Goal: Task Accomplishment & Management: Use online tool/utility

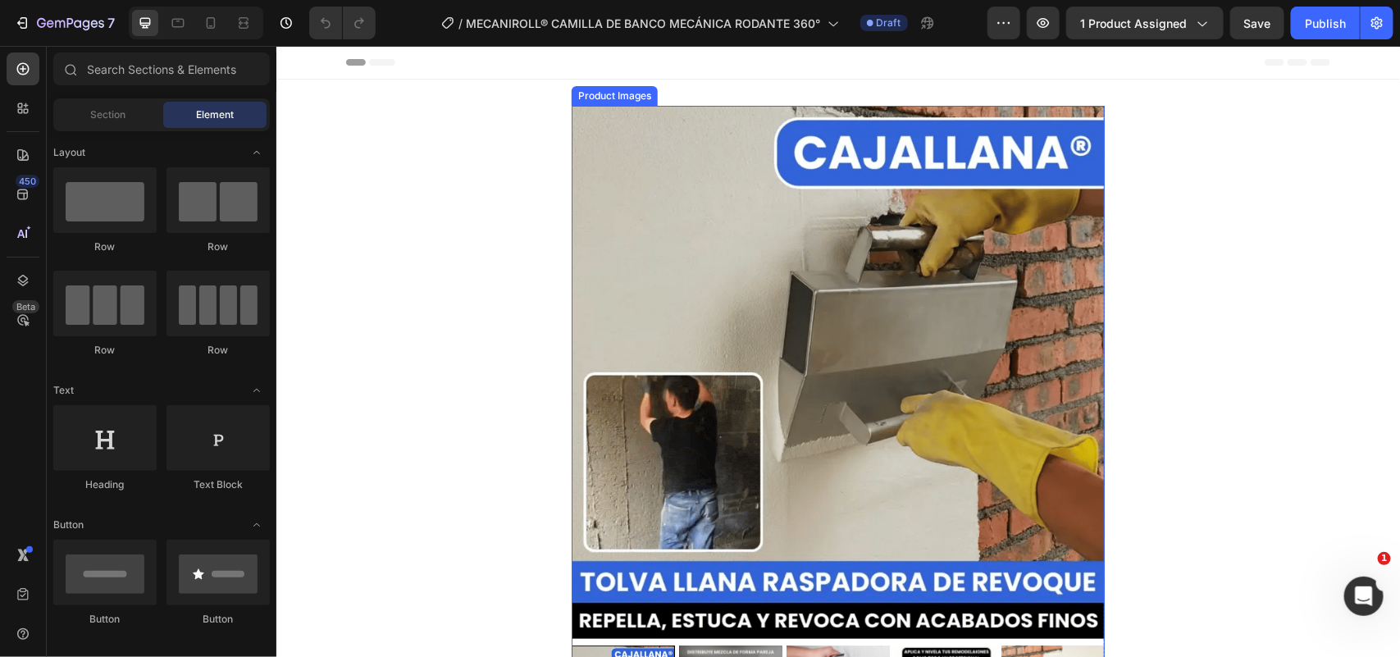
click at [940, 196] on img at bounding box center [837, 371] width 533 height 533
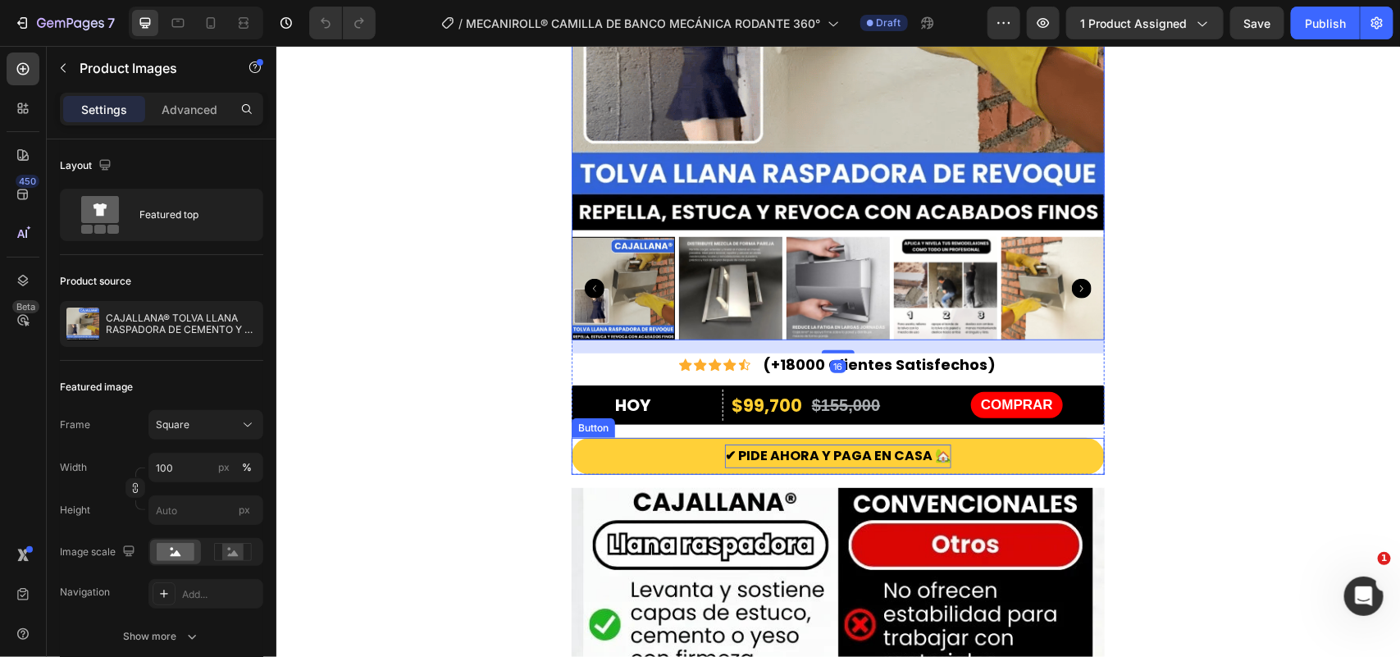
scroll to position [410, 0]
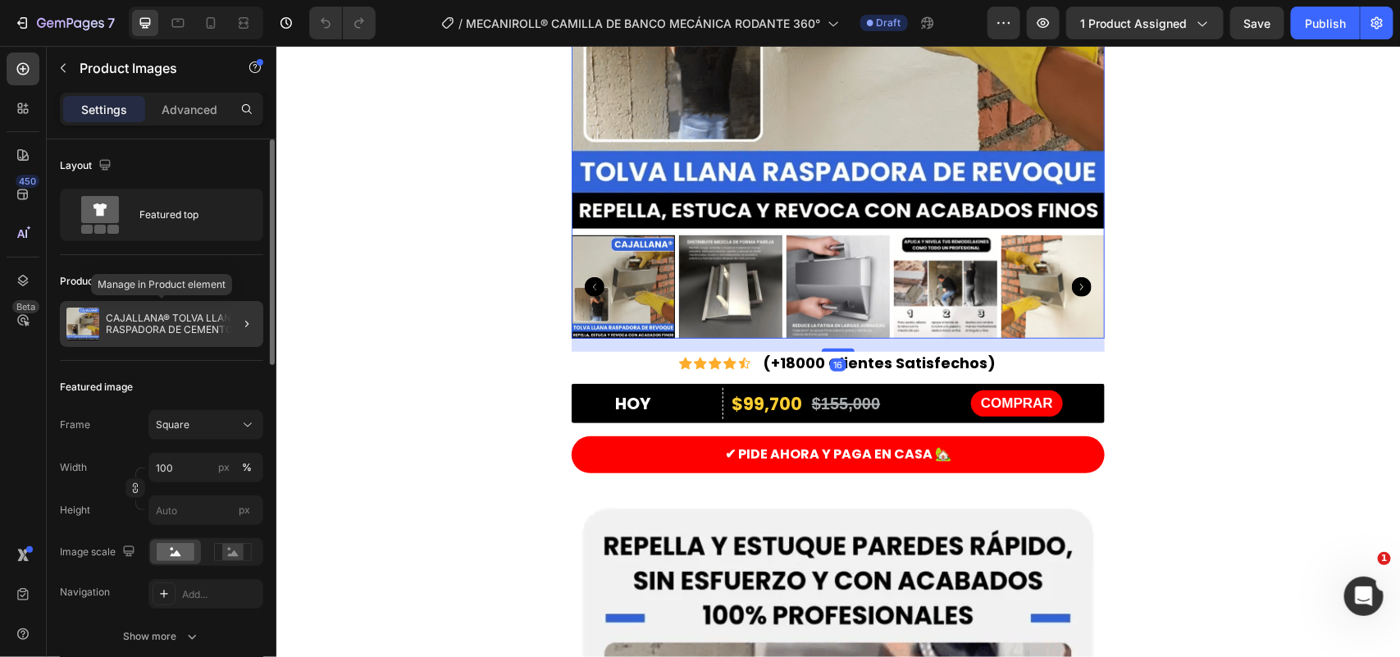
click at [148, 328] on p "CAJALLANA® TOLVA LLANA RASPADORA DE CEMENTO Y ESTUCO, REPELLA, REVOCA Y ESTUCA …" at bounding box center [181, 323] width 151 height 23
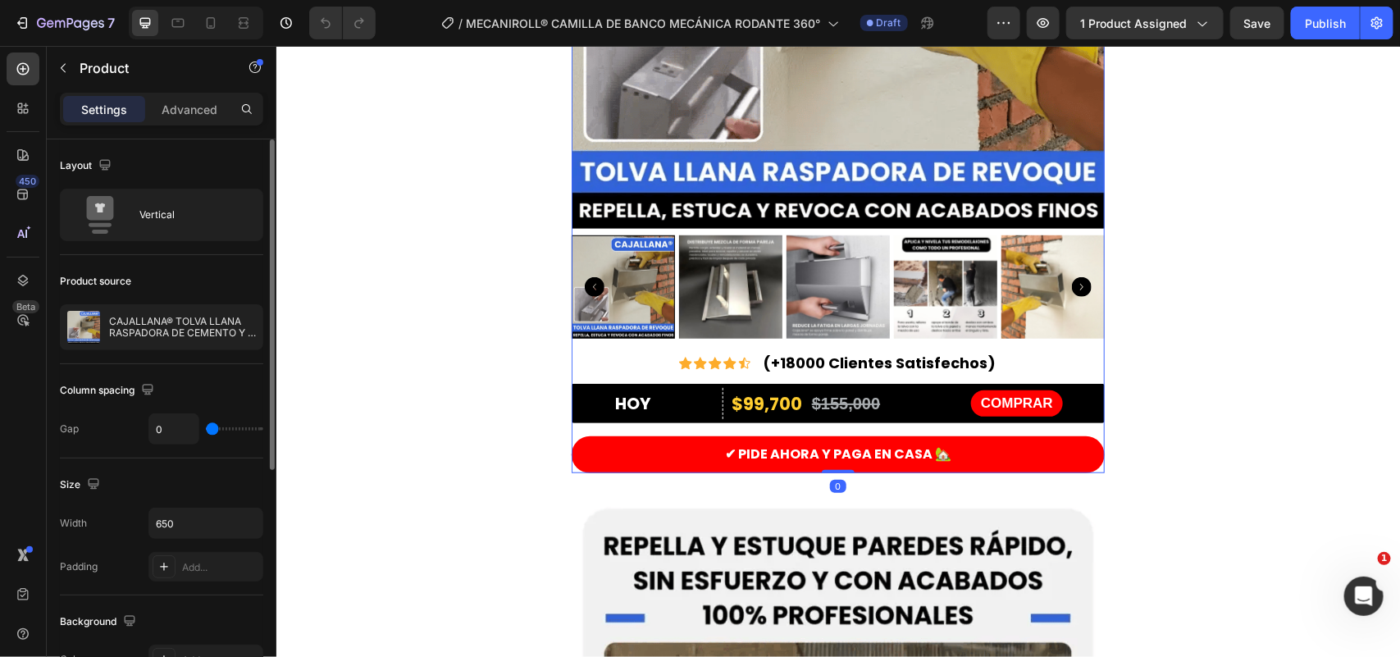
click at [148, 328] on p "CAJALLANA® TOLVA LLANA RASPADORA DE CEMENTO Y ESTUCO, REPELLA, REVOCA Y ESTUCA …" at bounding box center [182, 327] width 147 height 23
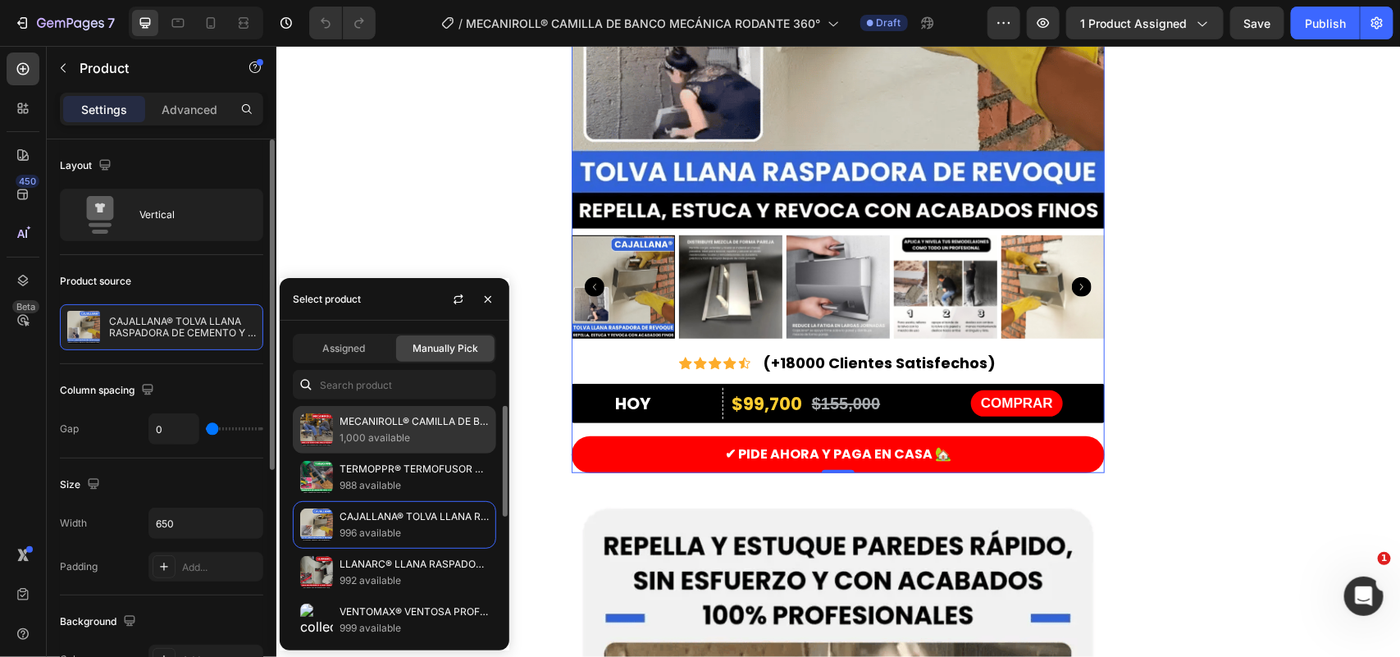
click at [396, 454] on div "MECANIROLL® CAMILLA DE BANCO MECÁNICA RODANTE 360° 1,000 available" at bounding box center [394, 478] width 203 height 48
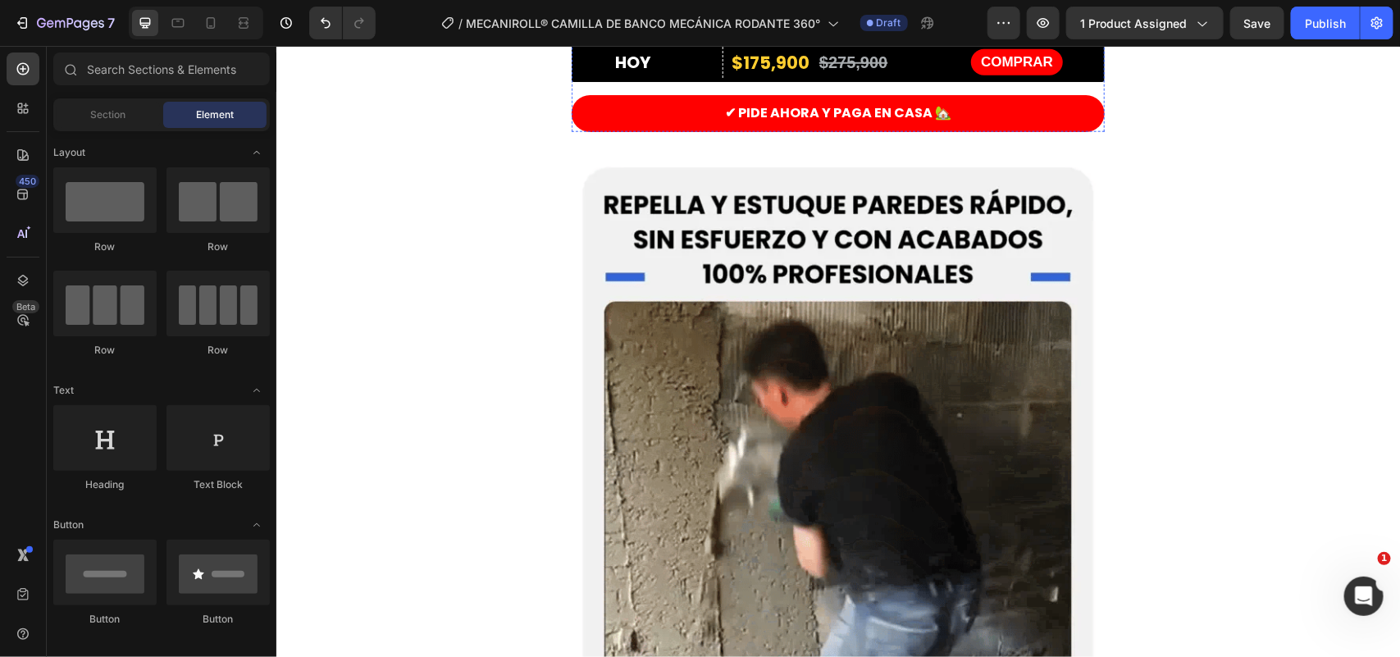
scroll to position [820, 0]
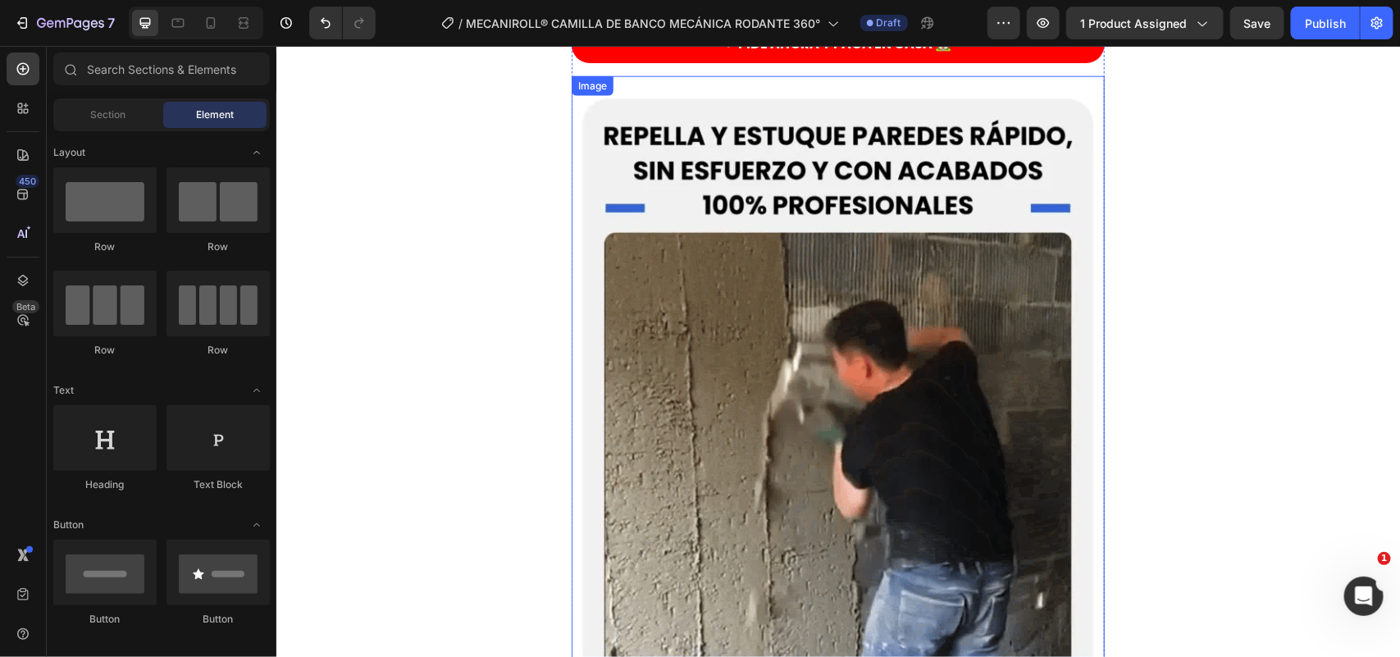
click at [833, 319] on img at bounding box center [837, 431] width 533 height 712
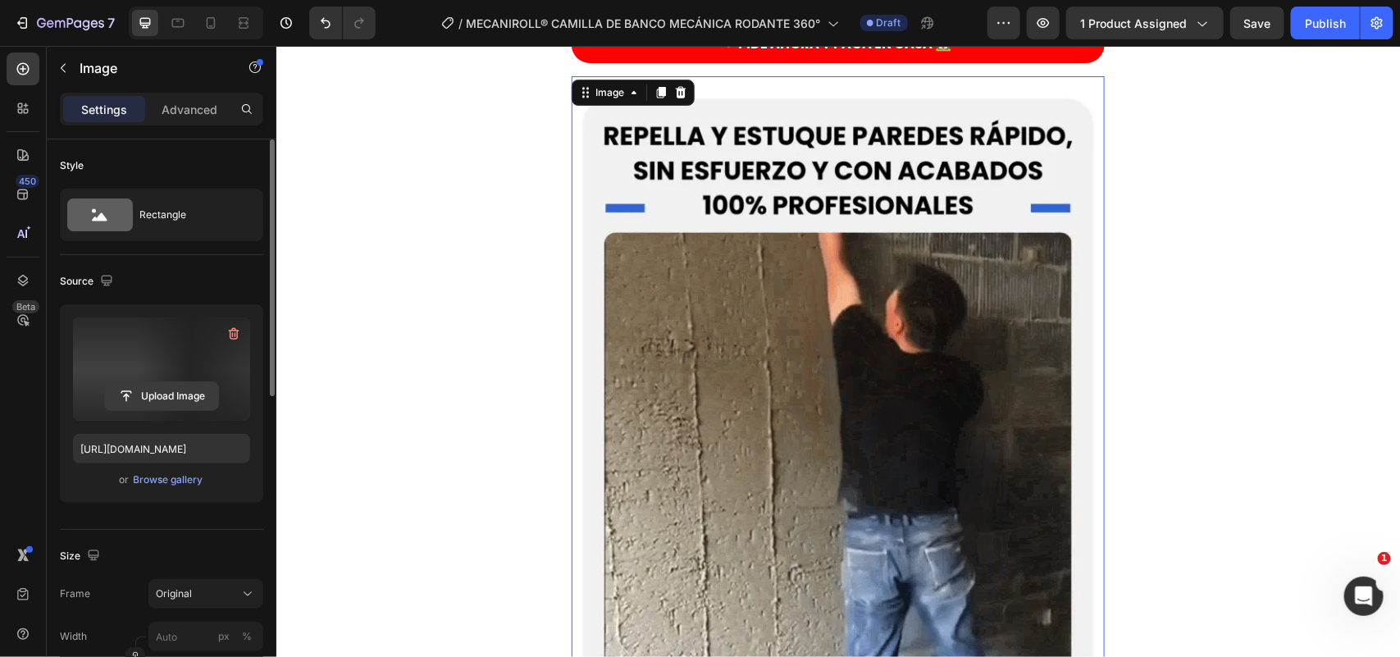
click at [162, 399] on input "file" at bounding box center [161, 396] width 113 height 28
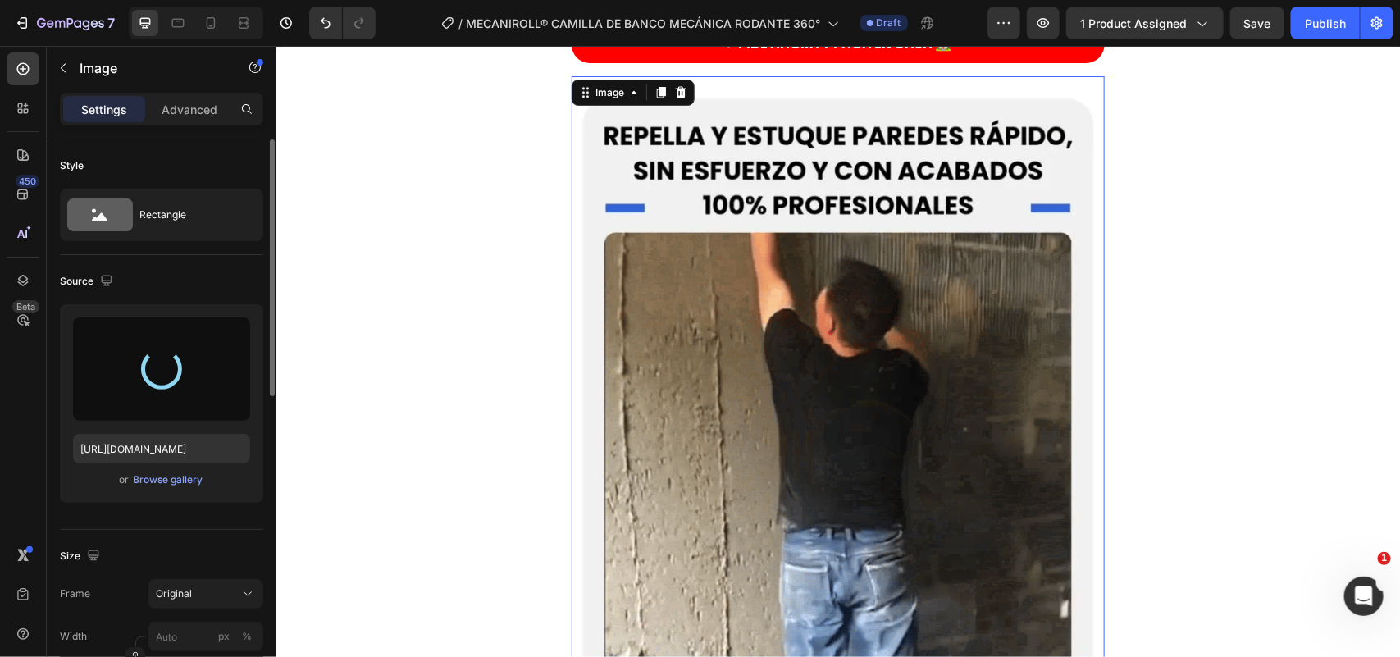
type input "[URL][DOMAIN_NAME]"
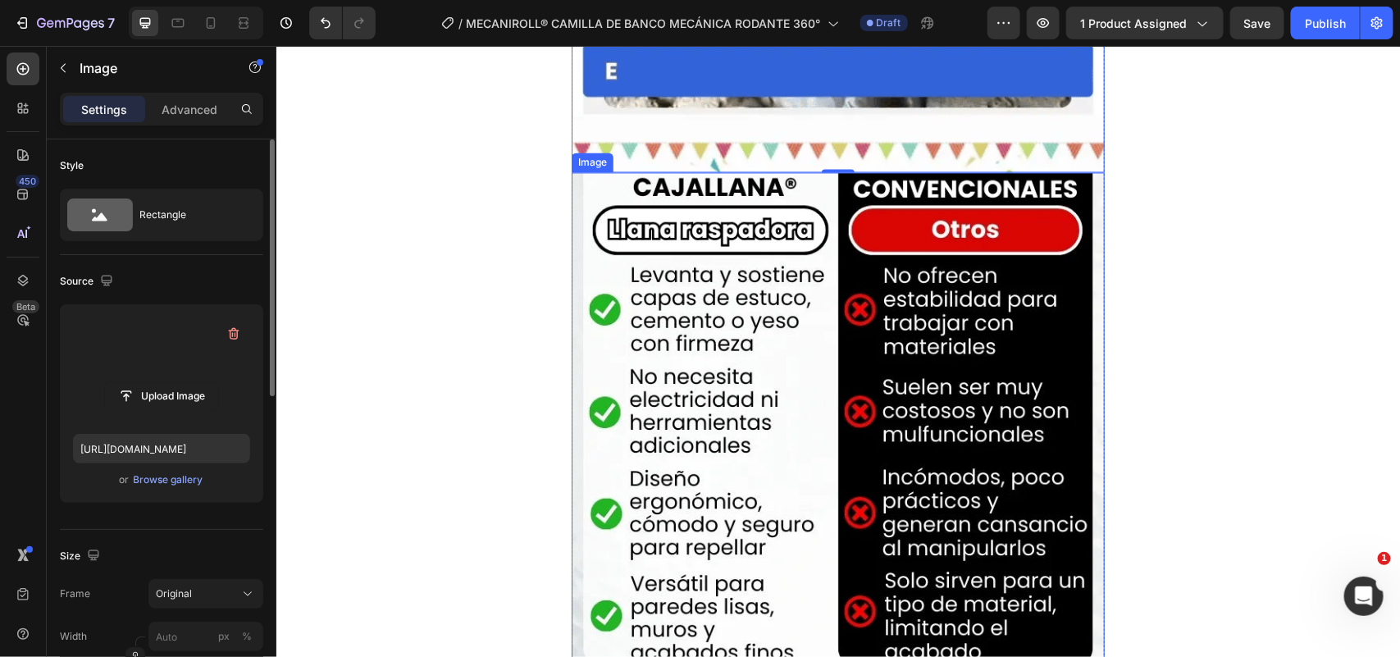
scroll to position [1538, 0]
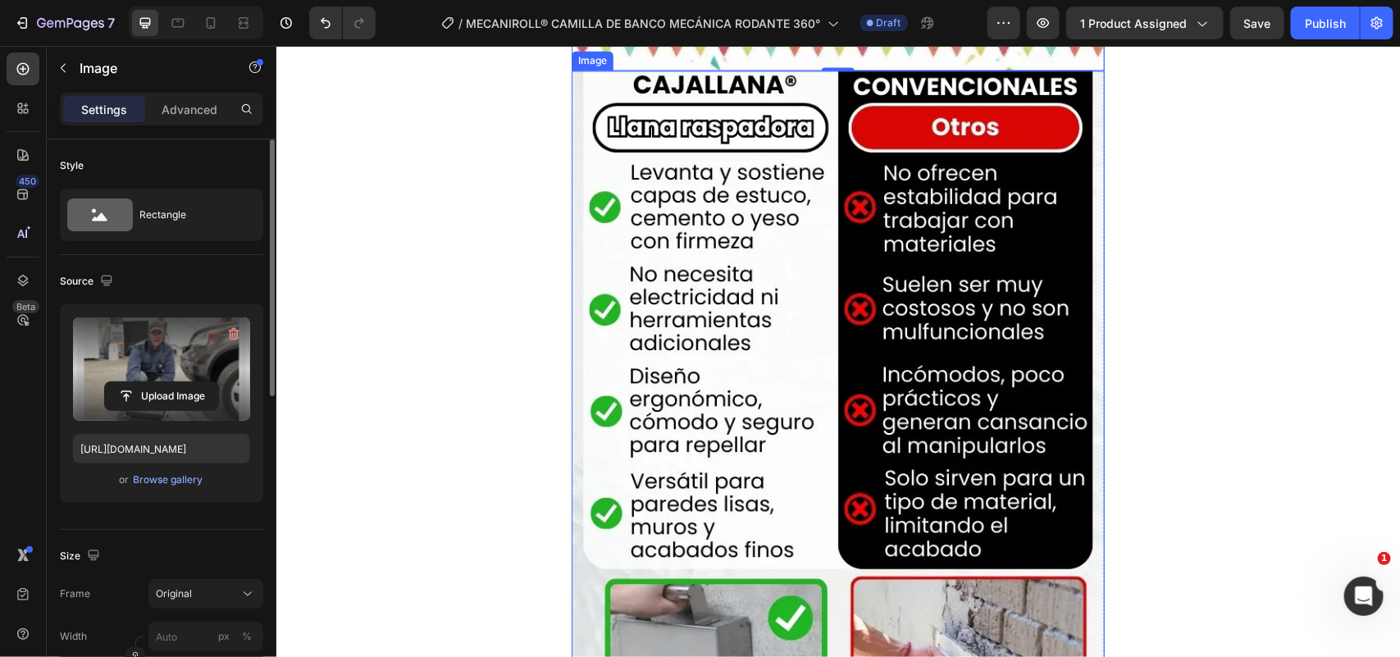
click at [839, 264] on img at bounding box center [837, 425] width 533 height 711
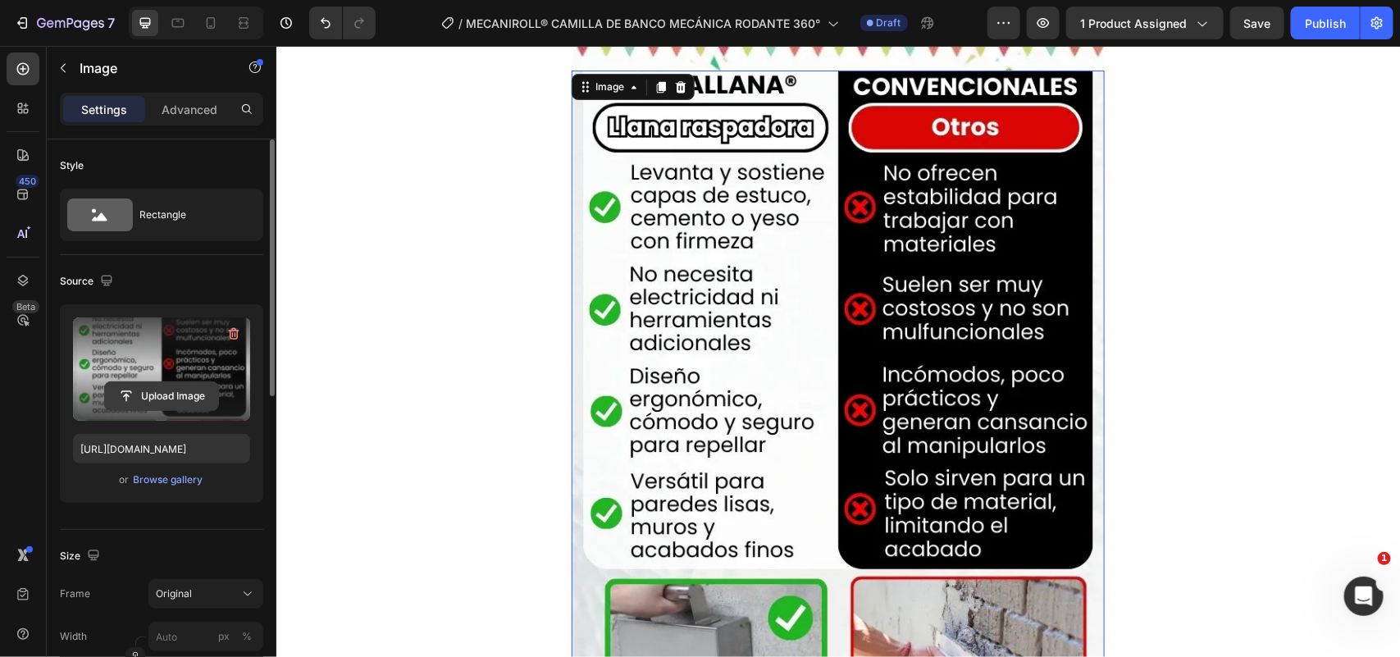
click at [169, 381] on button "Upload Image" at bounding box center [161, 396] width 115 height 30
click at [166, 399] on input "file" at bounding box center [161, 396] width 113 height 28
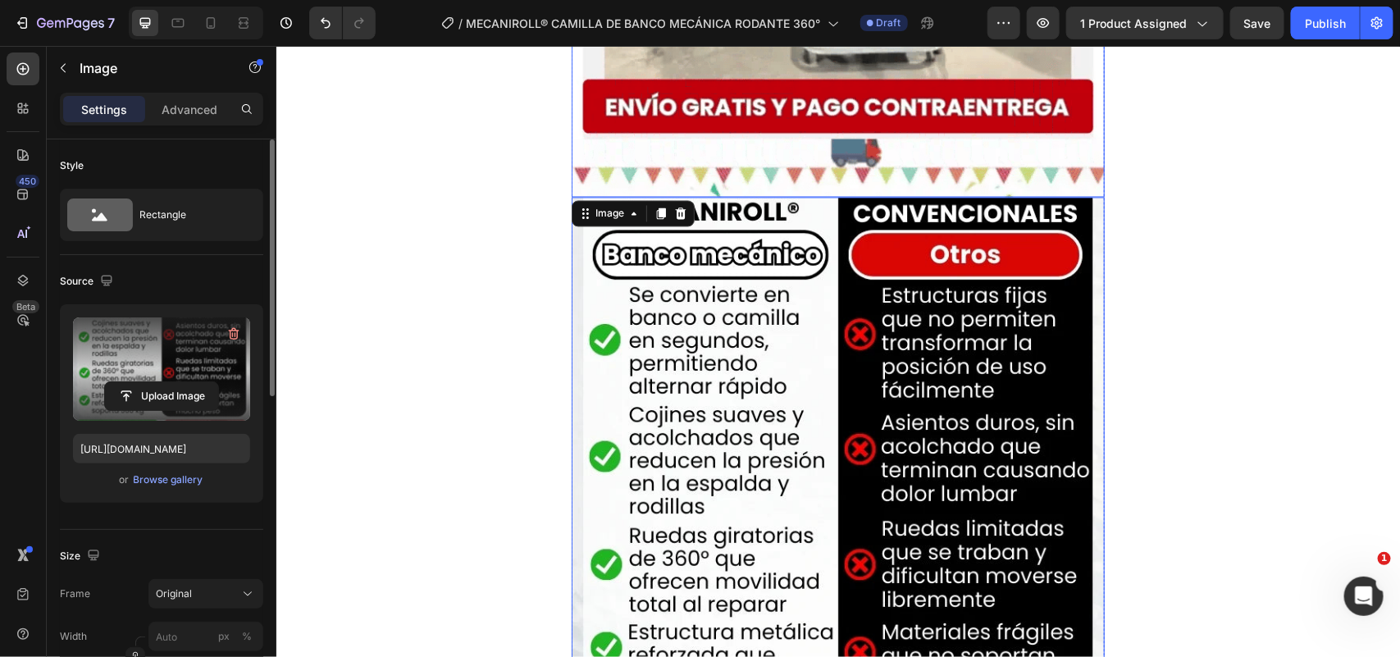
scroll to position [1435, 0]
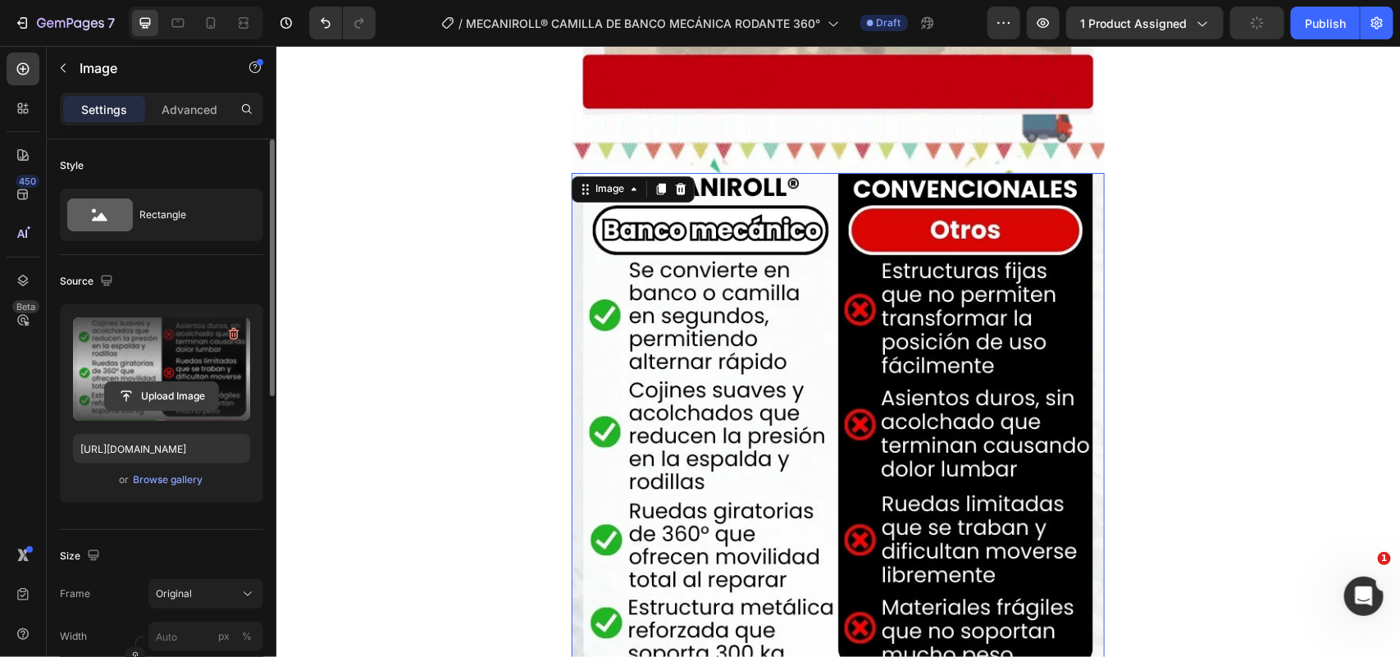
click at [162, 404] on input "file" at bounding box center [161, 396] width 113 height 28
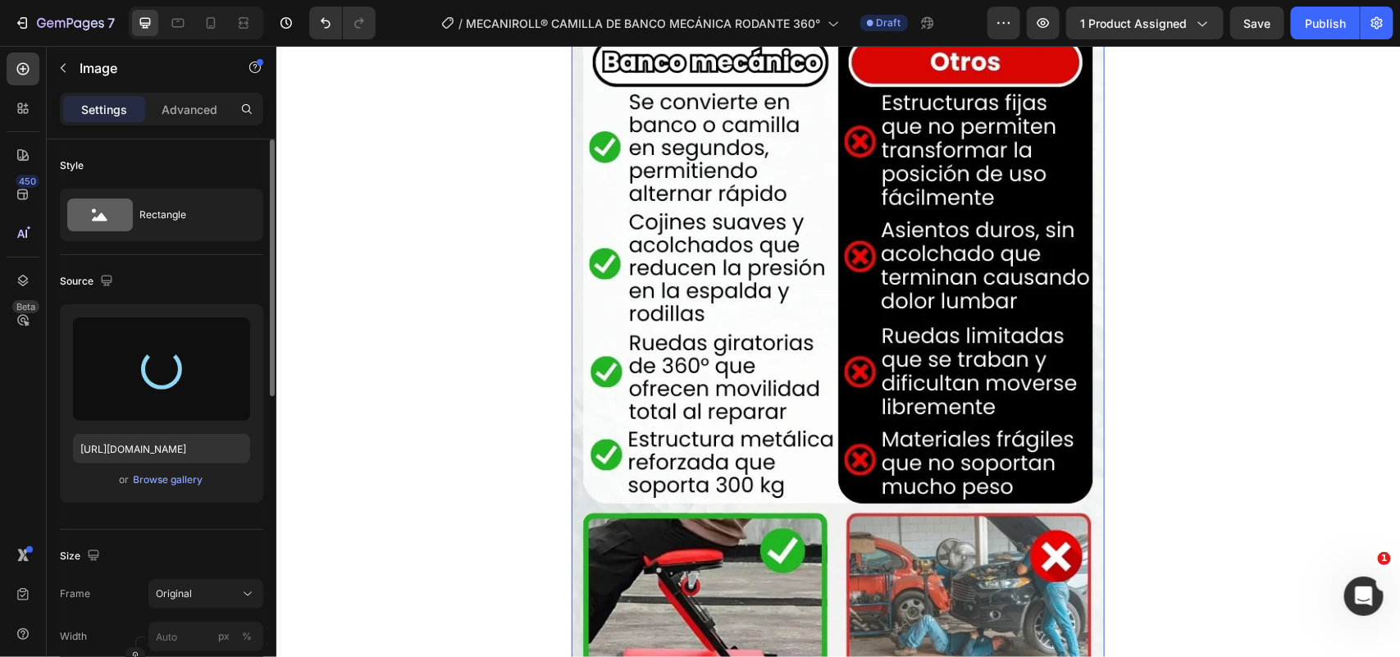
scroll to position [1845, 0]
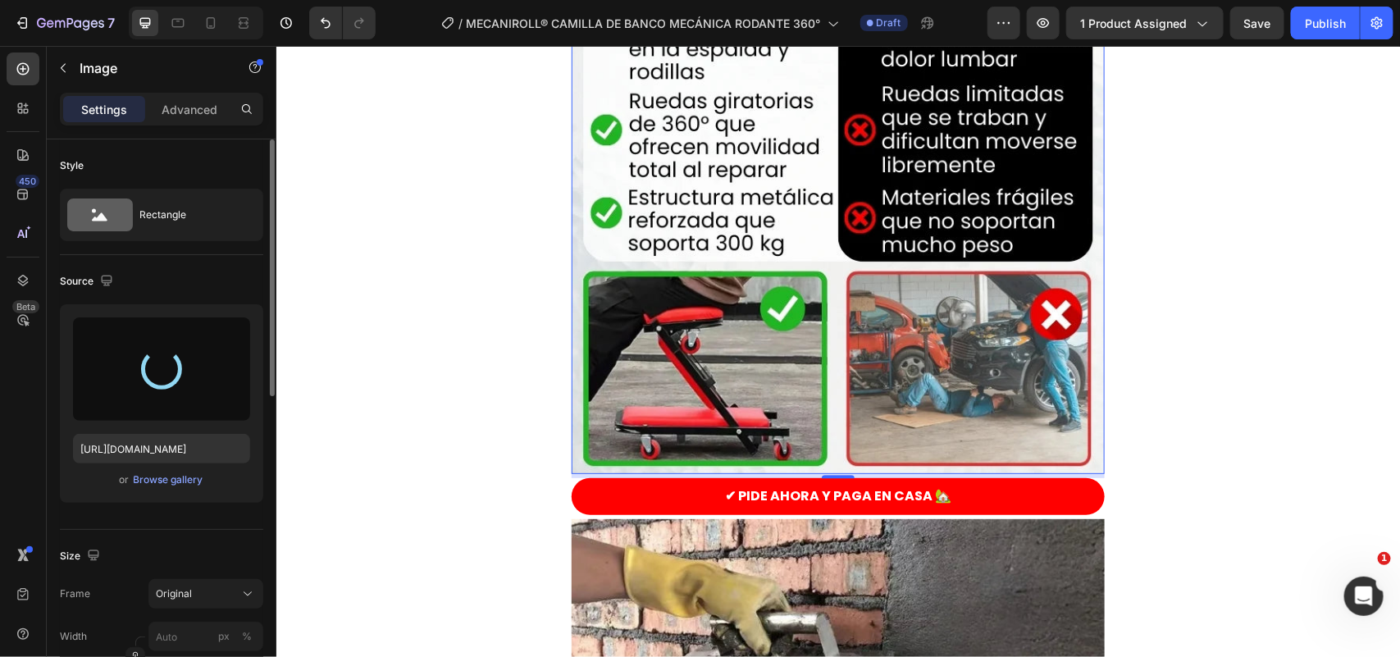
type input "[URL][DOMAIN_NAME]"
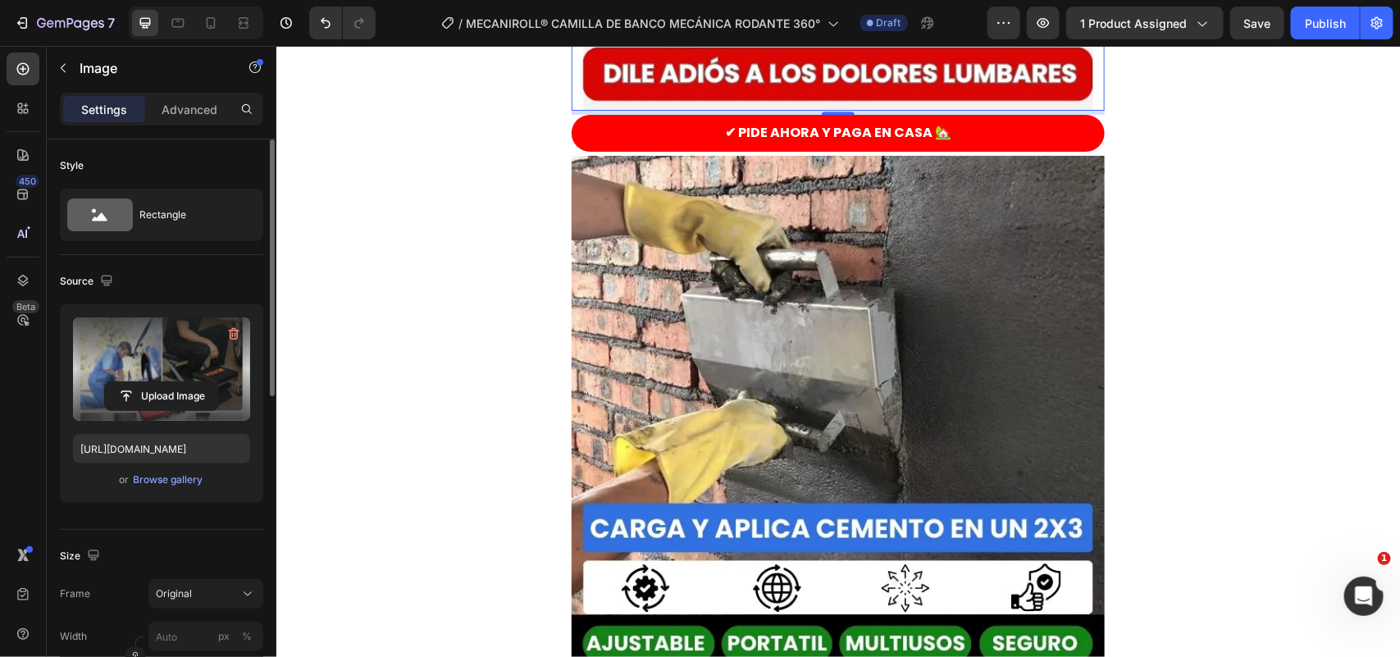
scroll to position [2256, 0]
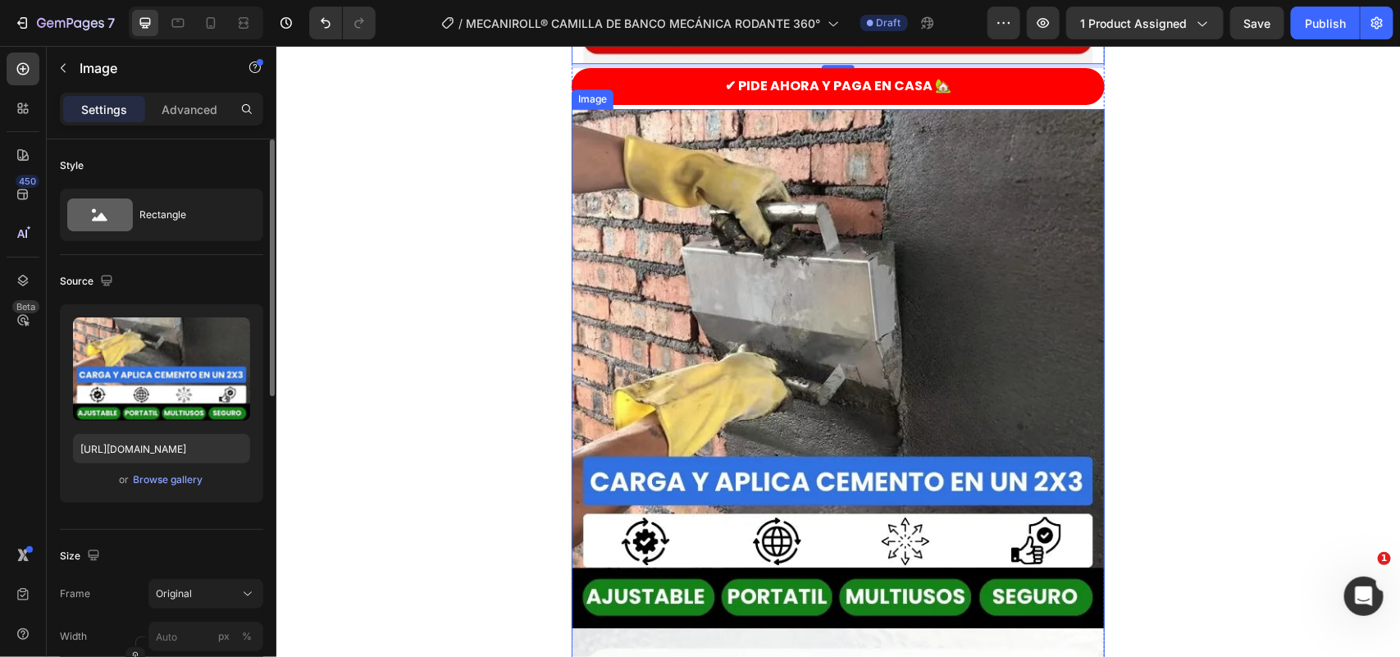
click at [854, 325] on img at bounding box center [837, 463] width 533 height 711
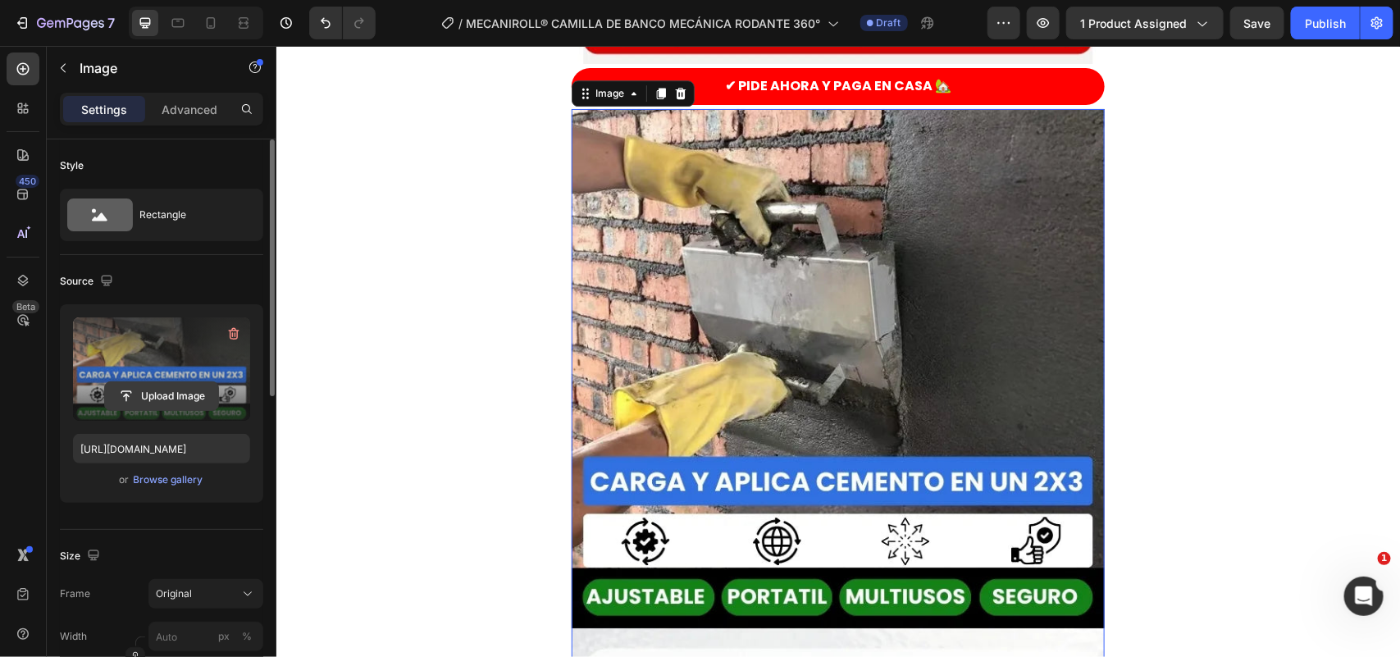
click at [134, 381] on button "Upload Image" at bounding box center [161, 396] width 115 height 30
click at [148, 390] on input "file" at bounding box center [161, 396] width 113 height 28
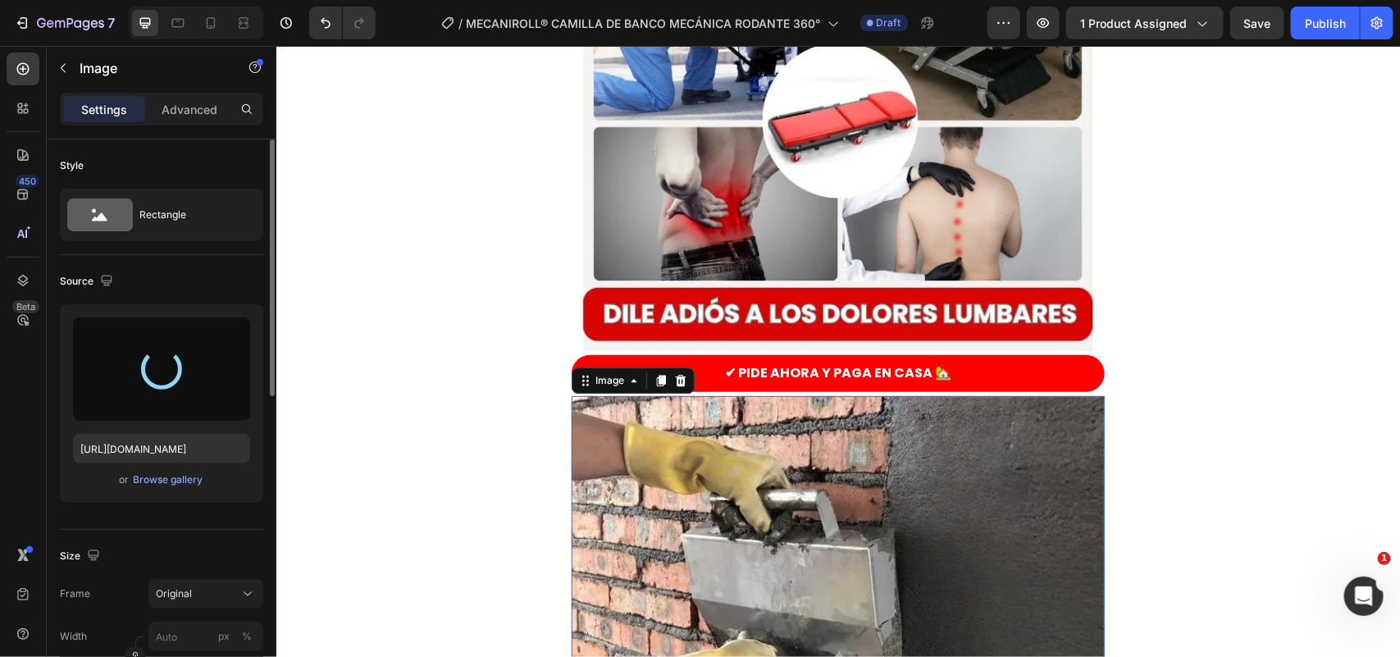
type input "[URL][DOMAIN_NAME]"
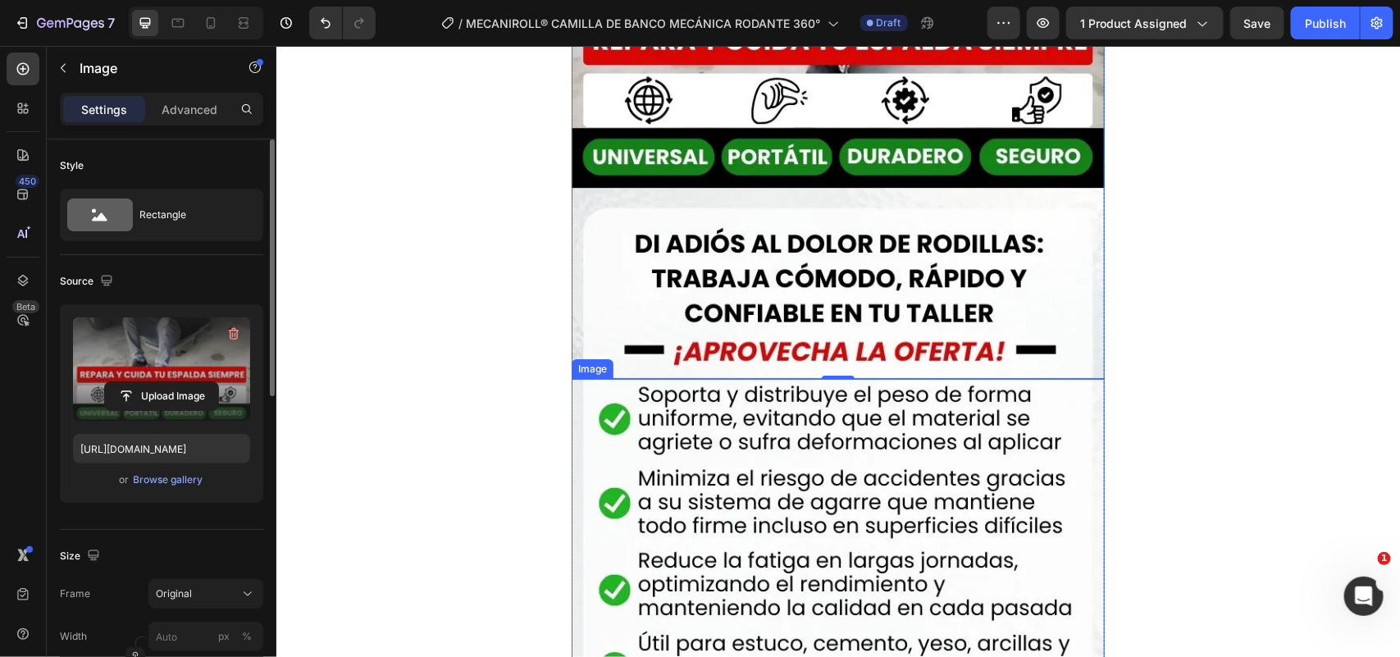
scroll to position [2973, 0]
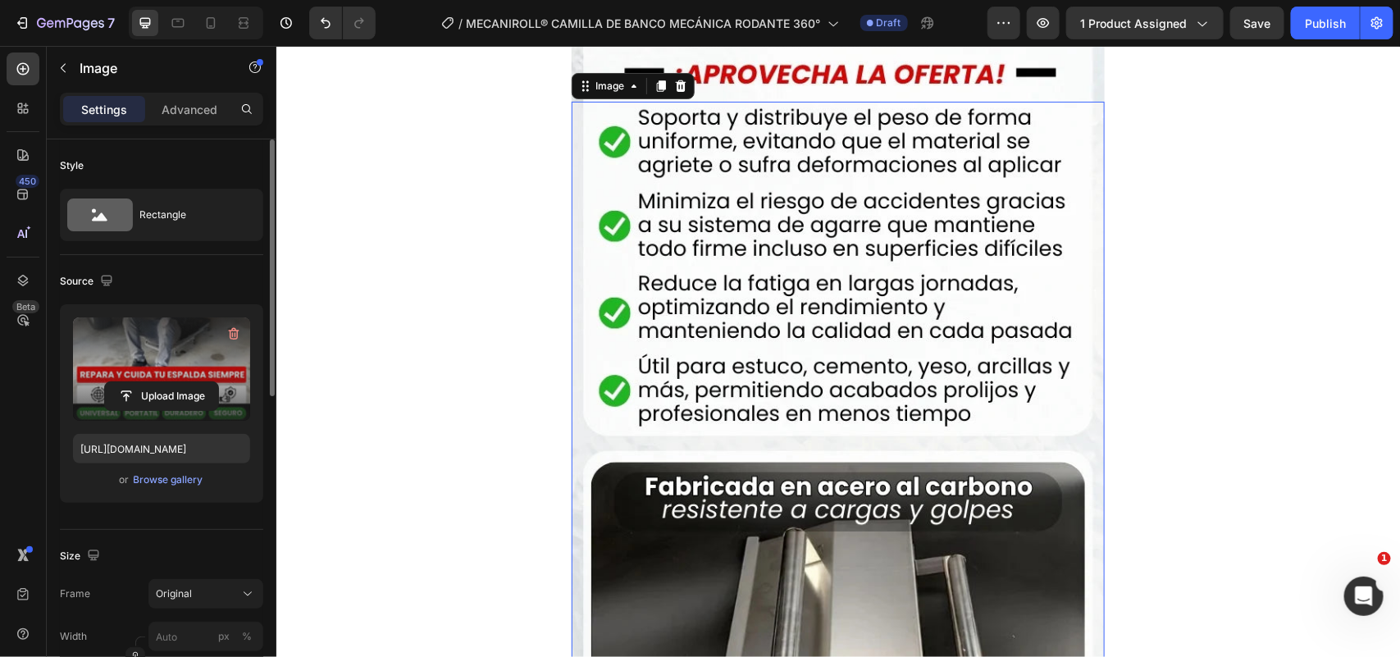
click at [891, 376] on img at bounding box center [837, 456] width 533 height 711
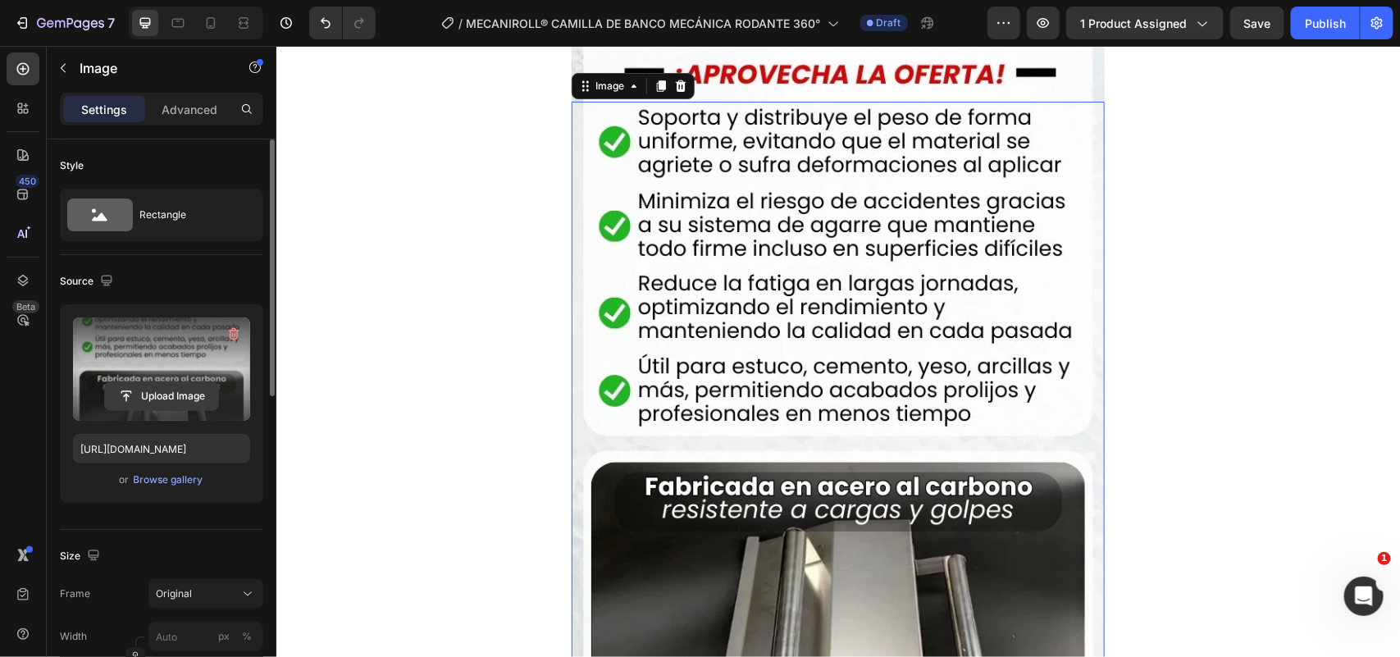
click at [160, 391] on input "file" at bounding box center [161, 396] width 113 height 28
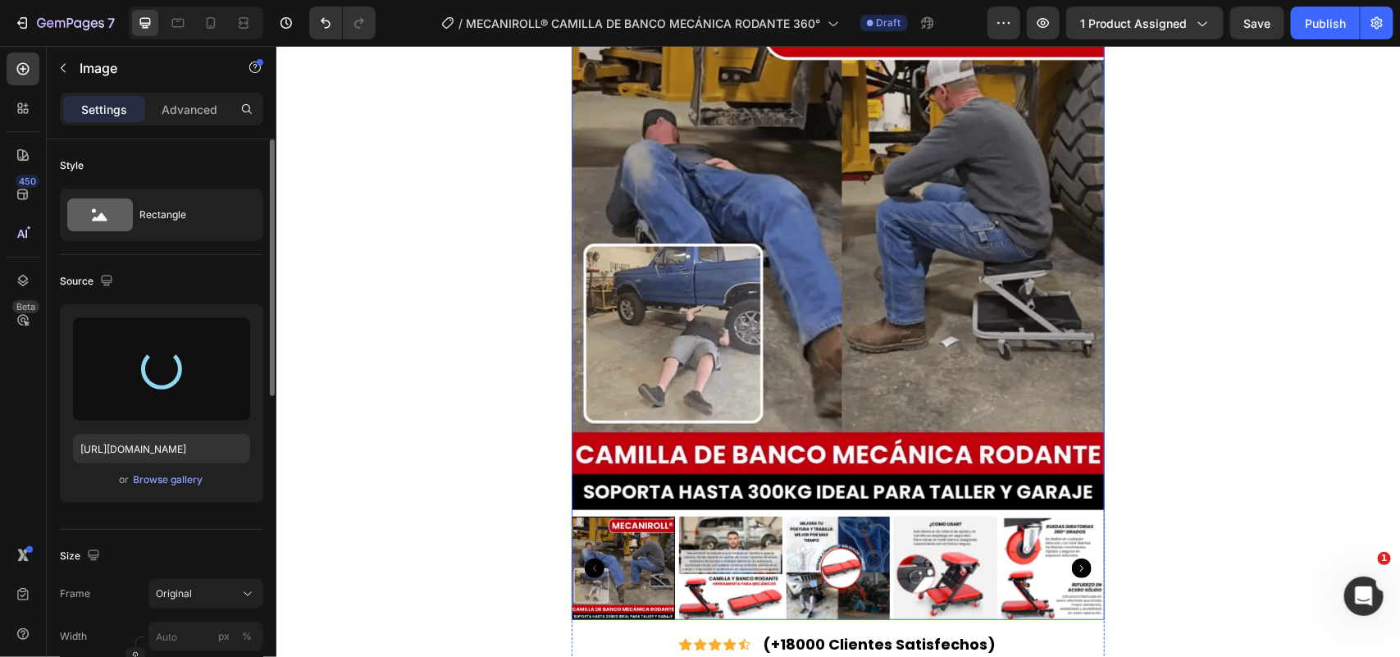
scroll to position [0, 0]
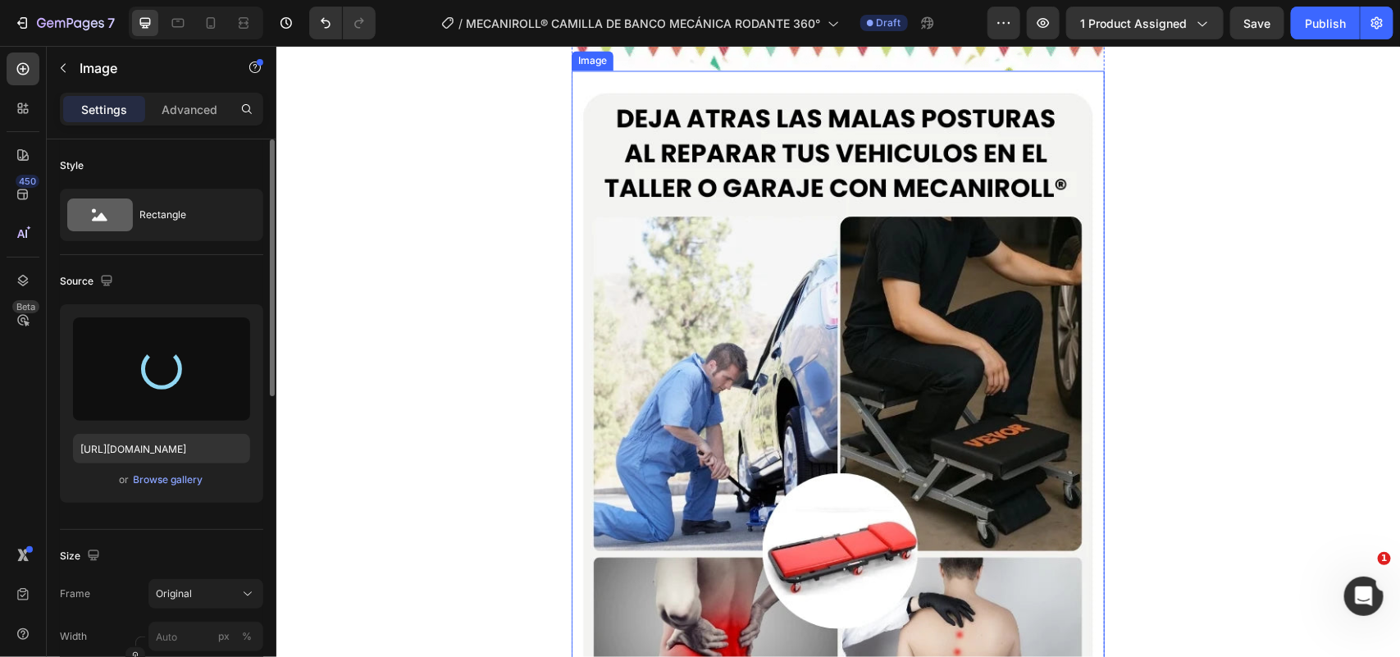
type input "[URL][DOMAIN_NAME]"
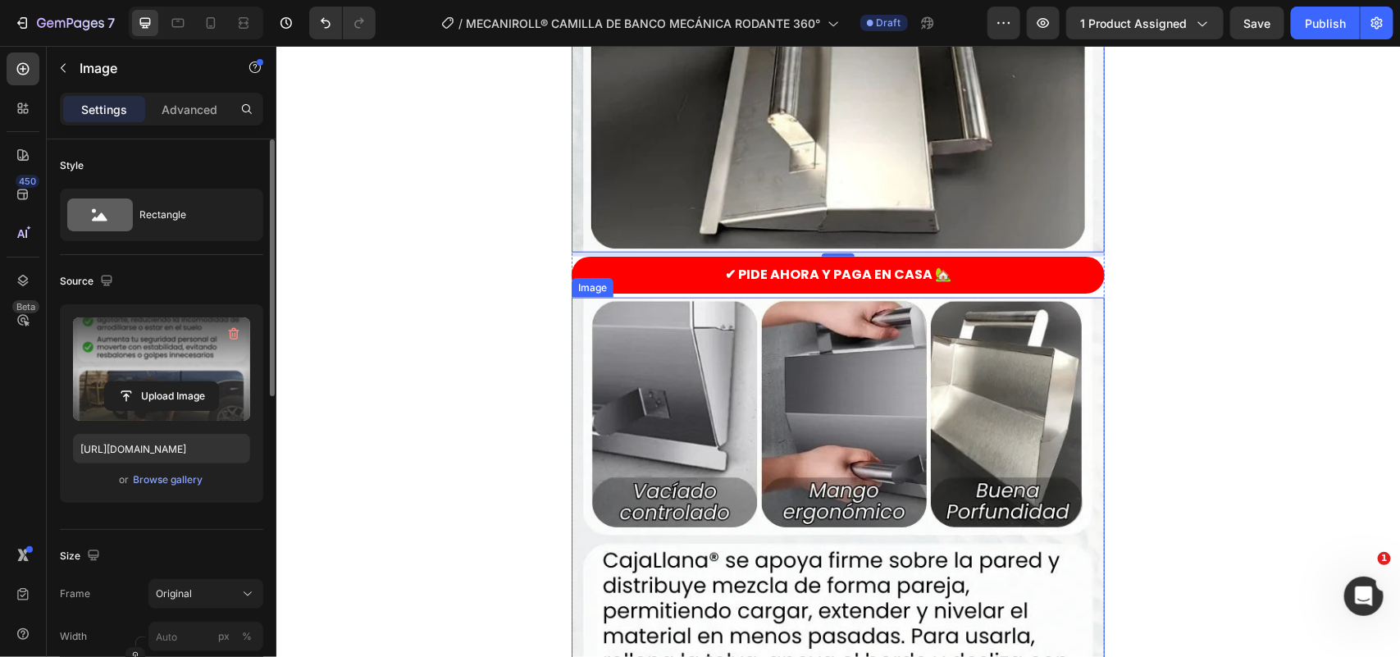
scroll to position [3691, 0]
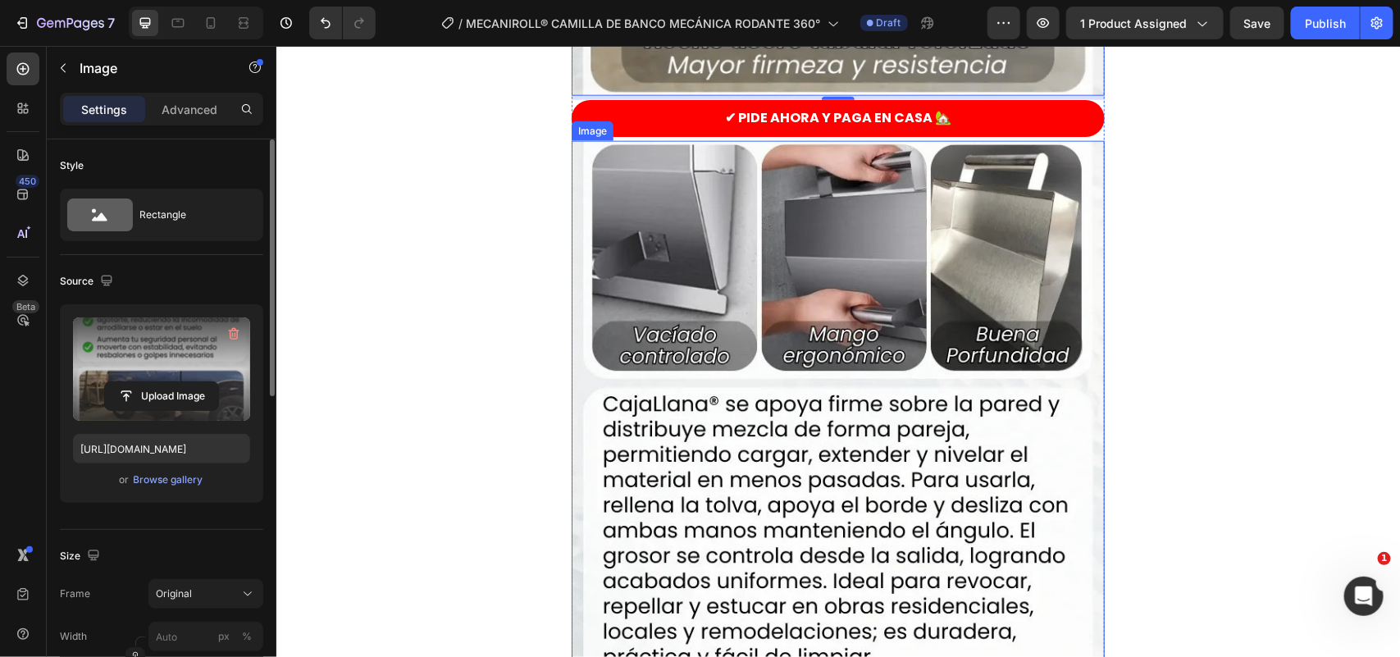
click at [816, 372] on img at bounding box center [837, 495] width 533 height 711
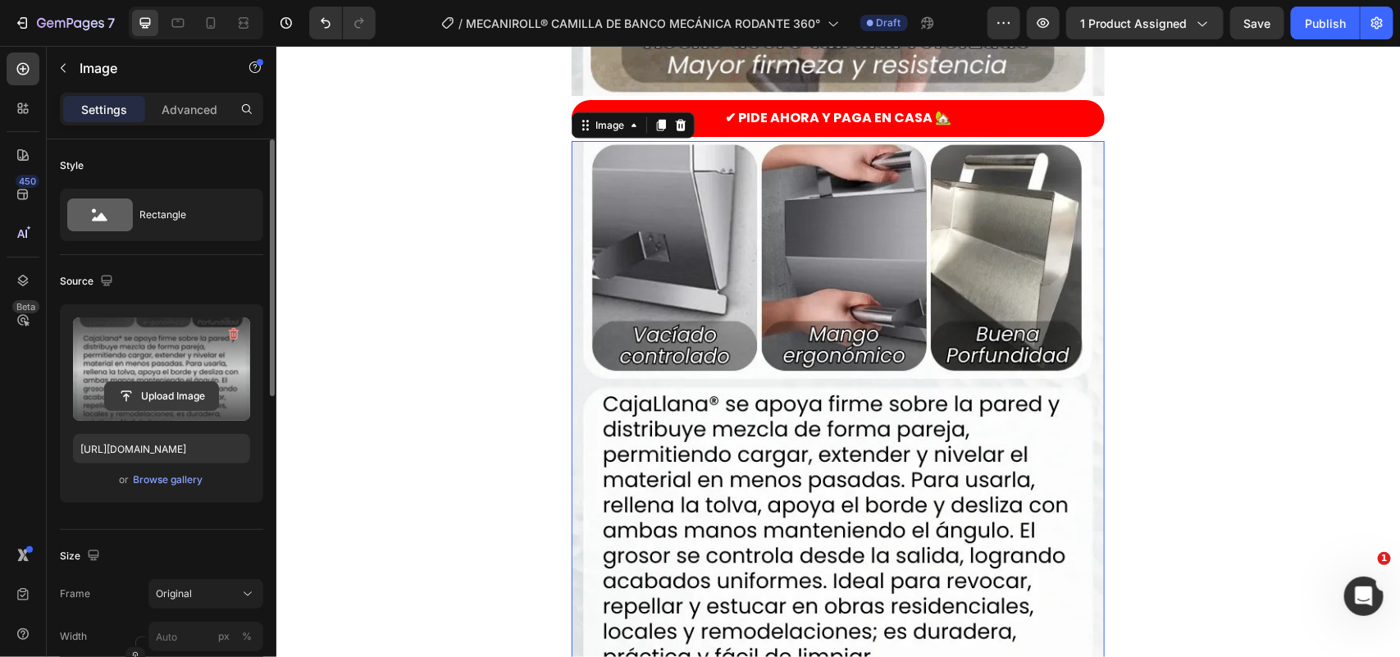
click at [168, 388] on input "file" at bounding box center [161, 396] width 113 height 28
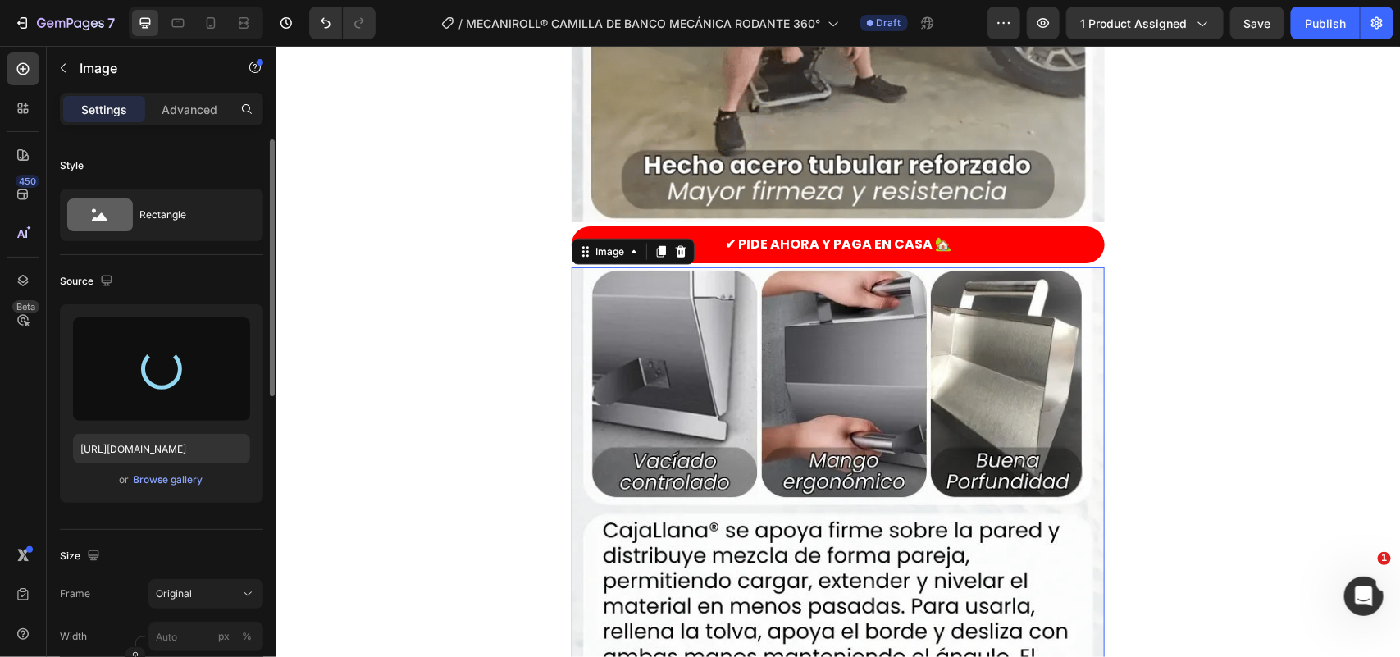
type input "[URL][DOMAIN_NAME]"
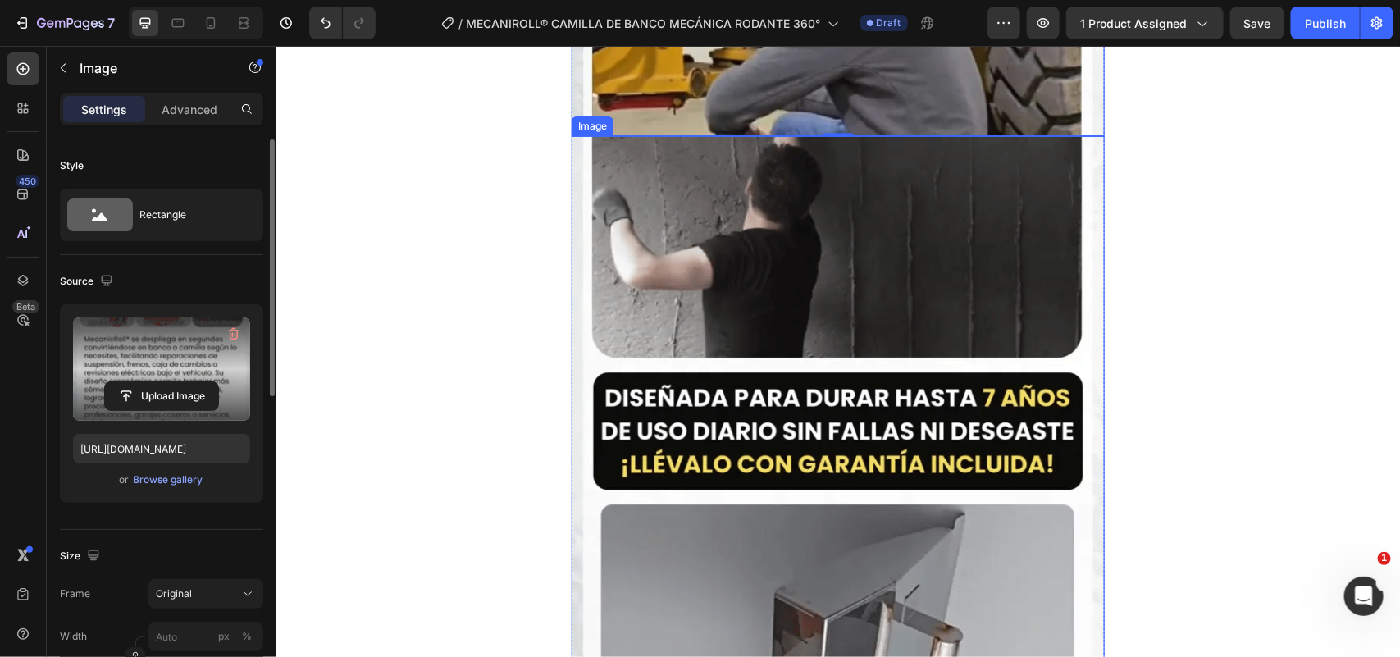
scroll to position [4409, 0]
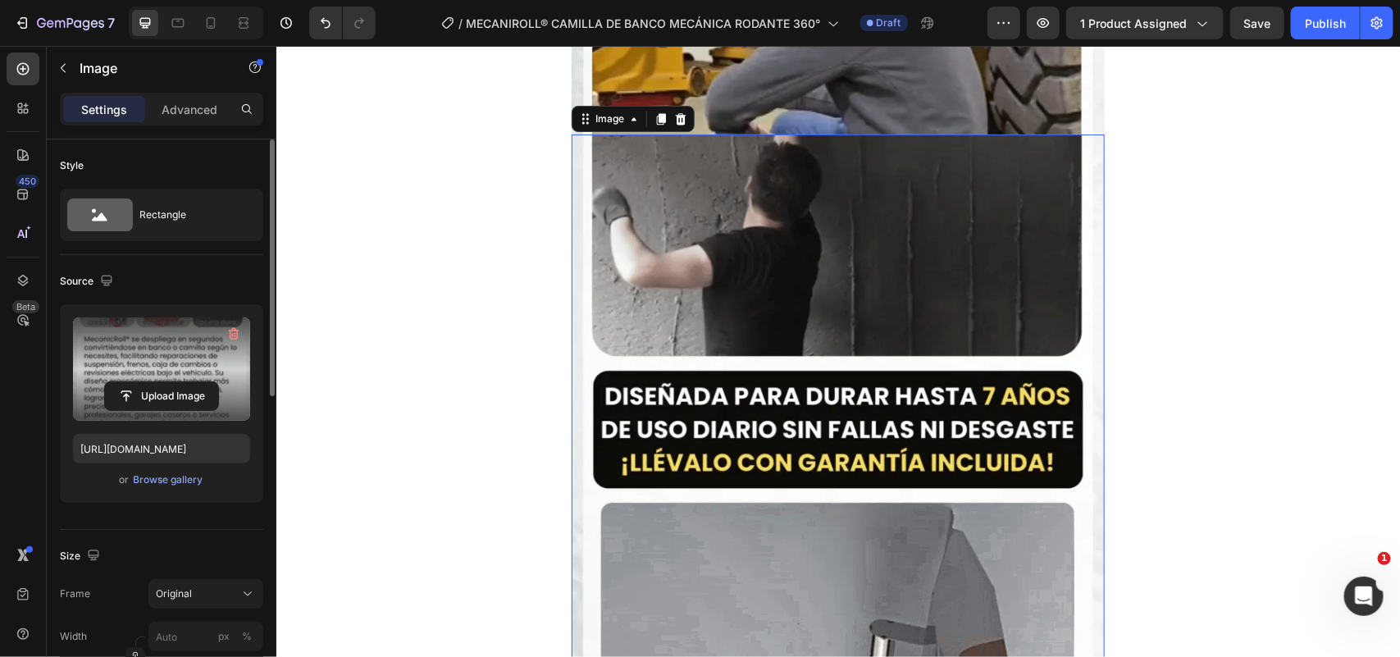
click at [891, 325] on img at bounding box center [837, 490] width 533 height 712
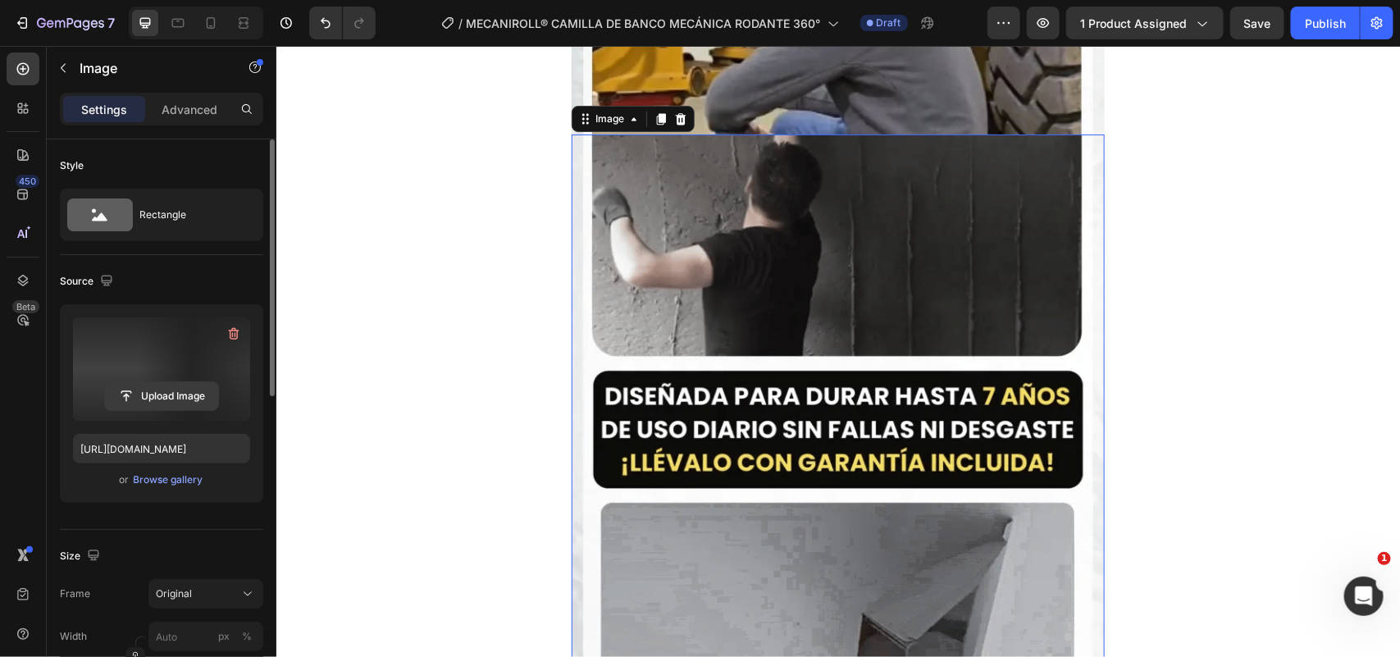
click at [166, 382] on input "file" at bounding box center [161, 396] width 113 height 28
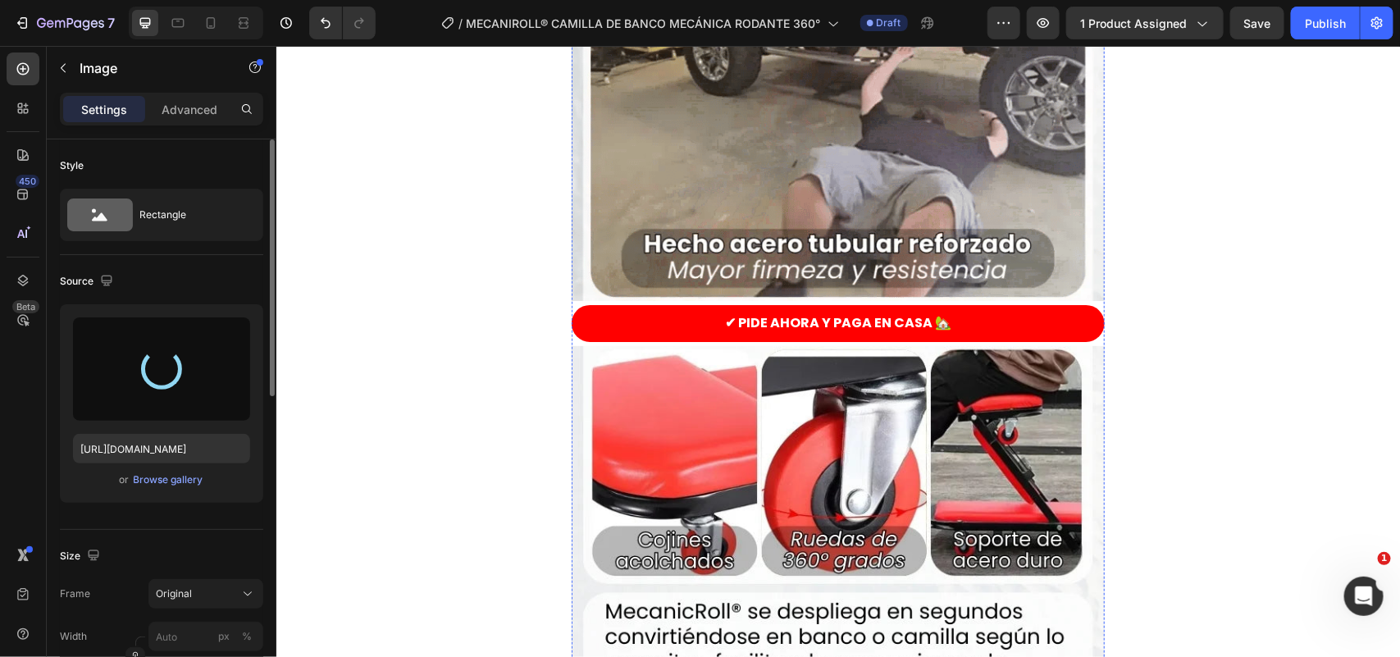
type input "[URL][DOMAIN_NAME]"
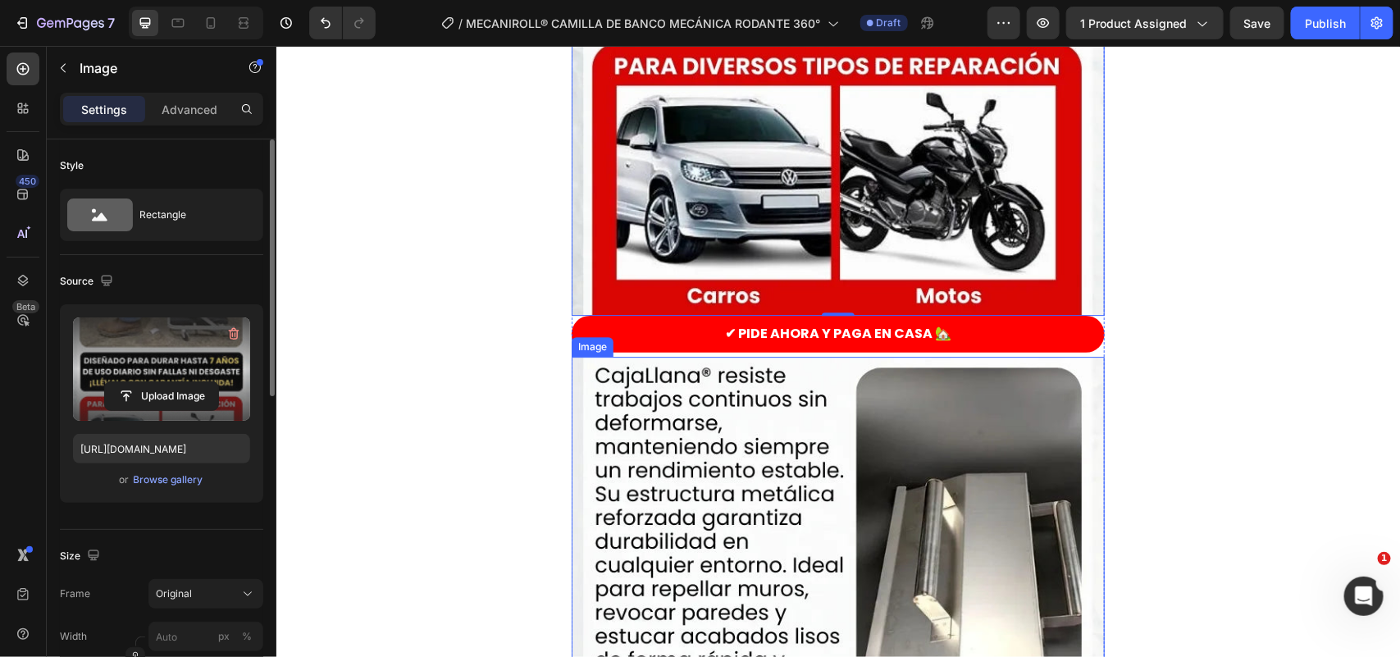
scroll to position [4921, 0]
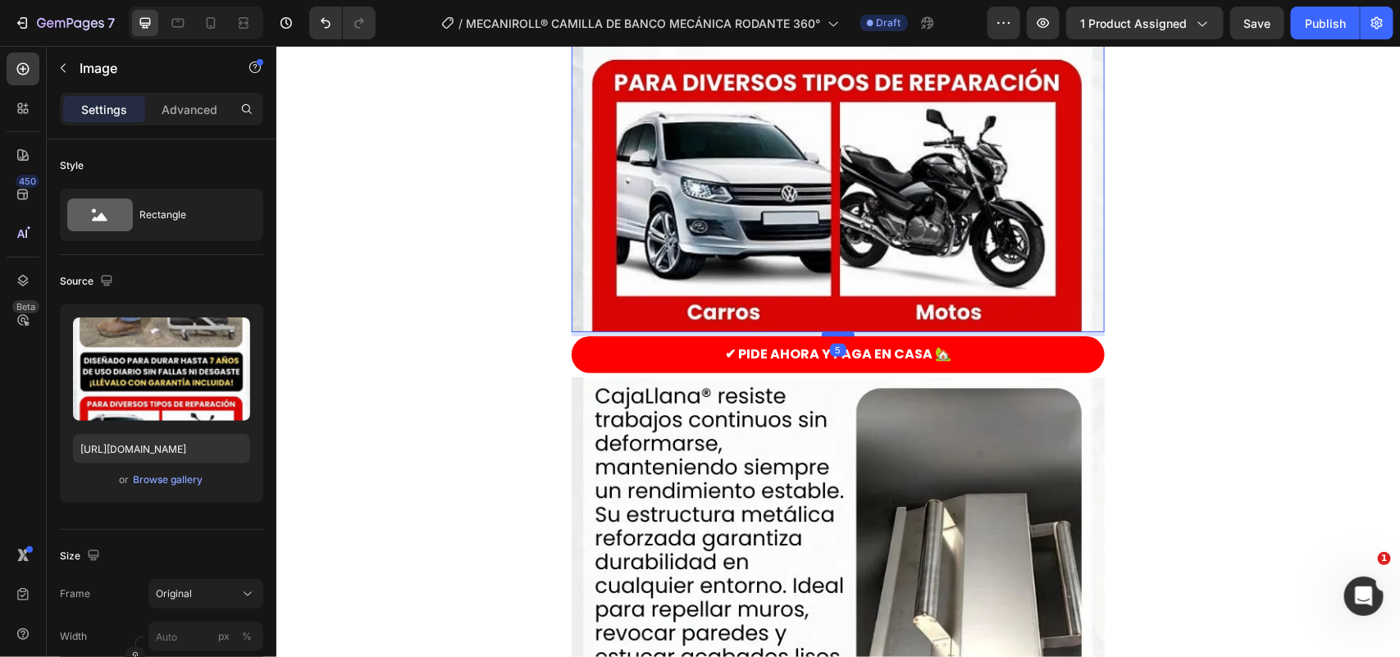
drag, startPoint x: 826, startPoint y: 328, endPoint x: 813, endPoint y: 332, distance: 13.7
click at [821, 332] on div at bounding box center [837, 333] width 33 height 5
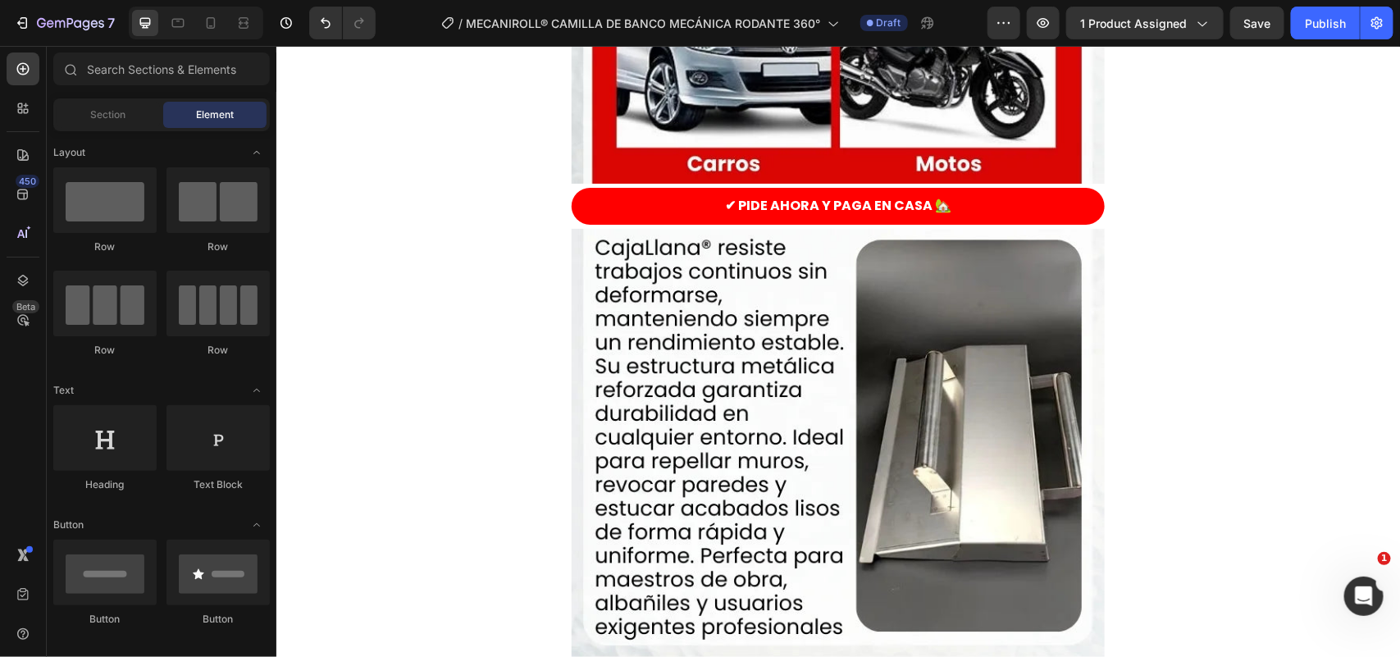
scroll to position [5126, 0]
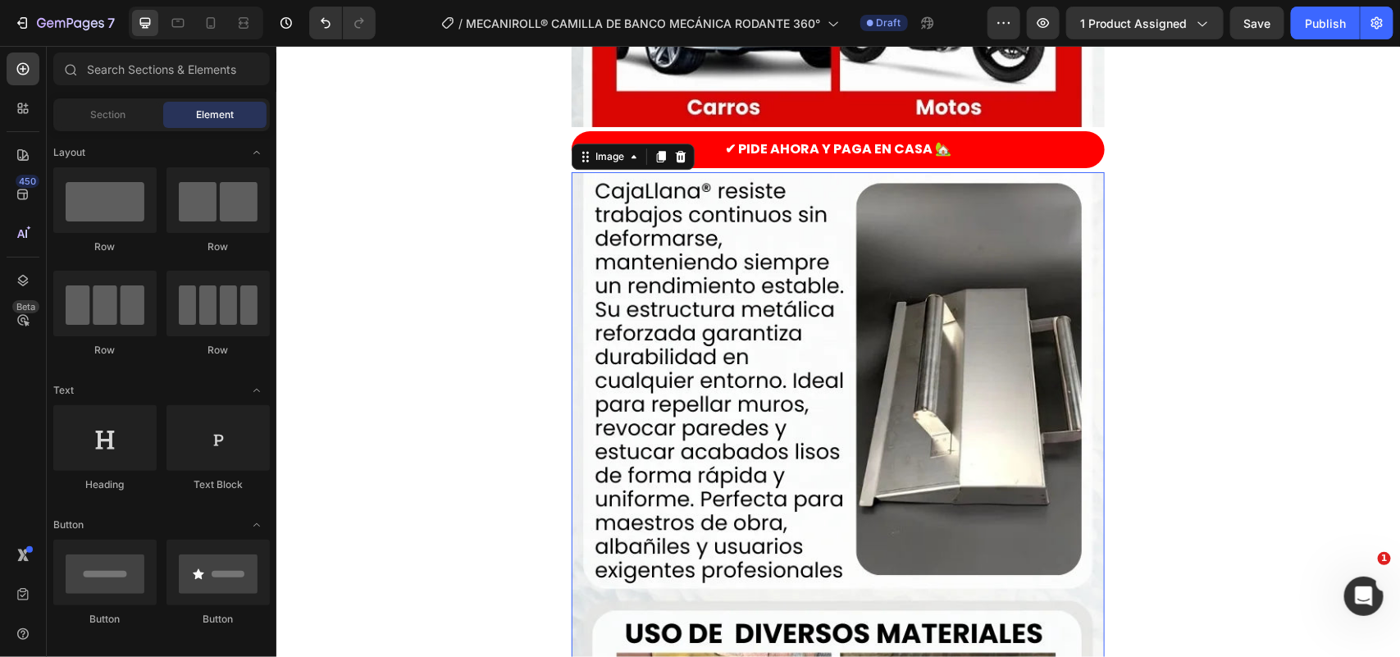
click at [697, 386] on img at bounding box center [837, 526] width 533 height 711
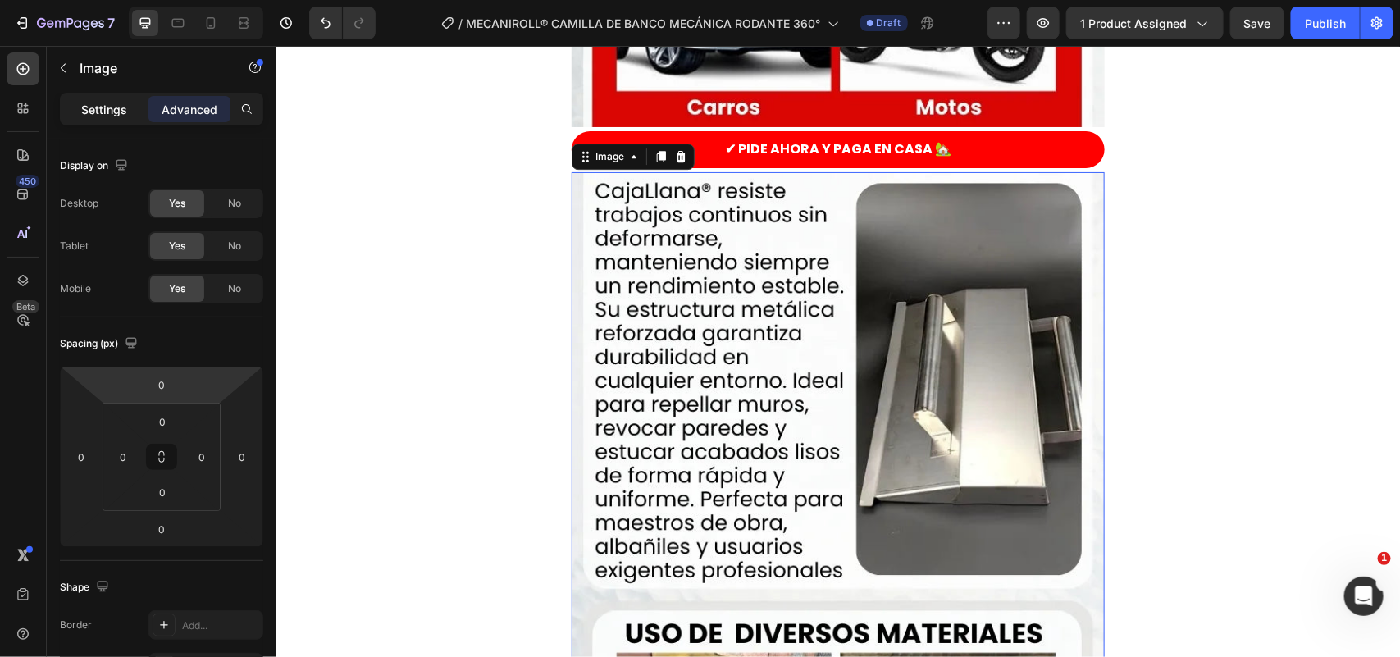
click at [113, 104] on p "Settings" at bounding box center [104, 109] width 46 height 17
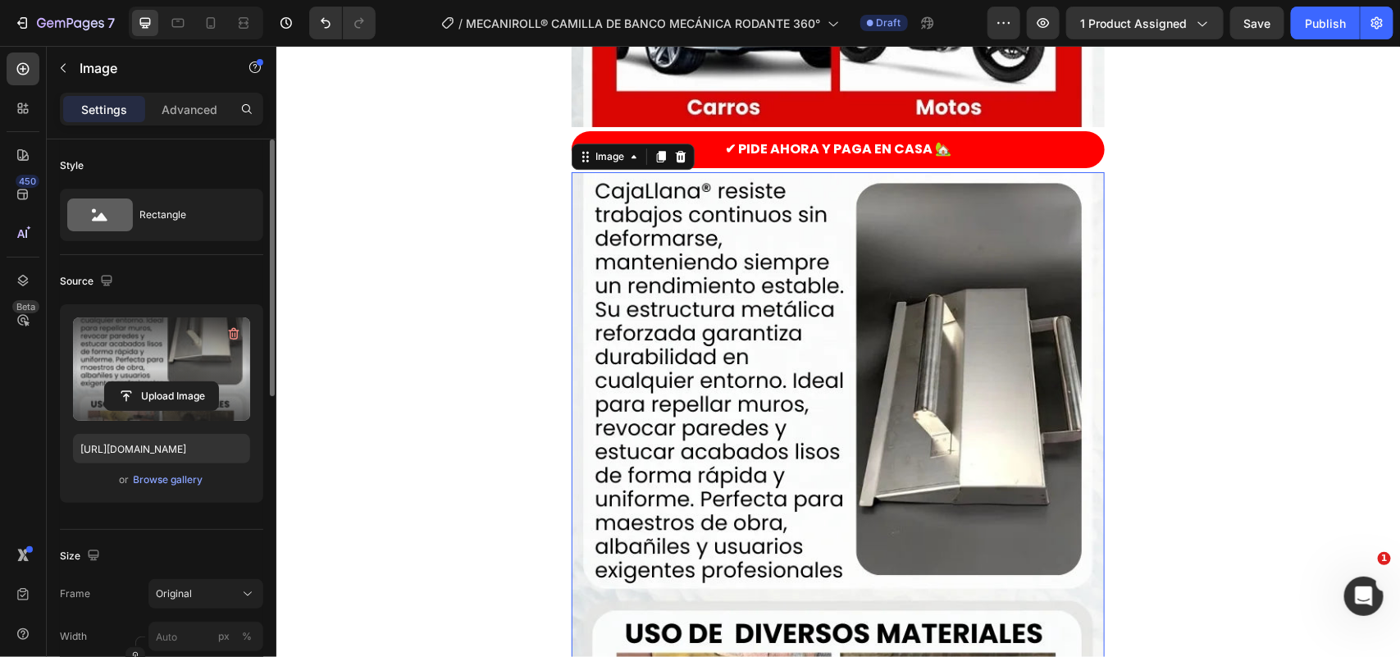
click at [150, 370] on label at bounding box center [161, 368] width 177 height 103
click at [150, 382] on input "file" at bounding box center [161, 396] width 113 height 28
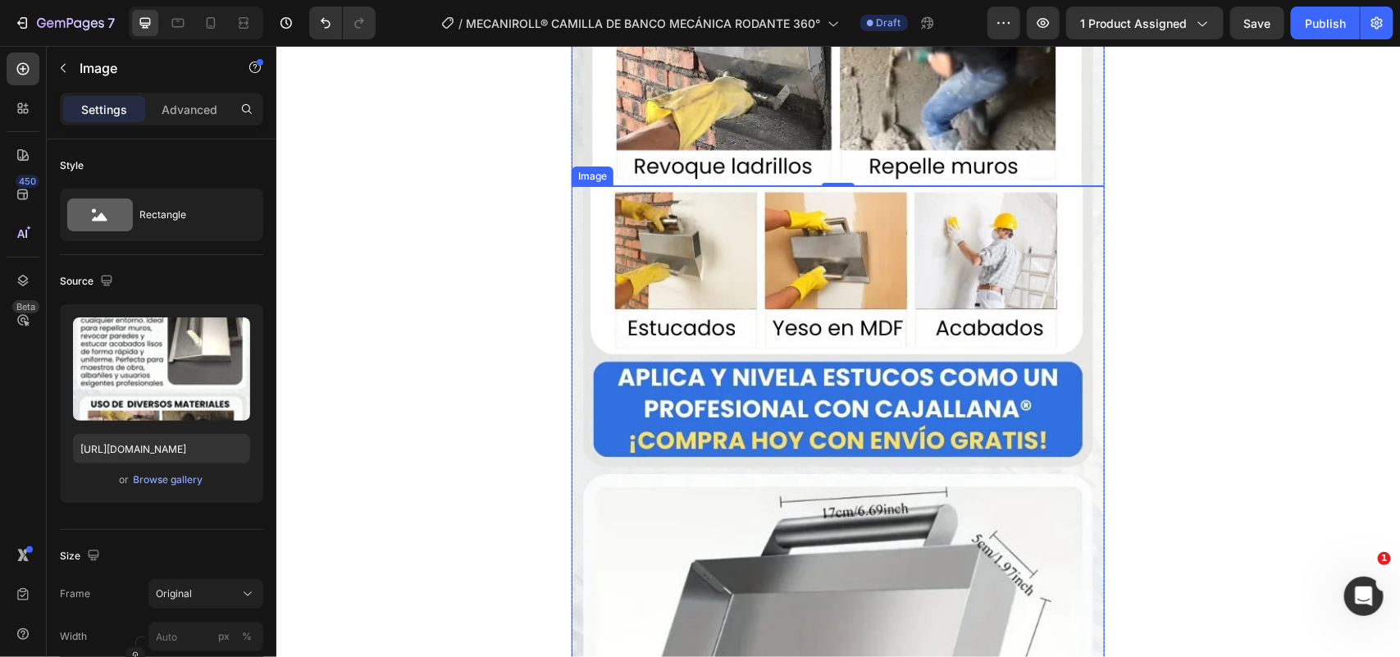
scroll to position [5844, 0]
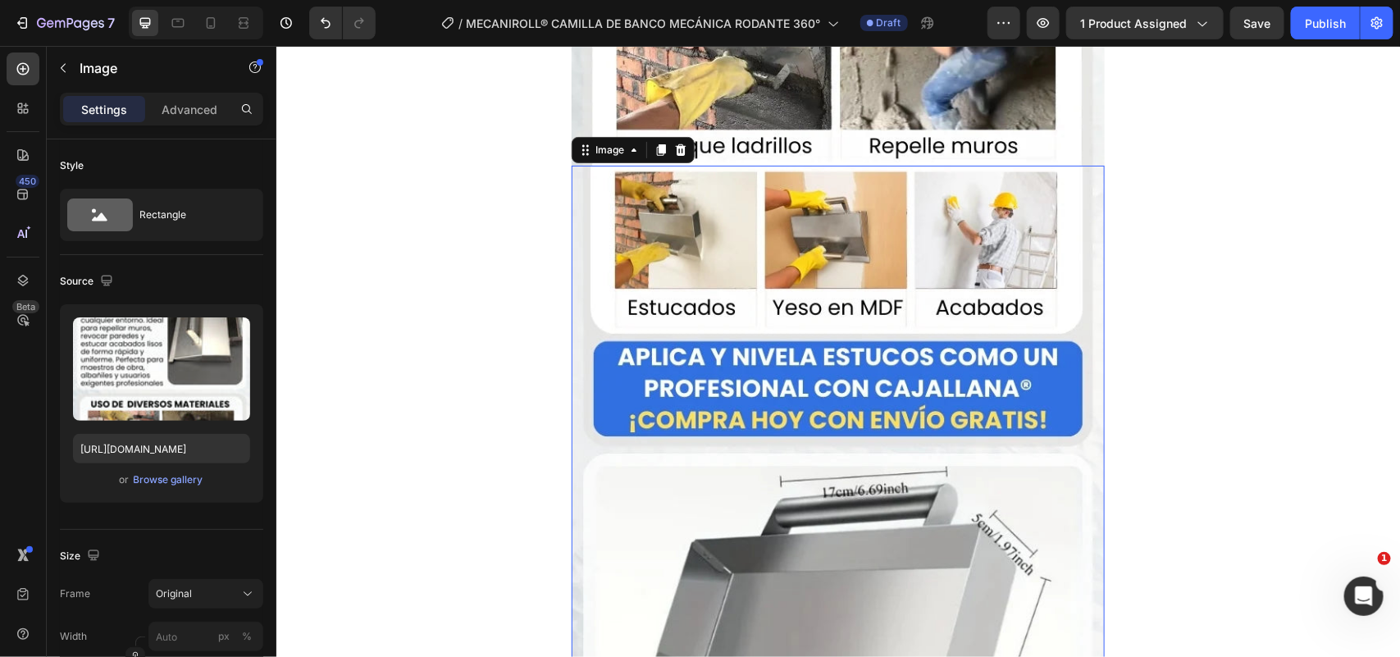
click at [891, 459] on img at bounding box center [837, 520] width 533 height 711
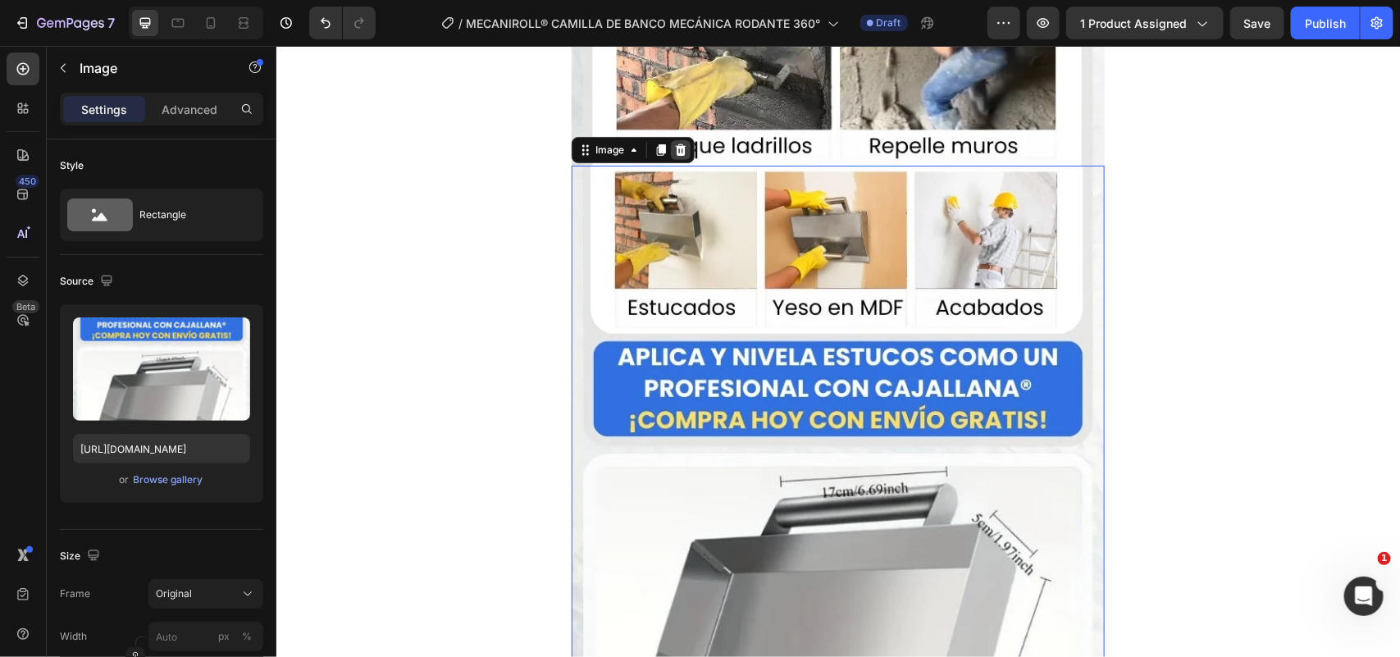
click at [675, 153] on icon at bounding box center [680, 149] width 11 height 11
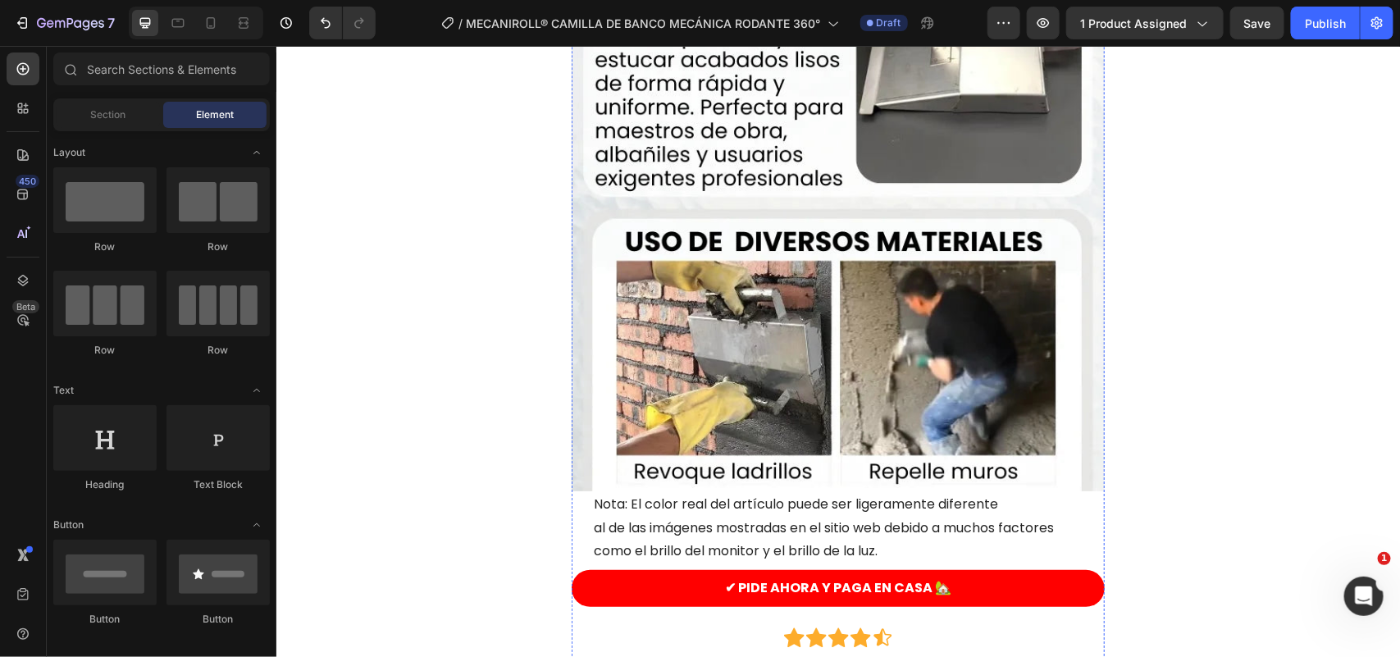
scroll to position [5434, 0]
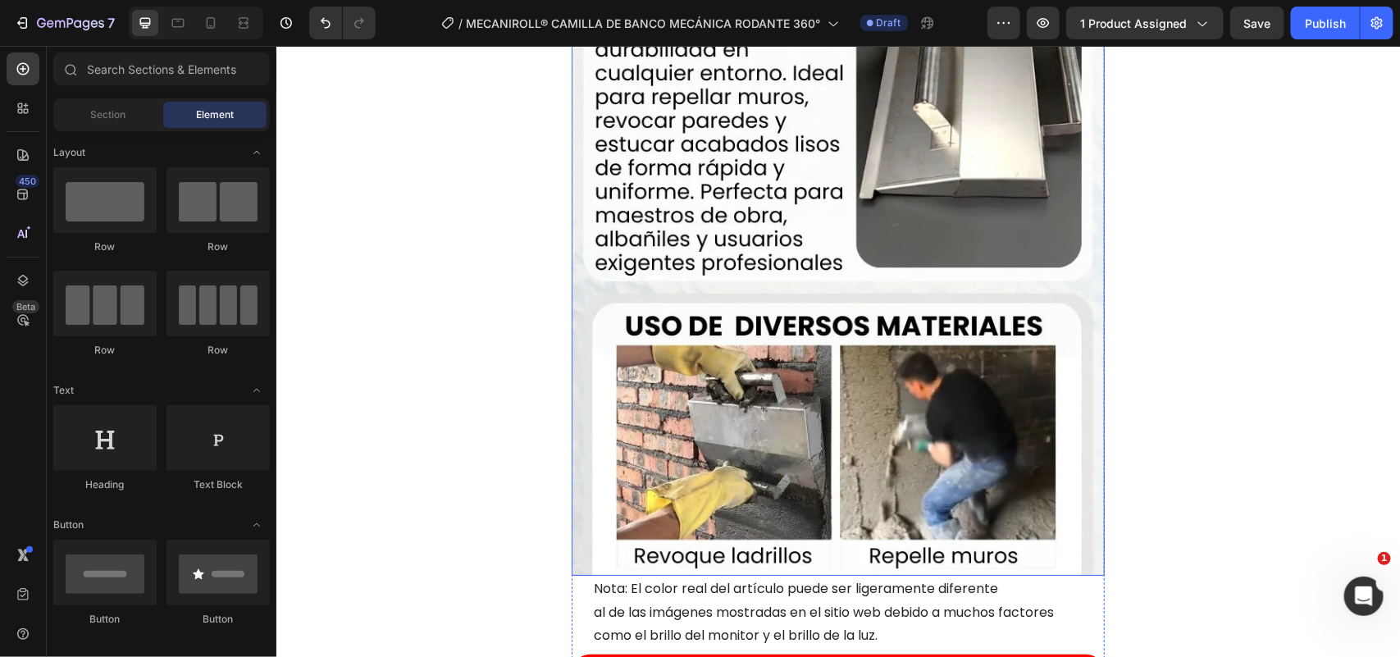
click at [831, 430] on img at bounding box center [837, 219] width 533 height 711
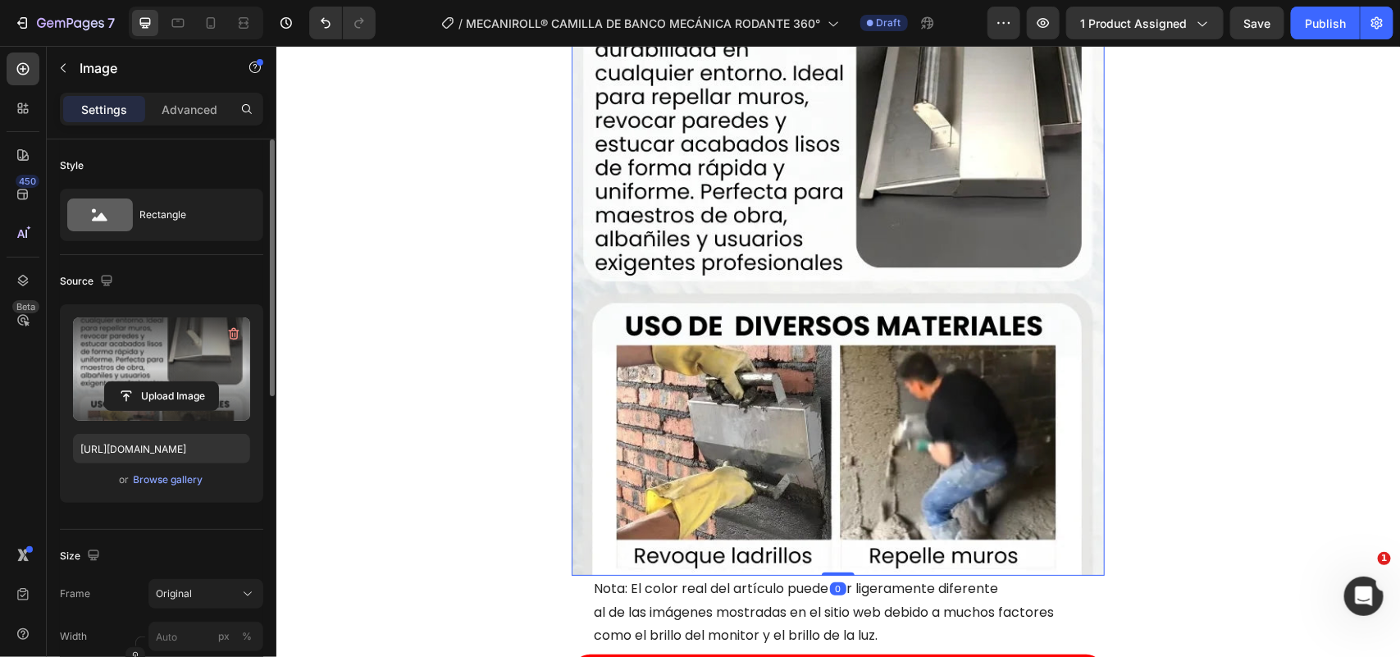
click at [178, 380] on label at bounding box center [161, 368] width 177 height 103
click at [178, 382] on input "file" at bounding box center [161, 396] width 113 height 28
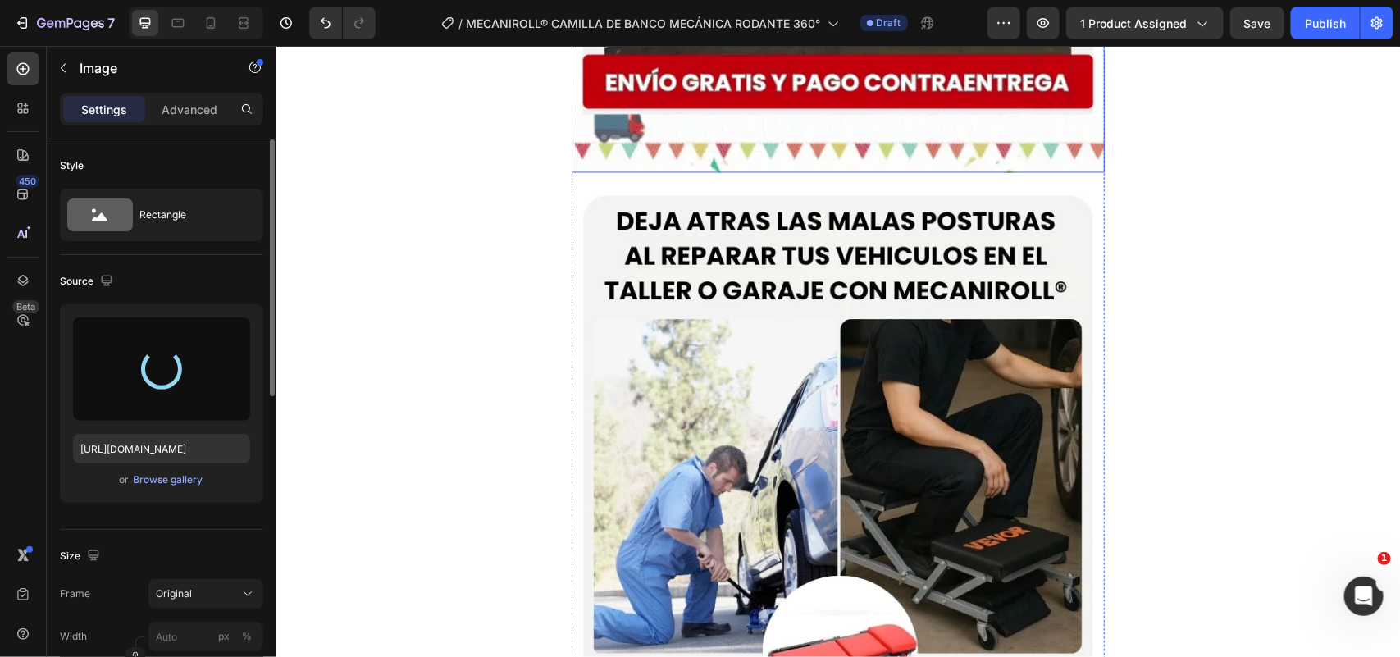
type input "[URL][DOMAIN_NAME]"
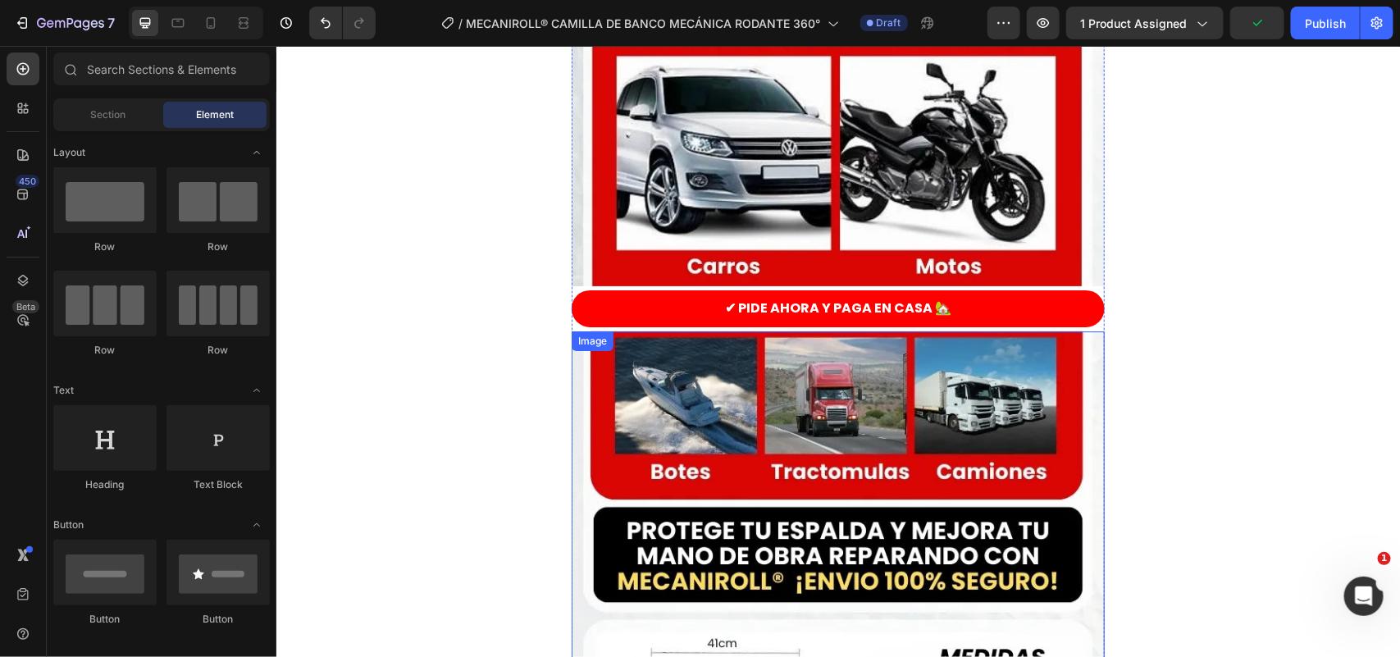
scroll to position [4921, 0]
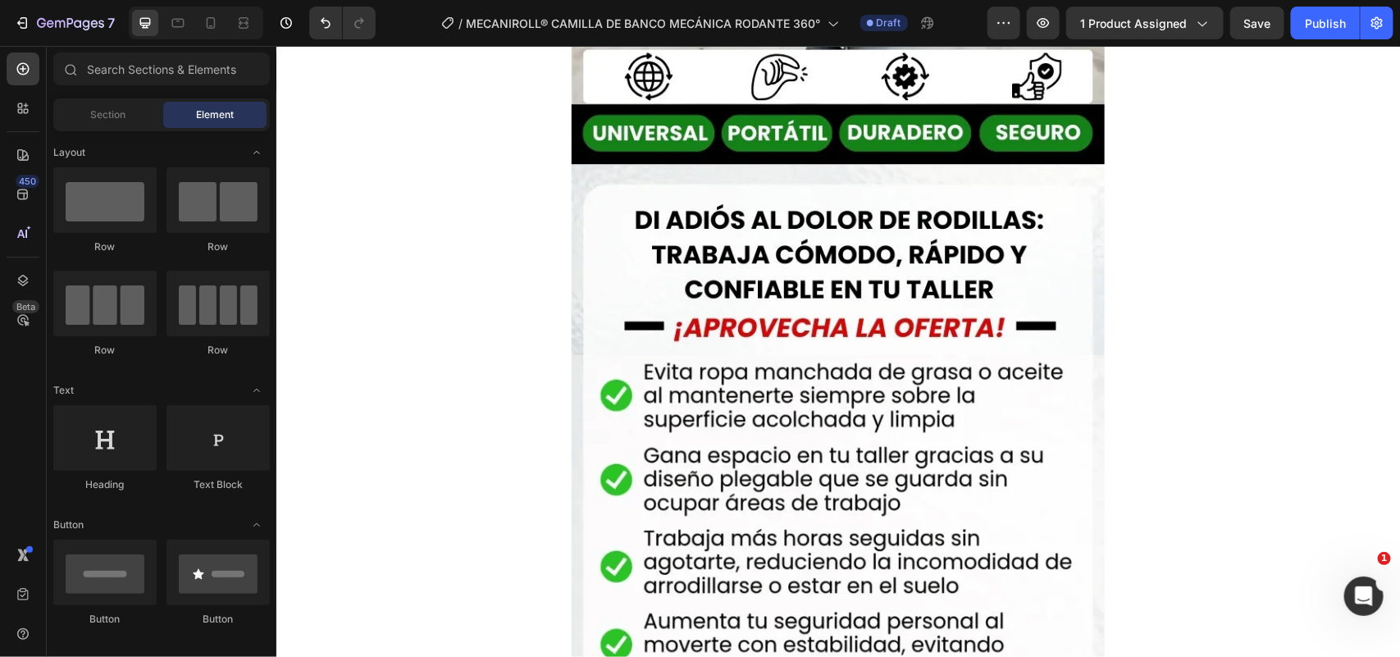
scroll to position [2153, 0]
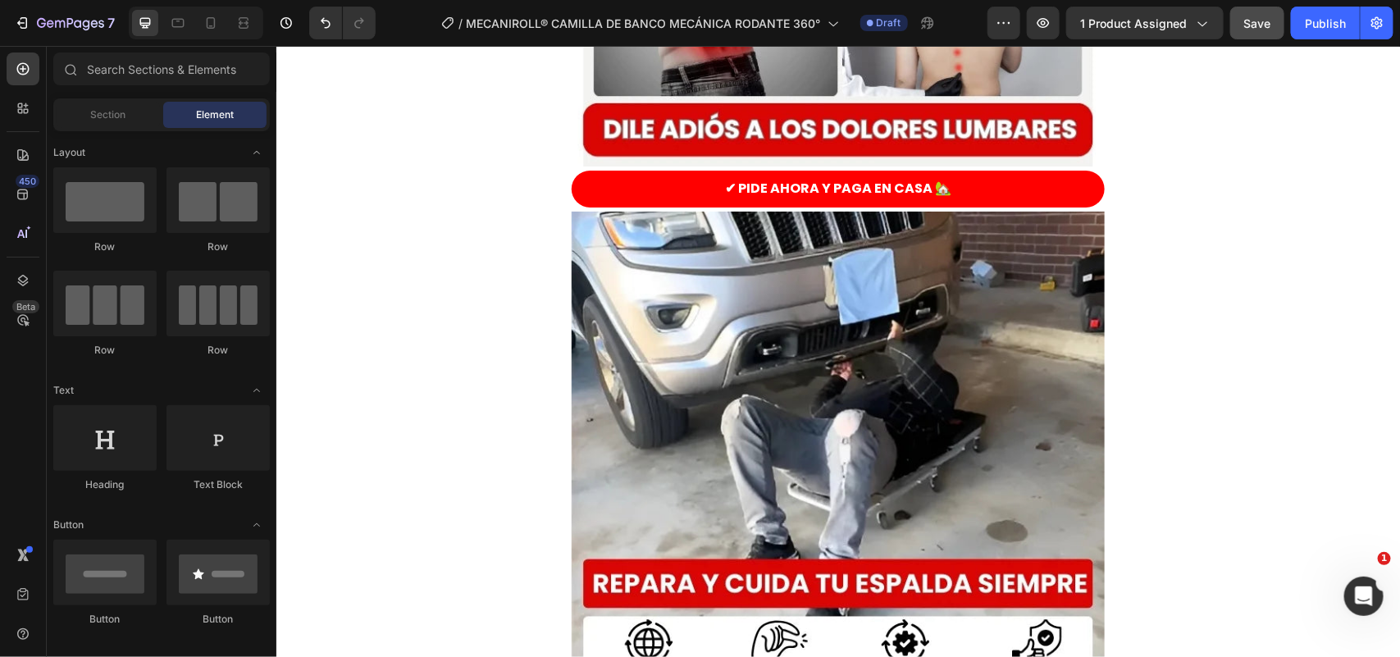
click at [1266, 16] on span "Save" at bounding box center [1257, 23] width 27 height 14
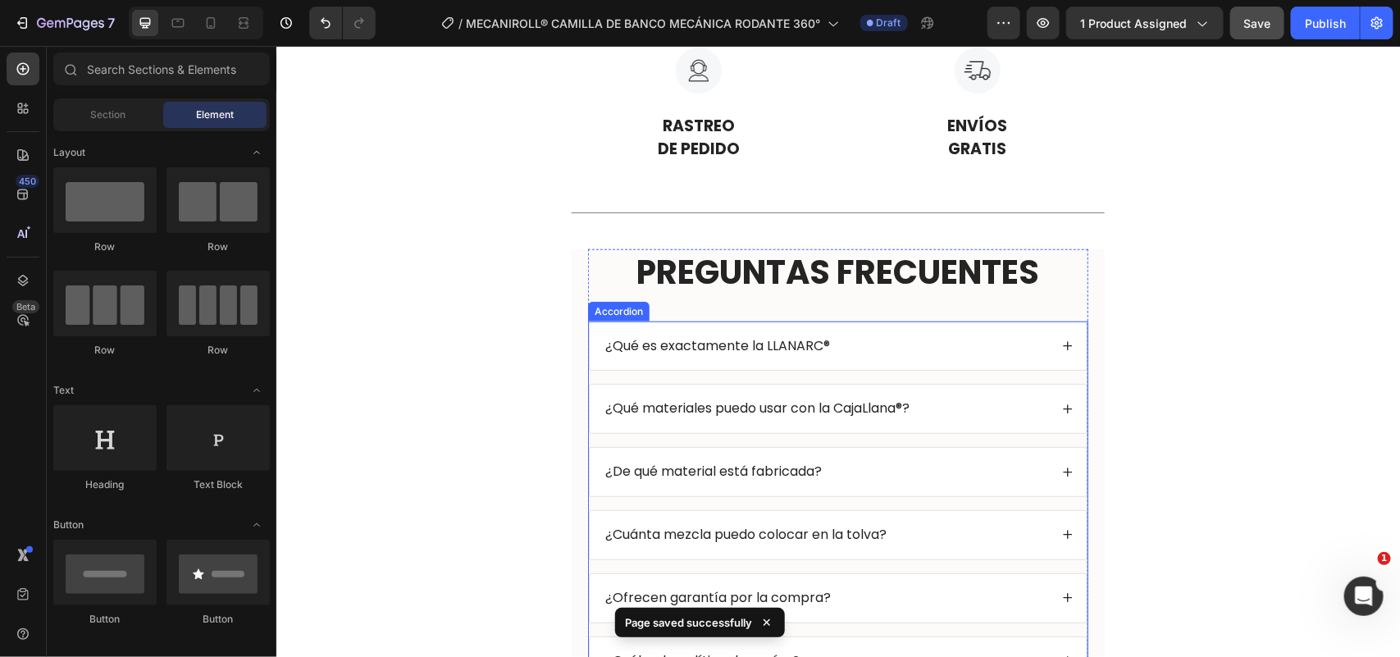
scroll to position [5946, 0]
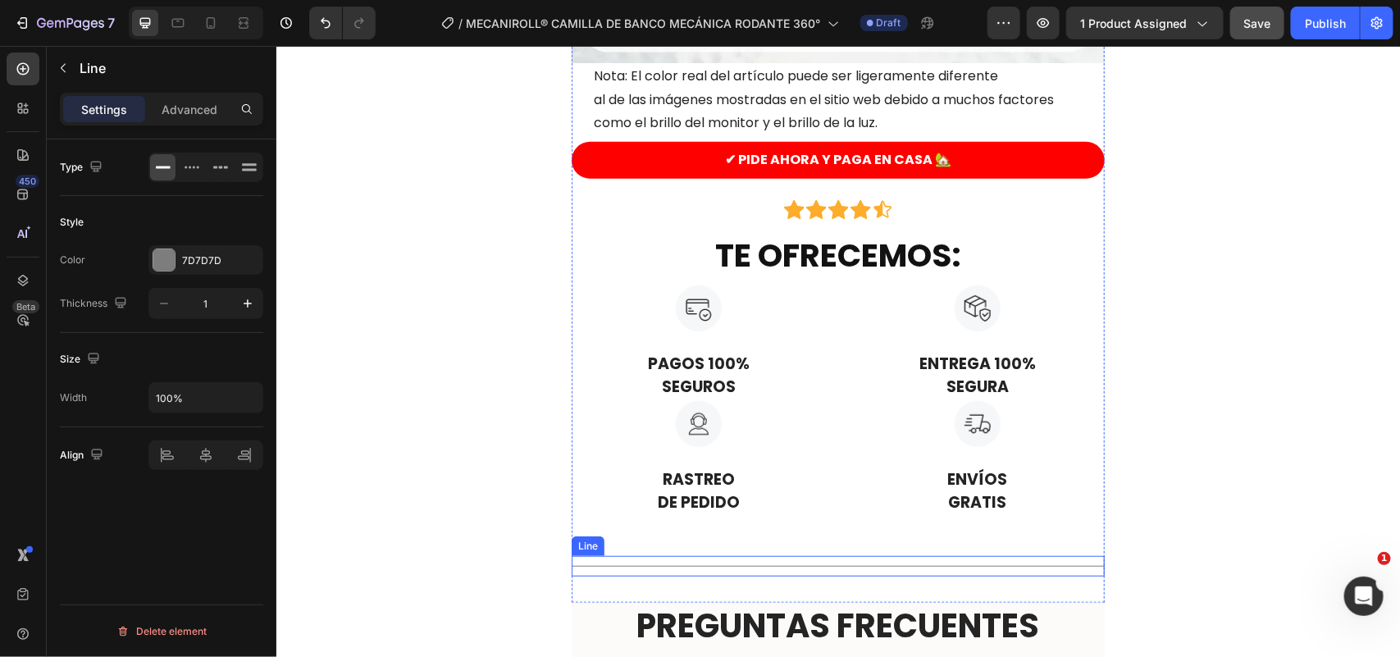
click at [800, 565] on div at bounding box center [837, 565] width 533 height 1
click at [203, 402] on input "100%" at bounding box center [205, 398] width 113 height 30
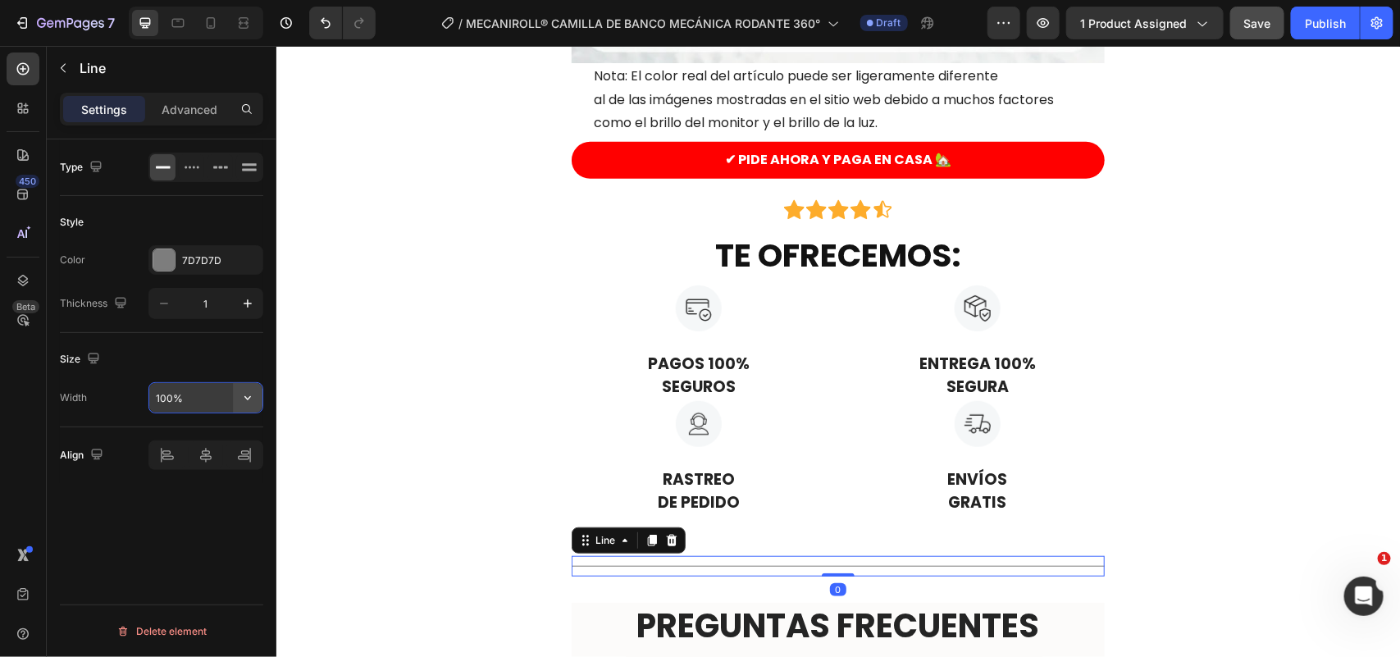
click at [244, 395] on icon "button" at bounding box center [247, 398] width 16 height 16
click at [203, 472] on p "Default 1200px" at bounding box center [202, 472] width 94 height 15
type input "500"
click at [78, 529] on div "Type Style Color 7D7D7D Thickness 1 Size Width 500 Align Delete element" at bounding box center [162, 421] width 230 height 564
click at [198, 461] on icon at bounding box center [206, 455] width 16 height 16
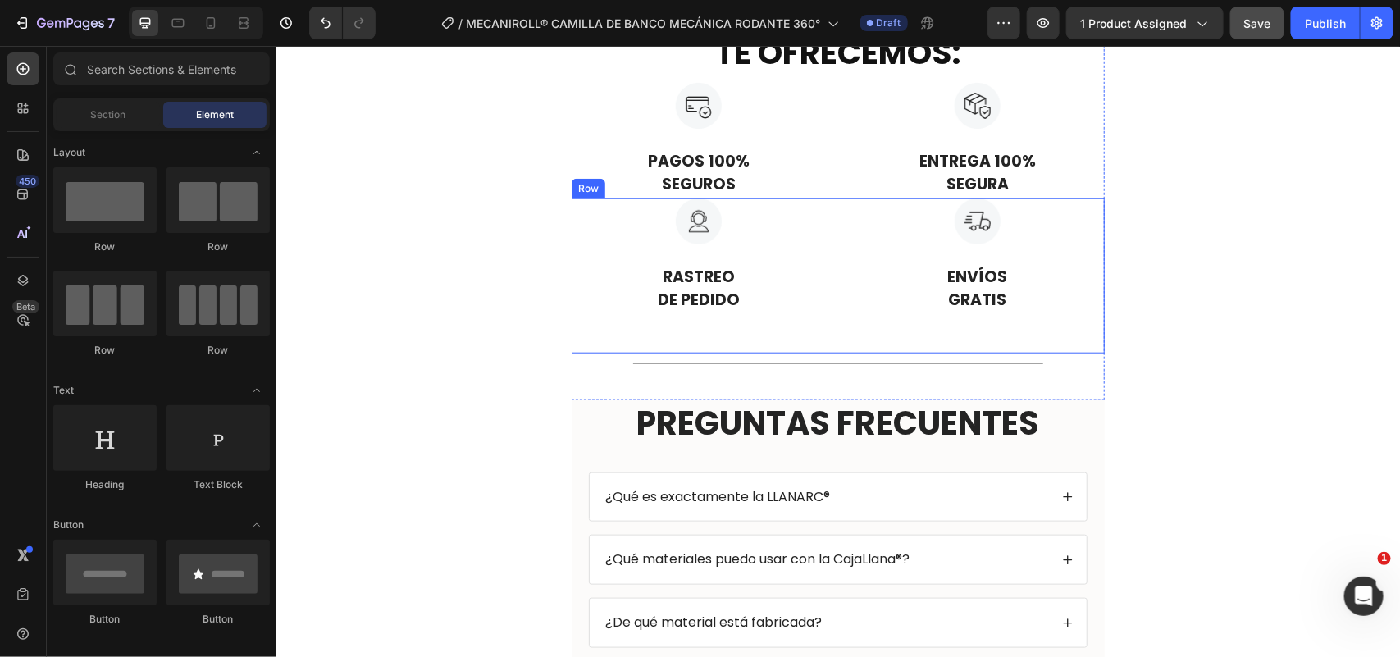
scroll to position [6152, 0]
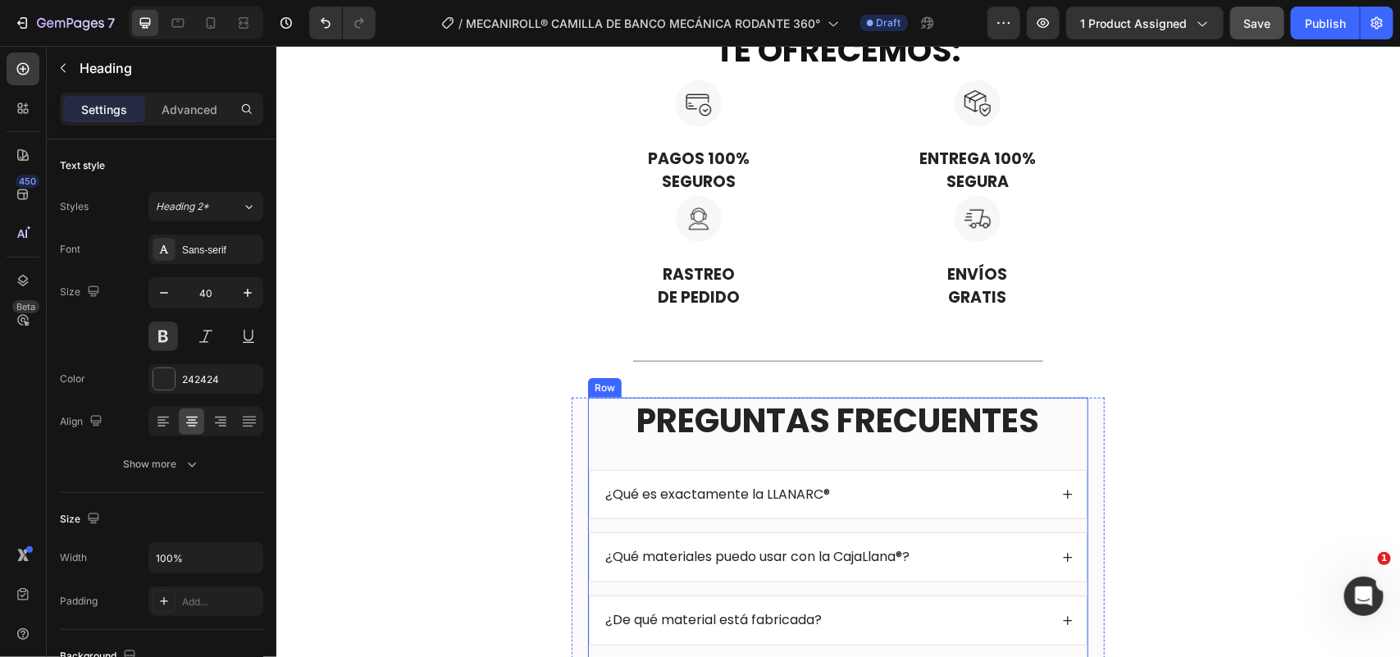
click at [870, 401] on h2 "PREGUNTAS FRECUENTES" at bounding box center [837, 420] width 500 height 46
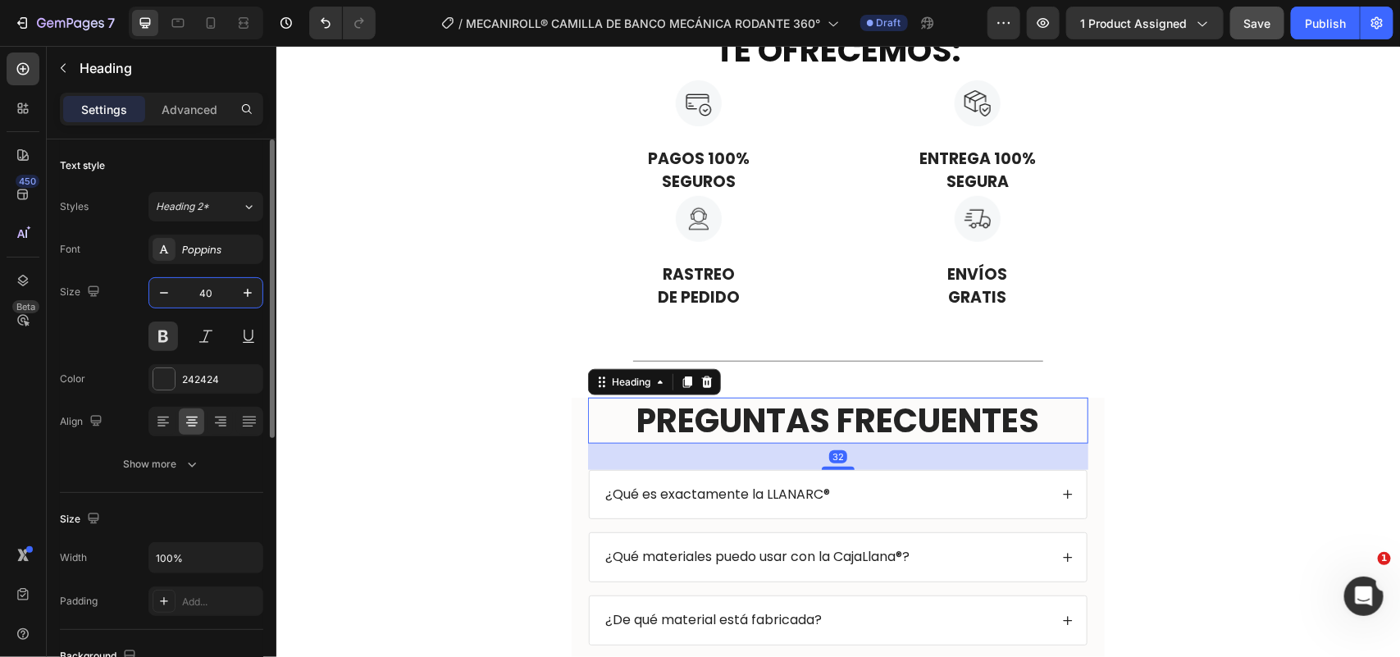
click at [190, 289] on input "40" at bounding box center [206, 293] width 54 height 30
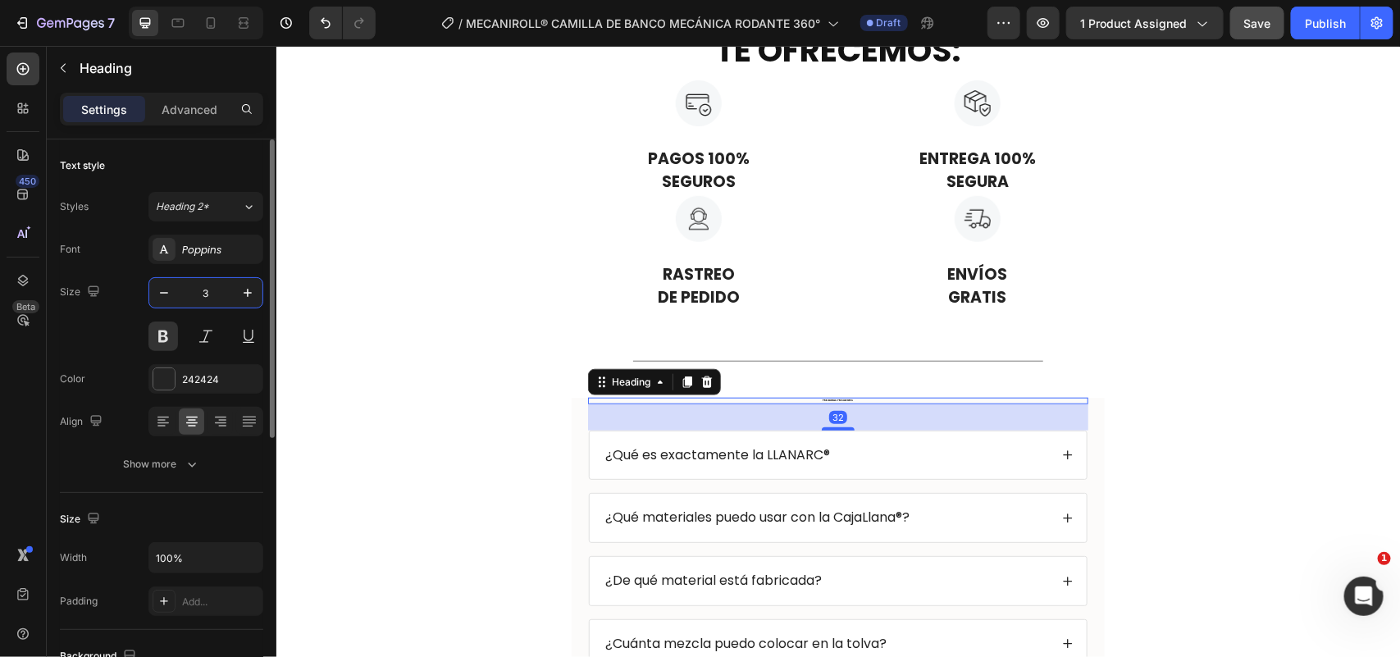
type input "35"
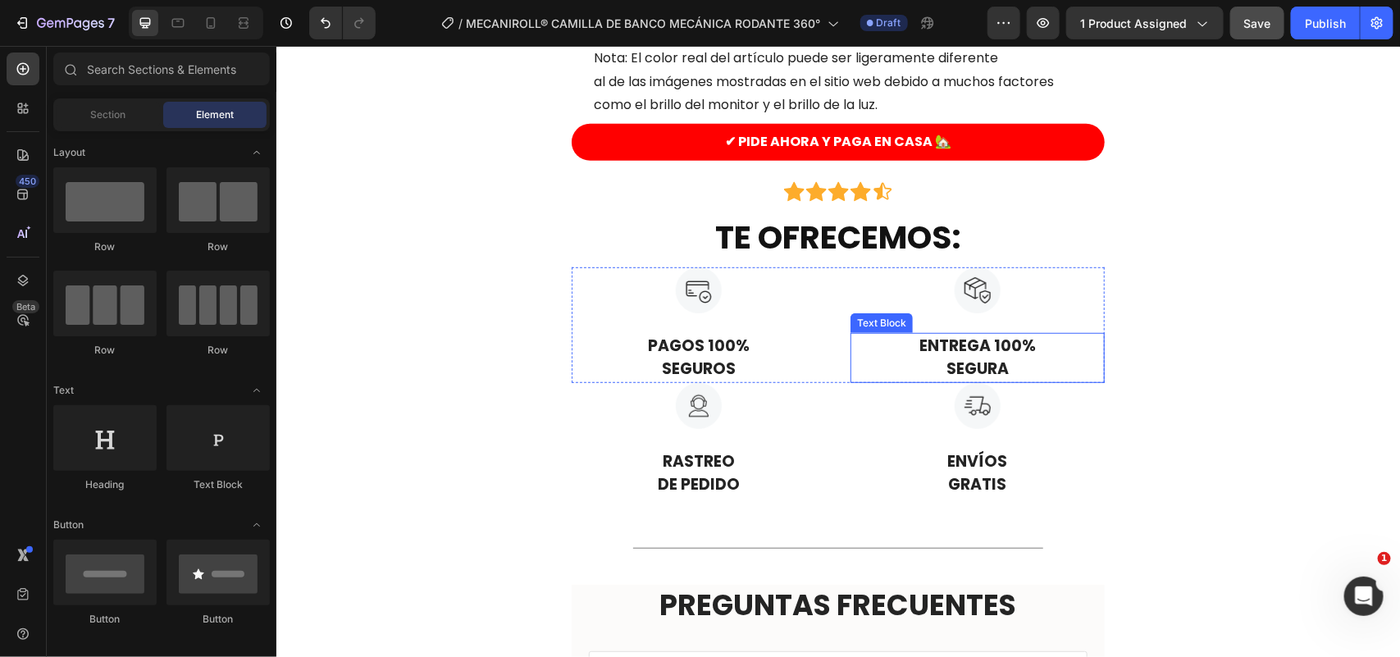
scroll to position [5946, 0]
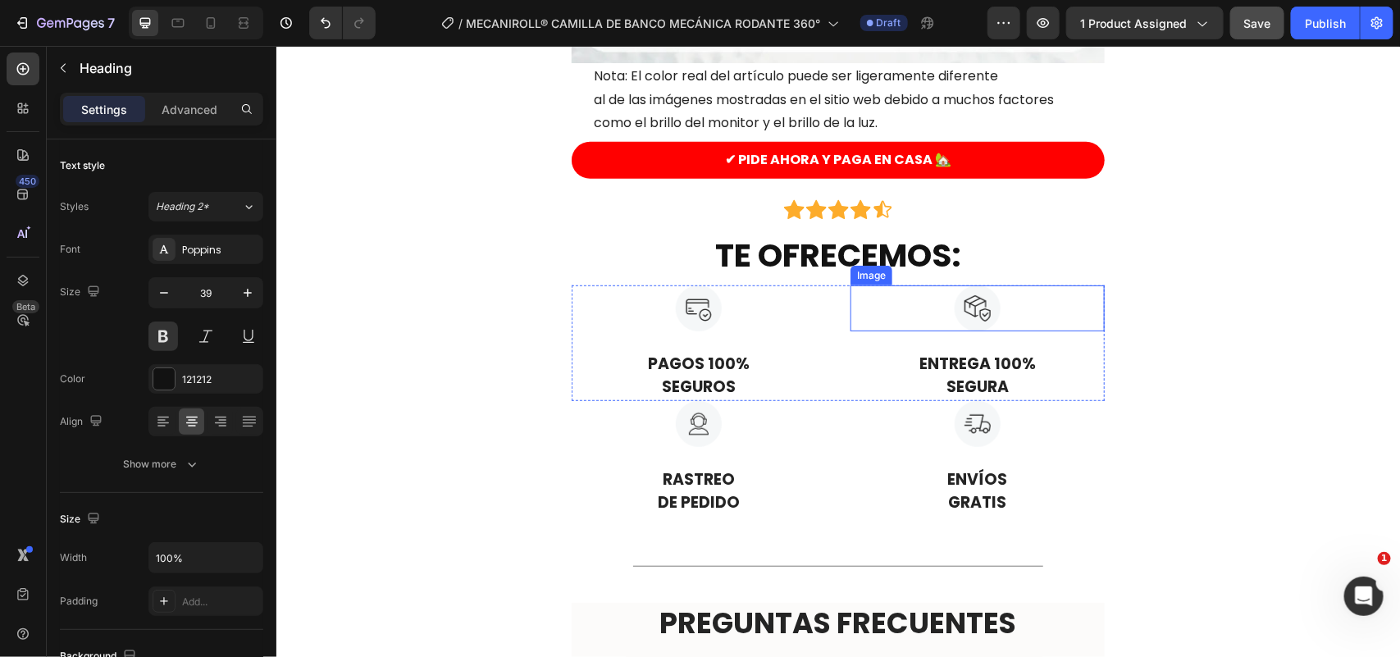
click at [857, 260] on strong "TE OFRECEMOS:" at bounding box center [837, 254] width 246 height 45
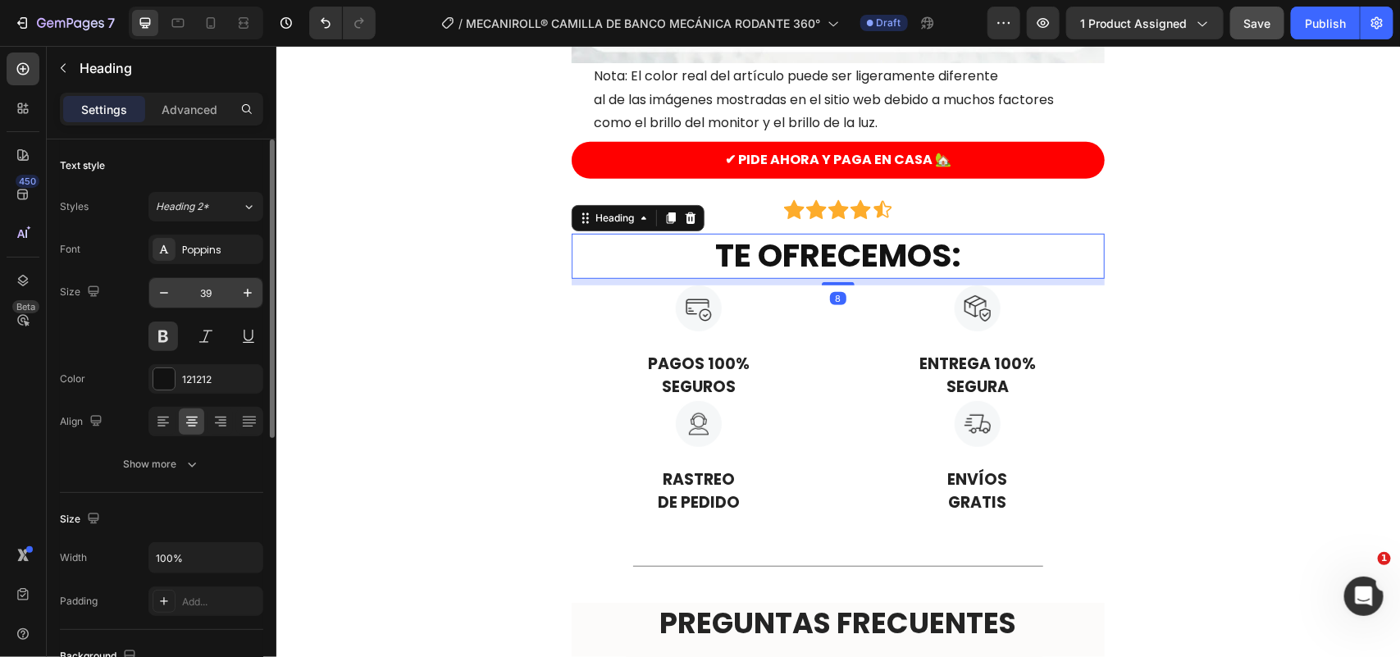
click at [215, 290] on input "39" at bounding box center [206, 293] width 54 height 30
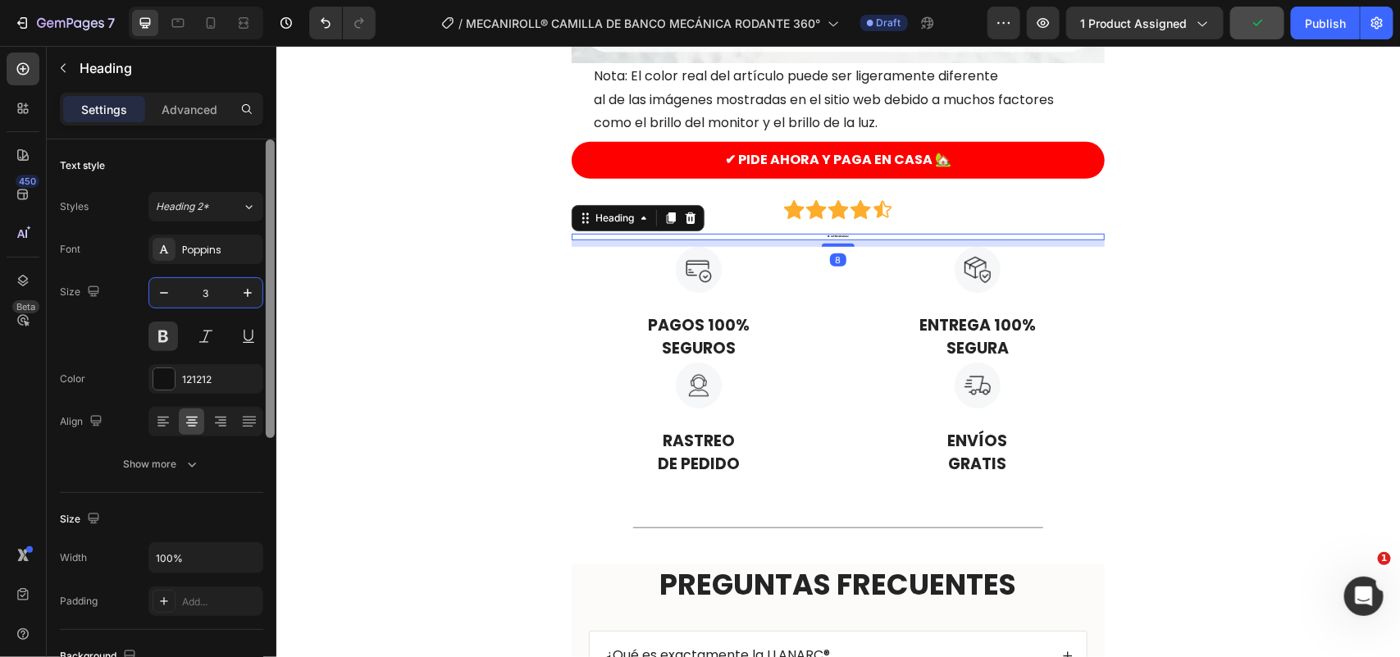
type input "30"
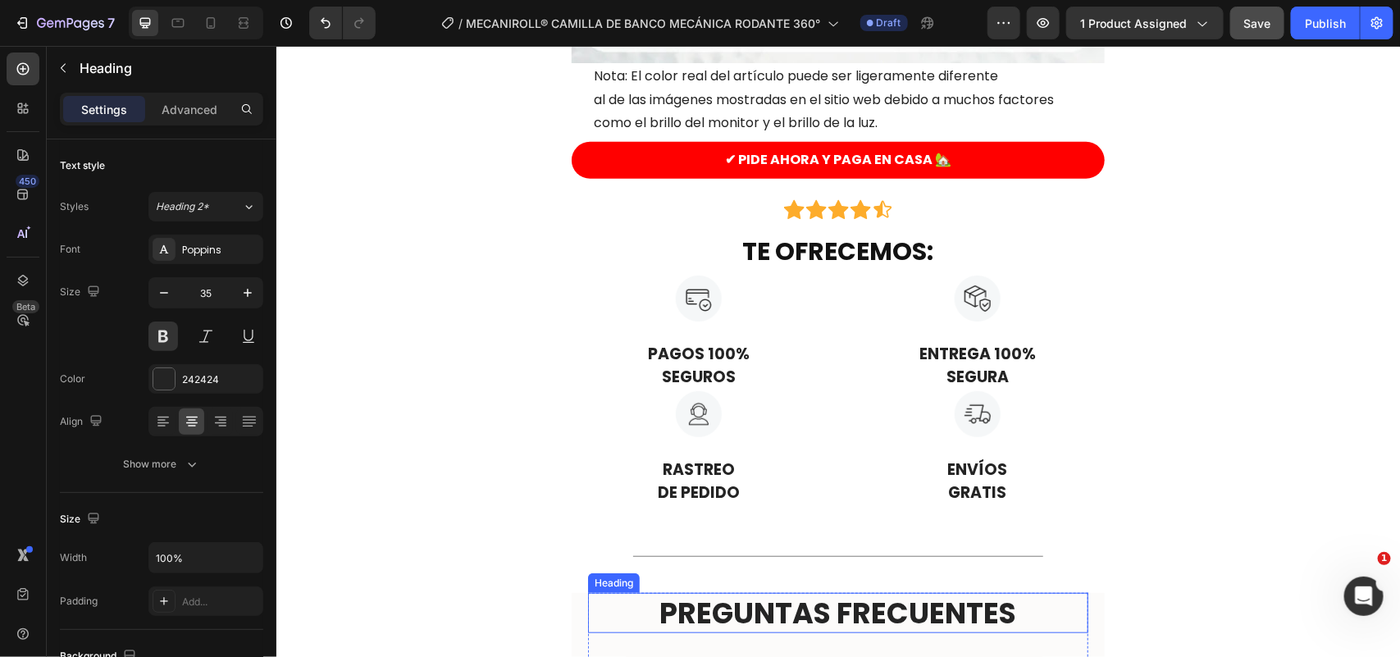
click at [925, 616] on h2 "PREGUNTAS FRECUENTES" at bounding box center [837, 612] width 500 height 41
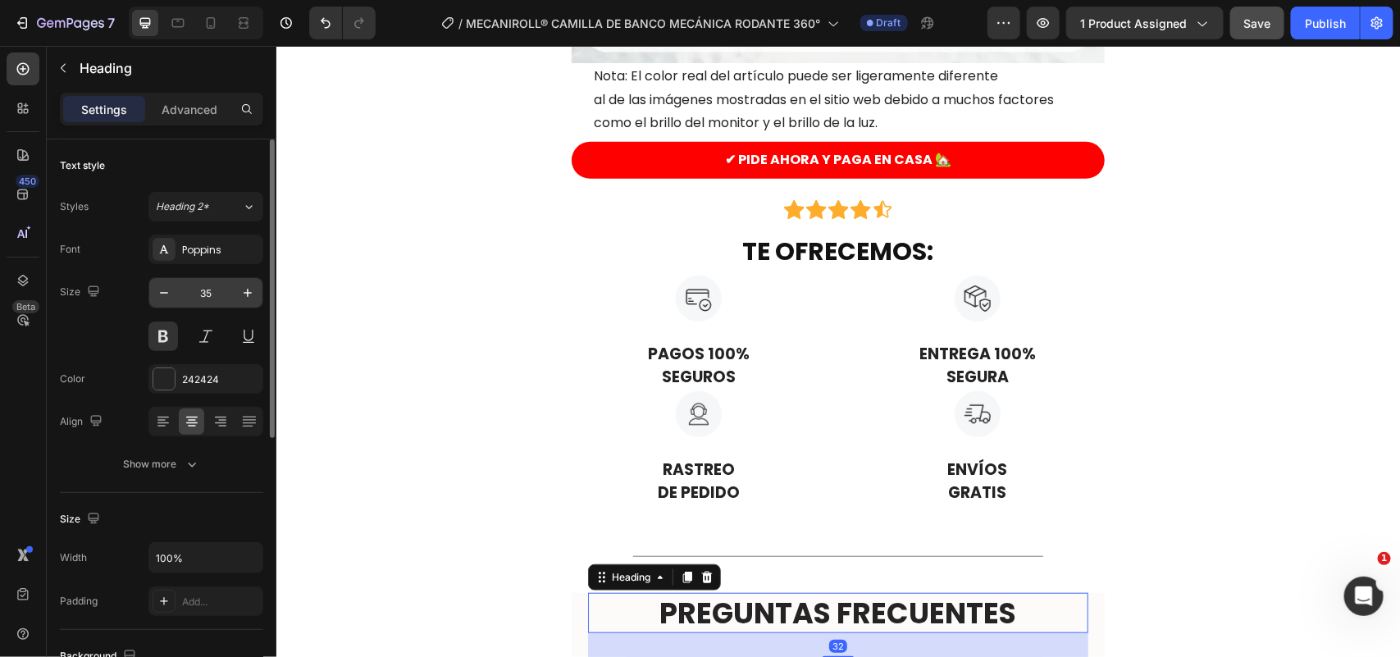
click at [199, 259] on div "Poppins" at bounding box center [205, 250] width 115 height 30
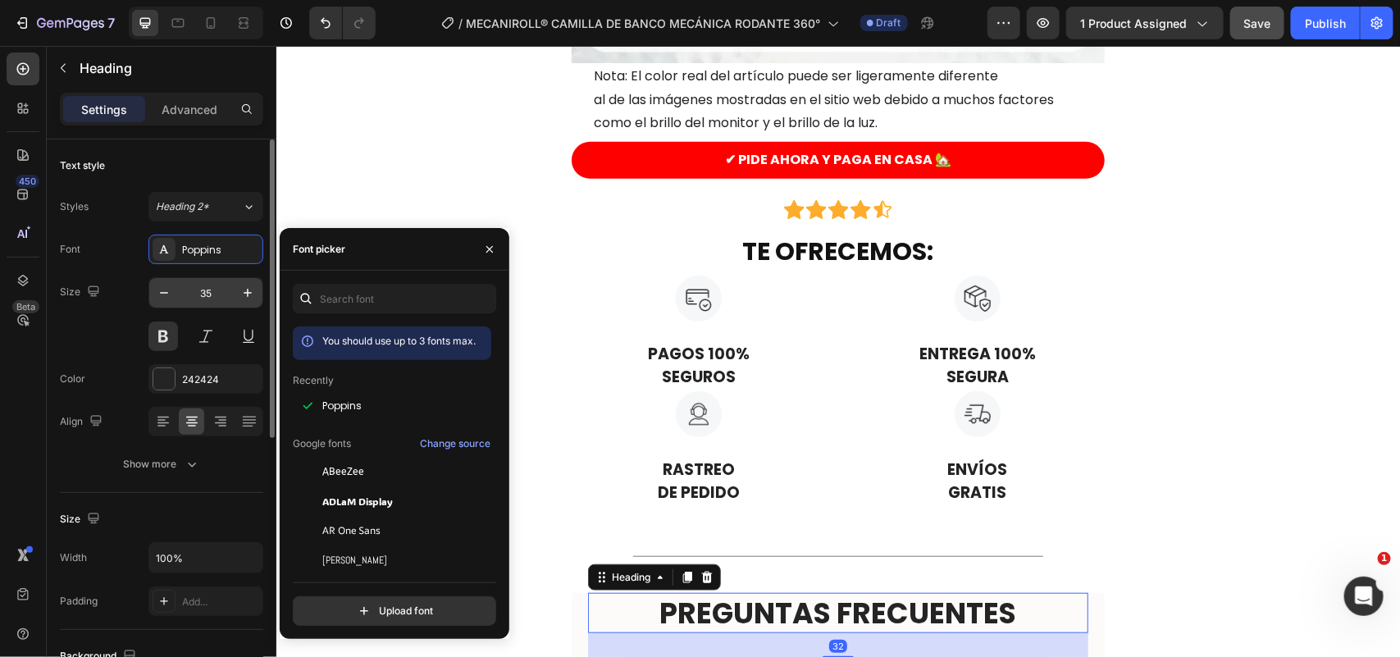
click at [208, 294] on input "35" at bounding box center [206, 293] width 54 height 30
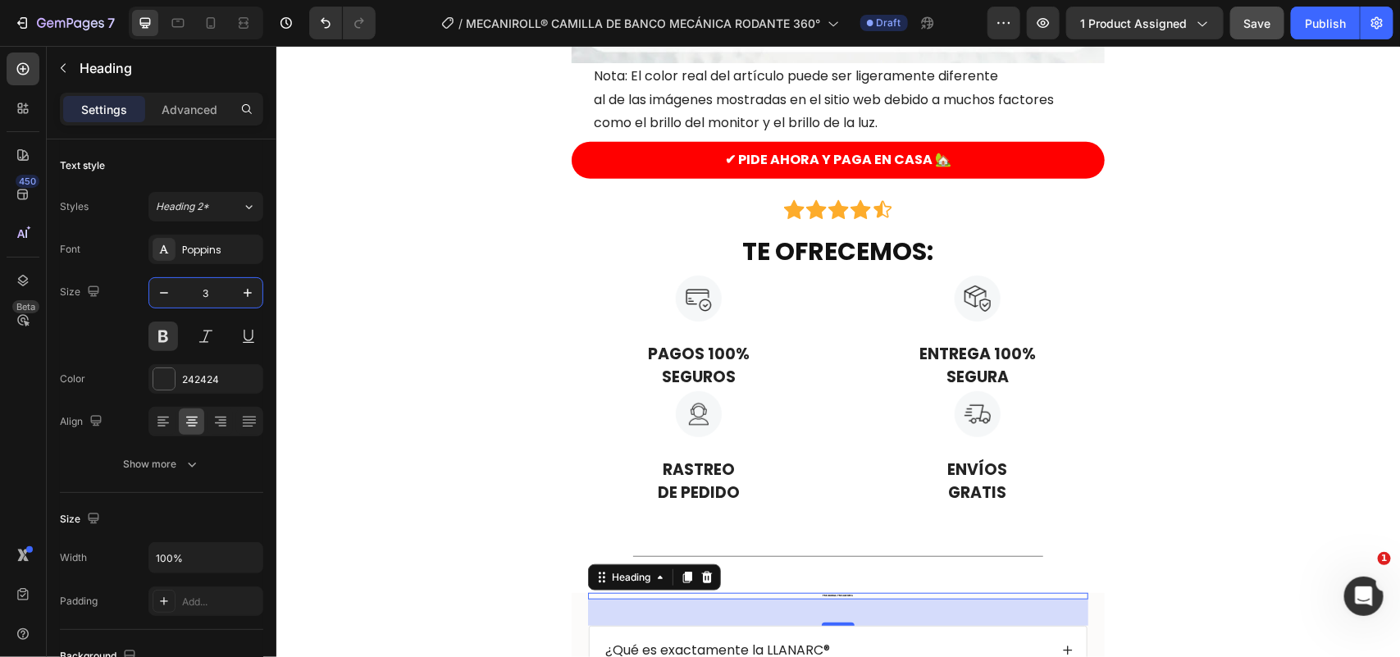
type input "30"
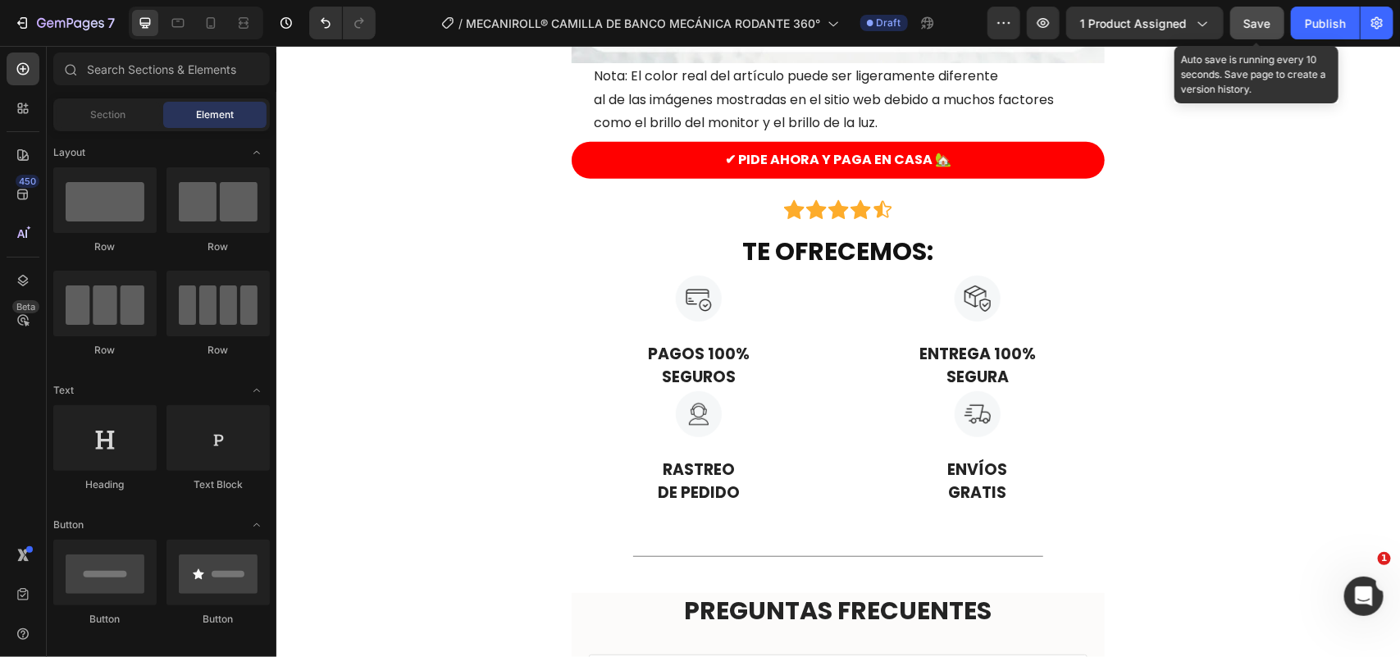
click at [1272, 25] on button "Save" at bounding box center [1257, 23] width 54 height 33
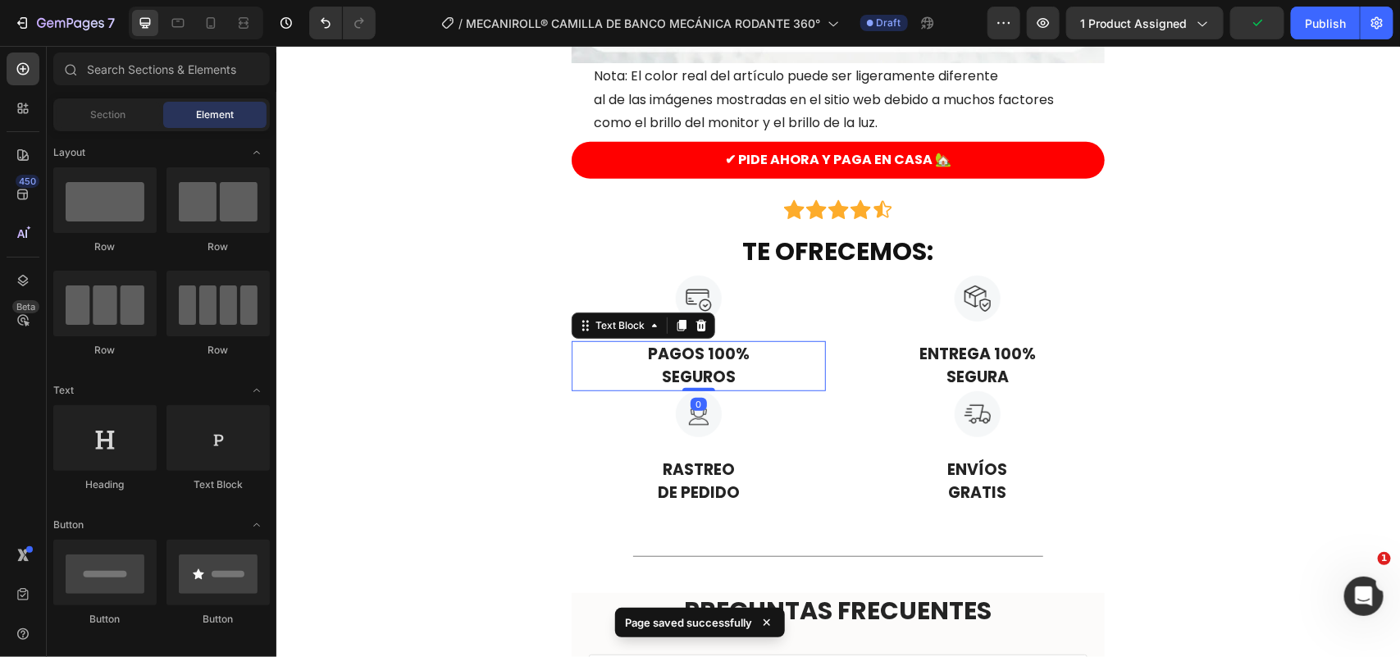
click at [691, 374] on p "SEGUROS" at bounding box center [698, 377] width 251 height 24
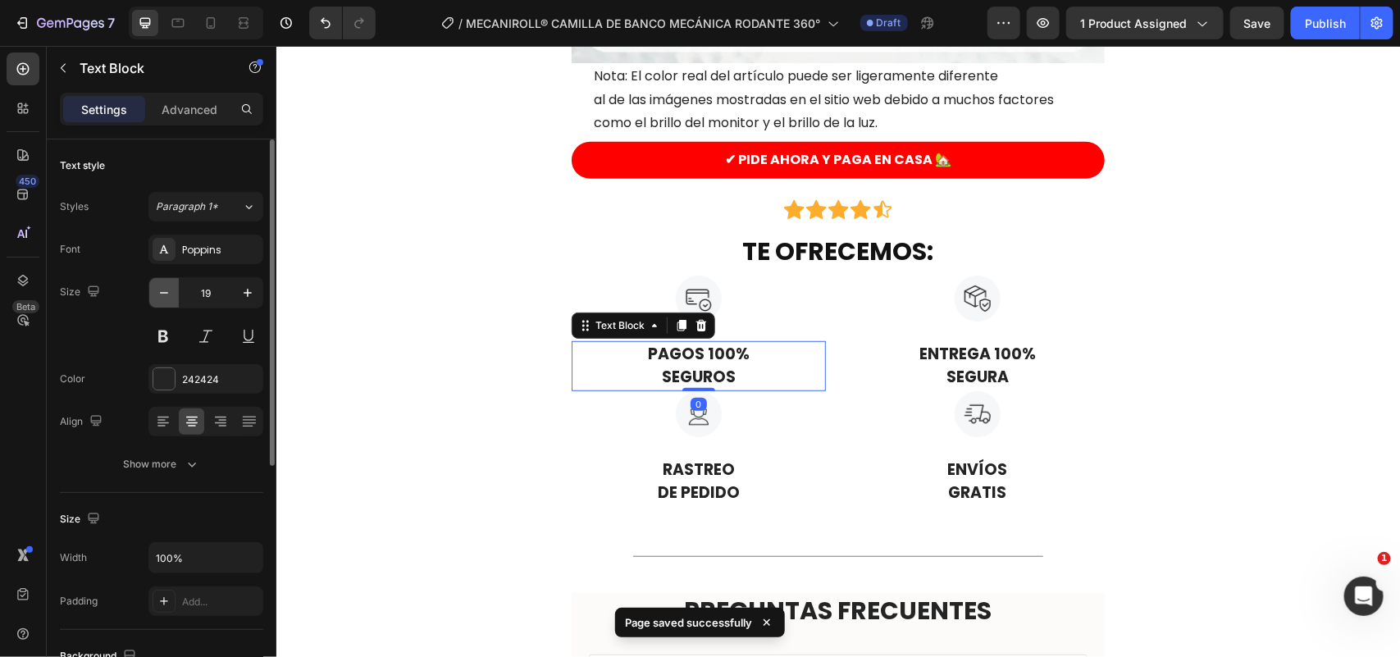
click at [154, 299] on button "button" at bounding box center [164, 293] width 30 height 30
click at [246, 296] on icon "button" at bounding box center [247, 293] width 16 height 16
type input "17"
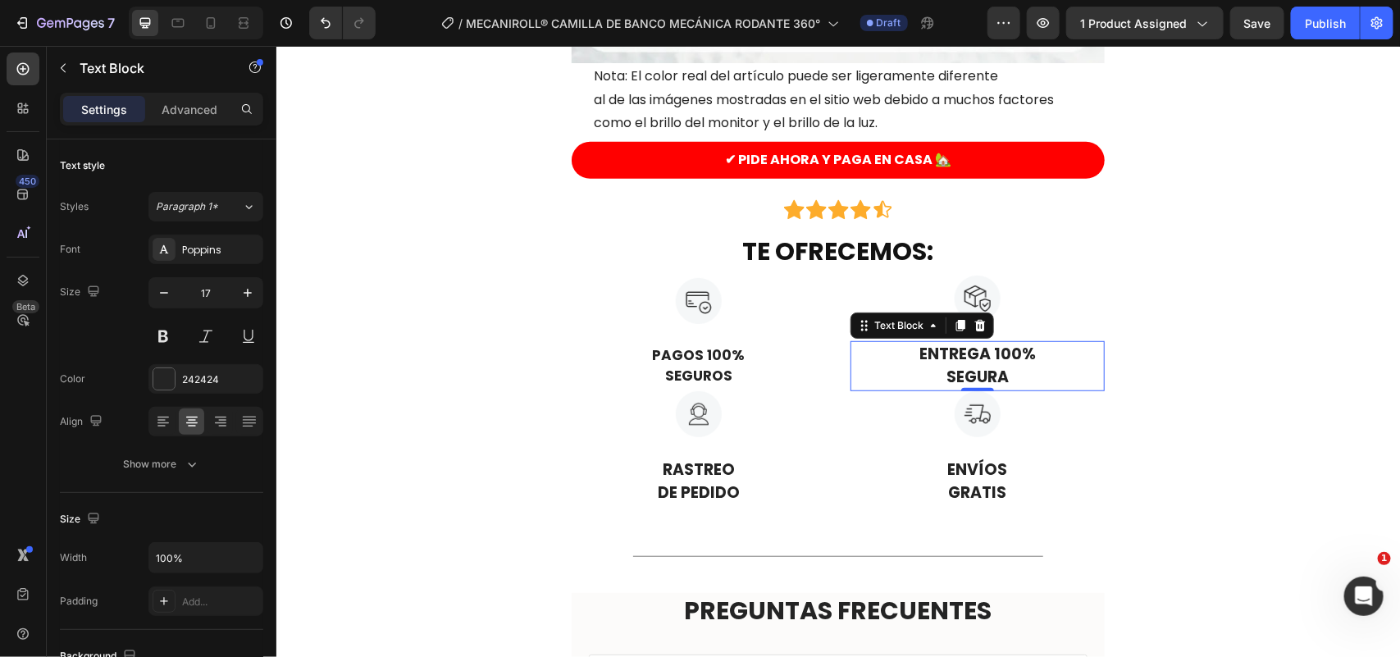
click at [987, 354] on p "ENTREGA 100%" at bounding box center [976, 354] width 251 height 24
click at [157, 295] on icon "button" at bounding box center [164, 293] width 16 height 16
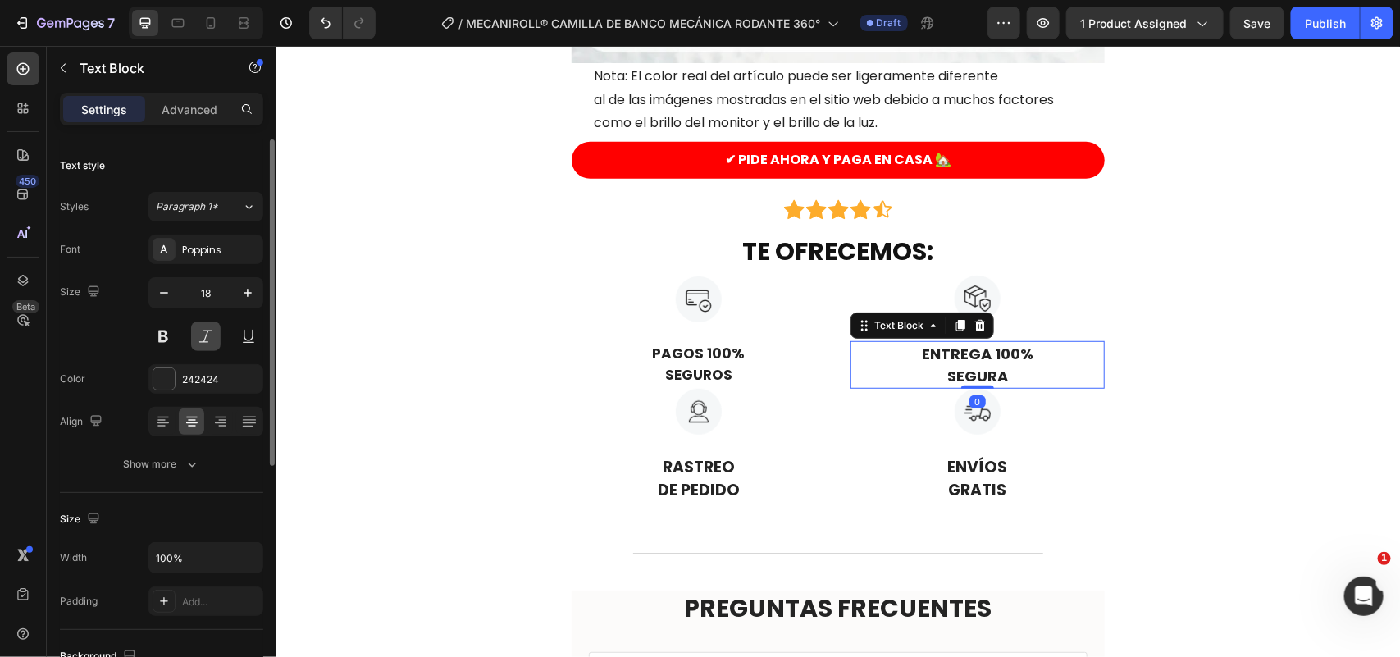
type input "17"
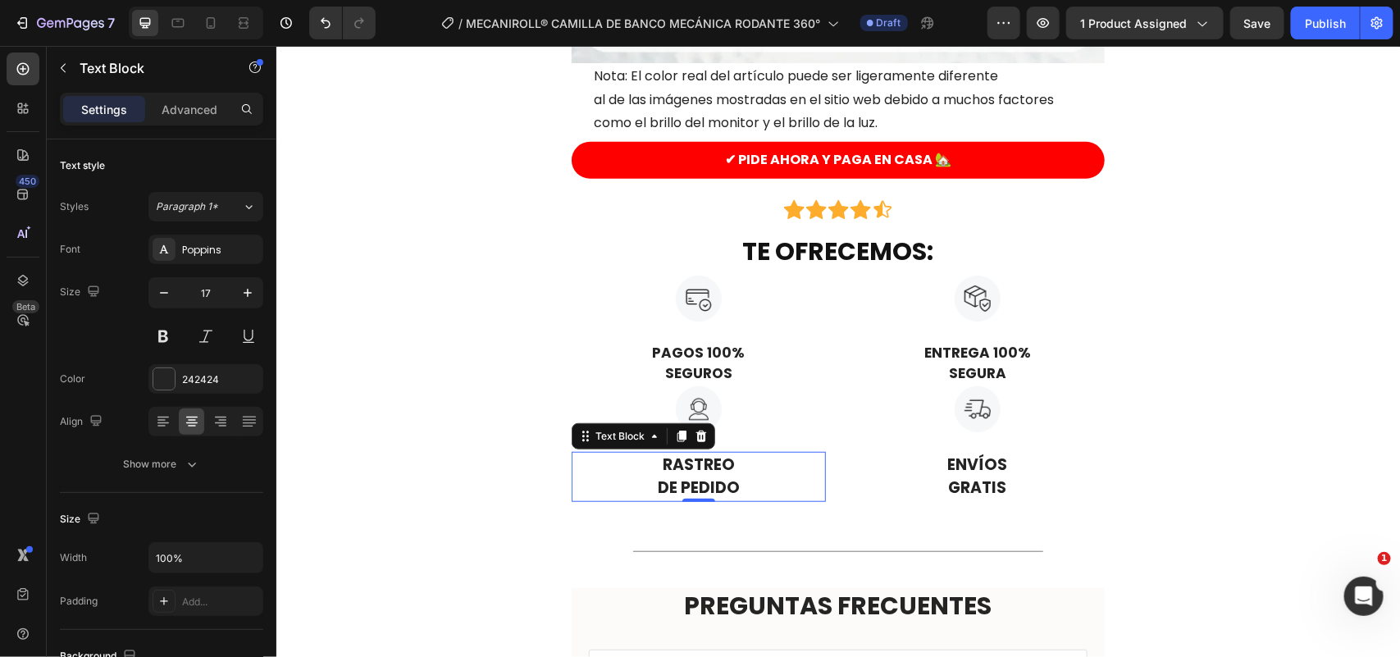
click at [638, 477] on p "de pedido" at bounding box center [698, 488] width 251 height 24
click at [165, 301] on button "button" at bounding box center [164, 293] width 30 height 30
click at [165, 301] on icon "button" at bounding box center [164, 293] width 16 height 16
type input "17"
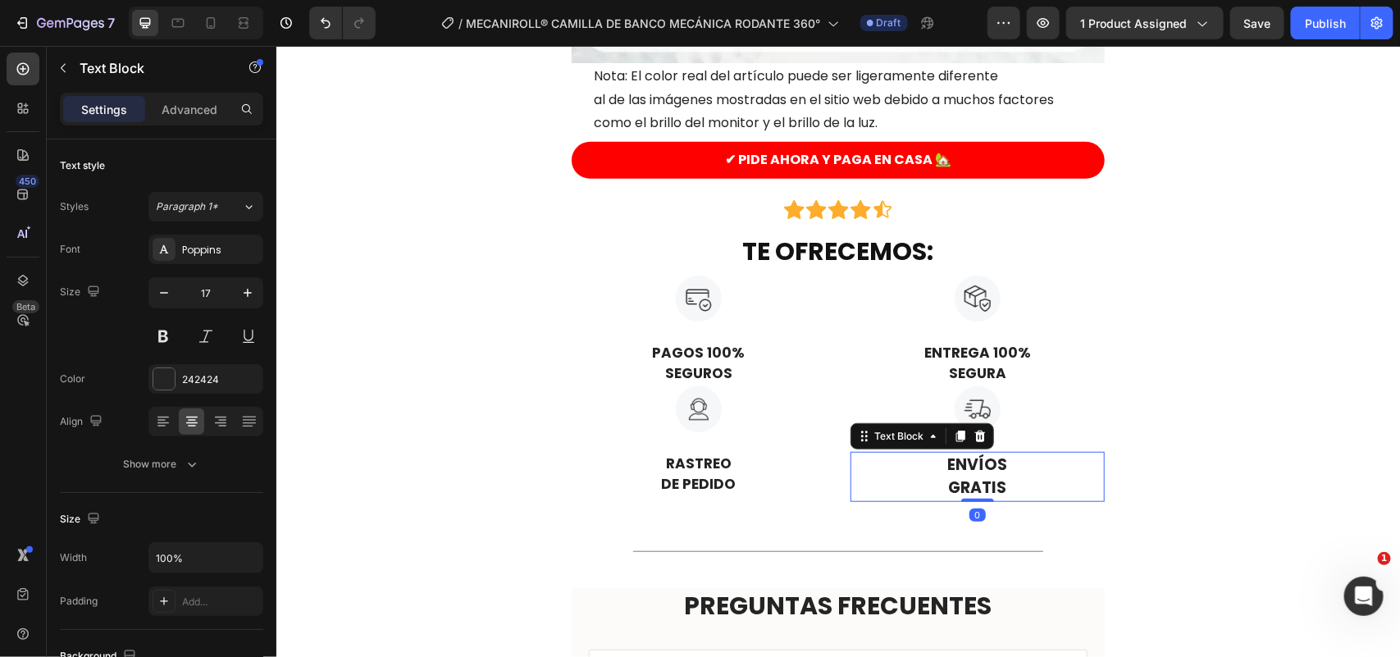
click at [962, 472] on p "ENVÍOS" at bounding box center [976, 465] width 251 height 24
click at [158, 297] on icon "button" at bounding box center [164, 293] width 16 height 16
type input "17"
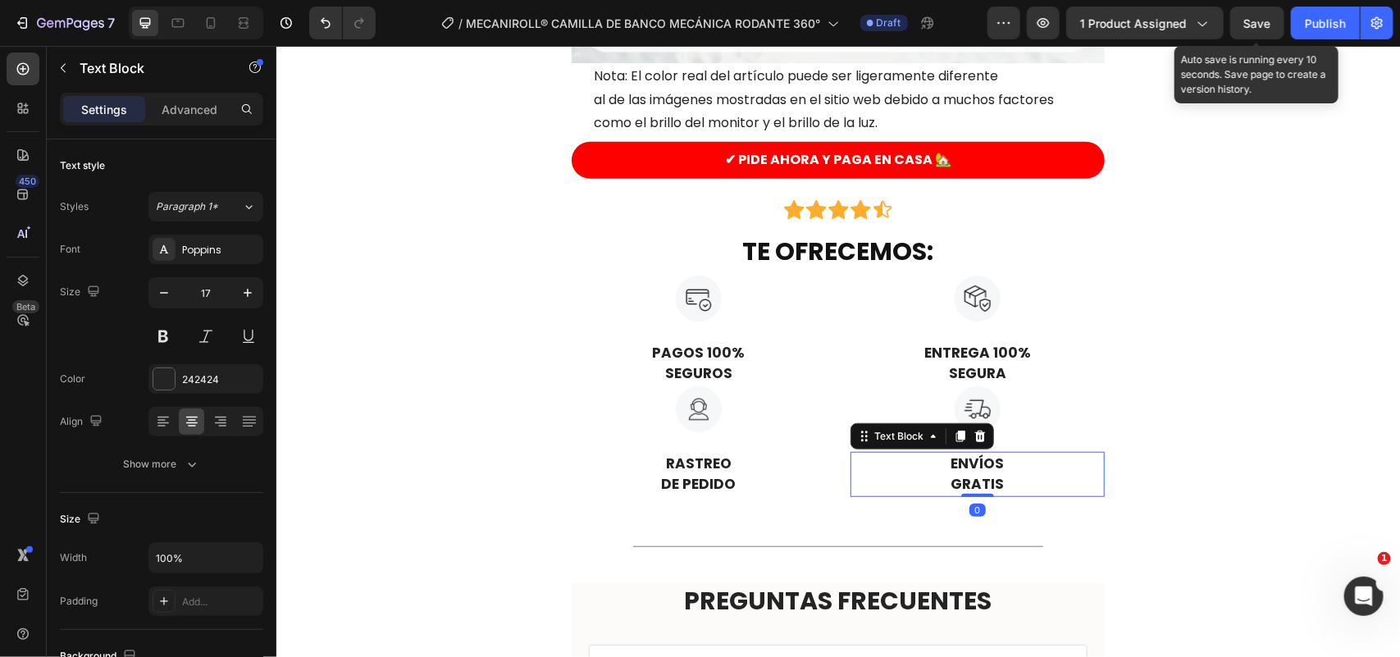
click at [1260, 27] on span "Save" at bounding box center [1257, 23] width 27 height 14
click at [1338, 17] on div "Publish" at bounding box center [1325, 23] width 41 height 17
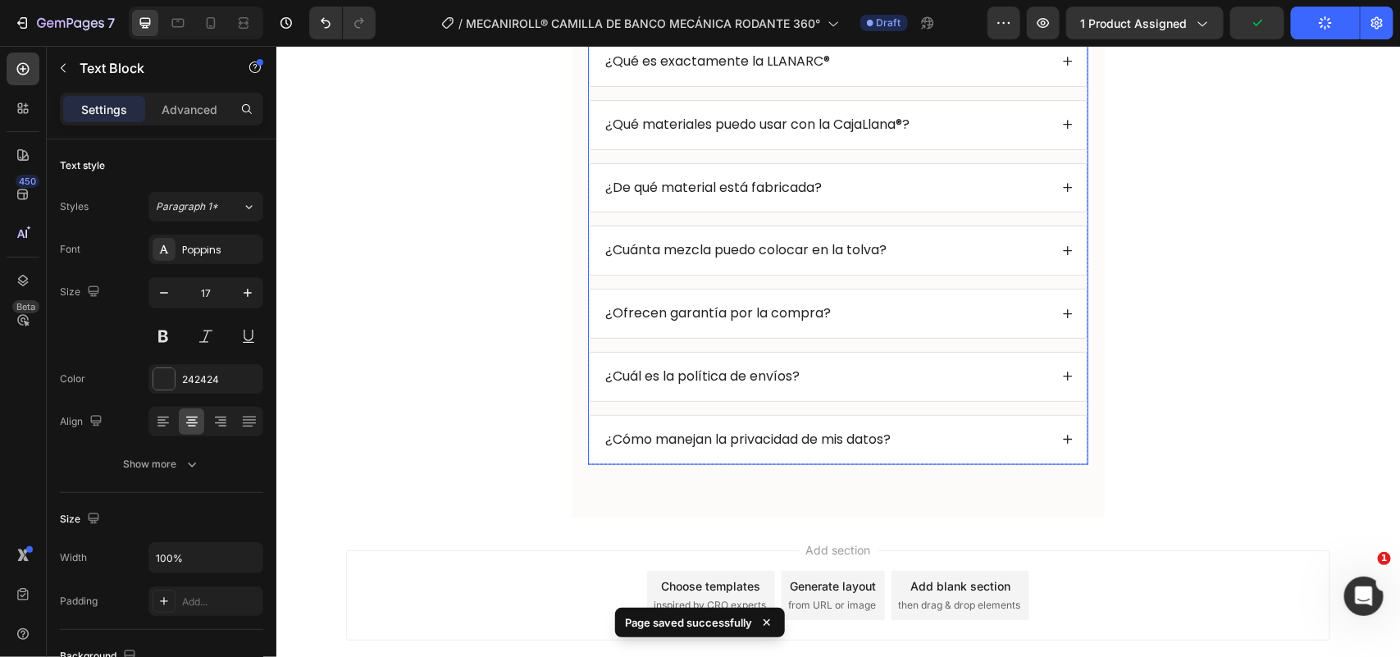
scroll to position [6562, 0]
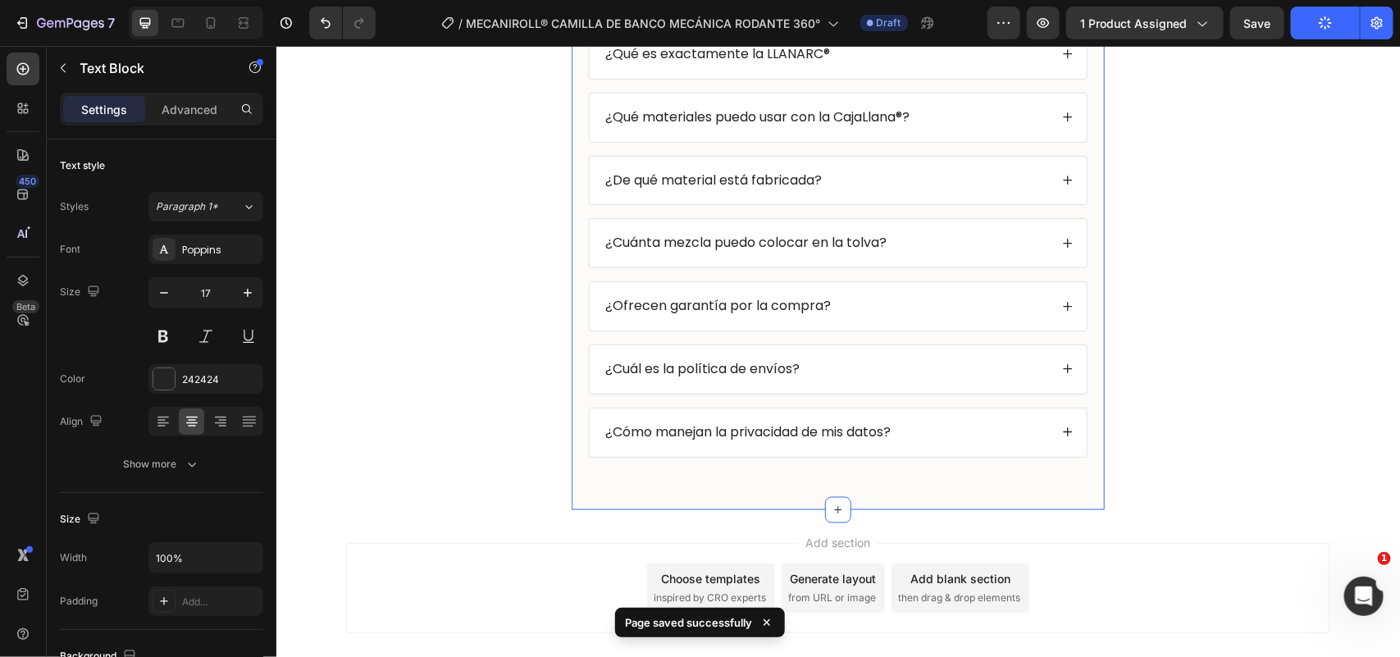
click at [805, 495] on div "PREGUNTAS FRECUENTES Heading ¿Qué es exactamente la LLANARC® ¿Qué materiales pu…" at bounding box center [837, 238] width 533 height 542
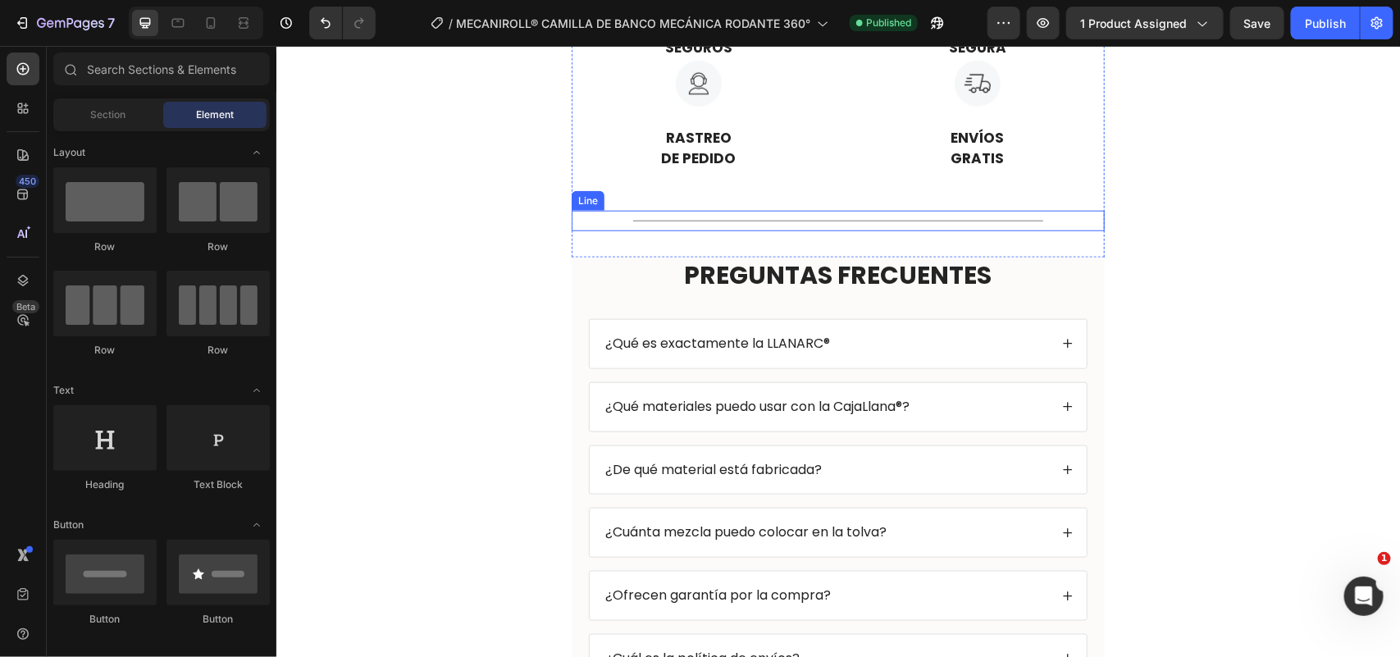
scroll to position [6287, 0]
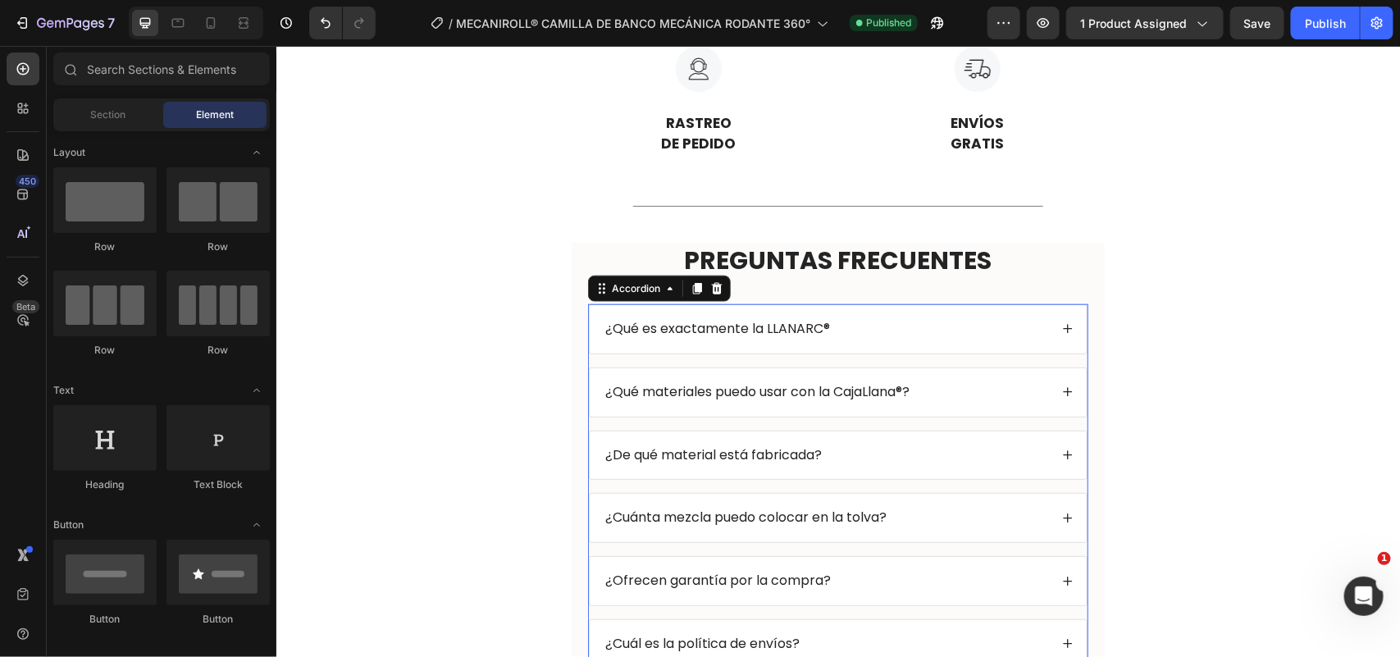
click at [749, 324] on p "¿Qué es exactamente la LLANARC®" at bounding box center [716, 328] width 225 height 17
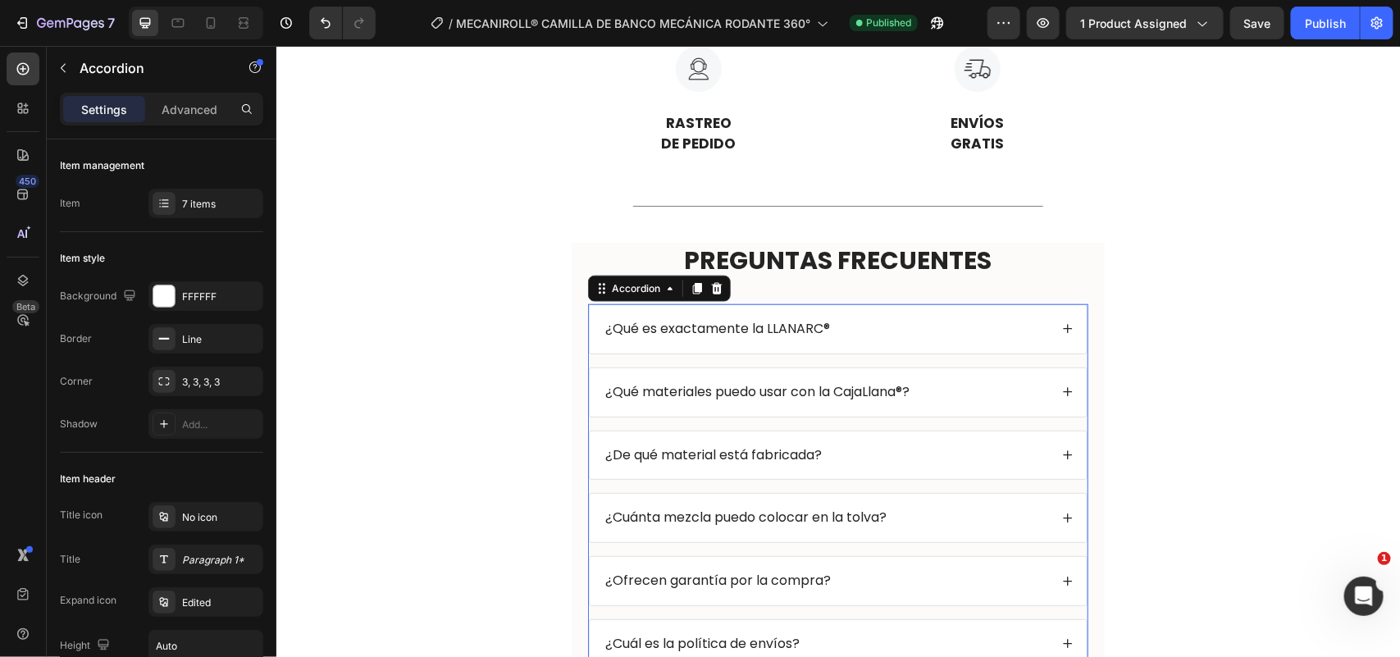
click at [749, 324] on p "¿Qué es exactamente la LLANARC®" at bounding box center [716, 328] width 225 height 17
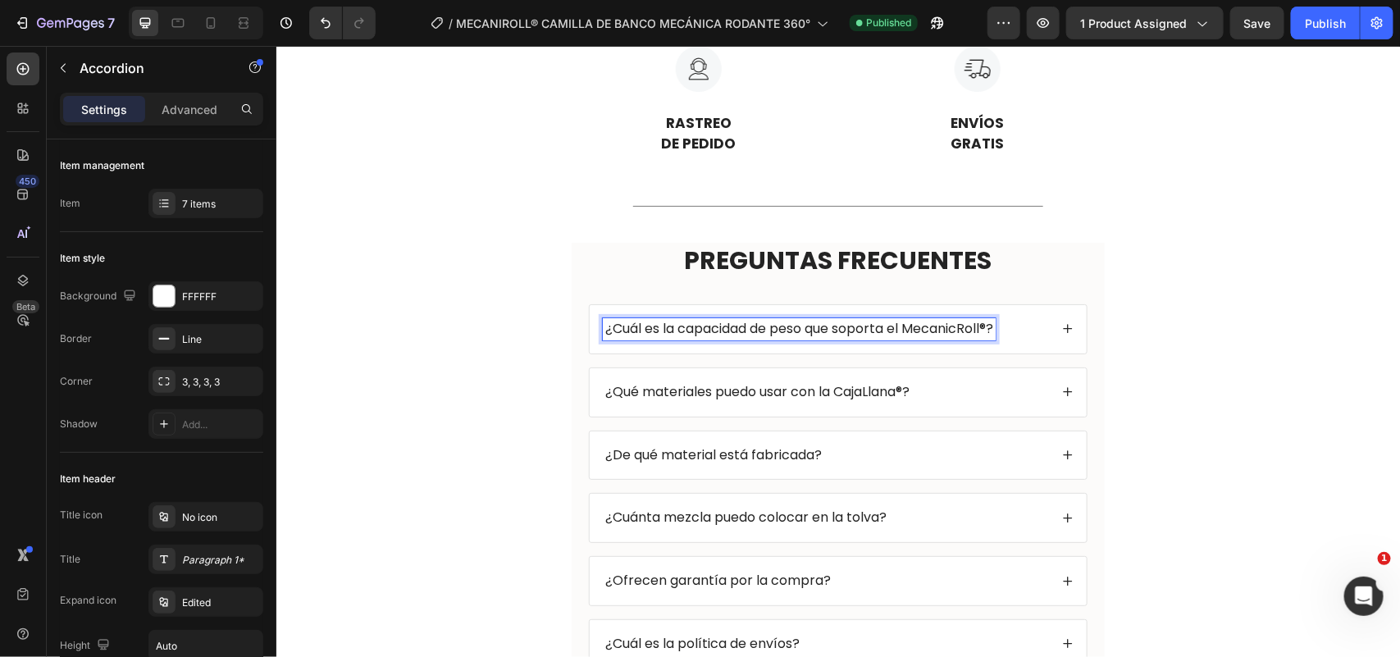
click at [1058, 337] on div "¿Cuál es la capacidad de peso que soporta el MecanicRoll®?" at bounding box center [837, 328] width 497 height 48
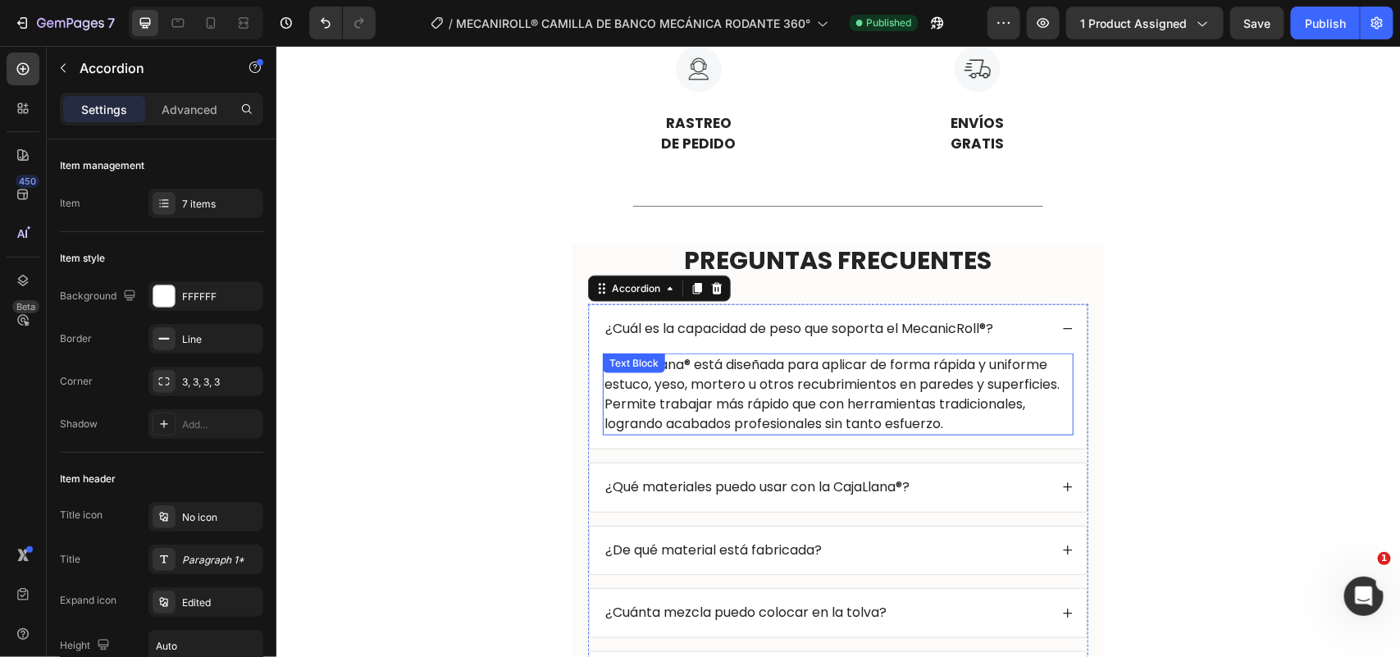
click at [960, 407] on p "La CajaLlana® está diseñada para aplicar de forma rápida y uniforme estuco, yes…" at bounding box center [838, 393] width 468 height 79
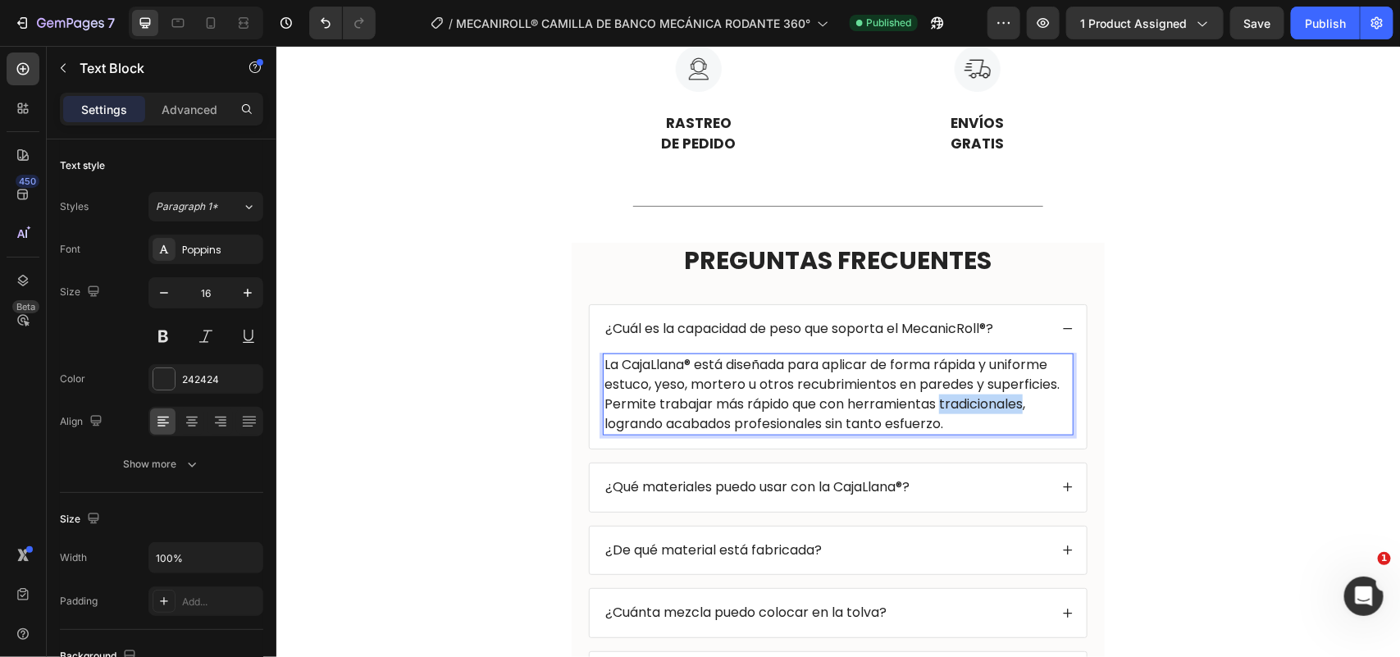
click at [960, 407] on p "La CajaLlana® está diseñada para aplicar de forma rápida y uniforme estuco, yes…" at bounding box center [838, 393] width 468 height 79
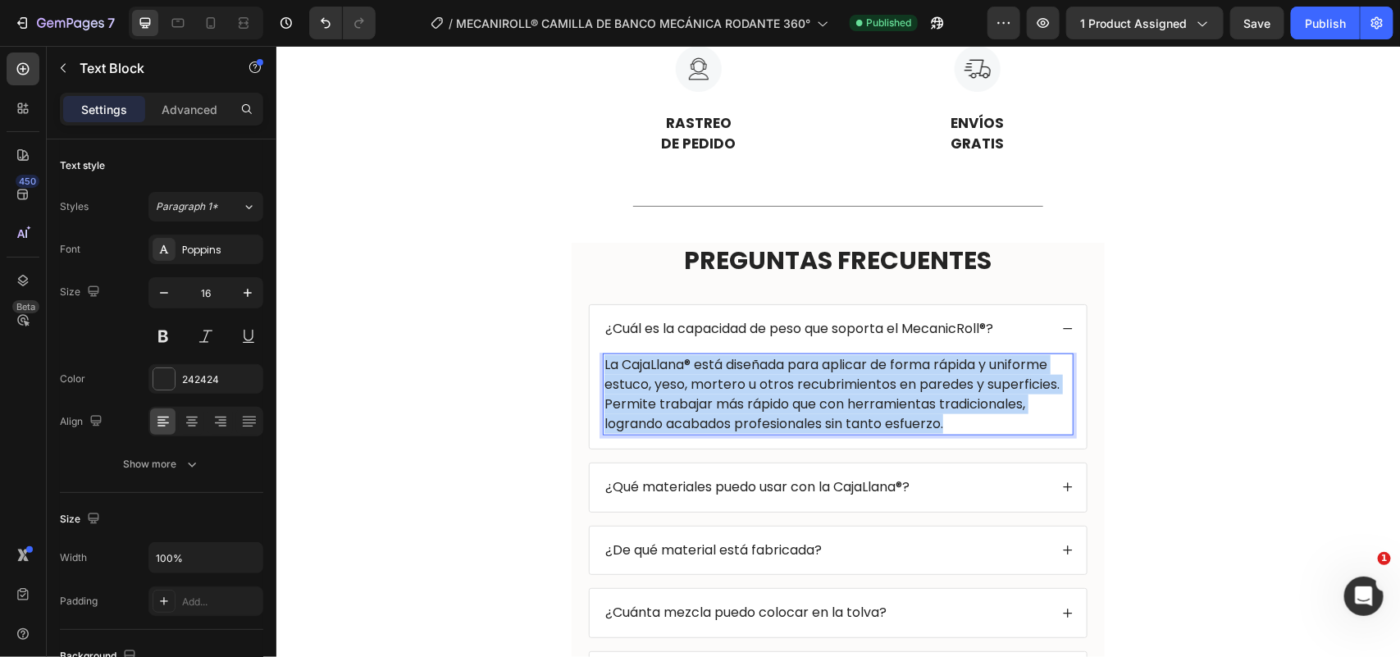
click at [960, 407] on p "La CajaLlana® está diseñada para aplicar de forma rápida y uniforme estuco, yes…" at bounding box center [838, 393] width 468 height 79
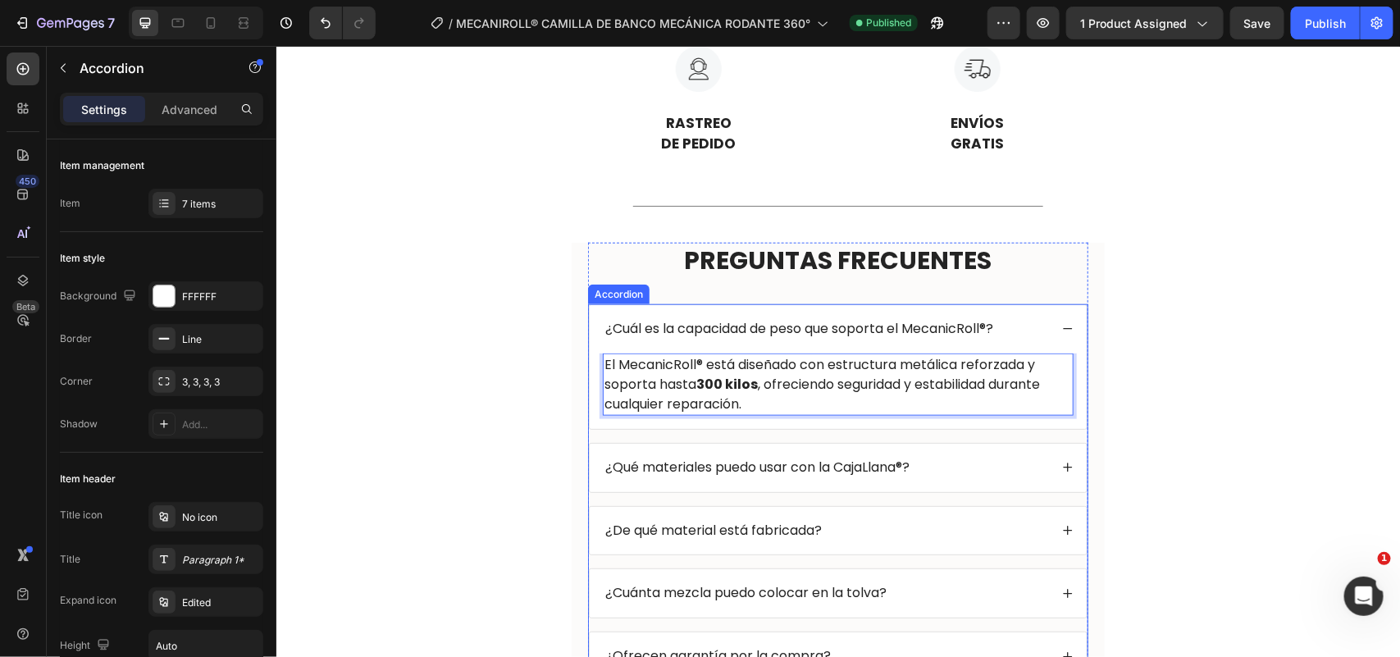
click at [812, 463] on p "¿Qué materiales puedo usar con la CajaLlana®?" at bounding box center [756, 466] width 304 height 17
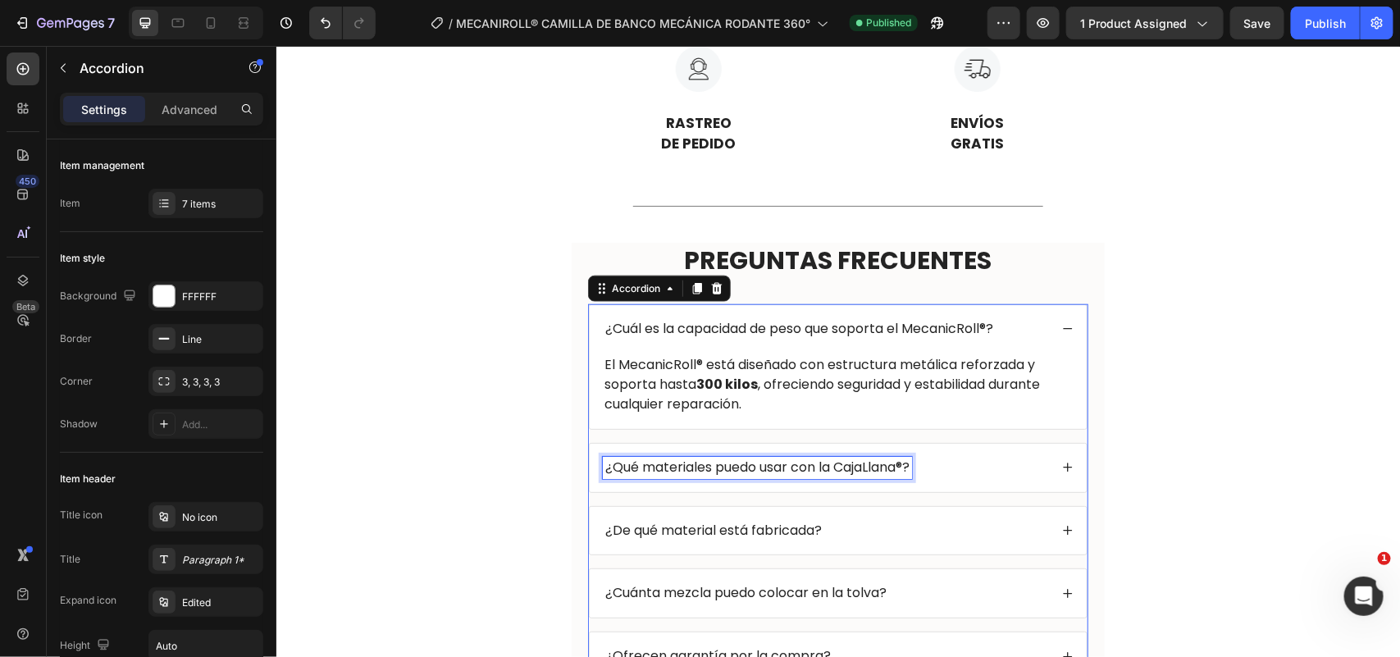
click at [812, 463] on p "¿Qué materiales puedo usar con la CajaLlana®?" at bounding box center [756, 466] width 304 height 17
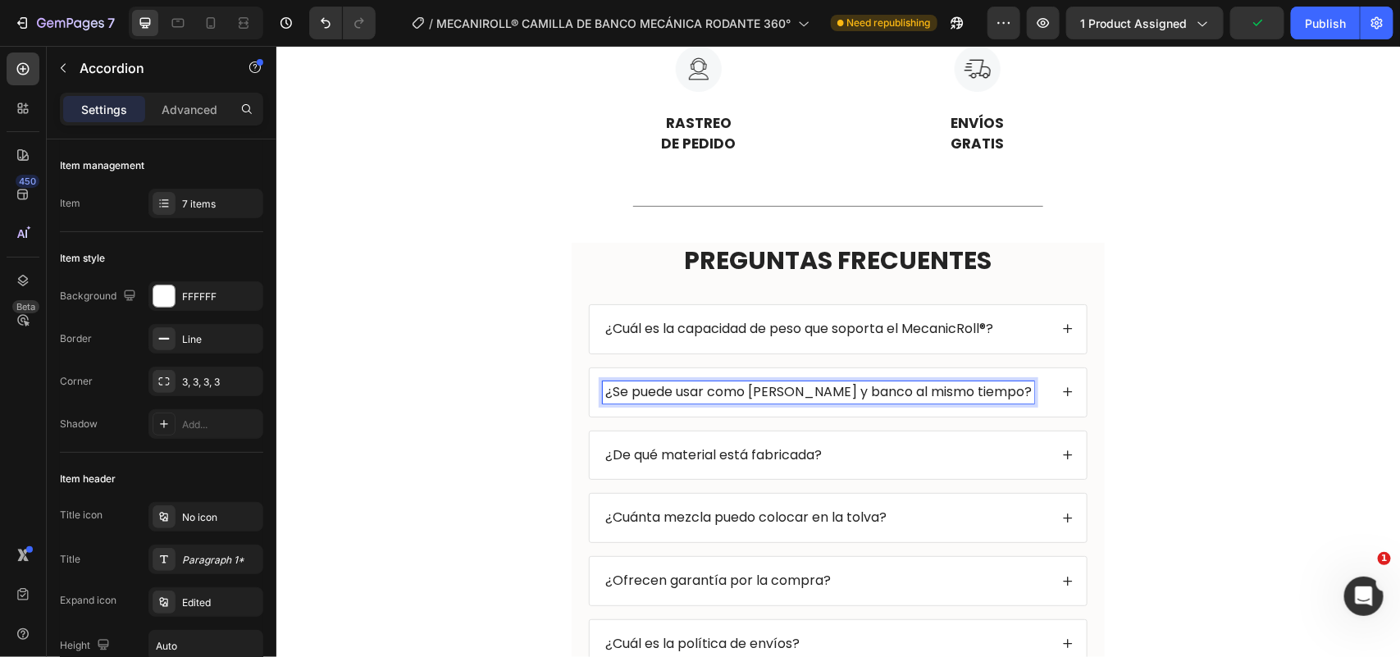
click at [1048, 395] on div "¿Se puede usar como [PERSON_NAME] y banco al mismo tiempo?" at bounding box center [837, 391] width 497 height 48
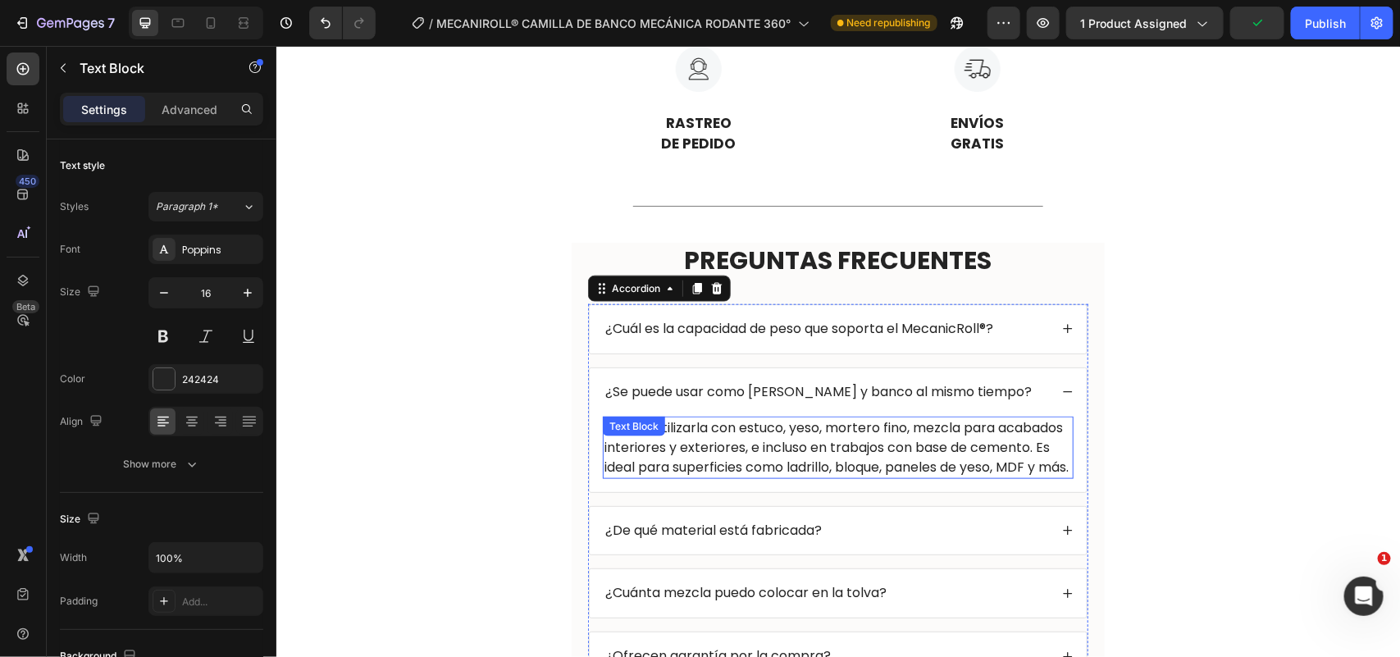
click at [933, 477] on p "Puedes utilizarla con estuco, yeso, mortero fino, mezcla para acabados interior…" at bounding box center [838, 446] width 468 height 59
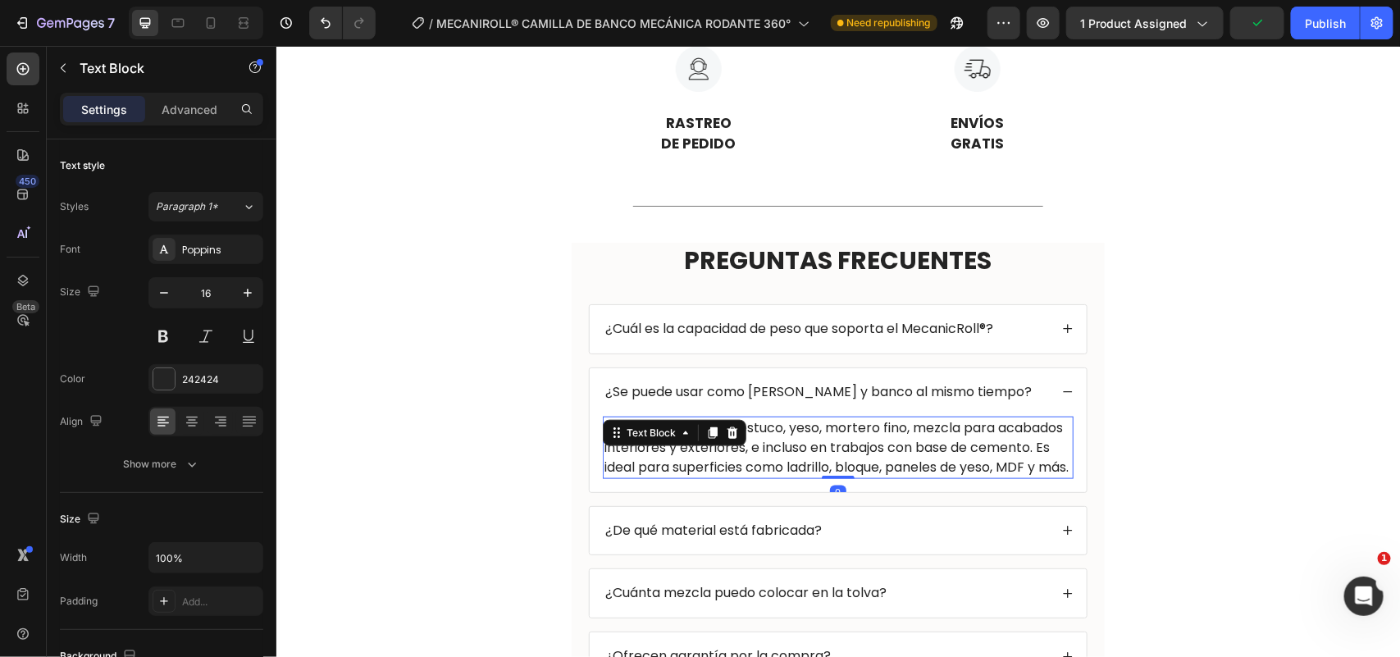
click at [933, 477] on p "Puedes utilizarla con estuco, yeso, mortero fino, mezcla para acabados interior…" at bounding box center [838, 446] width 468 height 59
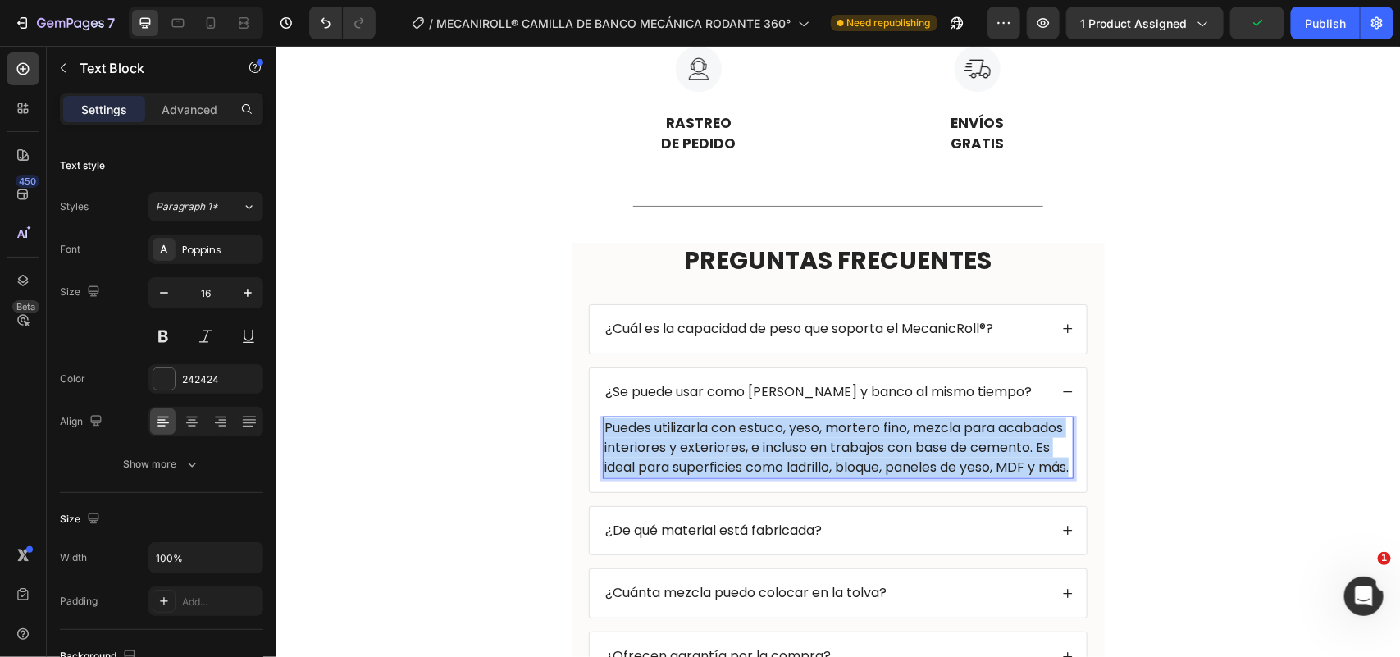
click at [933, 477] on p "Puedes utilizarla con estuco, yeso, mortero fino, mezcla para acabados interior…" at bounding box center [838, 446] width 468 height 59
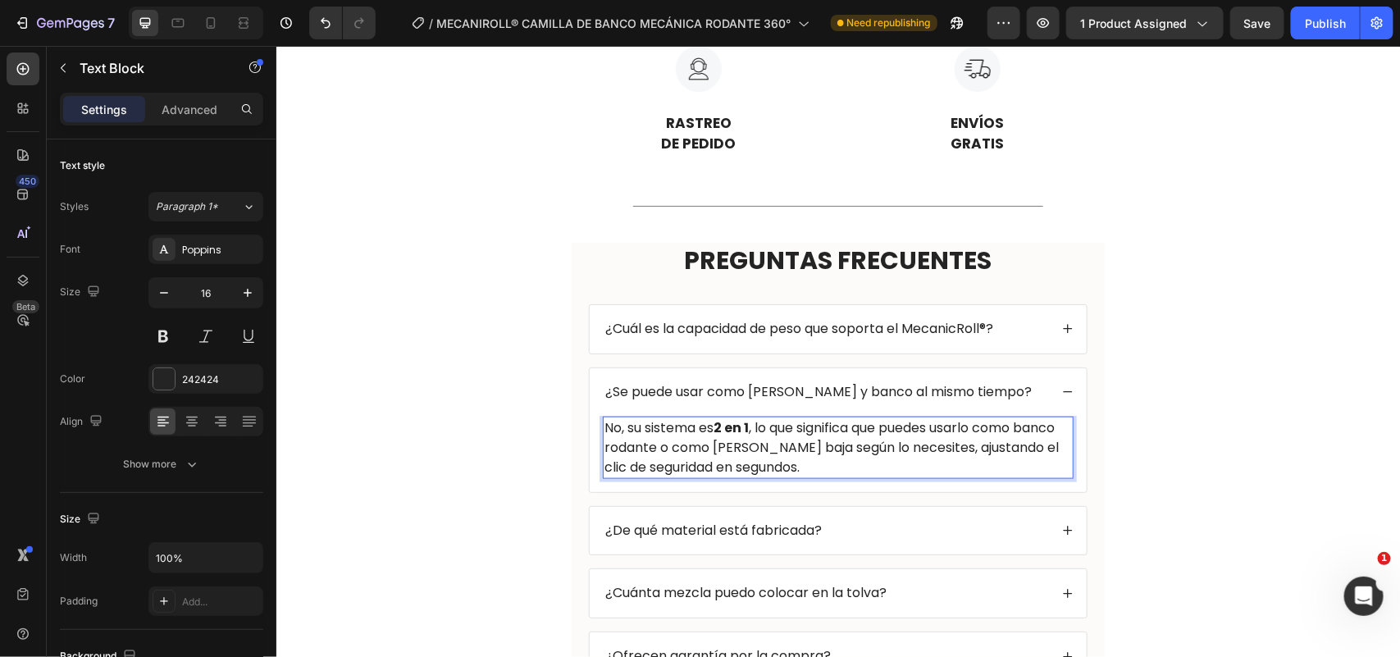
scroll to position [6389, 0]
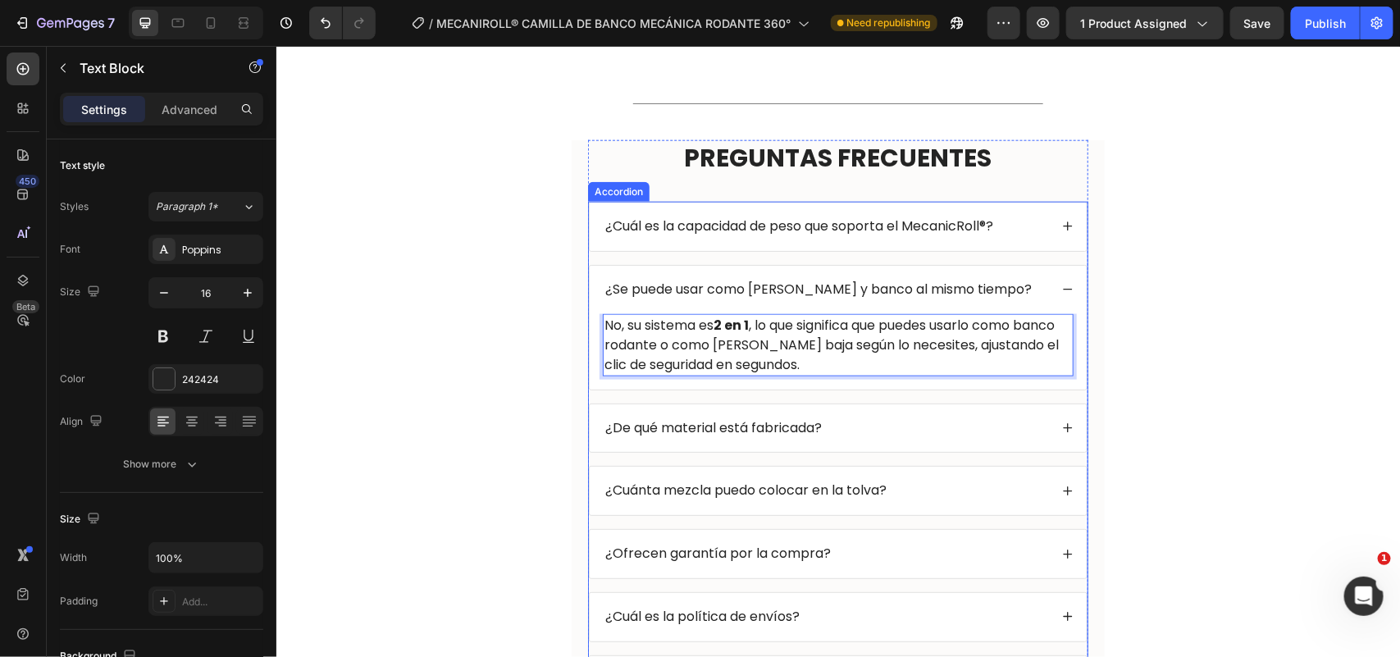
click at [1061, 288] on icon at bounding box center [1066, 288] width 11 height 11
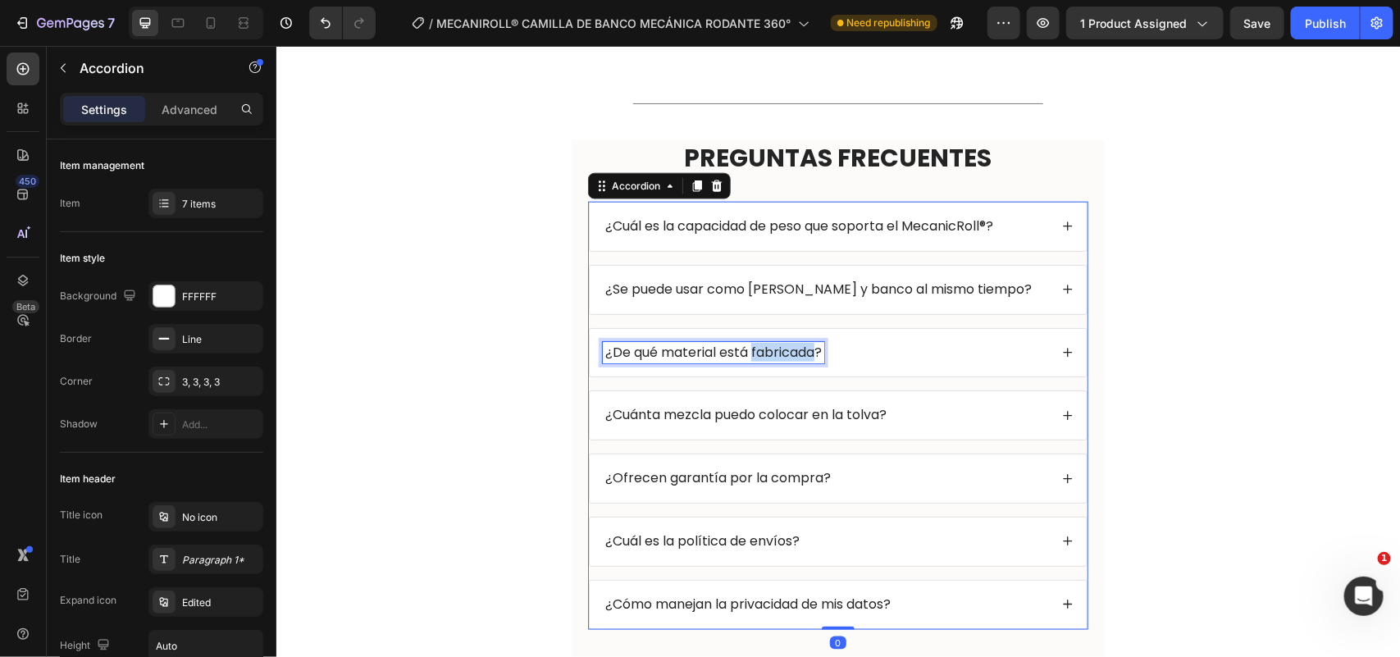
click at [796, 353] on p "¿De qué material está fabricada?" at bounding box center [712, 352] width 217 height 17
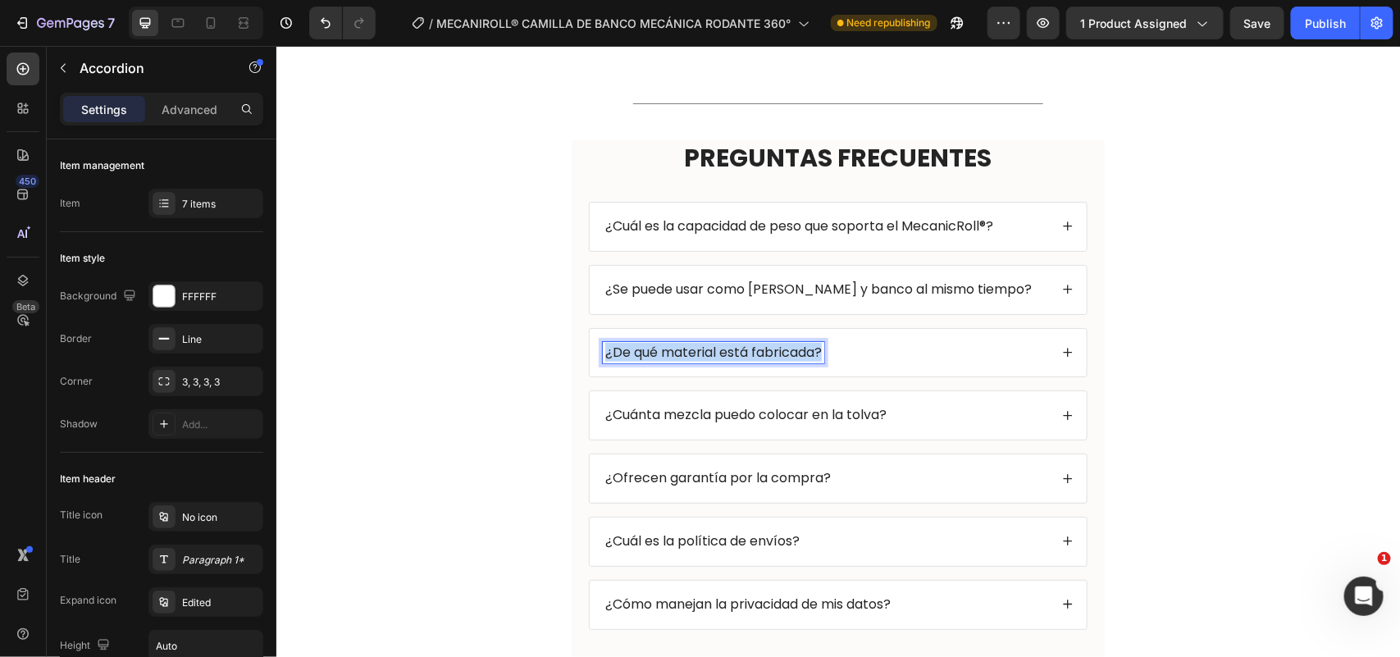
click at [796, 353] on p "¿De qué material está fabricada?" at bounding box center [712, 352] width 217 height 17
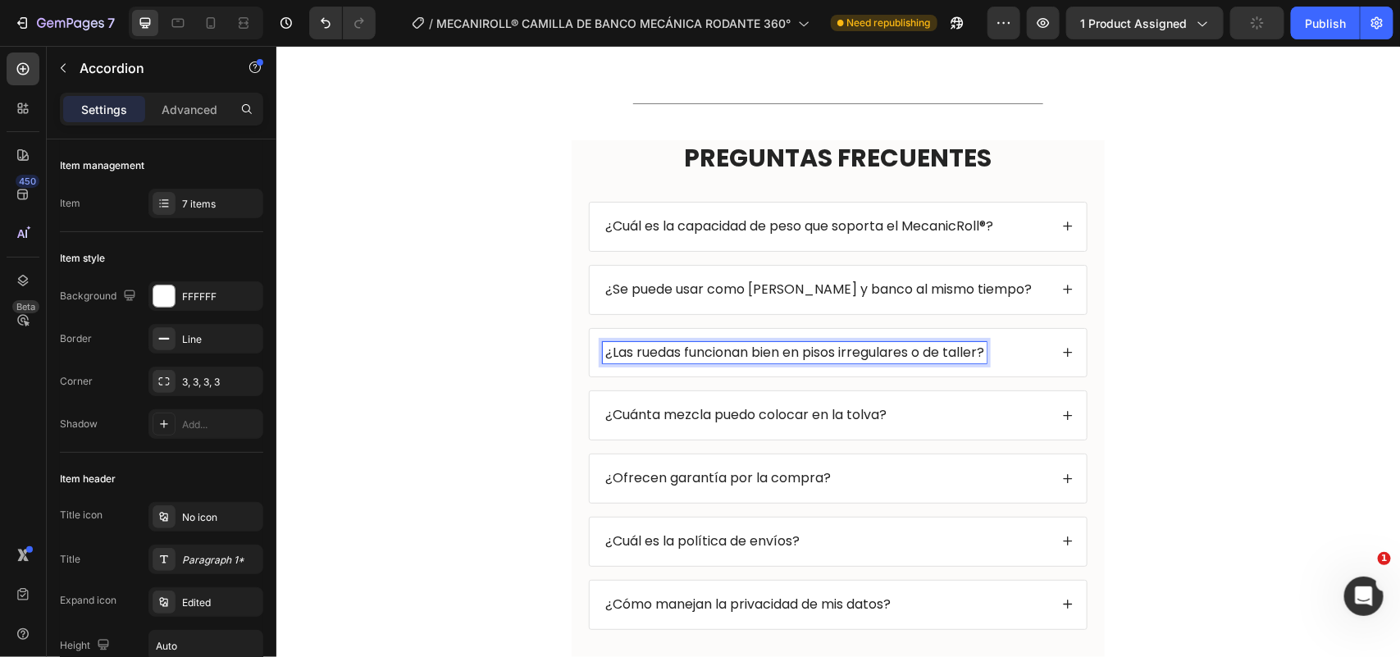
click at [1061, 358] on icon at bounding box center [1066, 351] width 11 height 11
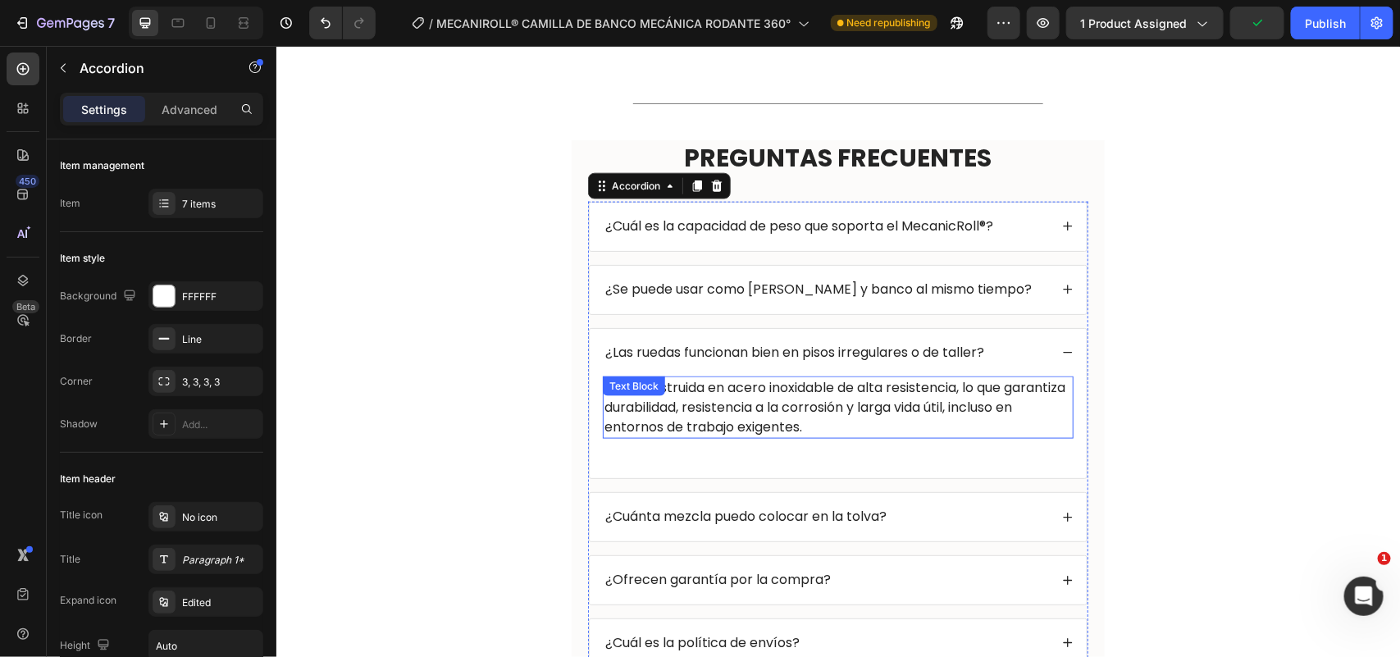
click at [904, 430] on p "Está construida en acero inoxidable de alta resistencia, lo que garantiza durab…" at bounding box center [838, 406] width 468 height 59
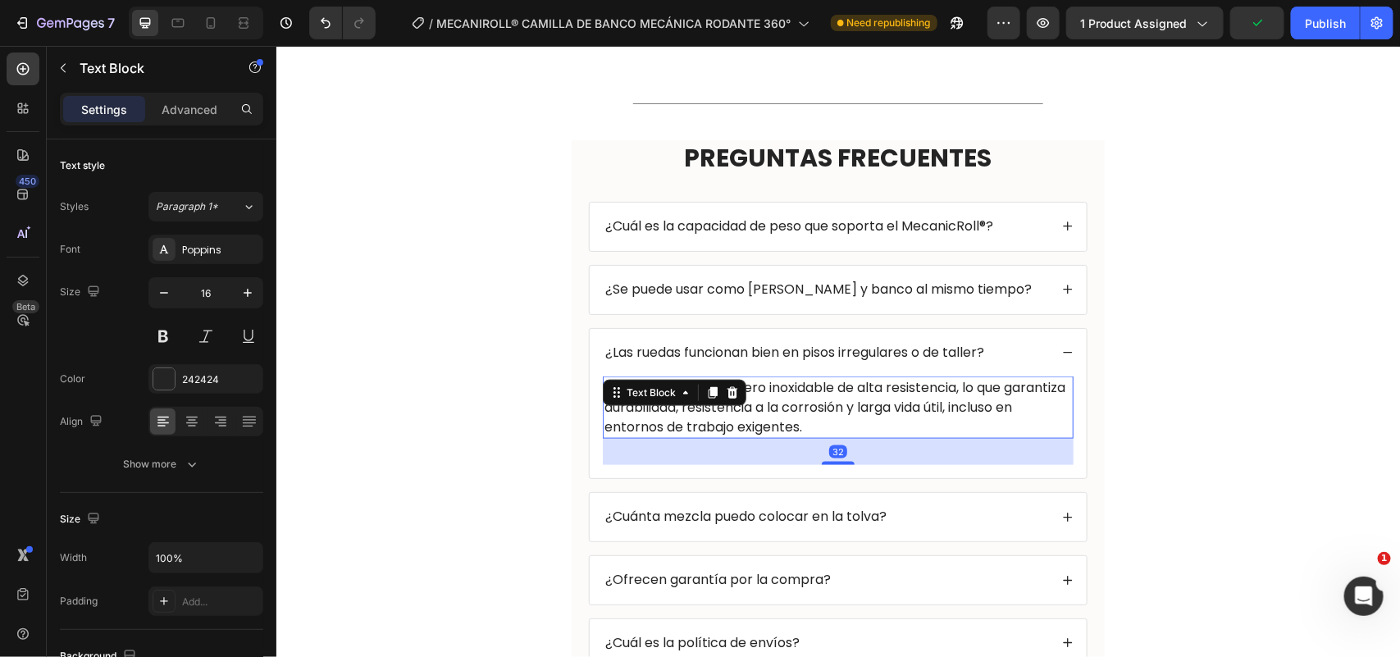
click at [904, 430] on p "Está construida en acero inoxidable de alta resistencia, lo que garantiza durab…" at bounding box center [838, 406] width 468 height 59
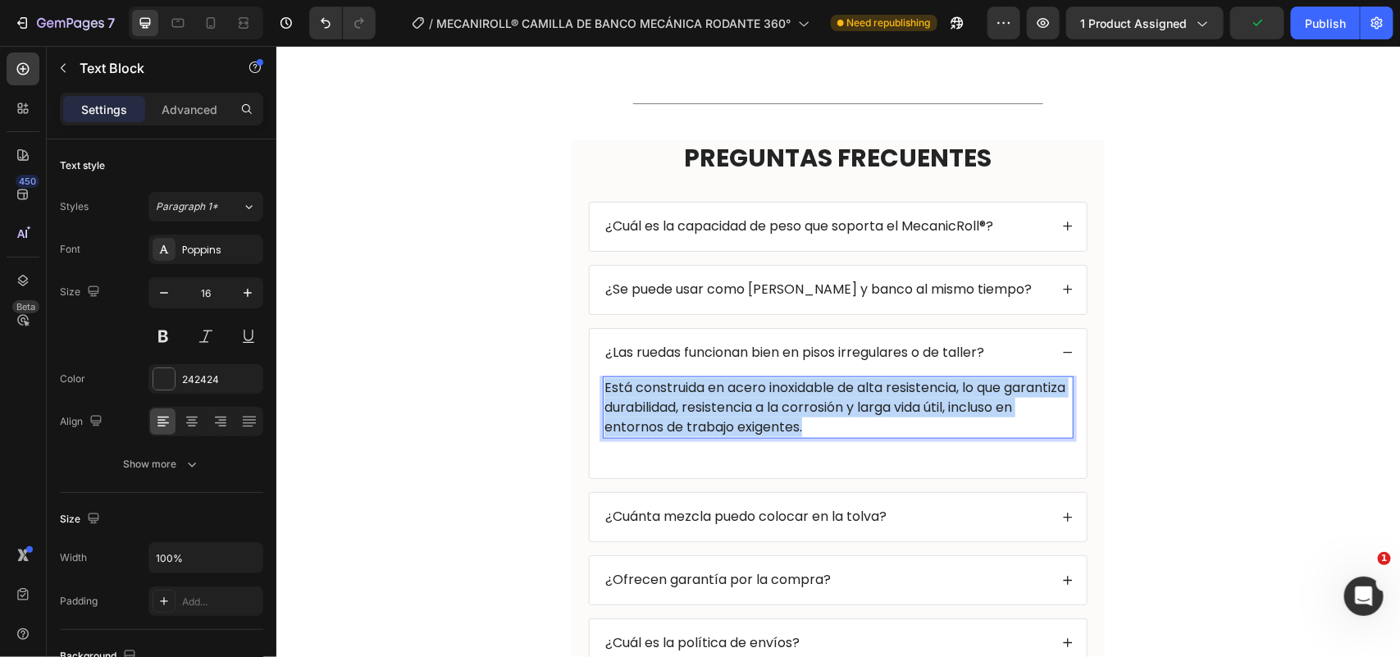
click at [904, 430] on p "Está construida en acero inoxidable de alta resistencia, lo que garantiza durab…" at bounding box center [838, 406] width 468 height 59
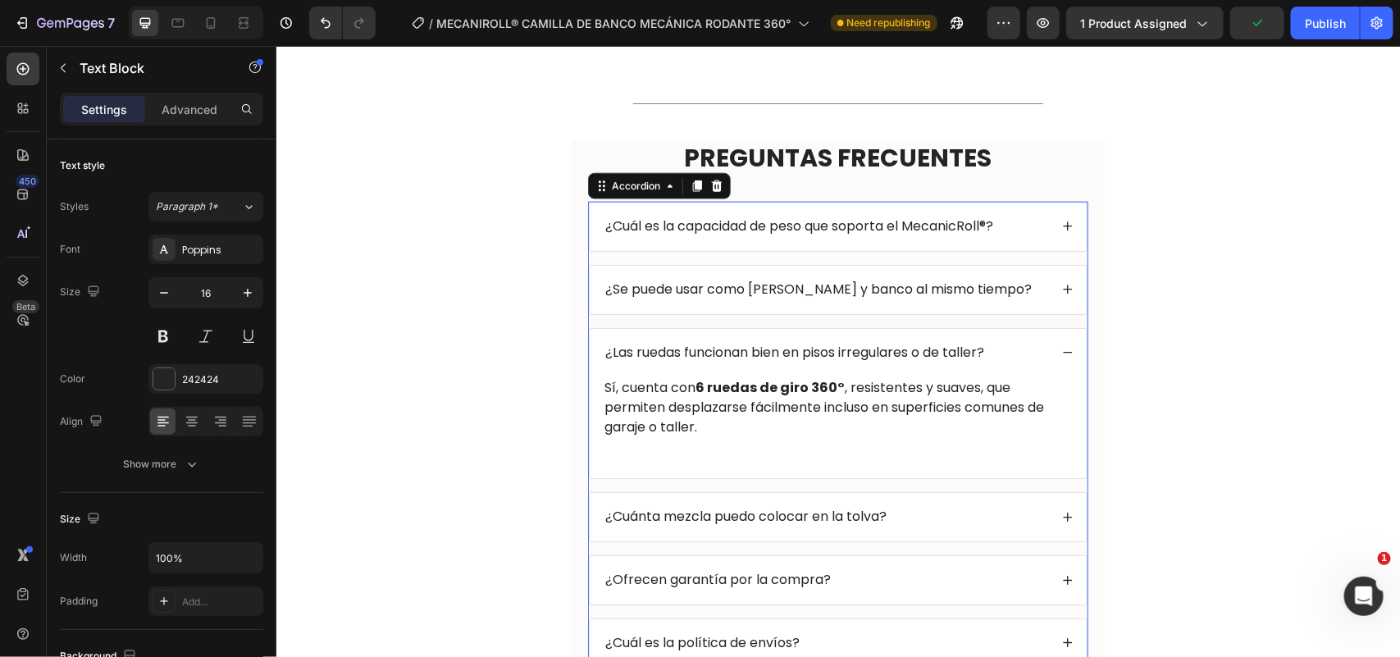
click at [1061, 349] on icon at bounding box center [1066, 351] width 11 height 11
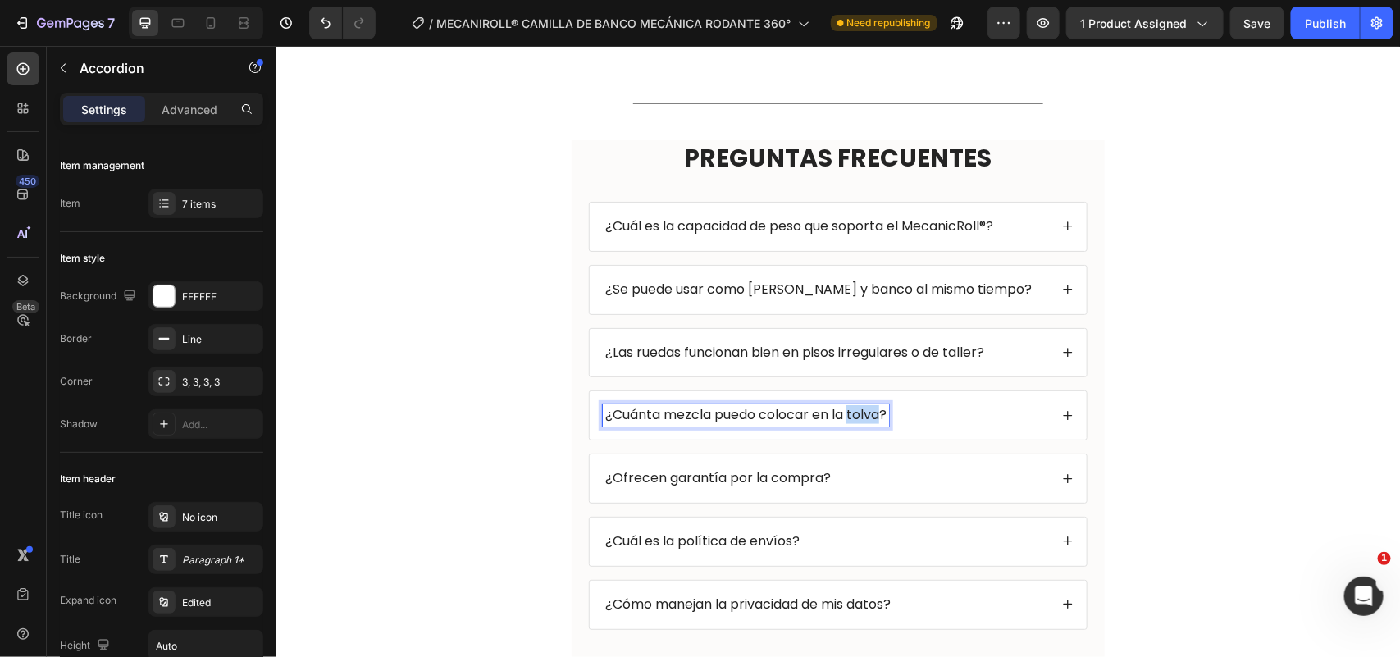
click at [276, 45] on lt-div at bounding box center [276, 45] width 0 height 0
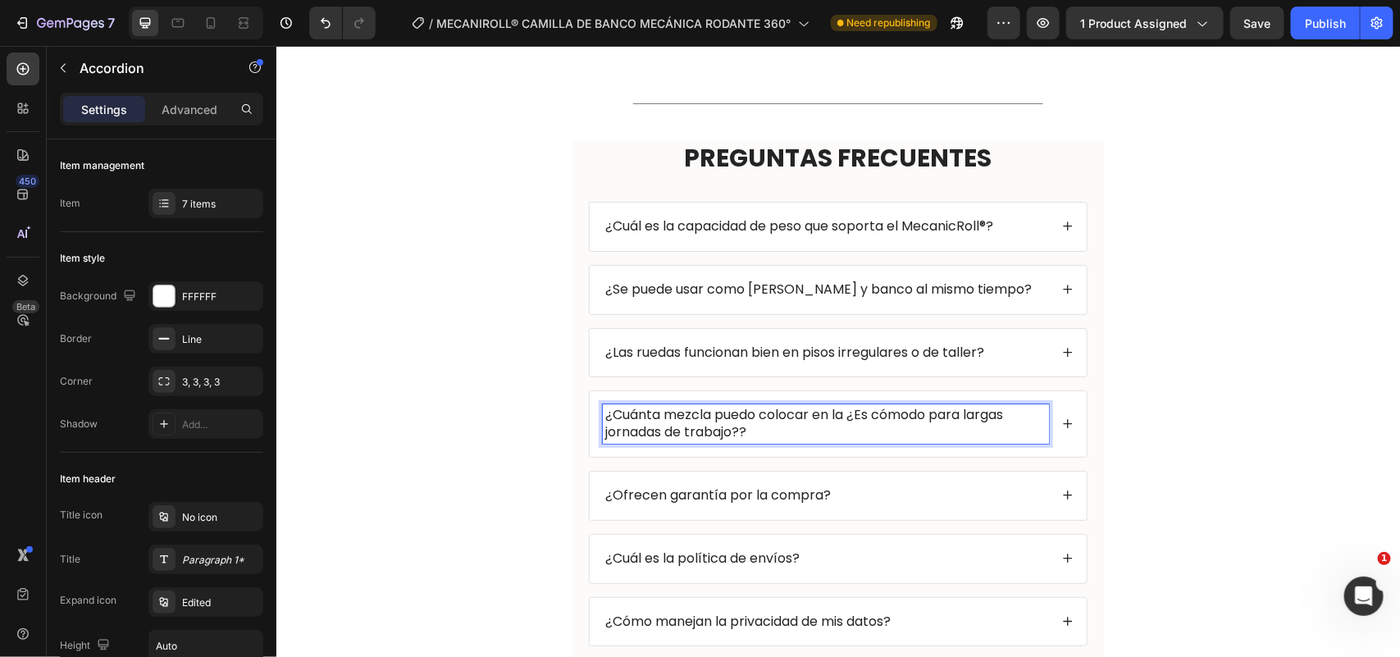
click at [867, 419] on p "¿Cuánta mezcla puedo colocar en la ¿Es cómodo para largas jornadas de trabajo??" at bounding box center [824, 423] width 441 height 34
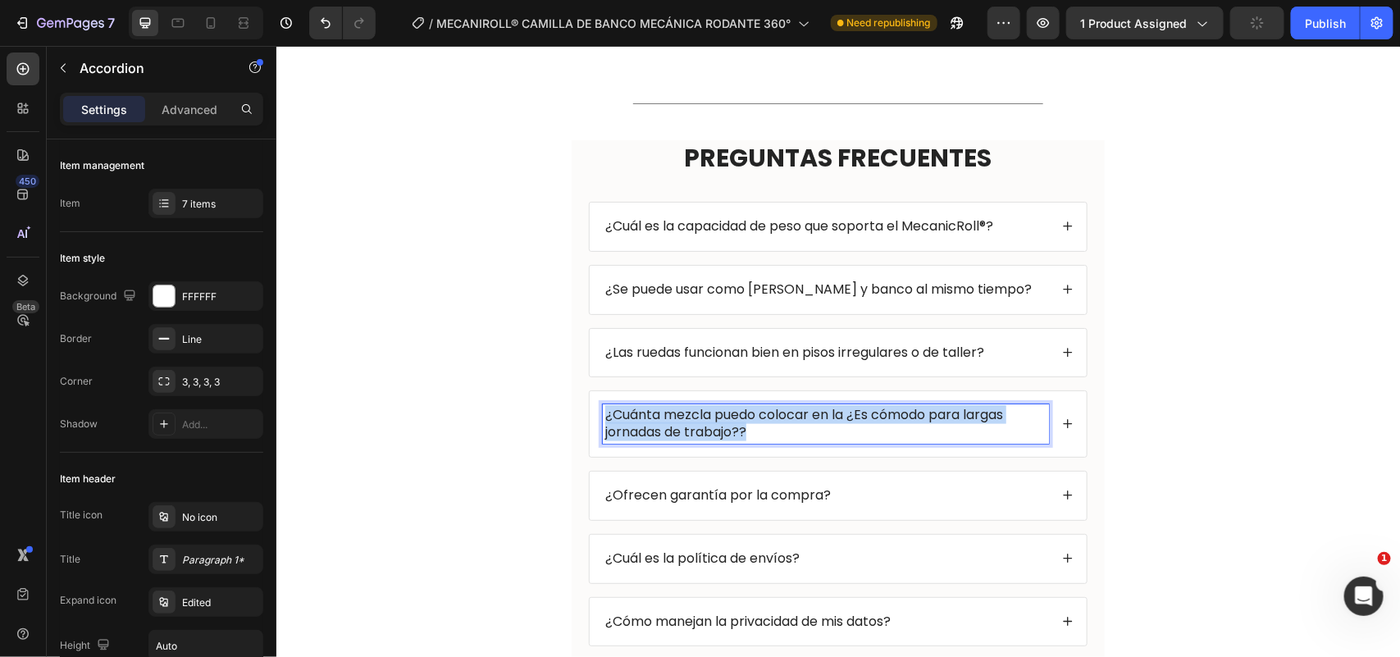
click at [867, 419] on p "¿Cuánta mezcla puedo colocar en la ¿Es cómodo para largas jornadas de trabajo??" at bounding box center [824, 423] width 441 height 34
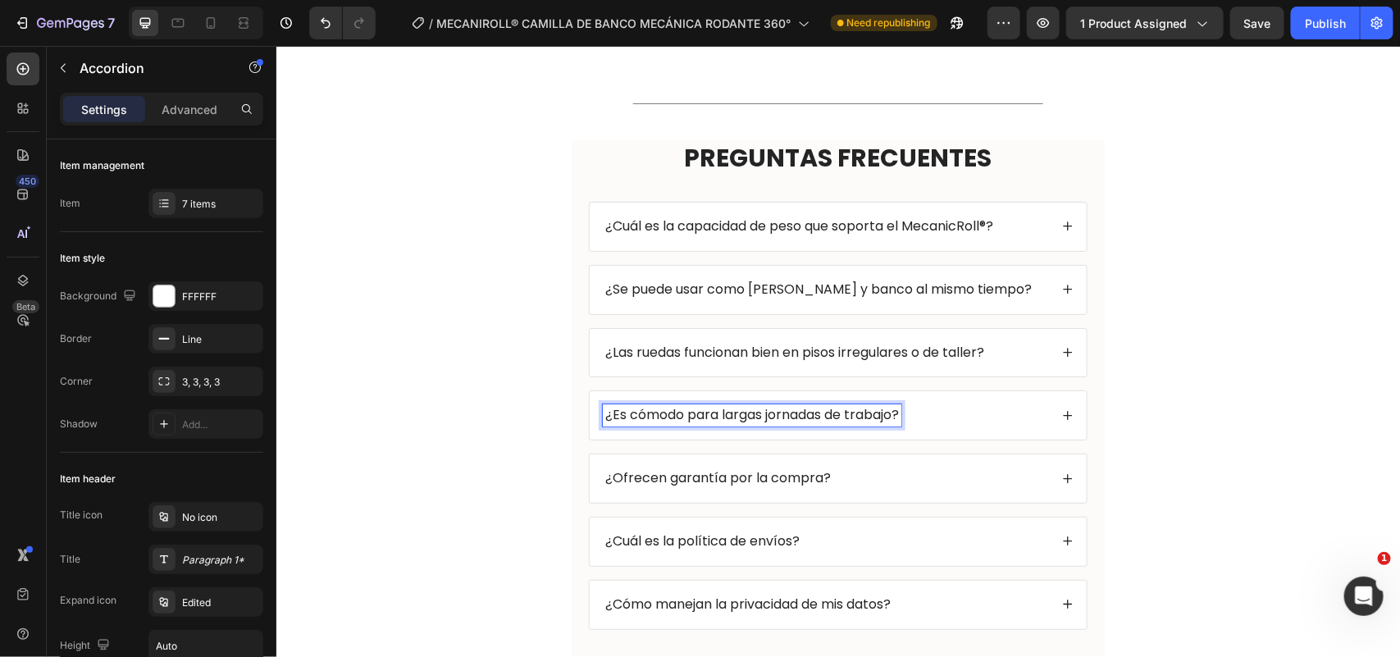
click at [1061, 413] on icon at bounding box center [1066, 414] width 11 height 11
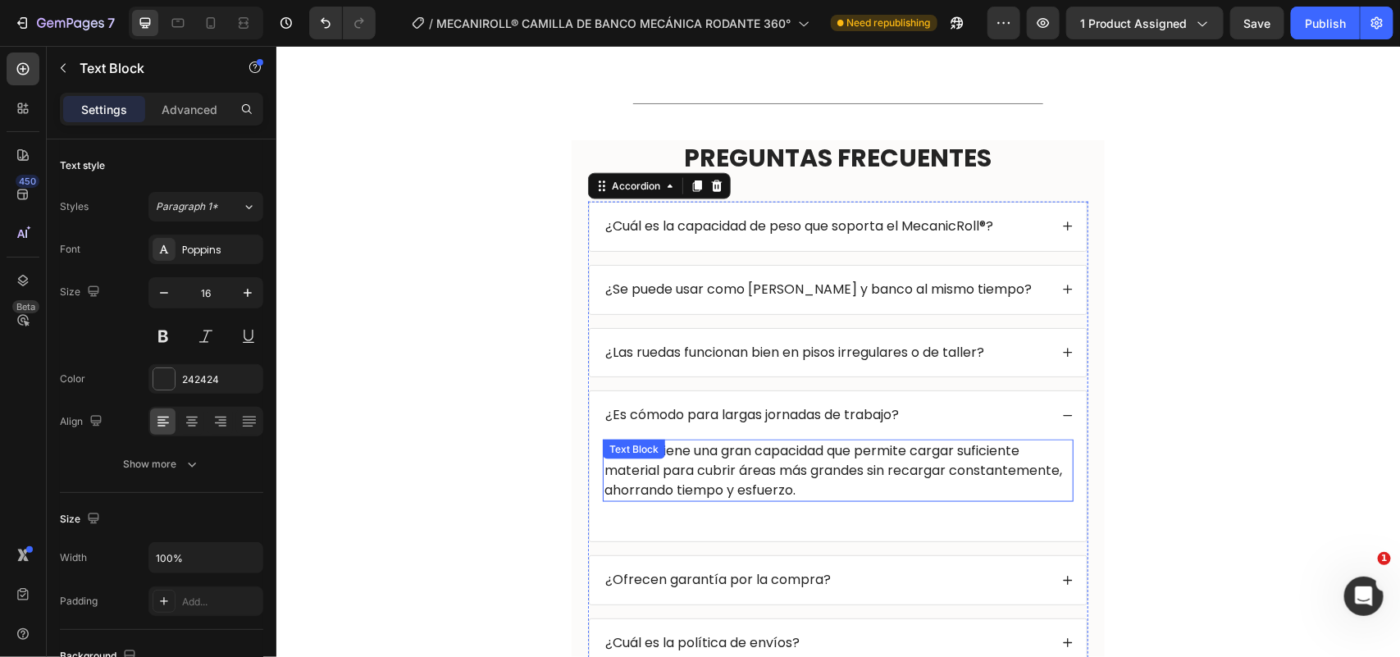
click at [898, 495] on p "La tolva tiene una gran capacidad que permite cargar suficiente material para c…" at bounding box center [838, 469] width 468 height 59
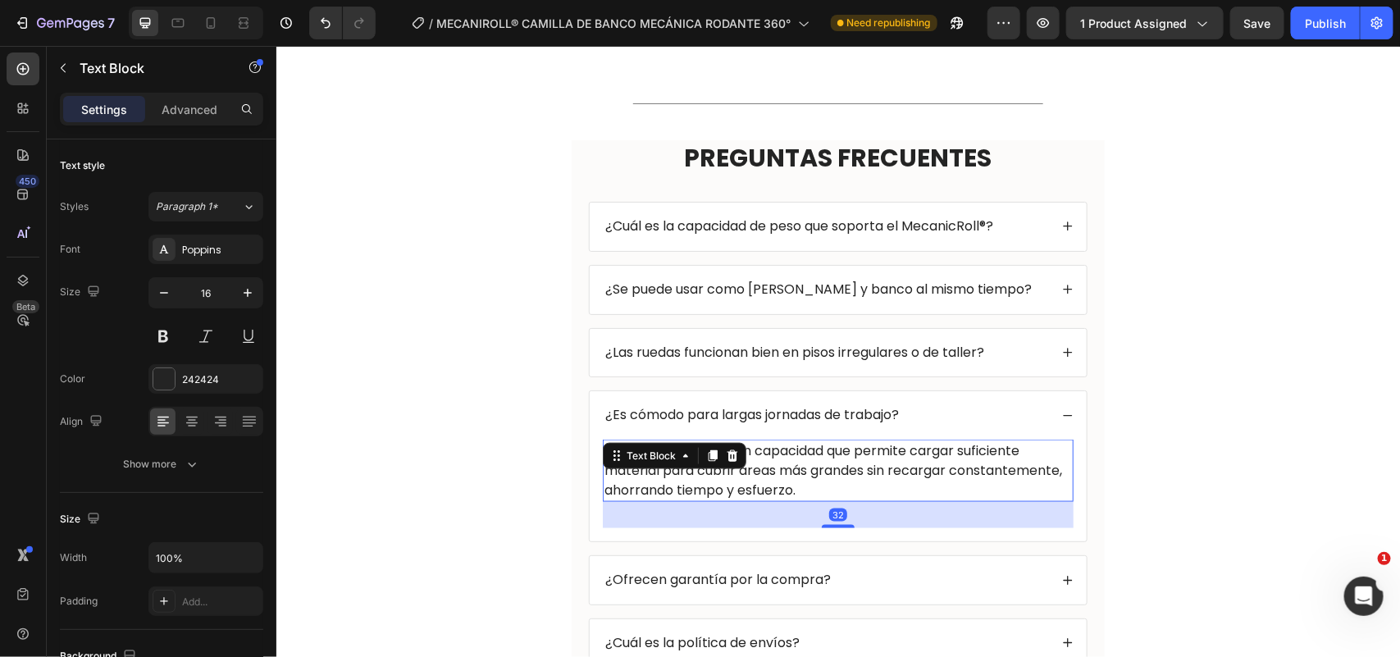
click at [898, 495] on p "La tolva tiene una gran capacidad que permite cargar suficiente material para c…" at bounding box center [838, 469] width 468 height 59
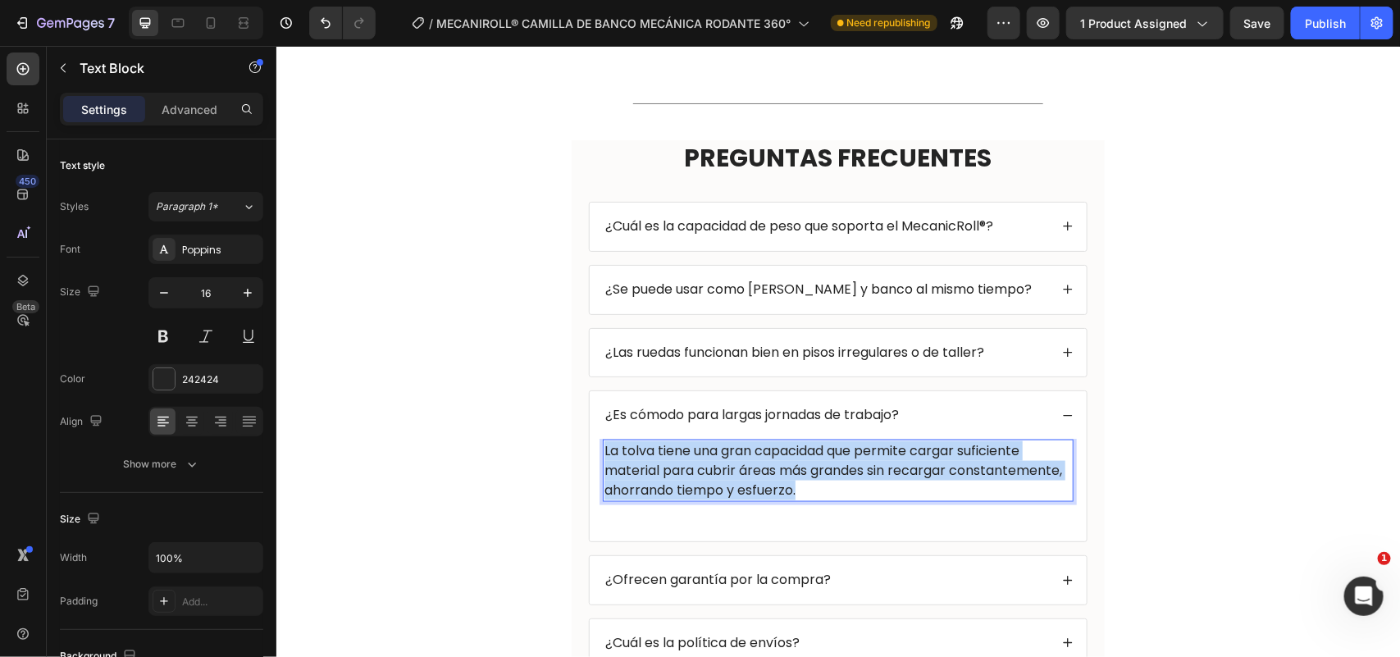
click at [896, 495] on p "La tolva tiene una gran capacidad que permite cargar suficiente material para c…" at bounding box center [838, 469] width 468 height 59
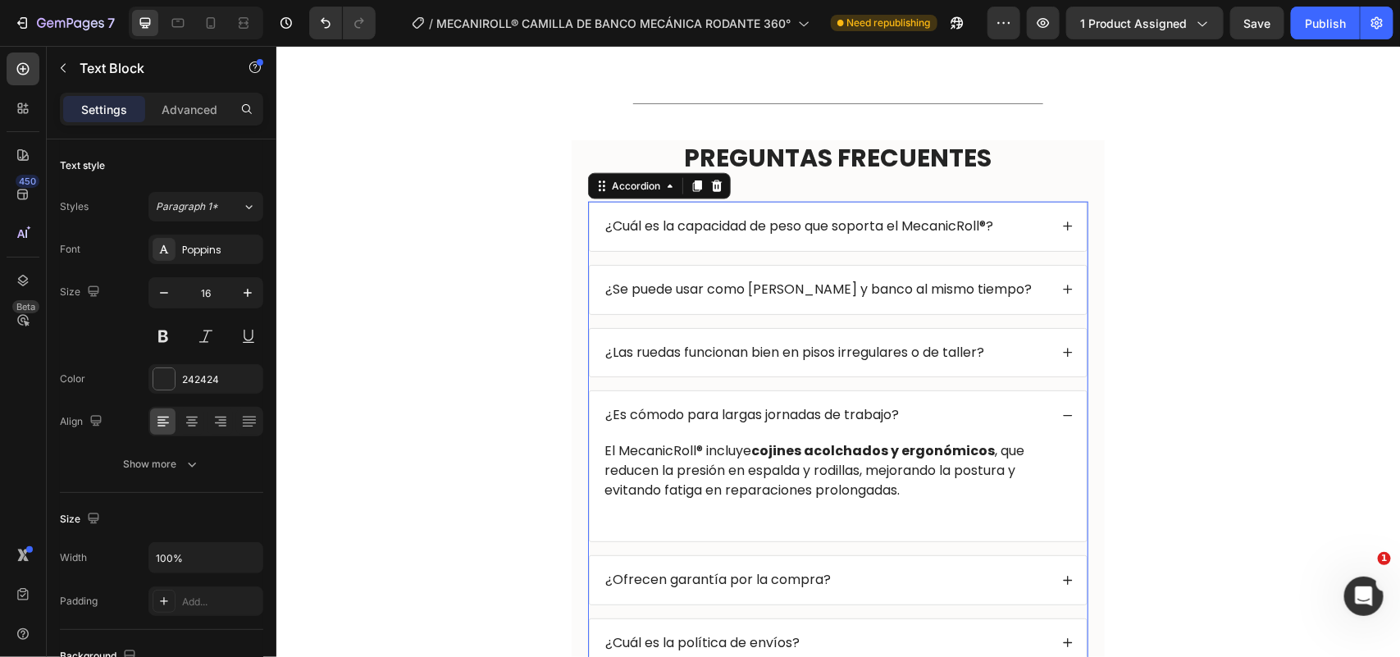
click at [1061, 420] on icon at bounding box center [1066, 414] width 11 height 11
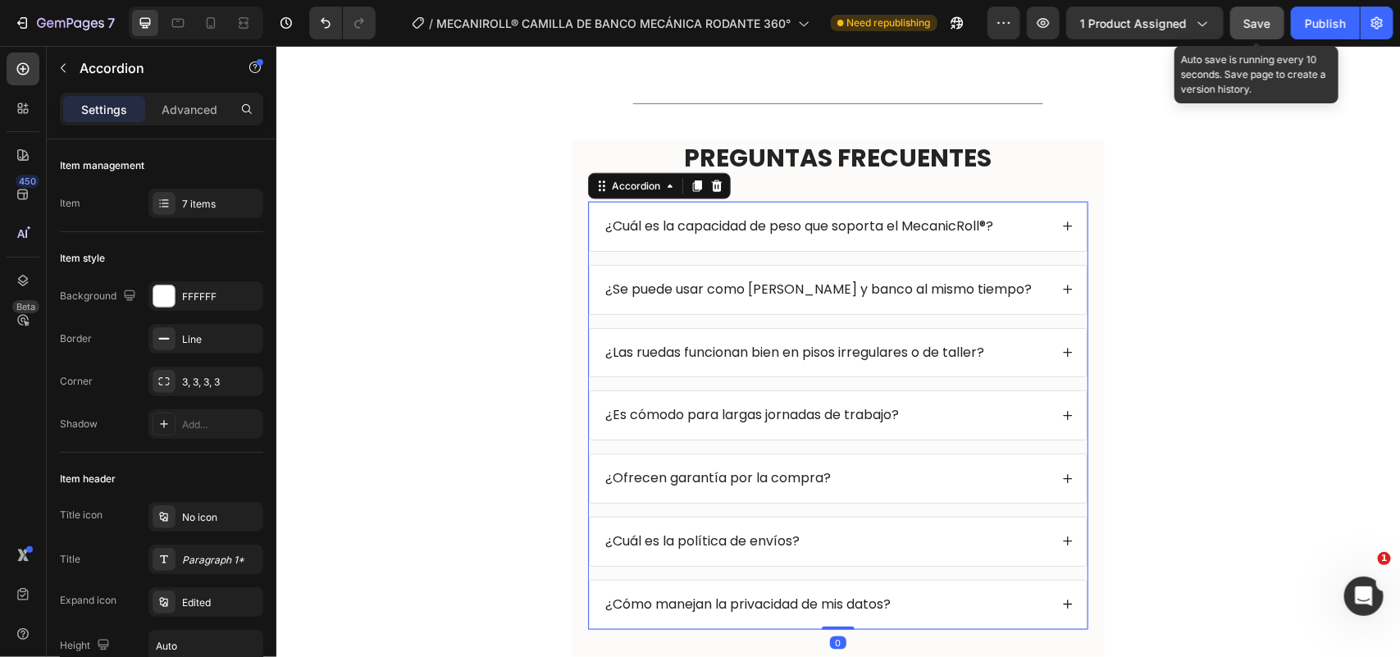
click at [1260, 35] on button "Save" at bounding box center [1257, 23] width 54 height 33
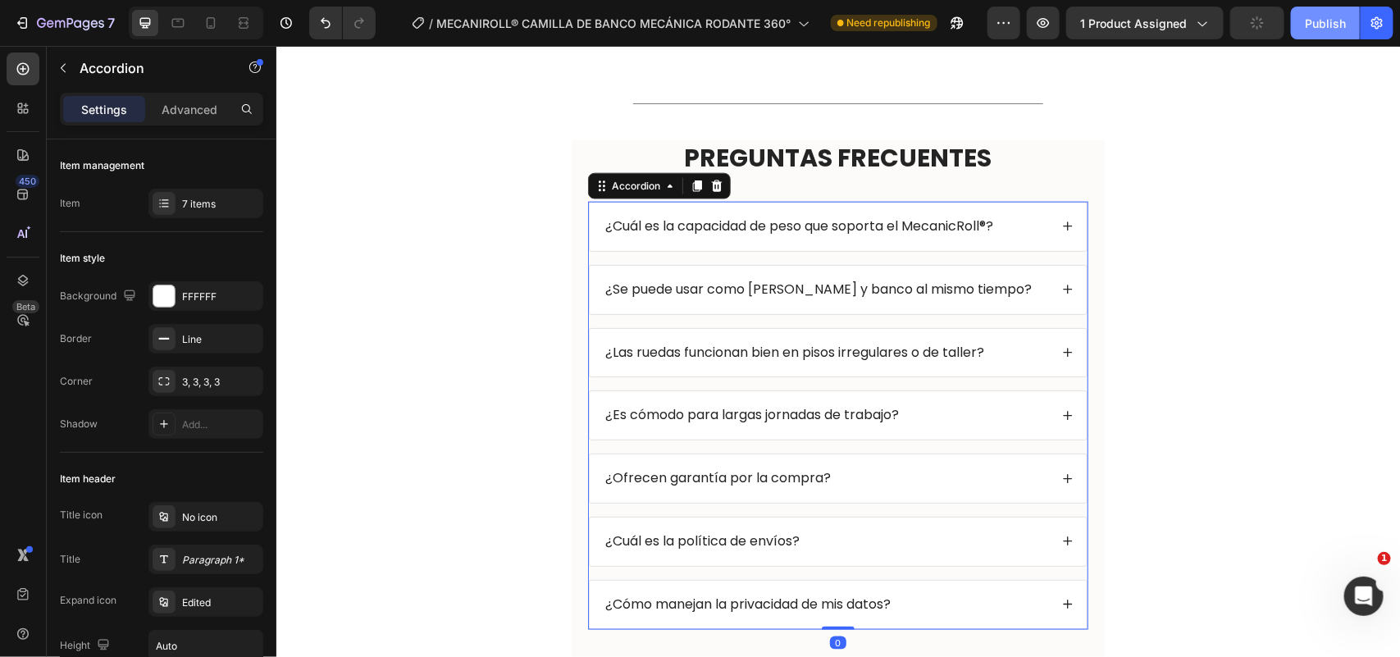
click at [1313, 22] on div "Publish" at bounding box center [1325, 23] width 41 height 17
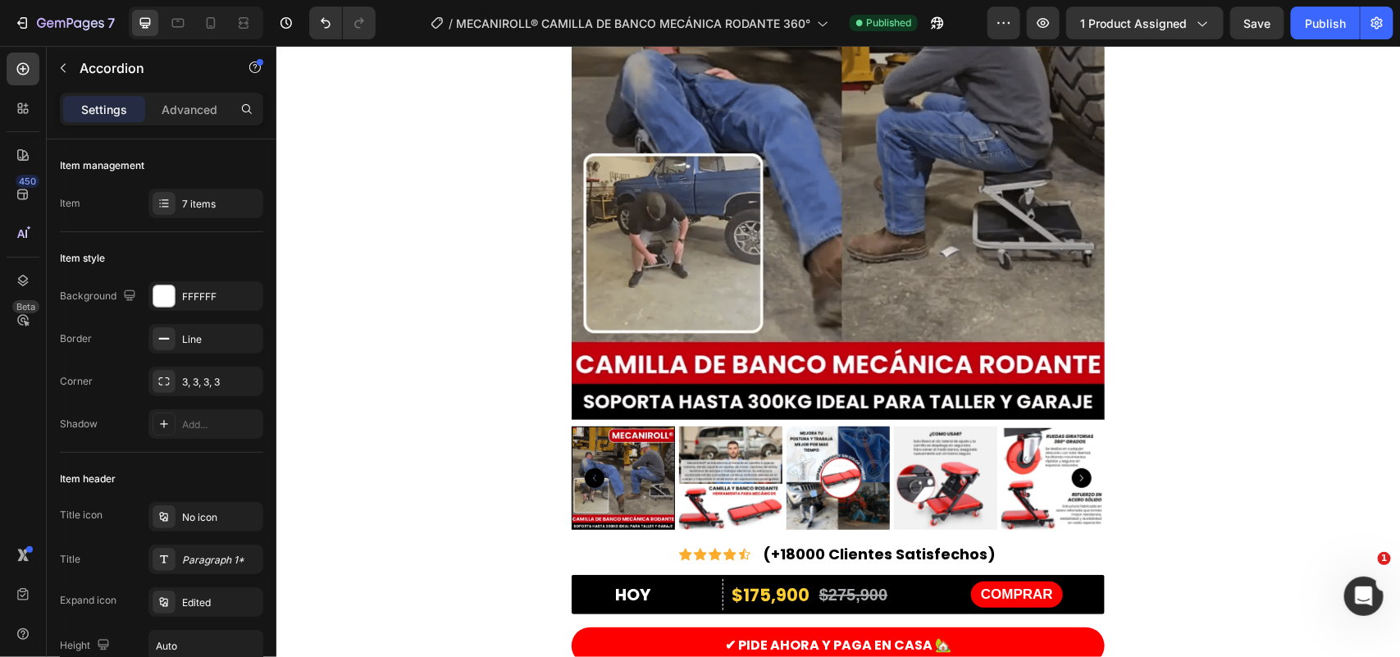
scroll to position [103, 0]
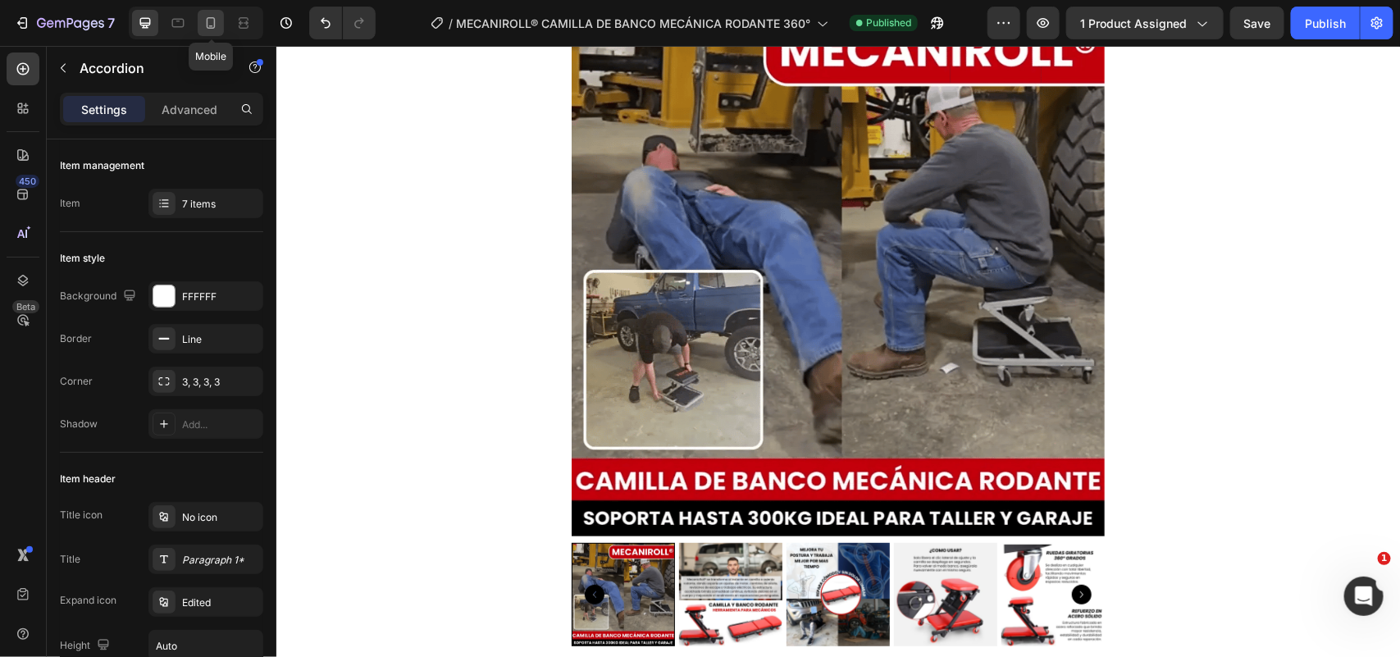
click at [217, 26] on icon at bounding box center [211, 23] width 16 height 16
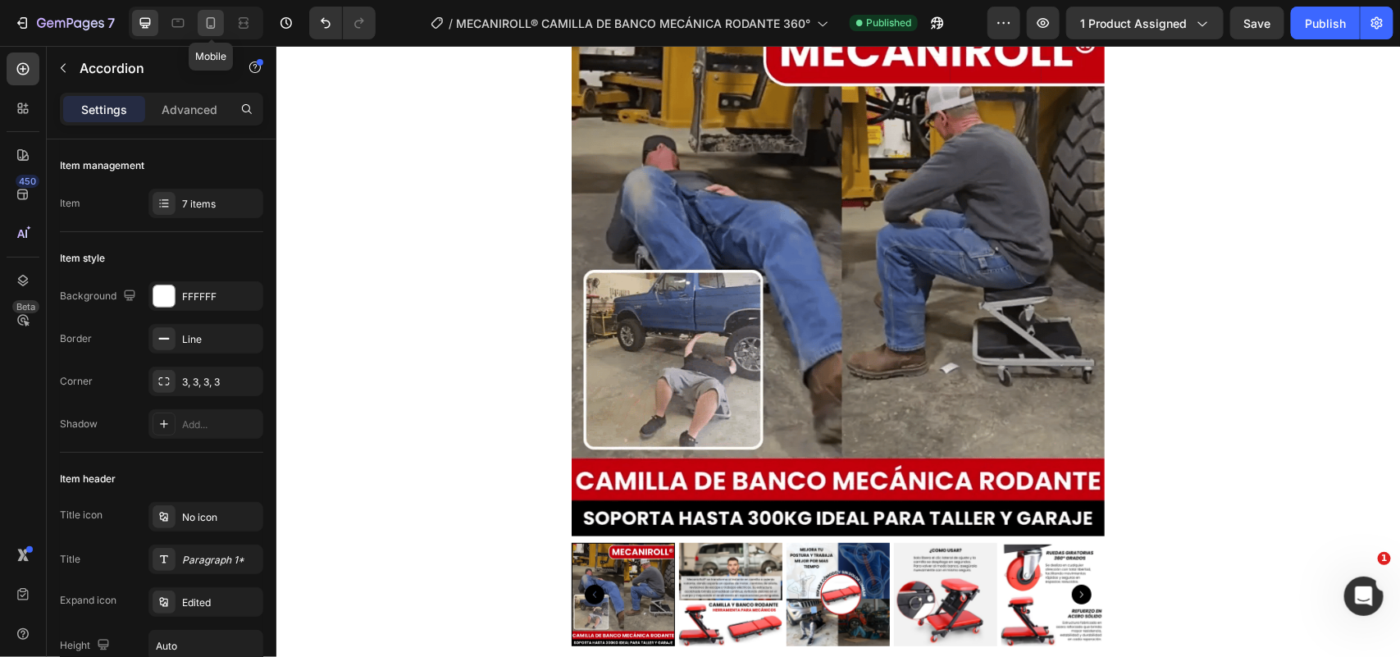
type input "14"
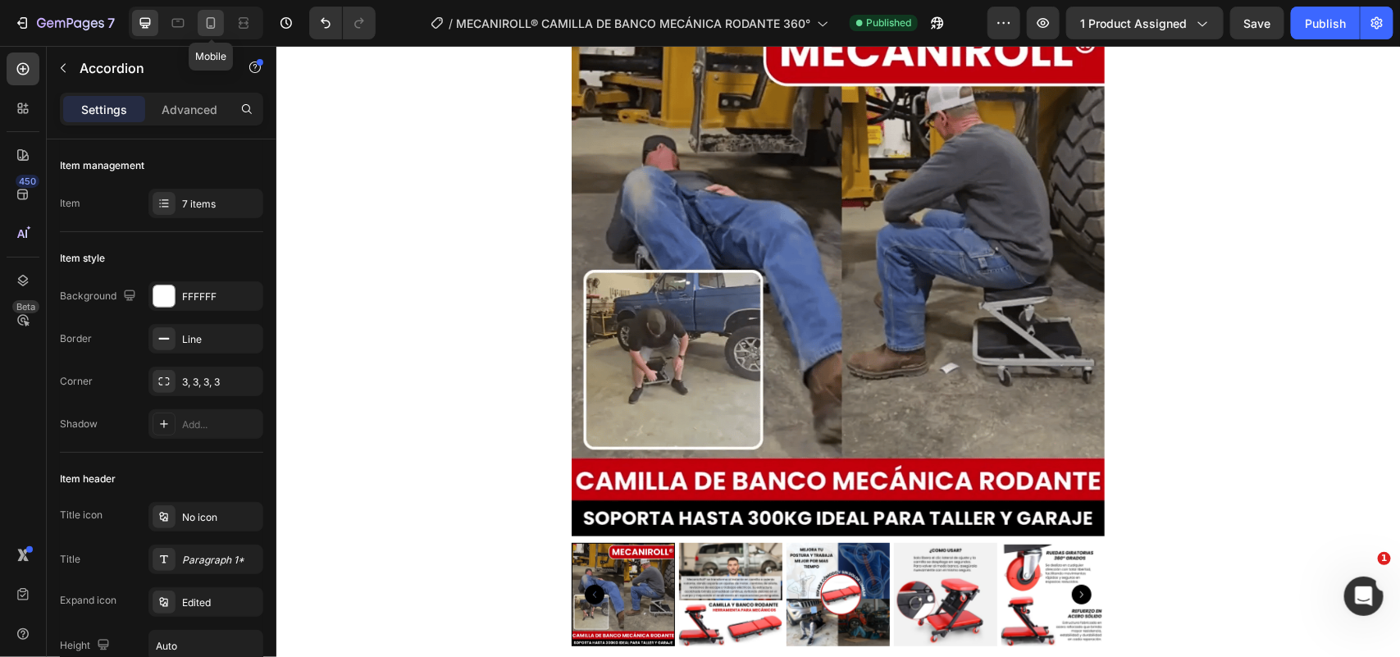
type input "14"
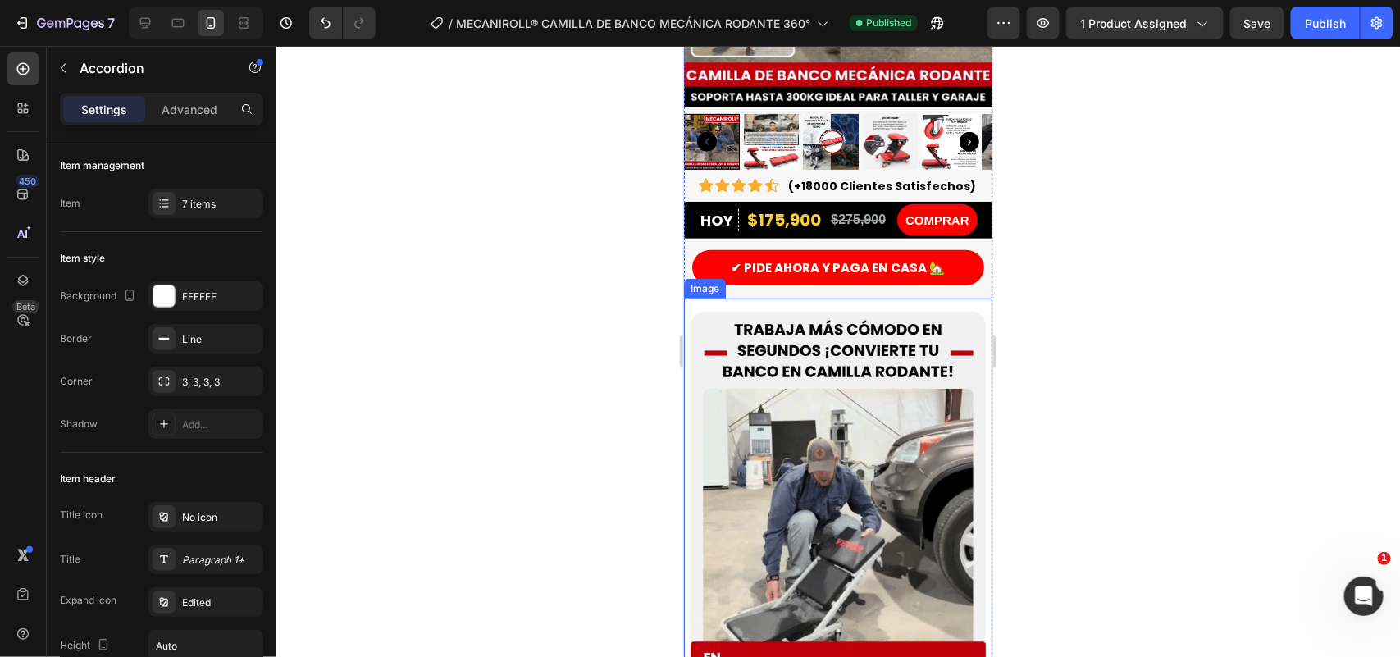
scroll to position [308, 0]
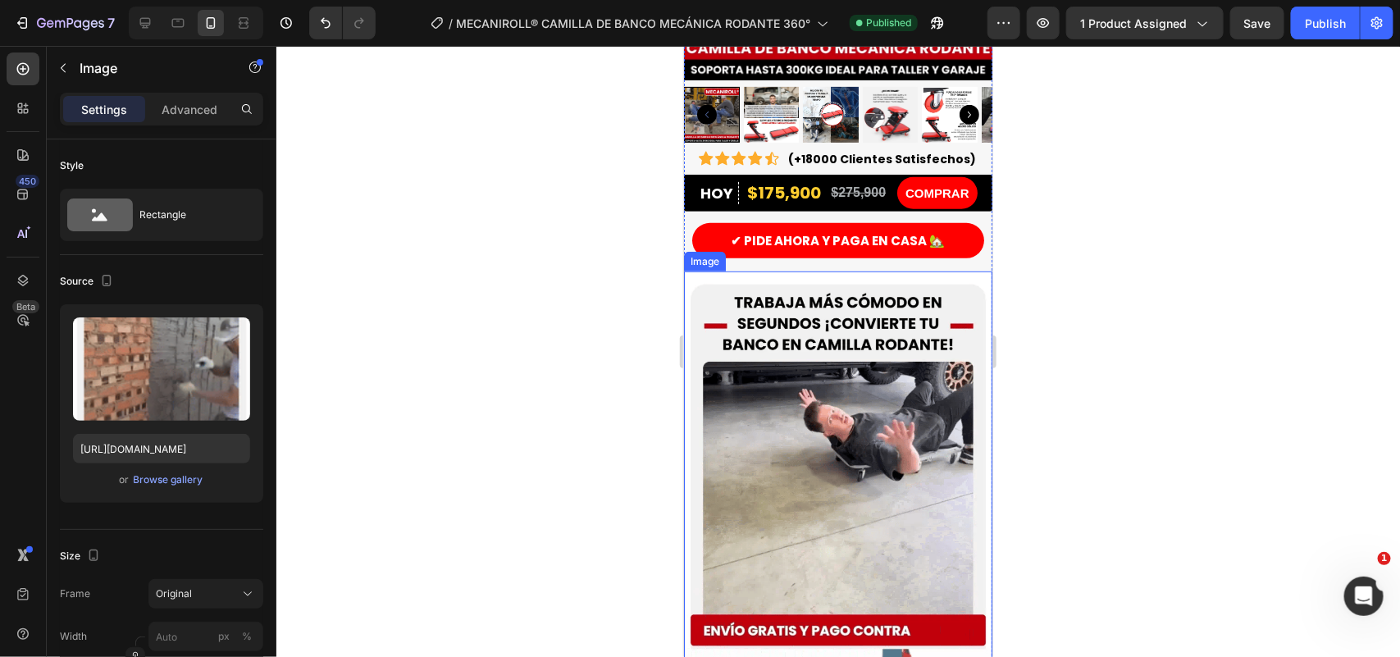
click at [858, 354] on img at bounding box center [837, 477] width 308 height 412
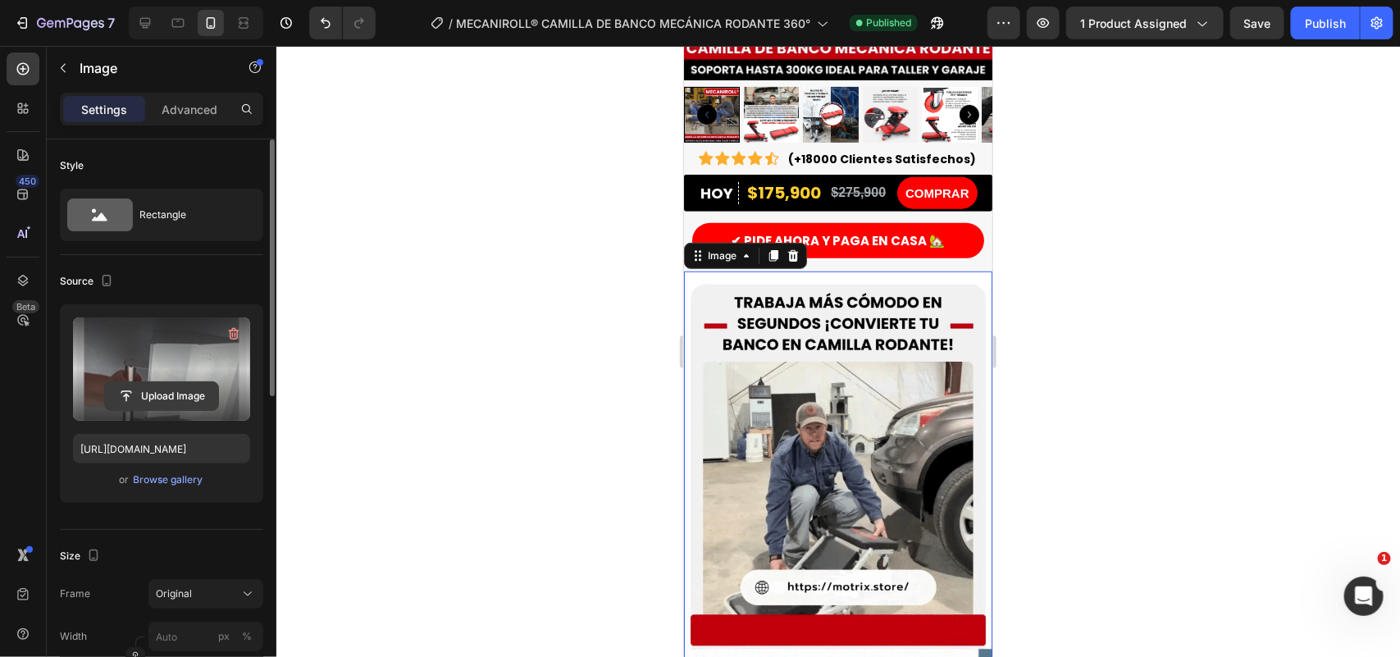
click at [160, 391] on input "file" at bounding box center [161, 396] width 113 height 28
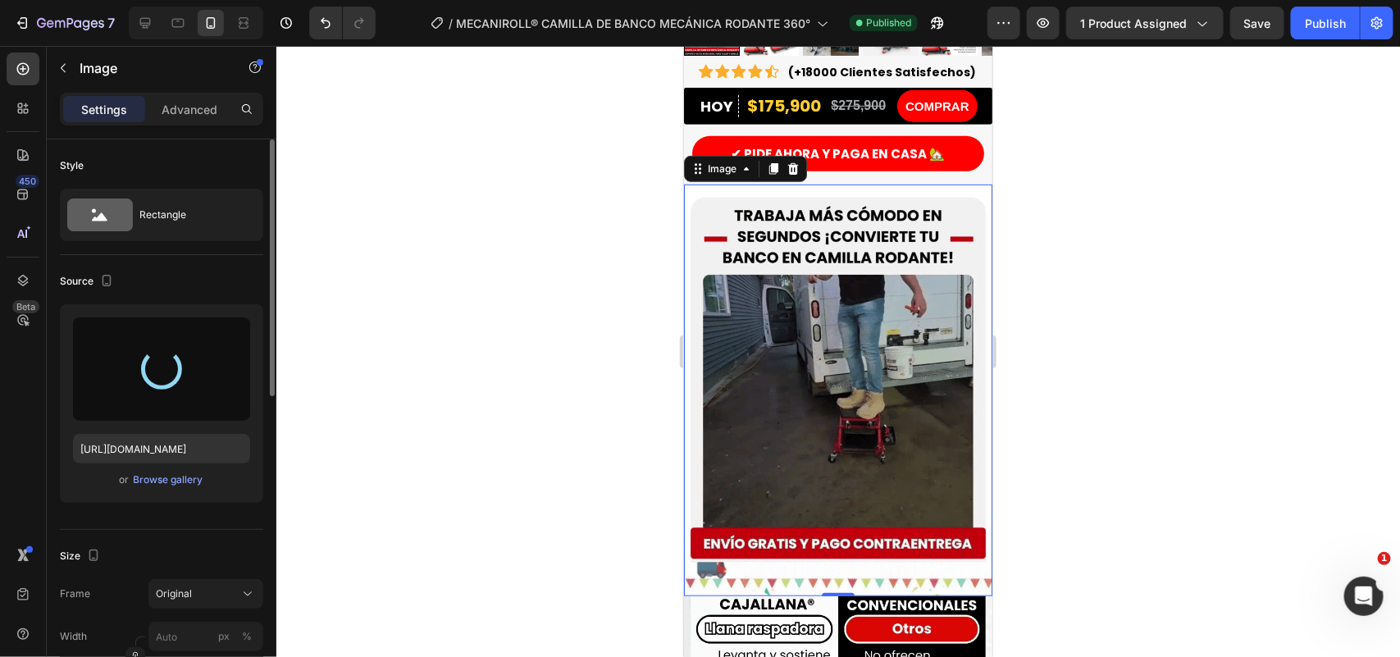
type input "[URL][DOMAIN_NAME]"
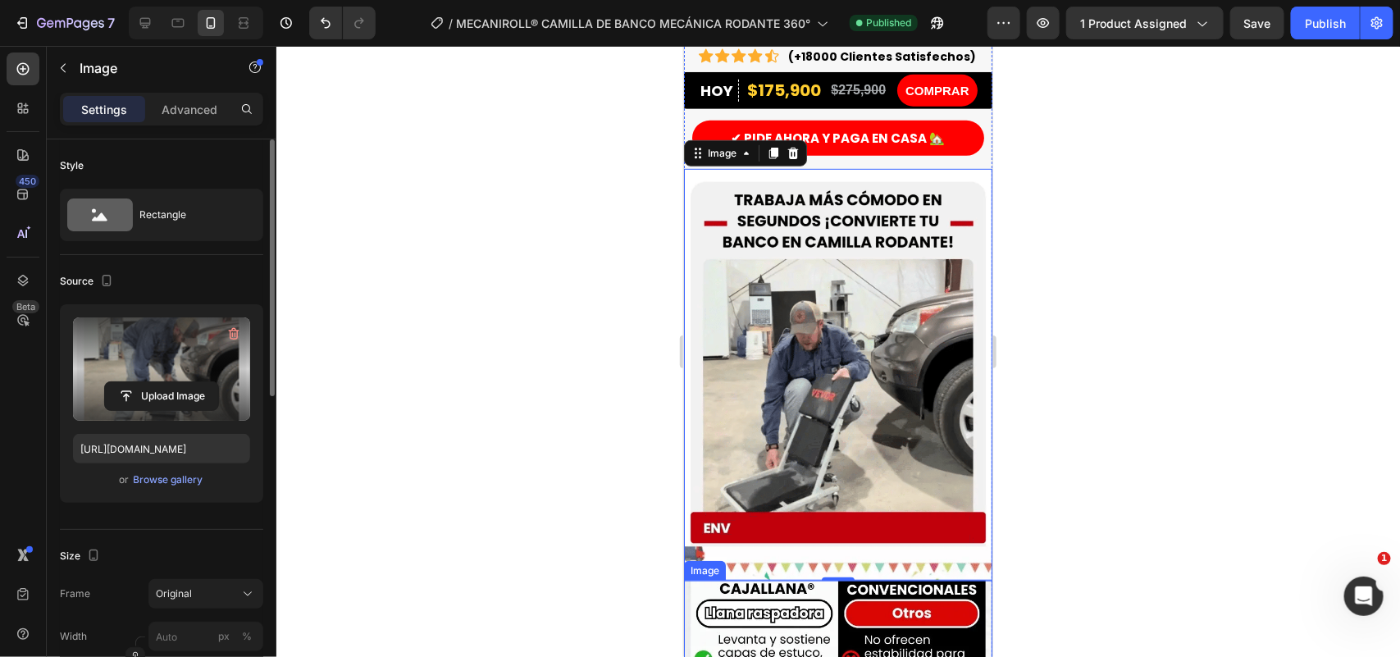
scroll to position [718, 0]
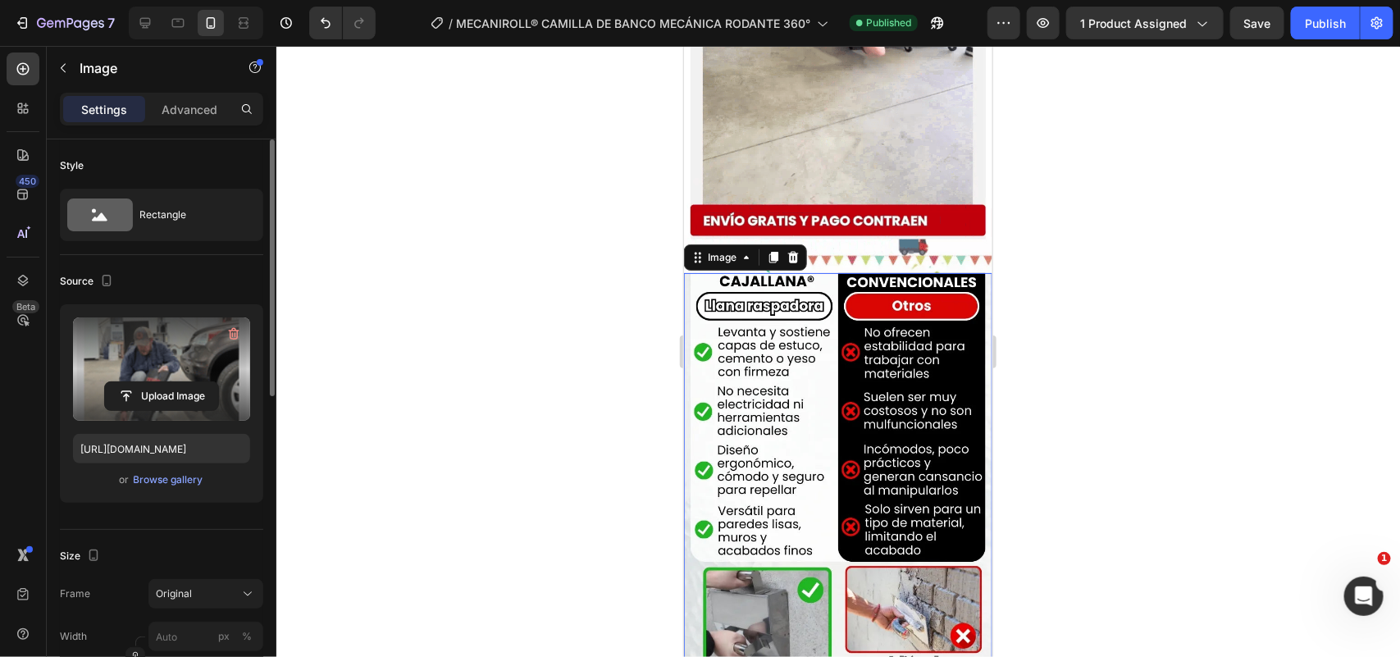
drag, startPoint x: 813, startPoint y: 322, endPoint x: 1099, endPoint y: 433, distance: 307.2
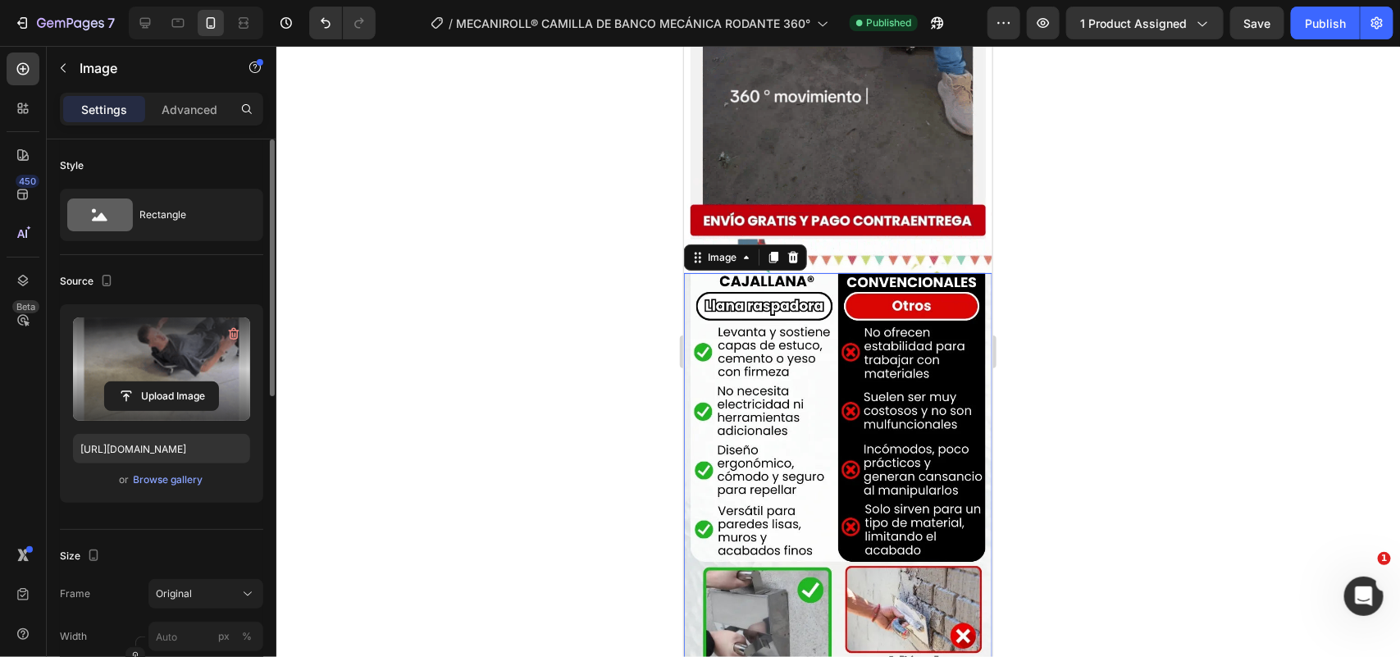
click at [813, 322] on img at bounding box center [837, 477] width 308 height 411
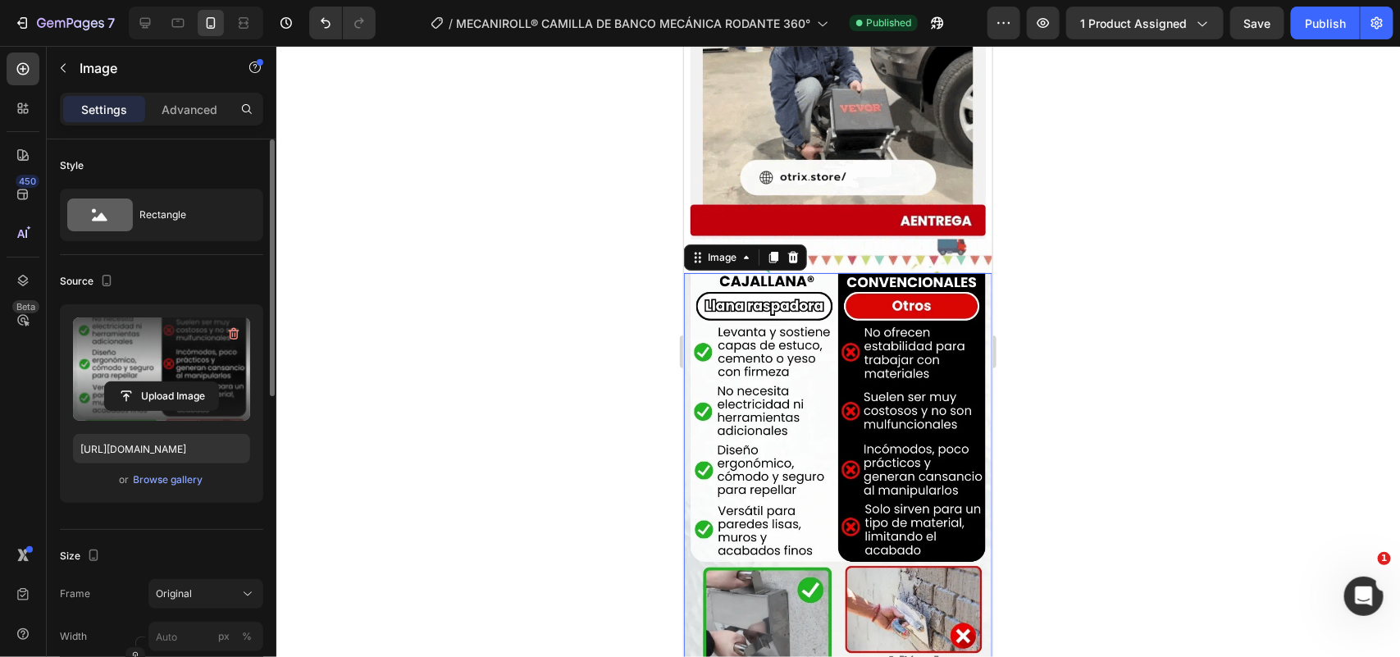
click at [158, 367] on label at bounding box center [161, 368] width 177 height 103
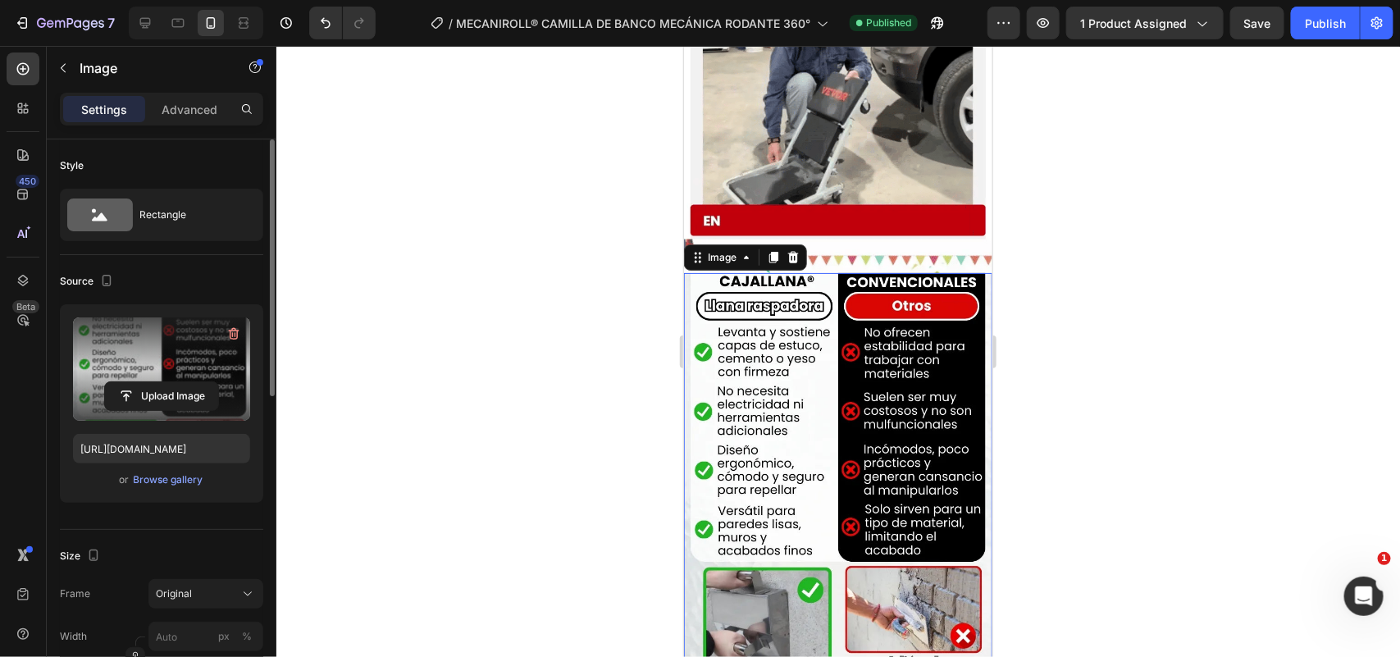
click at [158, 382] on input "file" at bounding box center [161, 396] width 113 height 28
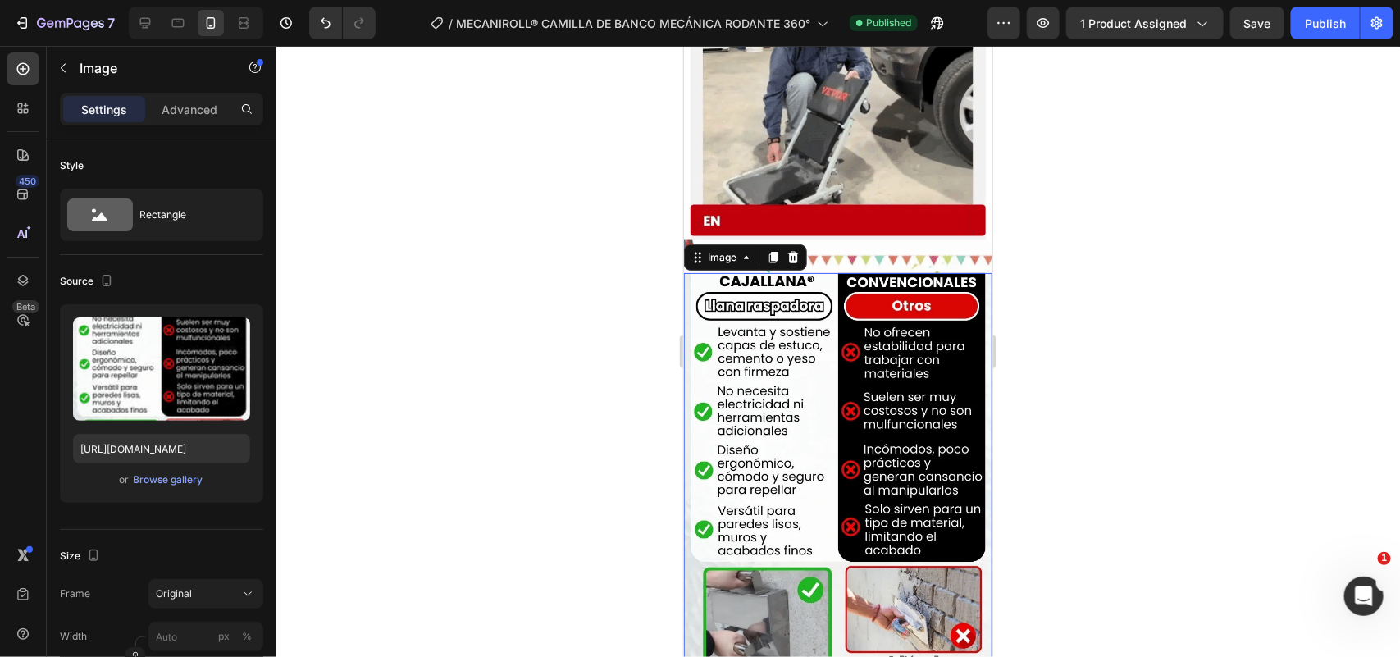
type input "[URL][DOMAIN_NAME]"
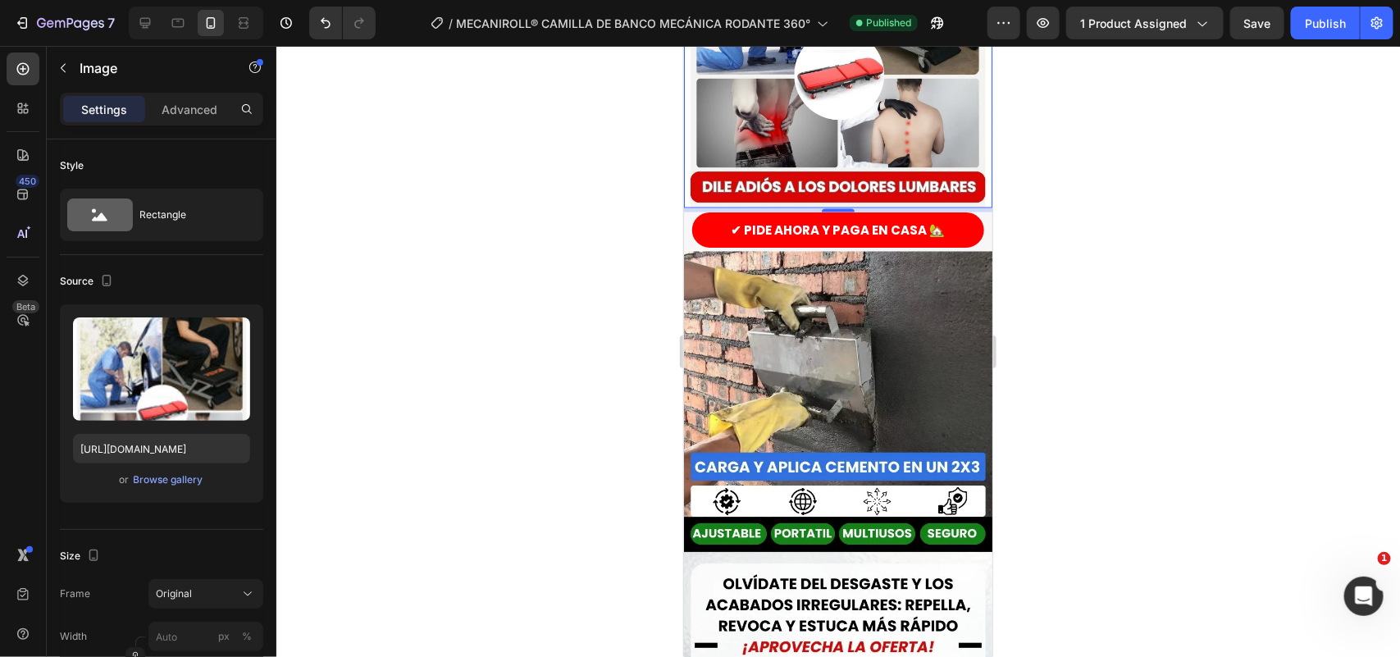
scroll to position [1230, 0]
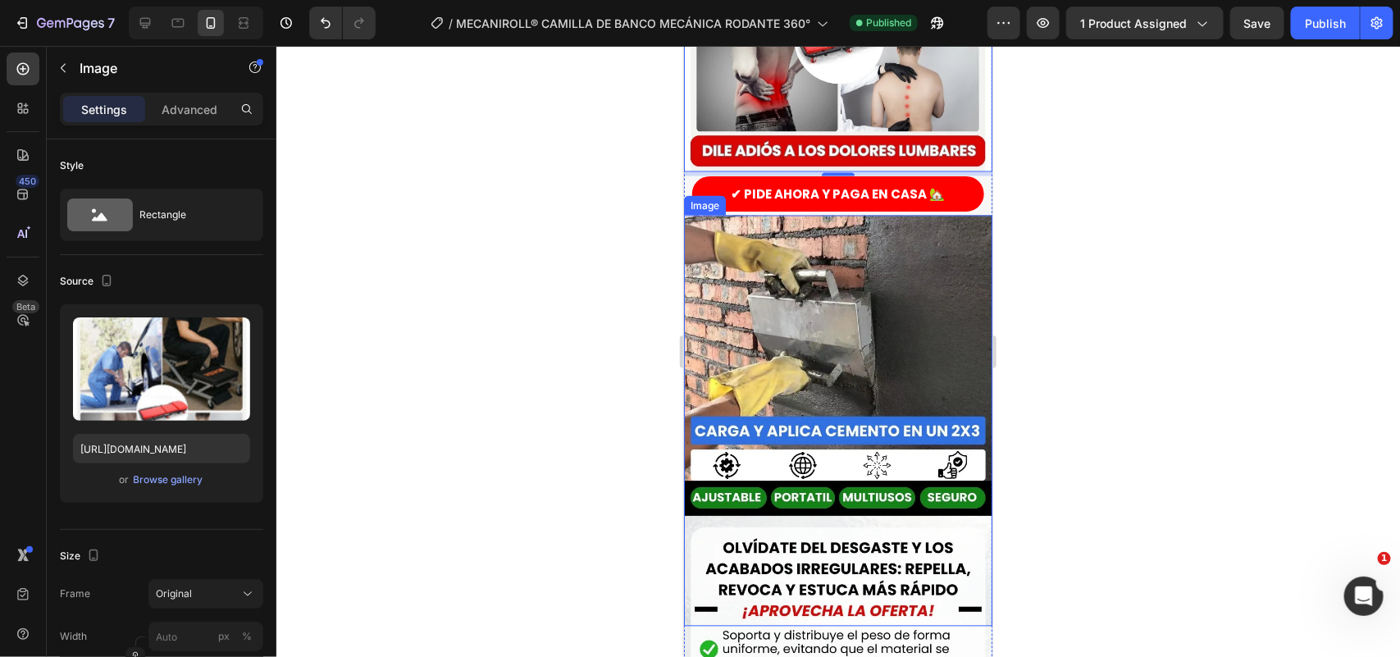
click at [896, 354] on img at bounding box center [837, 420] width 308 height 411
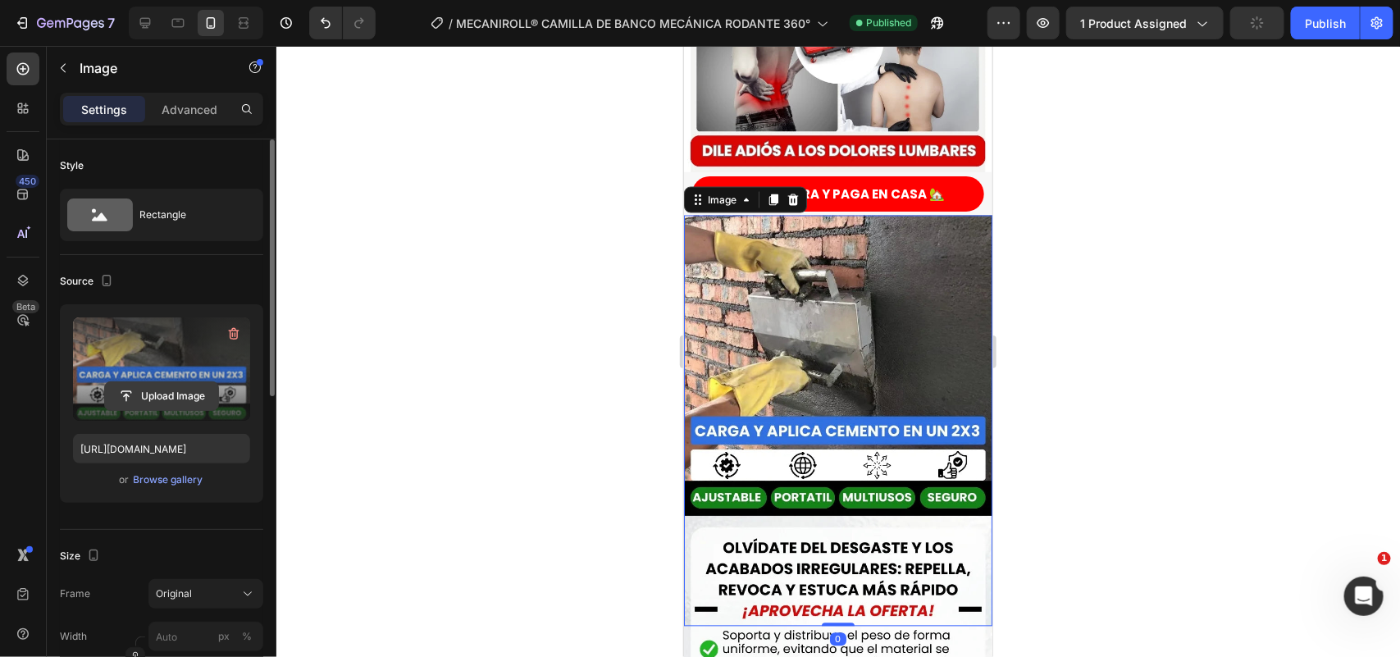
click at [198, 381] on button "Upload Image" at bounding box center [161, 396] width 115 height 30
click at [142, 396] on input "file" at bounding box center [161, 396] width 113 height 28
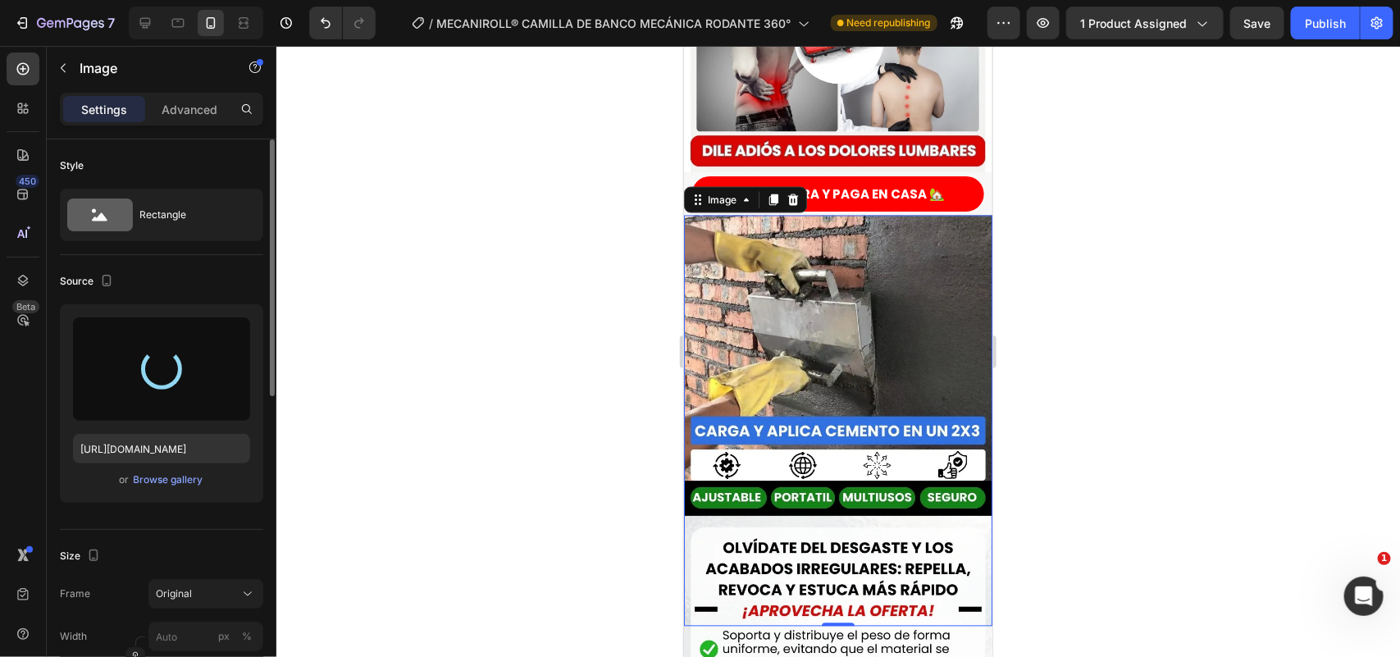
type input "[URL][DOMAIN_NAME]"
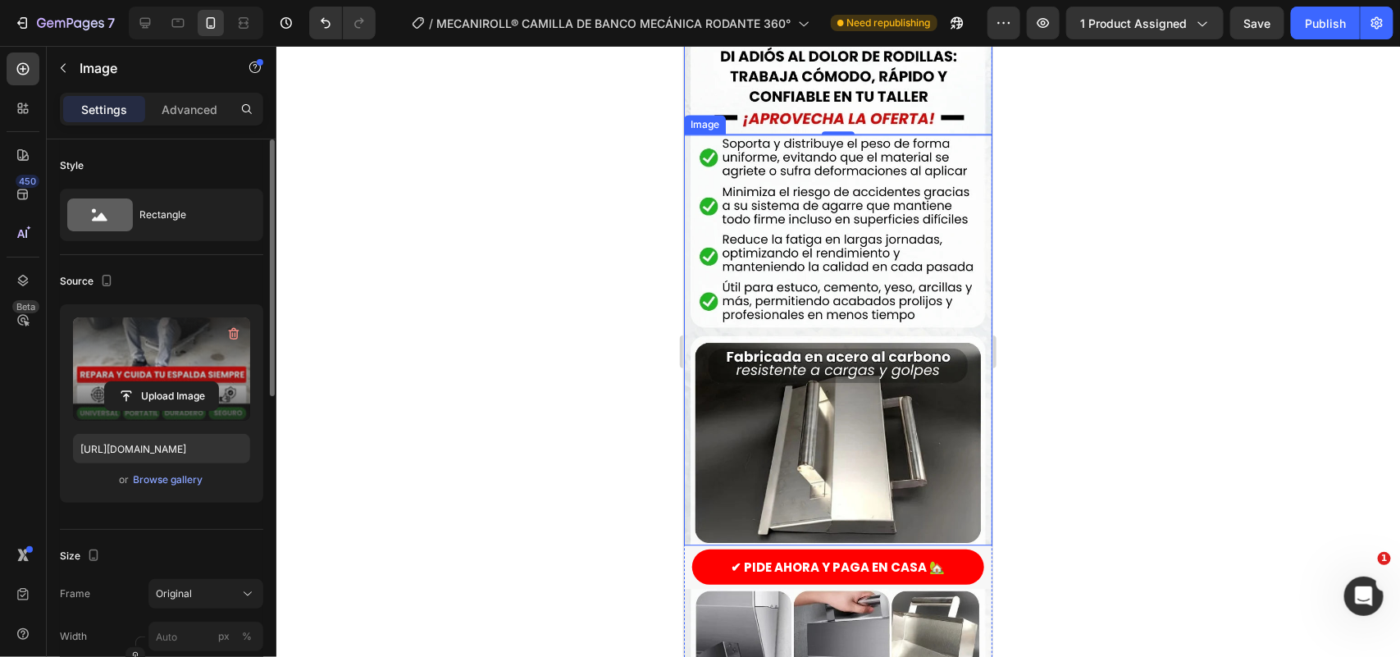
scroll to position [1743, 0]
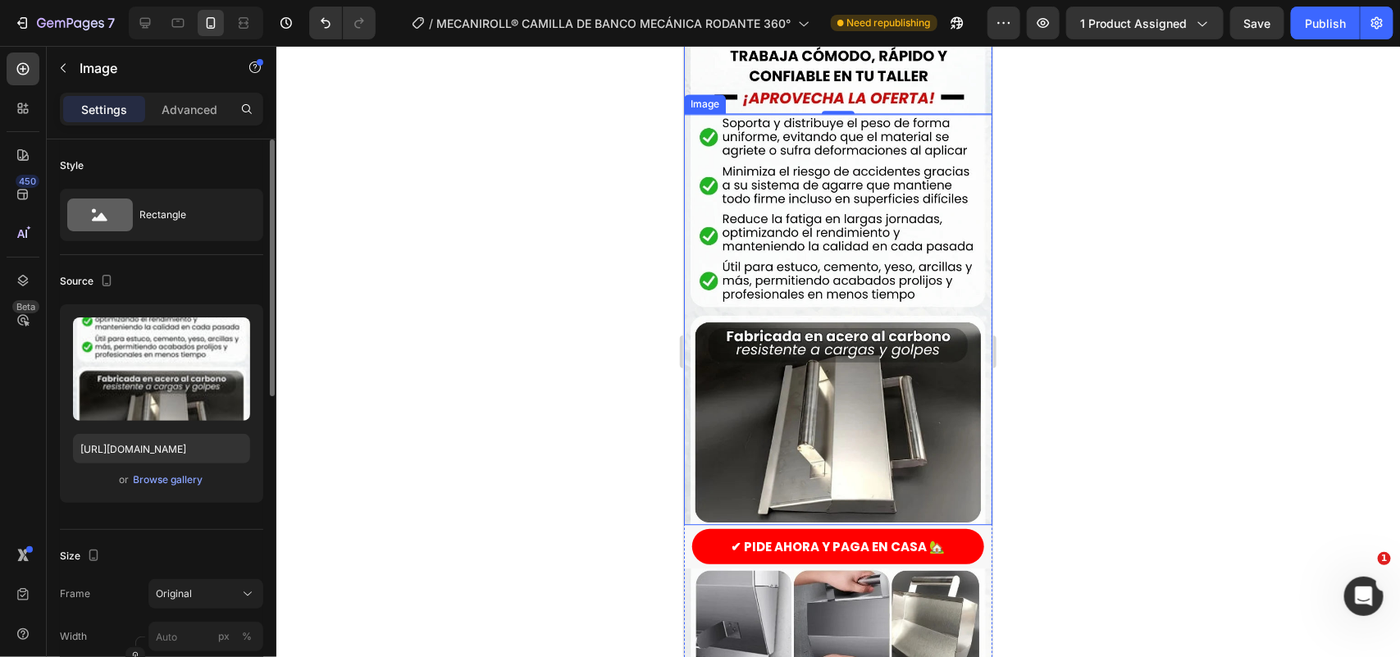
click at [846, 253] on img at bounding box center [837, 318] width 308 height 411
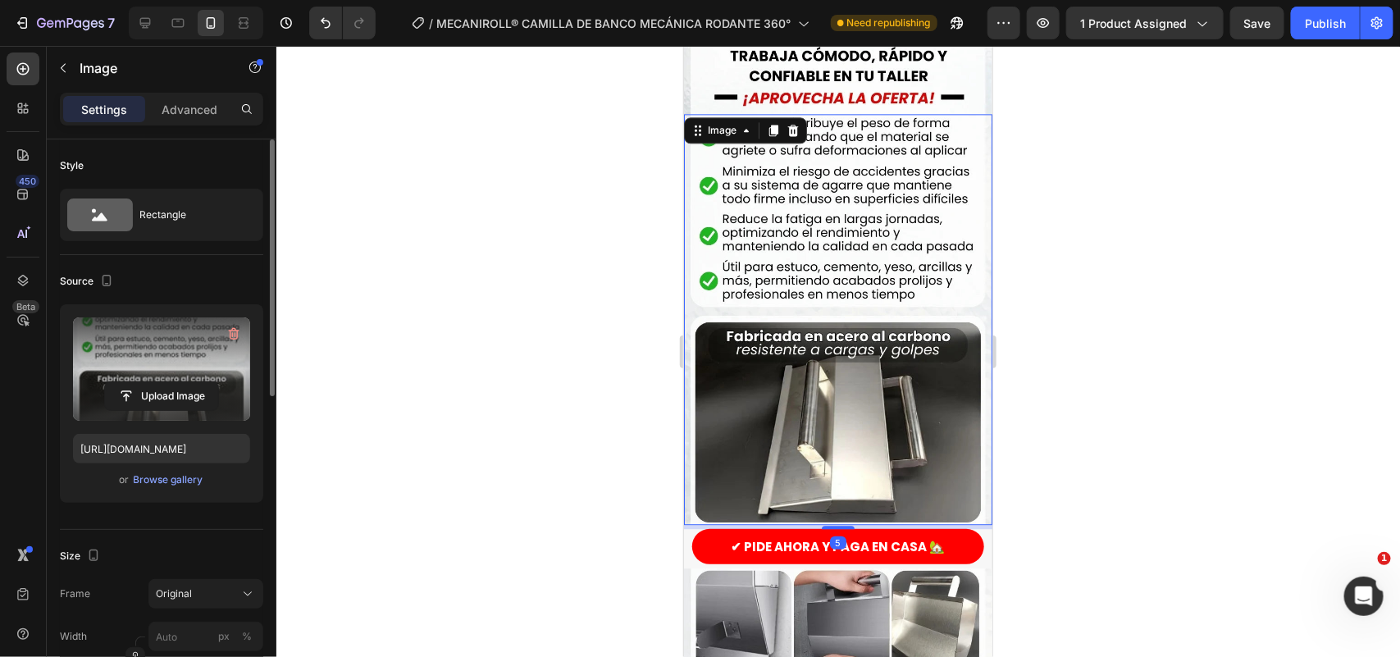
click at [166, 373] on label at bounding box center [161, 368] width 177 height 103
click at [166, 382] on input "file" at bounding box center [161, 396] width 113 height 28
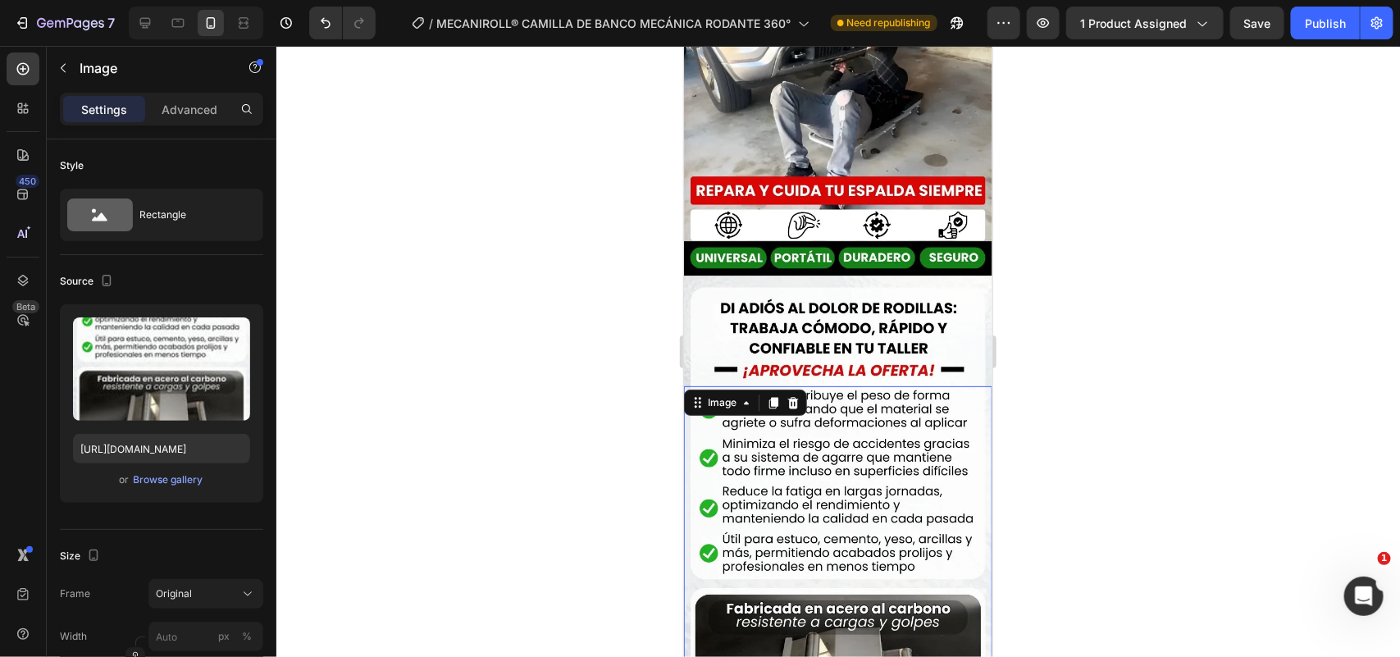
scroll to position [1538, 0]
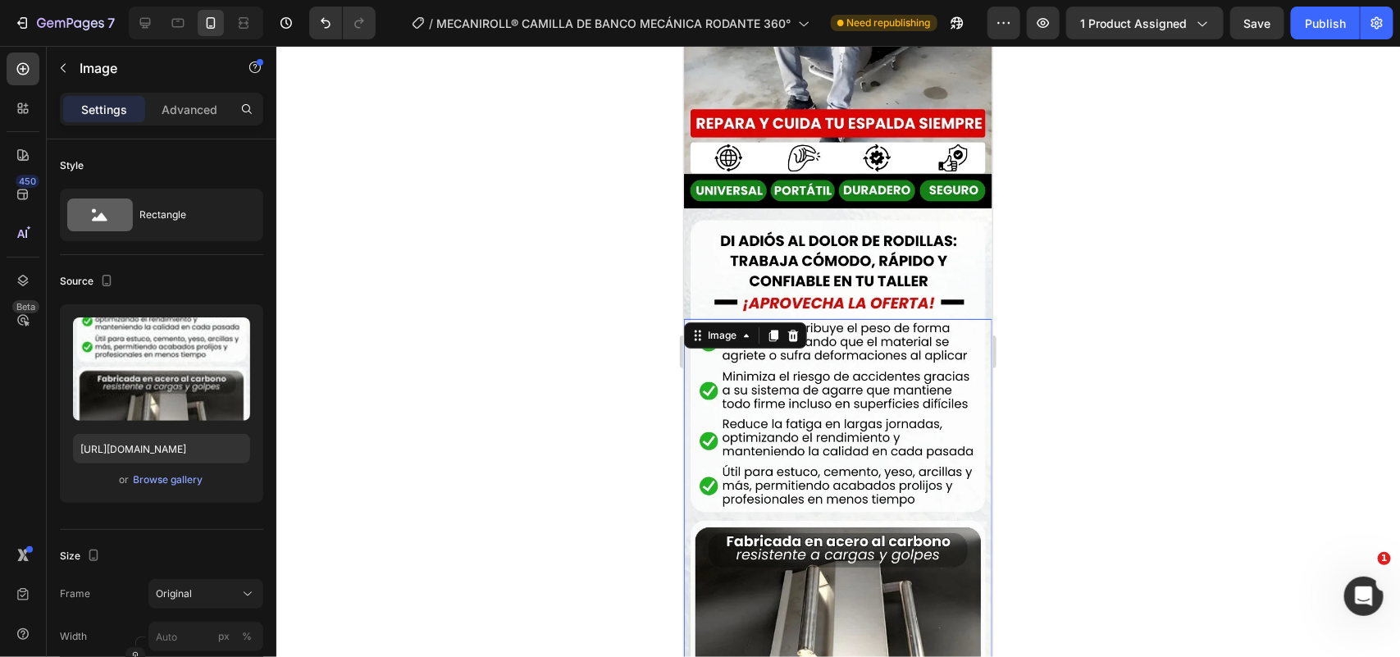
click at [886, 340] on img at bounding box center [837, 523] width 308 height 411
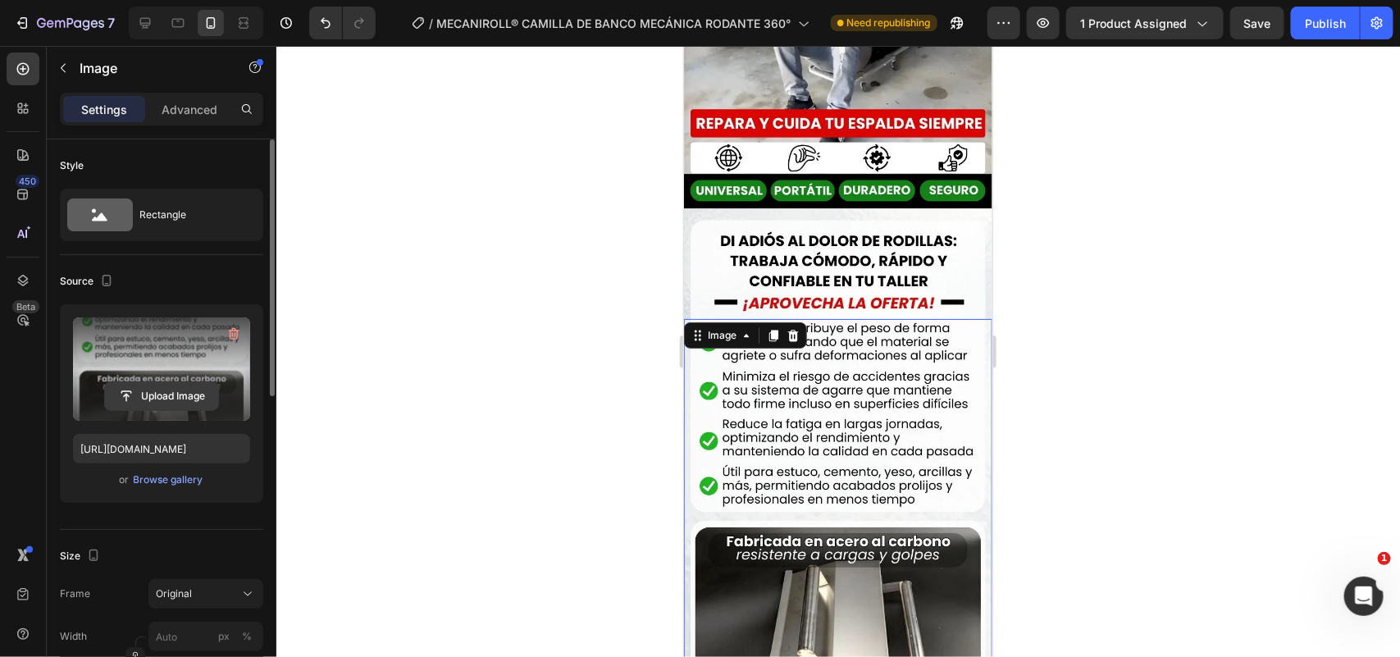
click at [195, 399] on input "file" at bounding box center [161, 396] width 113 height 28
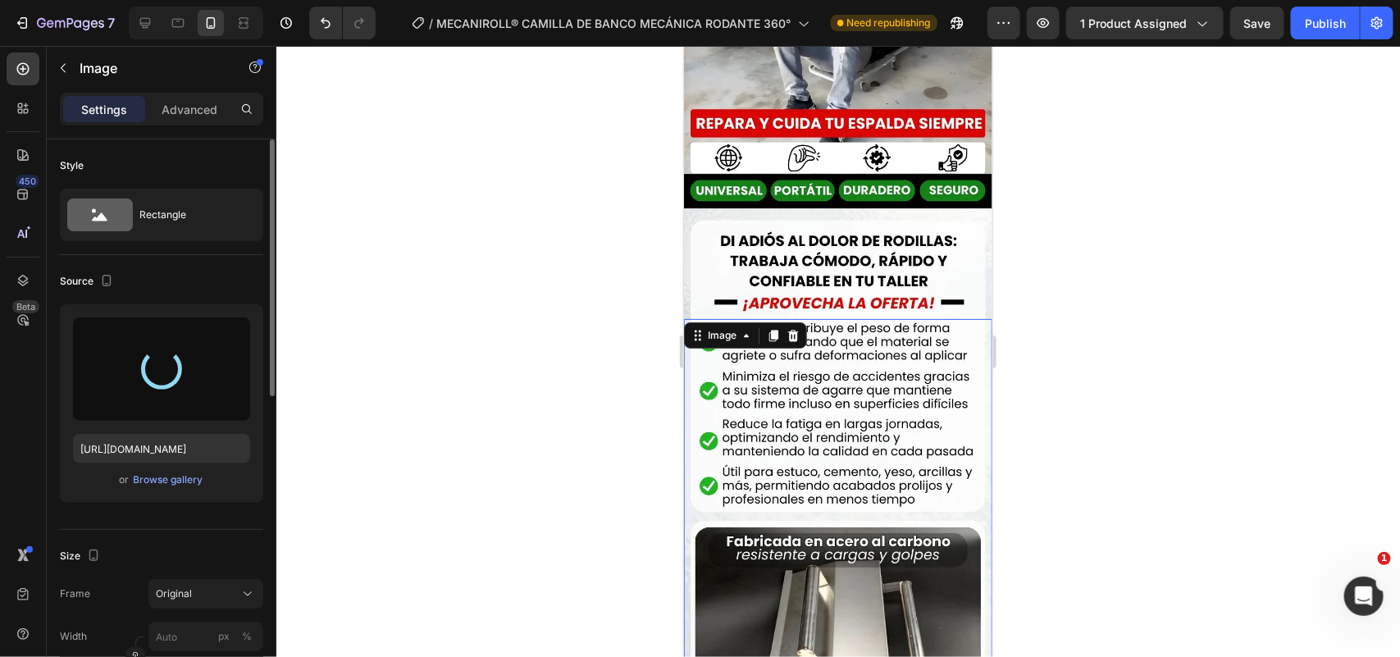
type input "[URL][DOMAIN_NAME]"
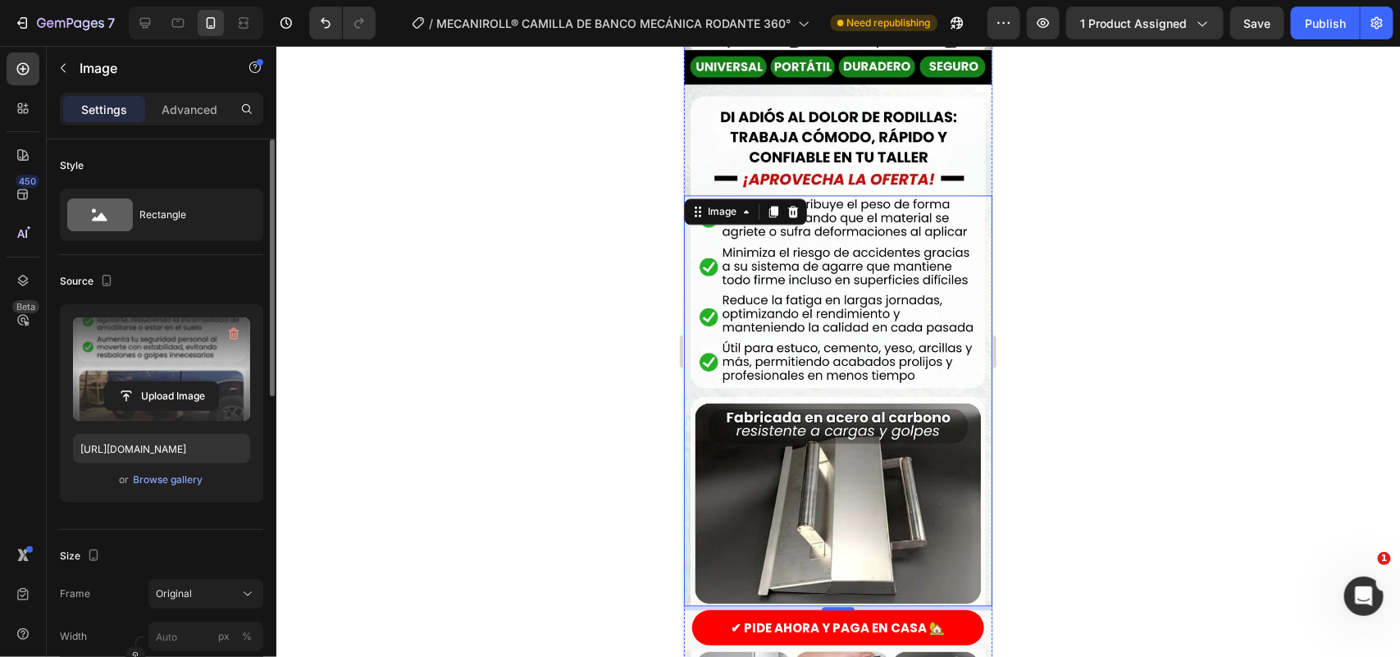
scroll to position [1640, 0]
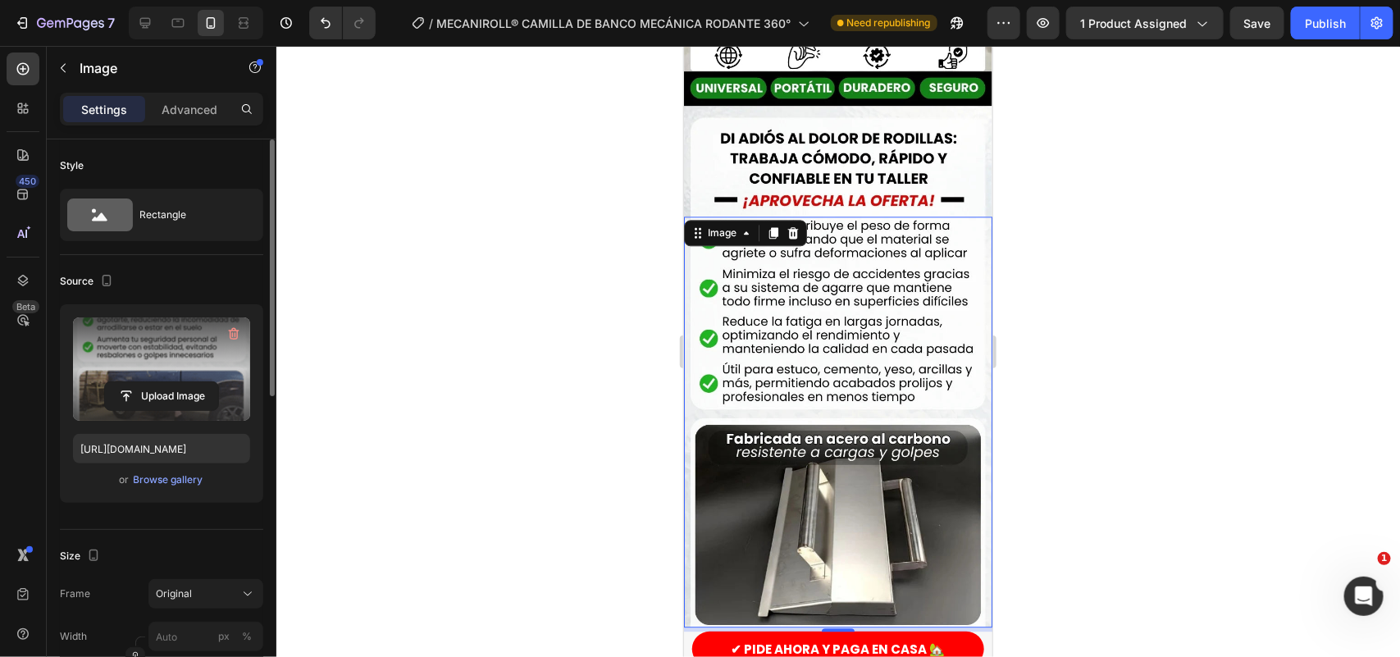
click at [1253, 351] on div at bounding box center [838, 351] width 1124 height 611
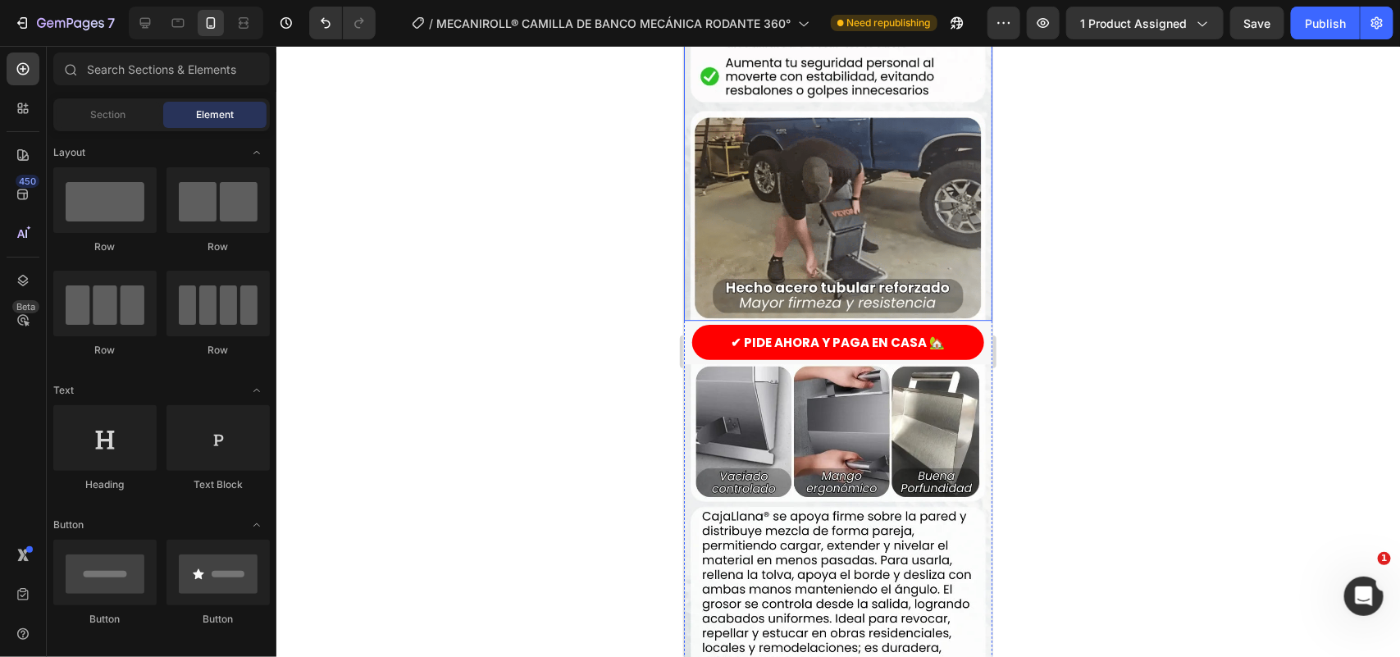
scroll to position [2153, 0]
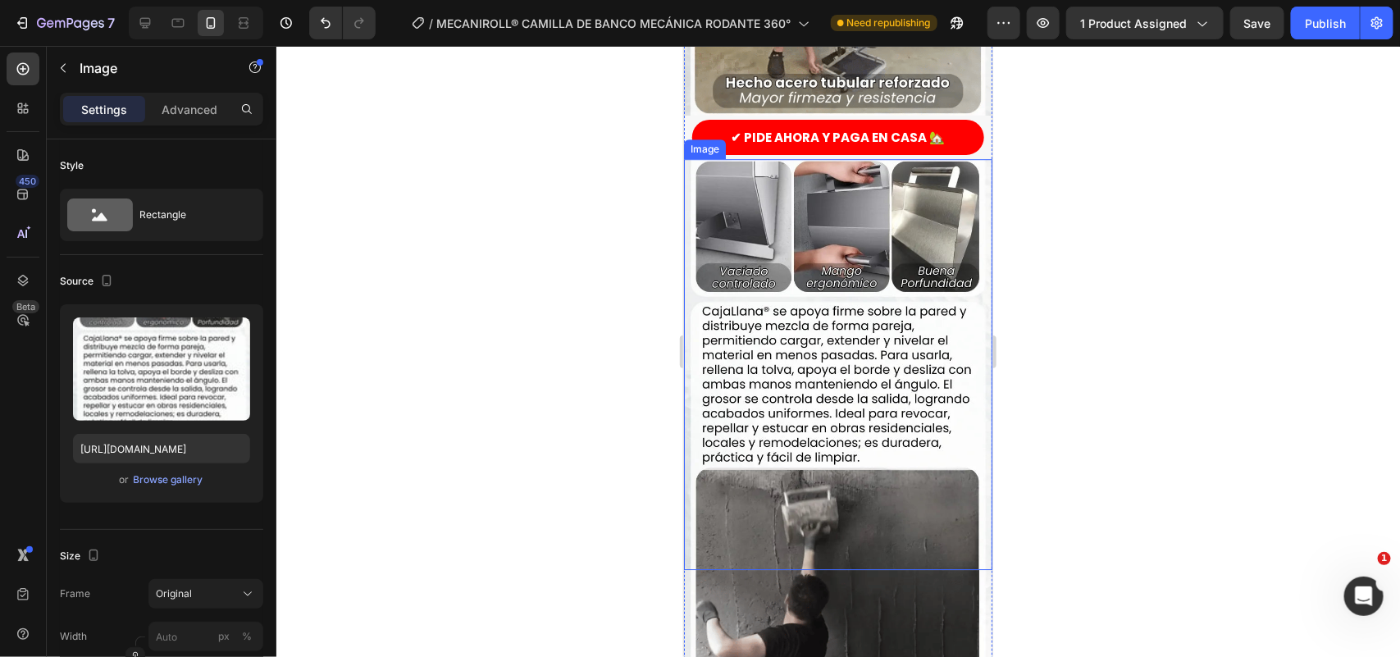
click at [809, 235] on img at bounding box center [837, 363] width 308 height 411
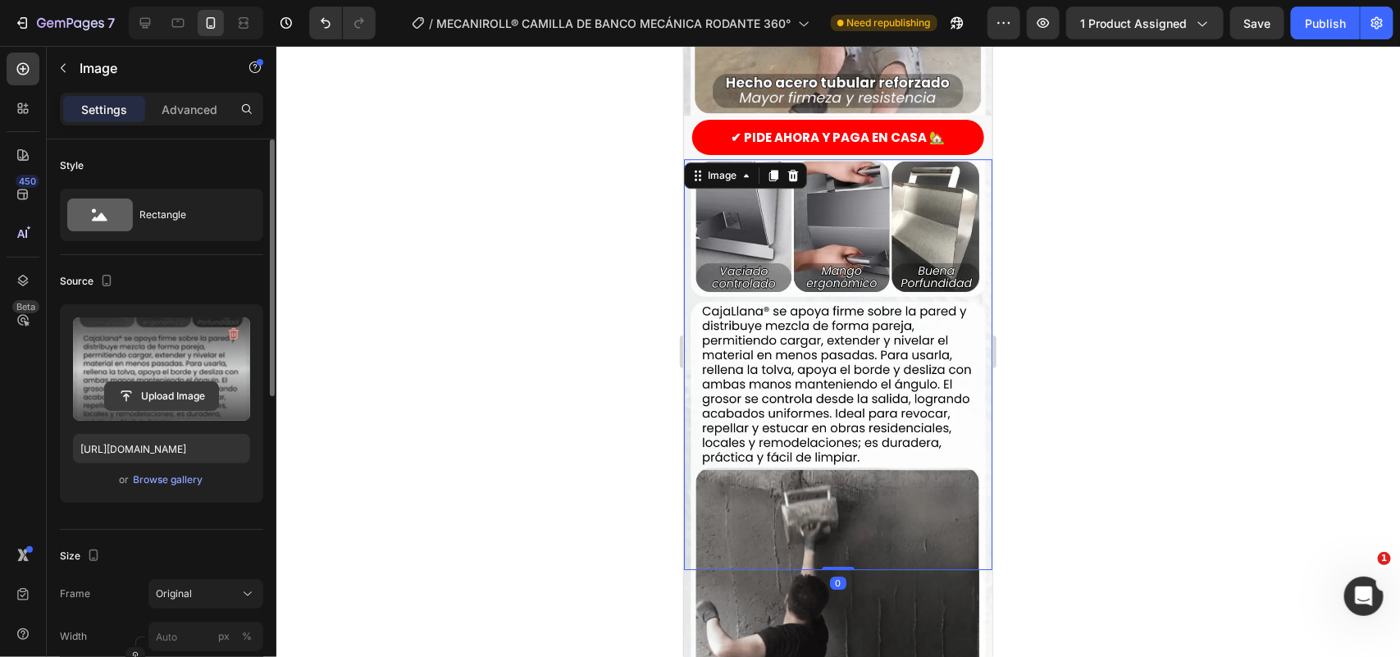
click at [138, 382] on button "Upload Image" at bounding box center [161, 396] width 115 height 30
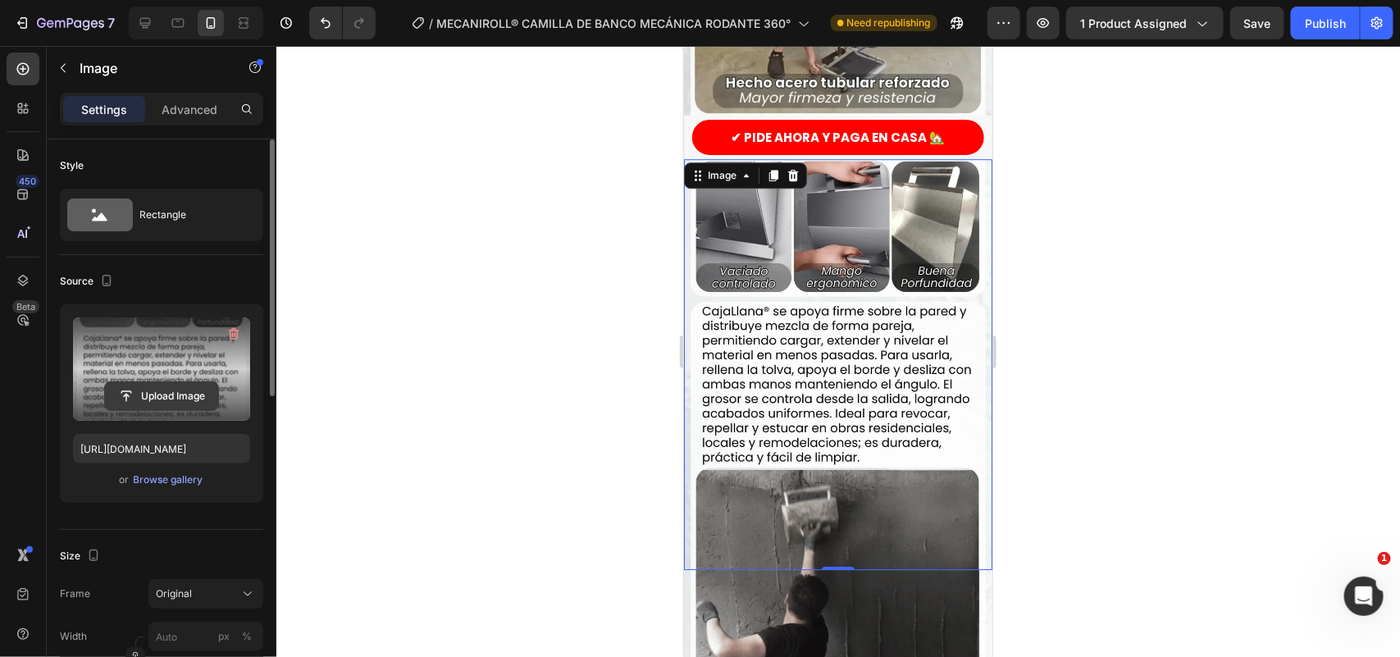
click at [131, 388] on input "file" at bounding box center [161, 396] width 113 height 28
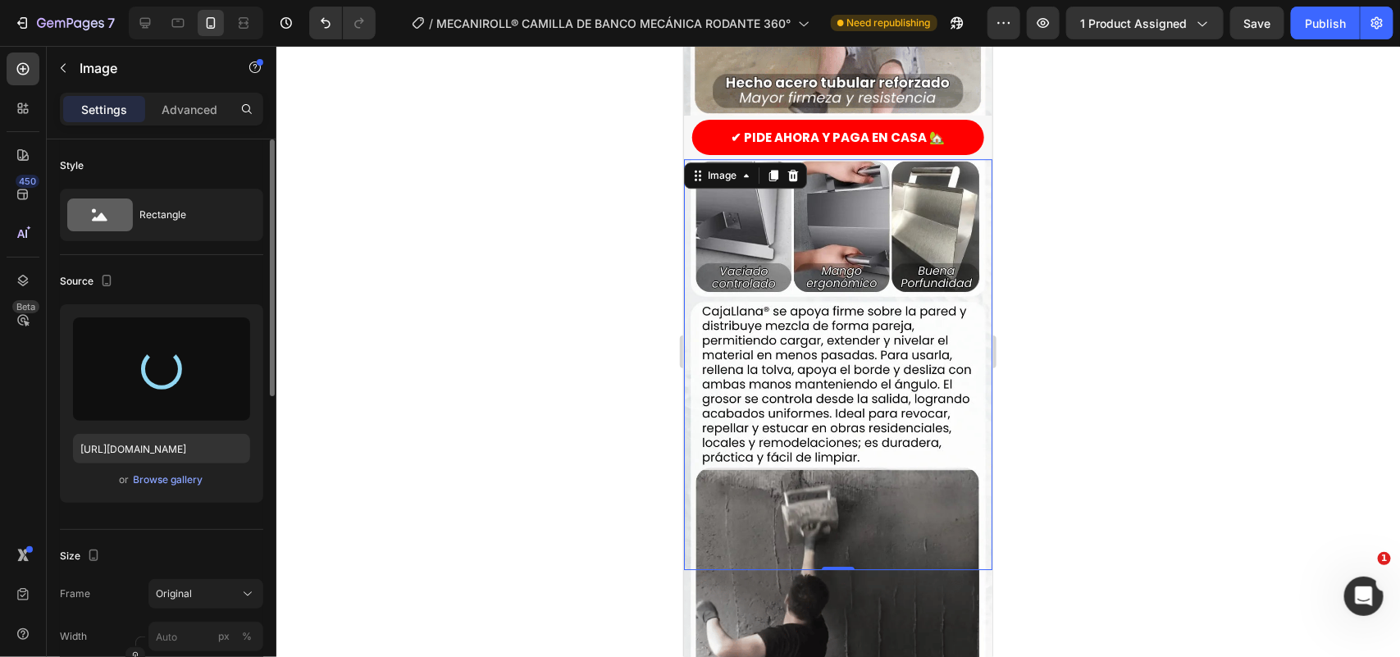
type input "[URL][DOMAIN_NAME]"
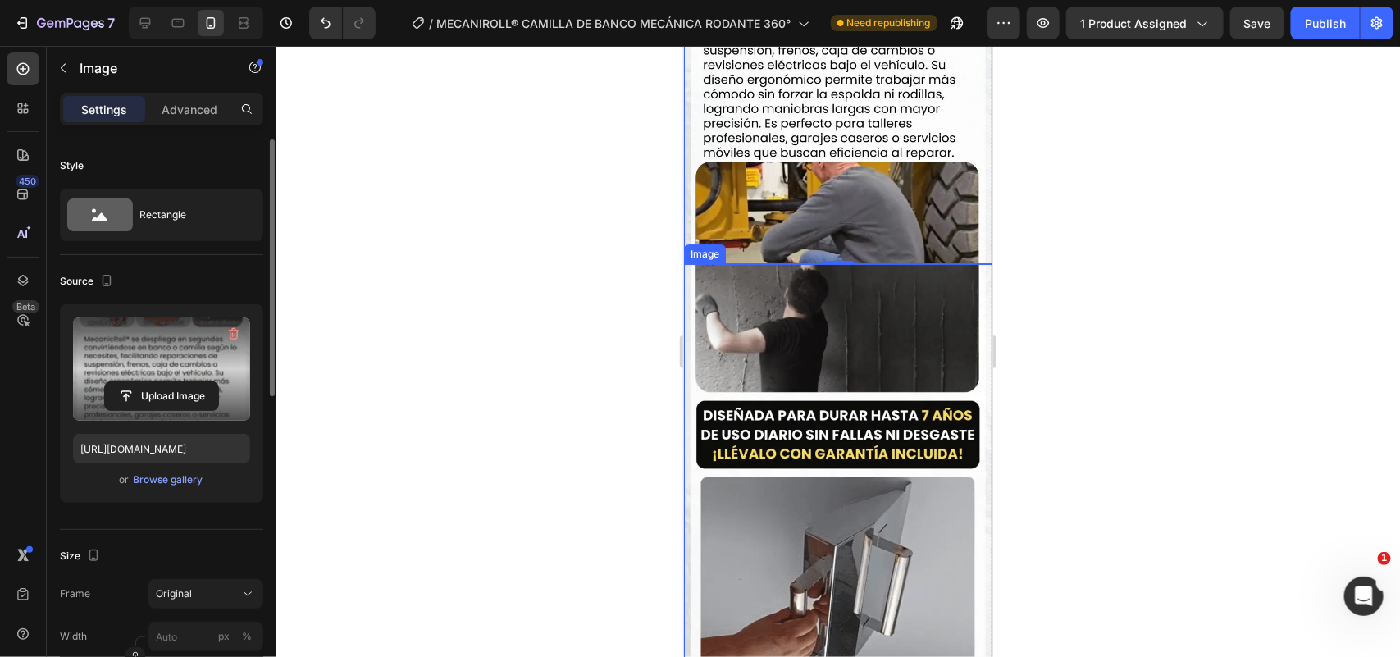
scroll to position [2461, 0]
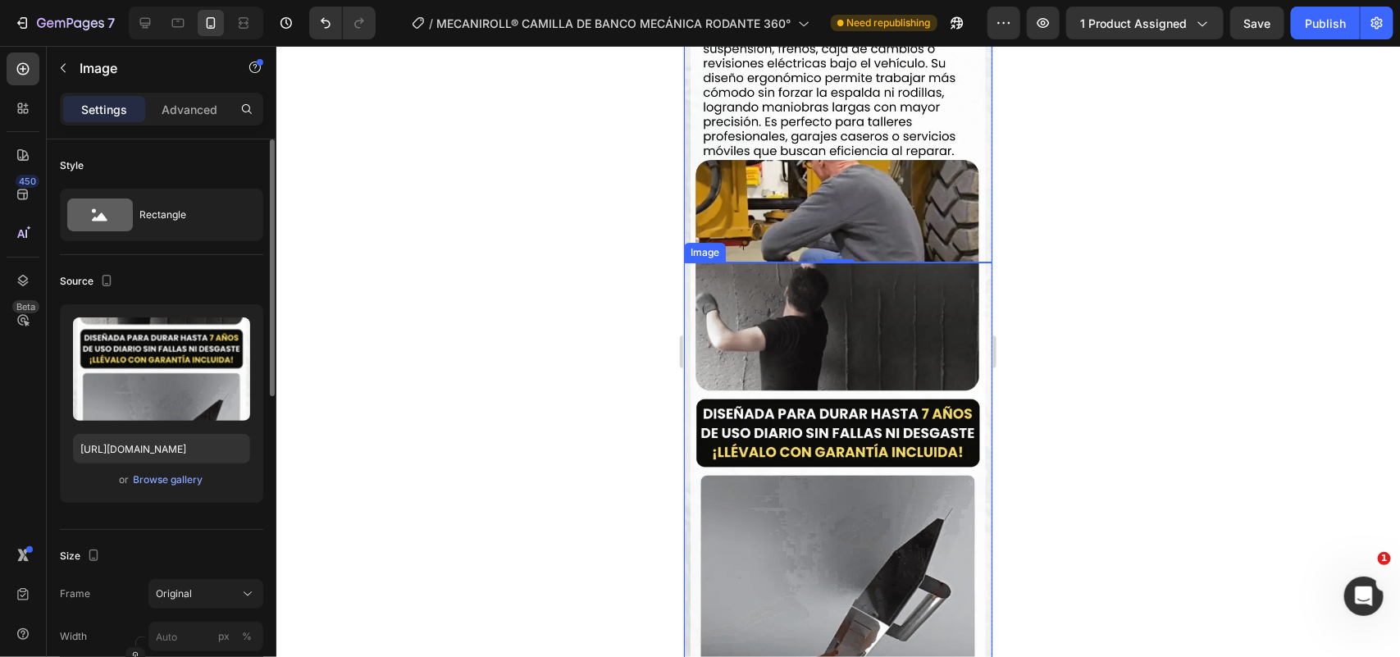
click at [778, 301] on img at bounding box center [837, 468] width 308 height 412
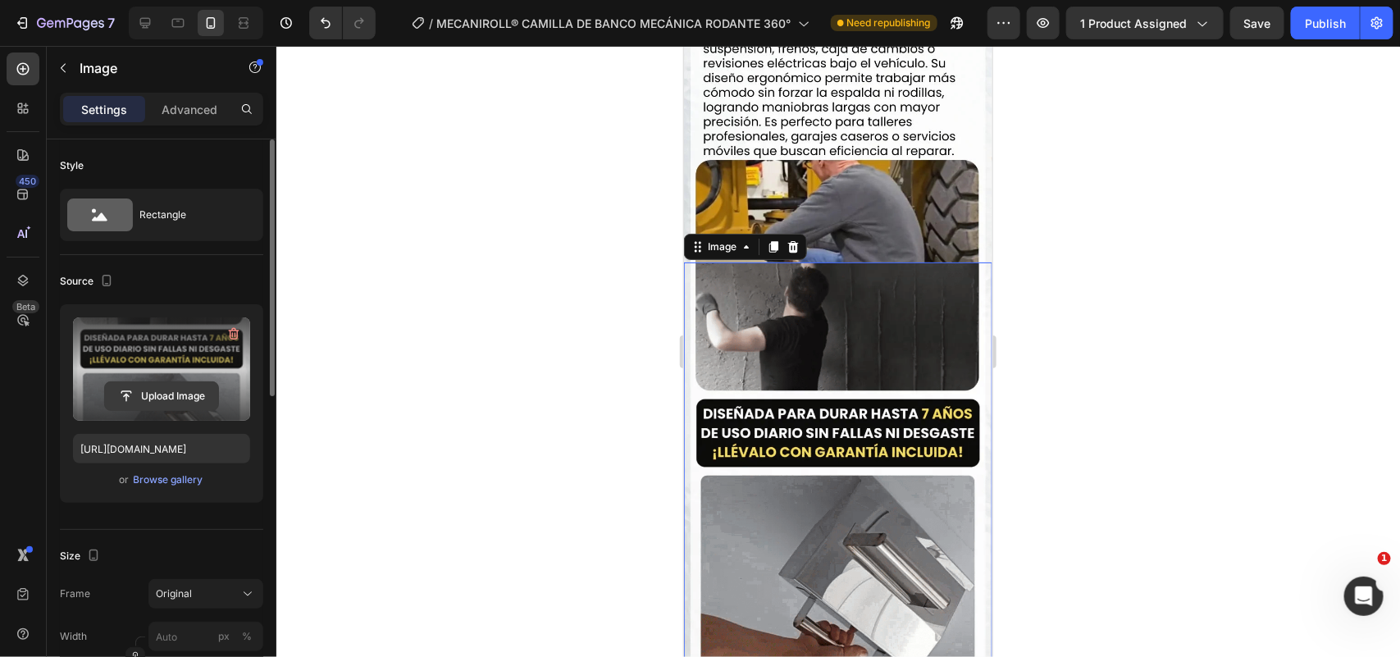
click at [180, 403] on input "file" at bounding box center [161, 396] width 113 height 28
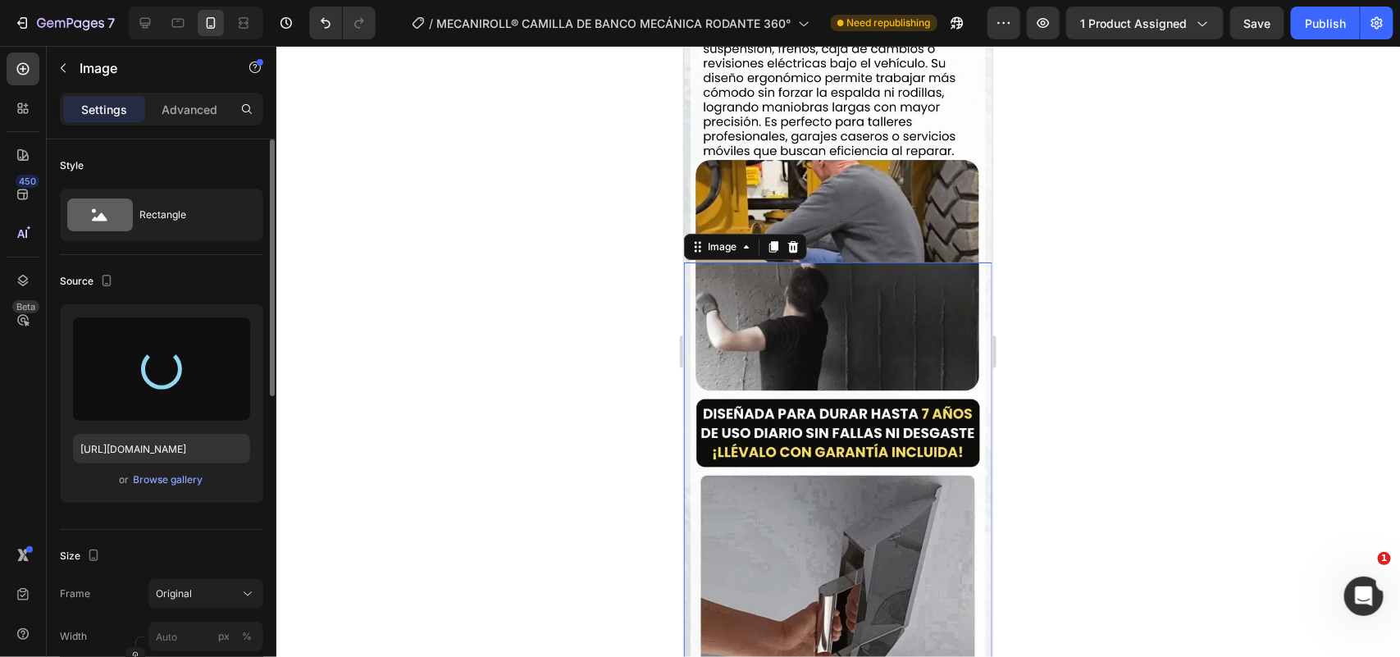
type input "[URL][DOMAIN_NAME]"
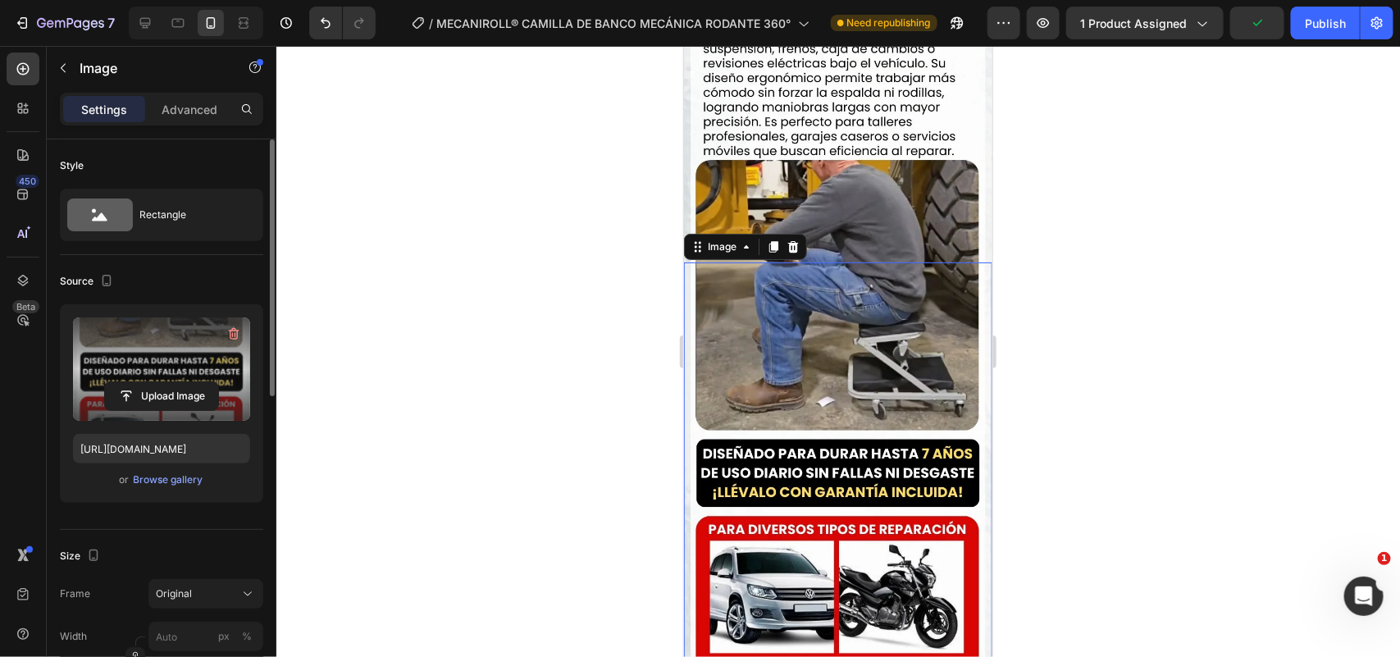
scroll to position [2666, 0]
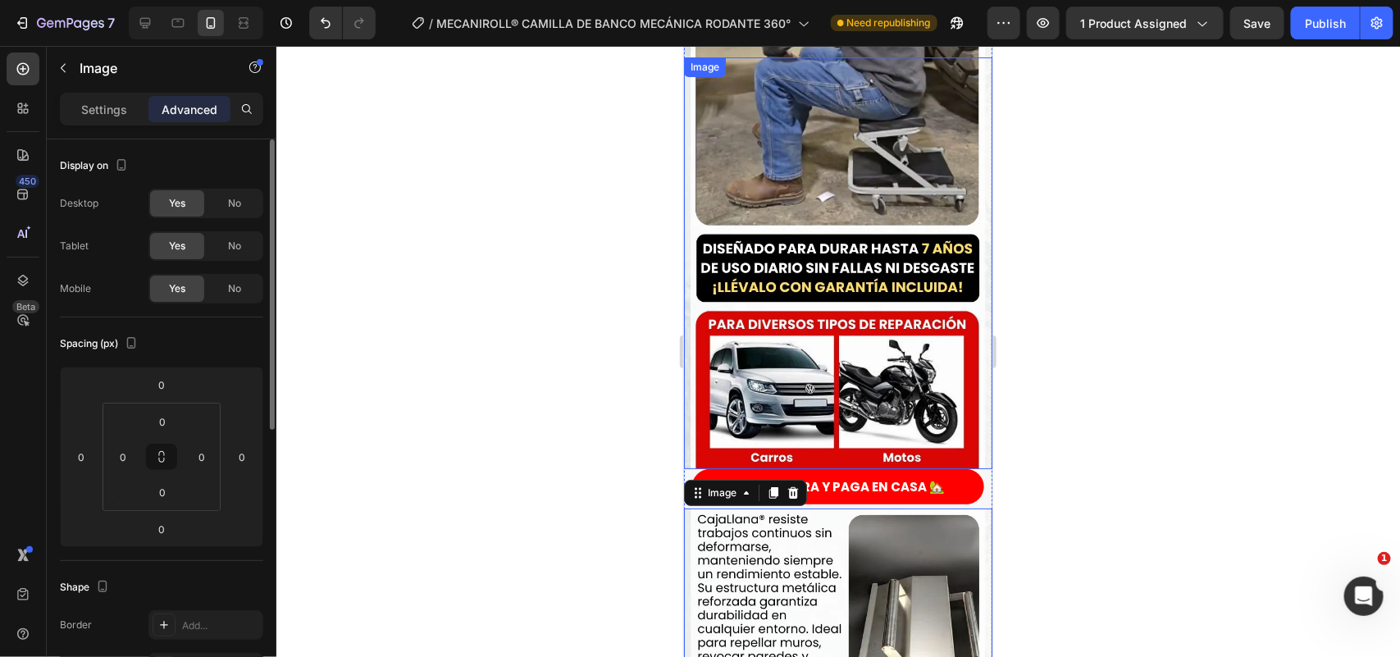
click at [783, 287] on img at bounding box center [837, 262] width 308 height 411
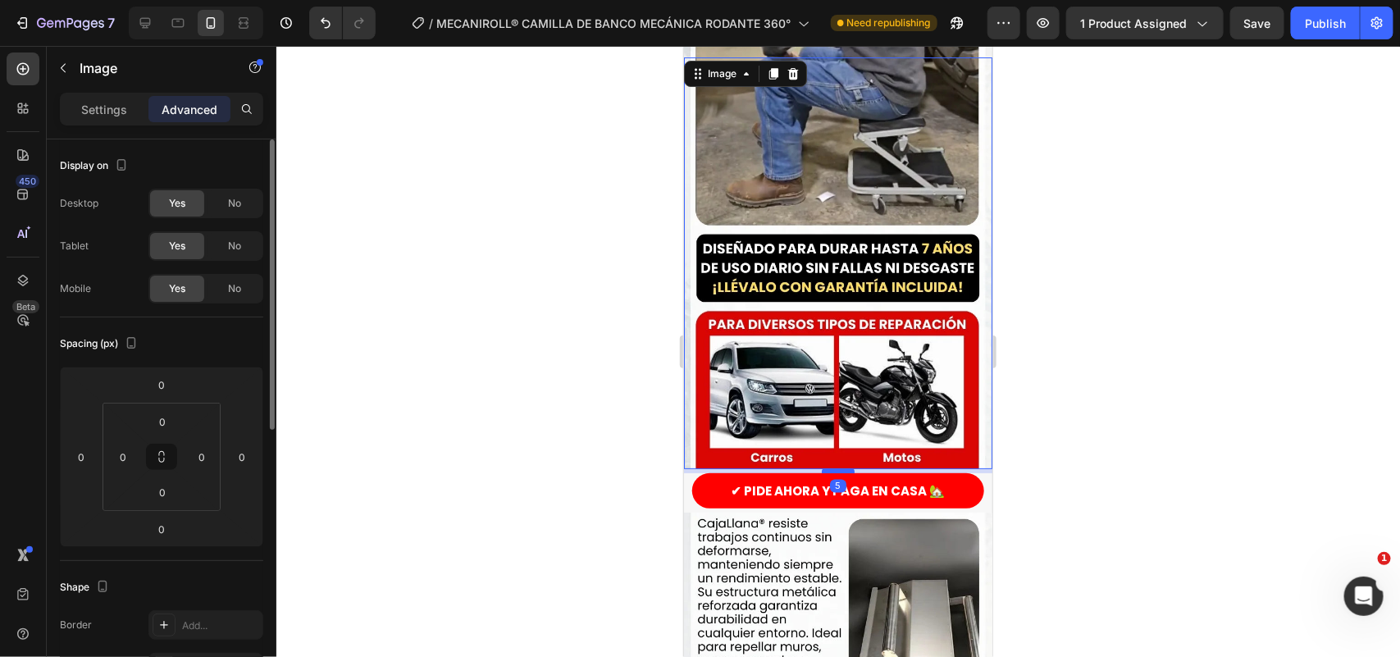
drag, startPoint x: 833, startPoint y: 329, endPoint x: 816, endPoint y: 333, distance: 16.9
click at [821, 468] on div at bounding box center [837, 470] width 33 height 5
type input "5"
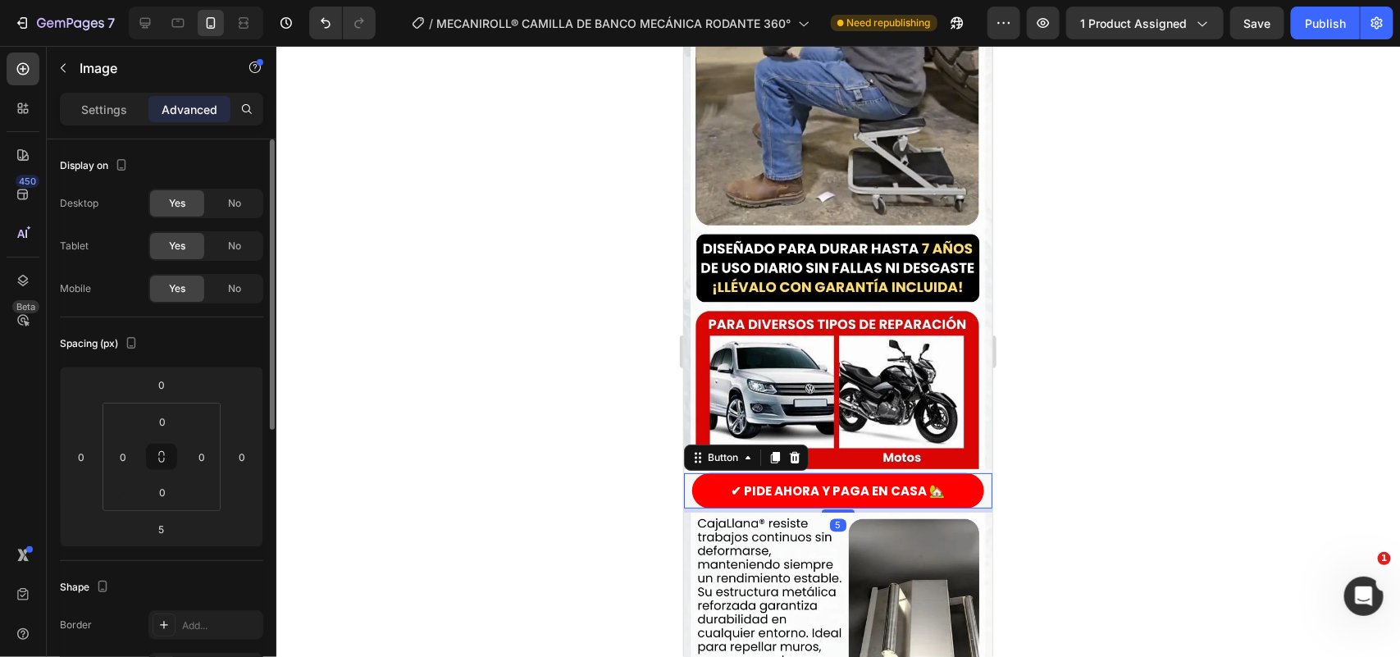
click at [972, 472] on div "✔ PIDE AHORA Y PAGA EN CASA 🏡 Button 5" at bounding box center [837, 489] width 308 height 35
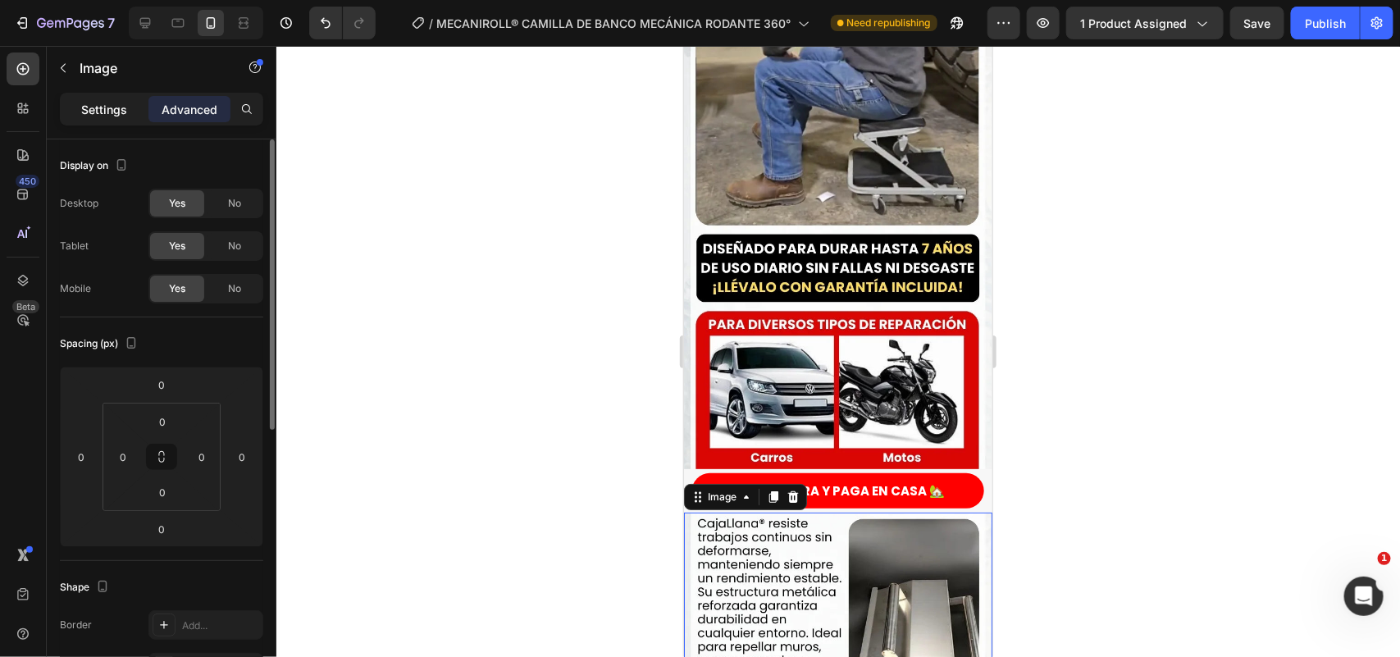
click at [116, 108] on p "Settings" at bounding box center [104, 109] width 46 height 17
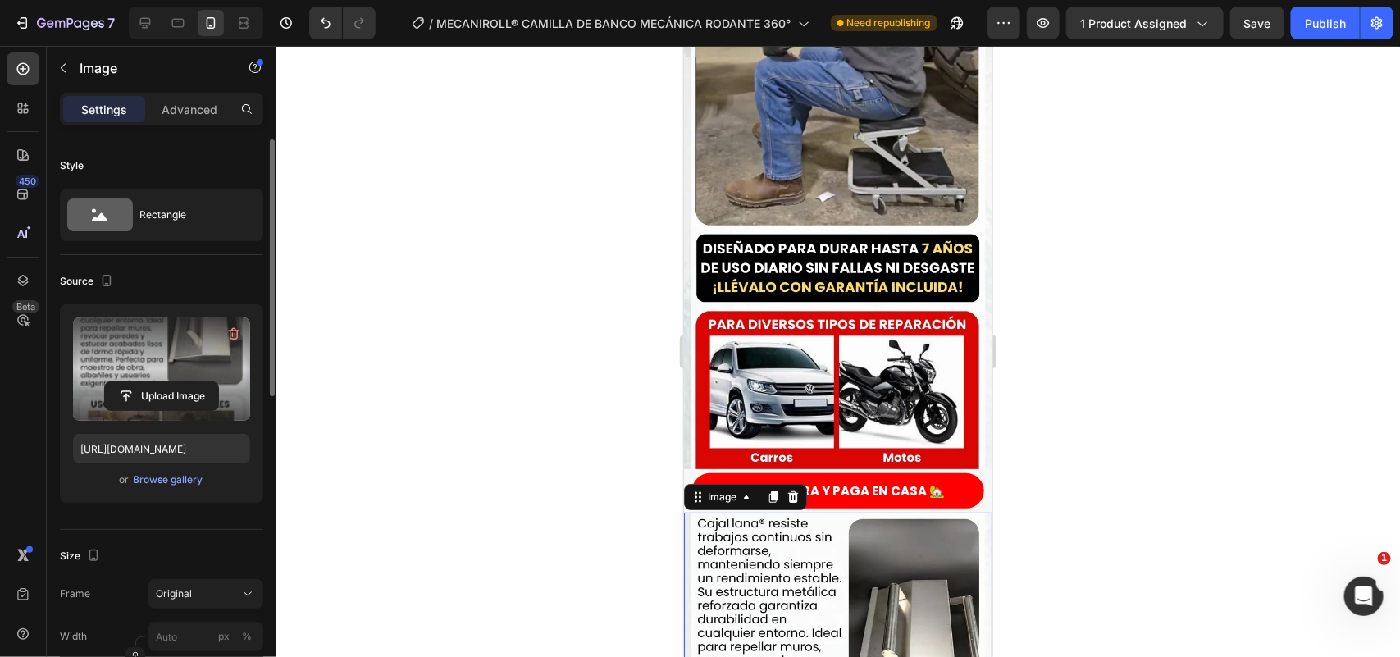
click at [166, 367] on label at bounding box center [161, 368] width 177 height 103
click at [166, 382] on input "file" at bounding box center [161, 396] width 113 height 28
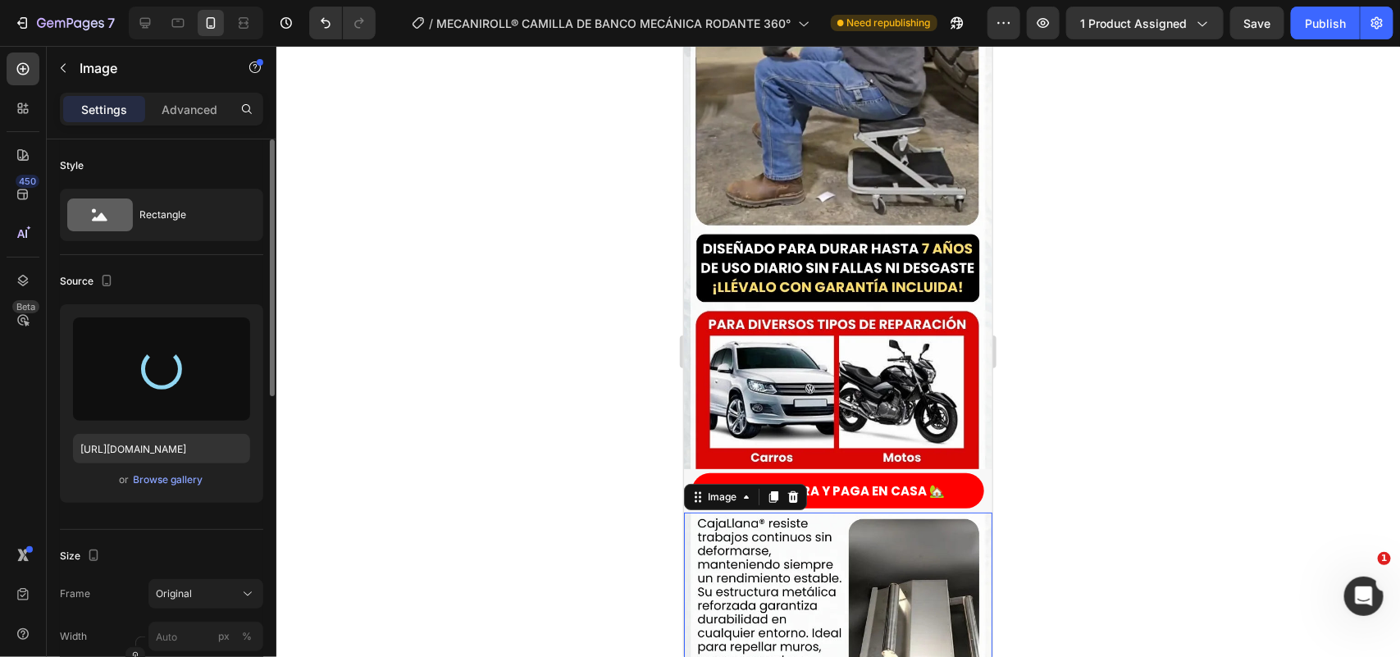
type input "[URL][DOMAIN_NAME]"
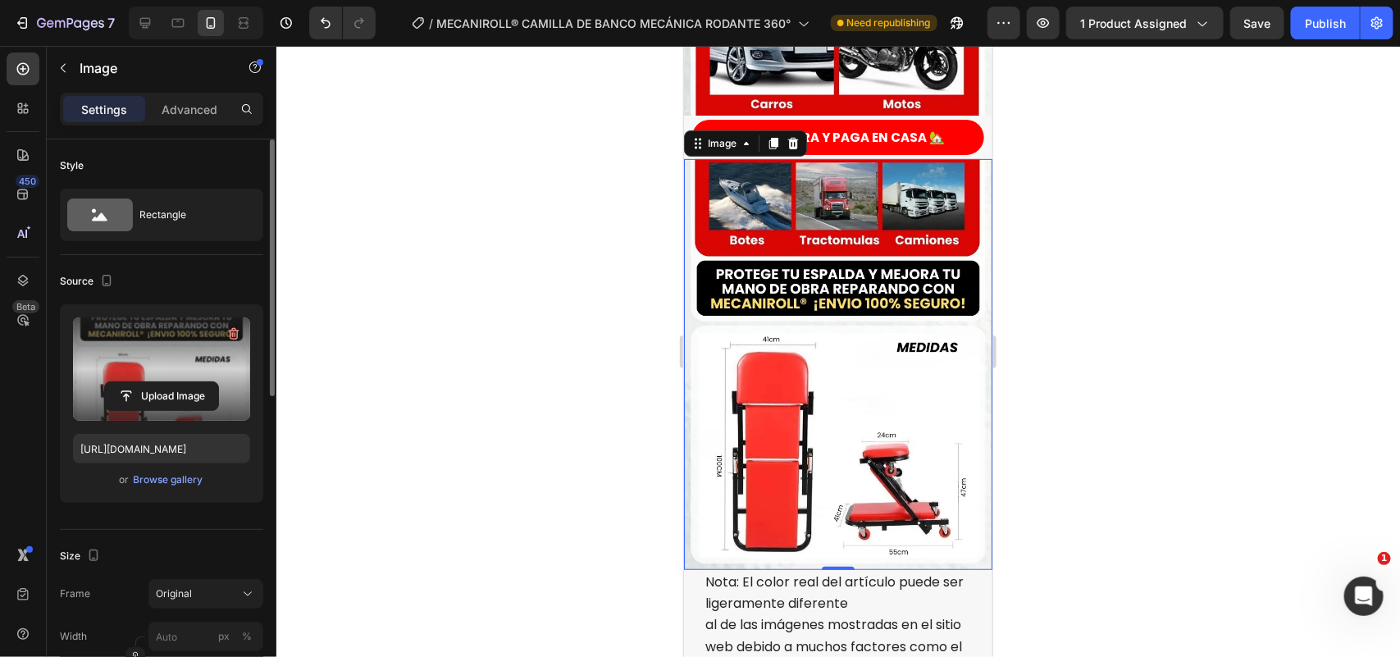
scroll to position [3076, 0]
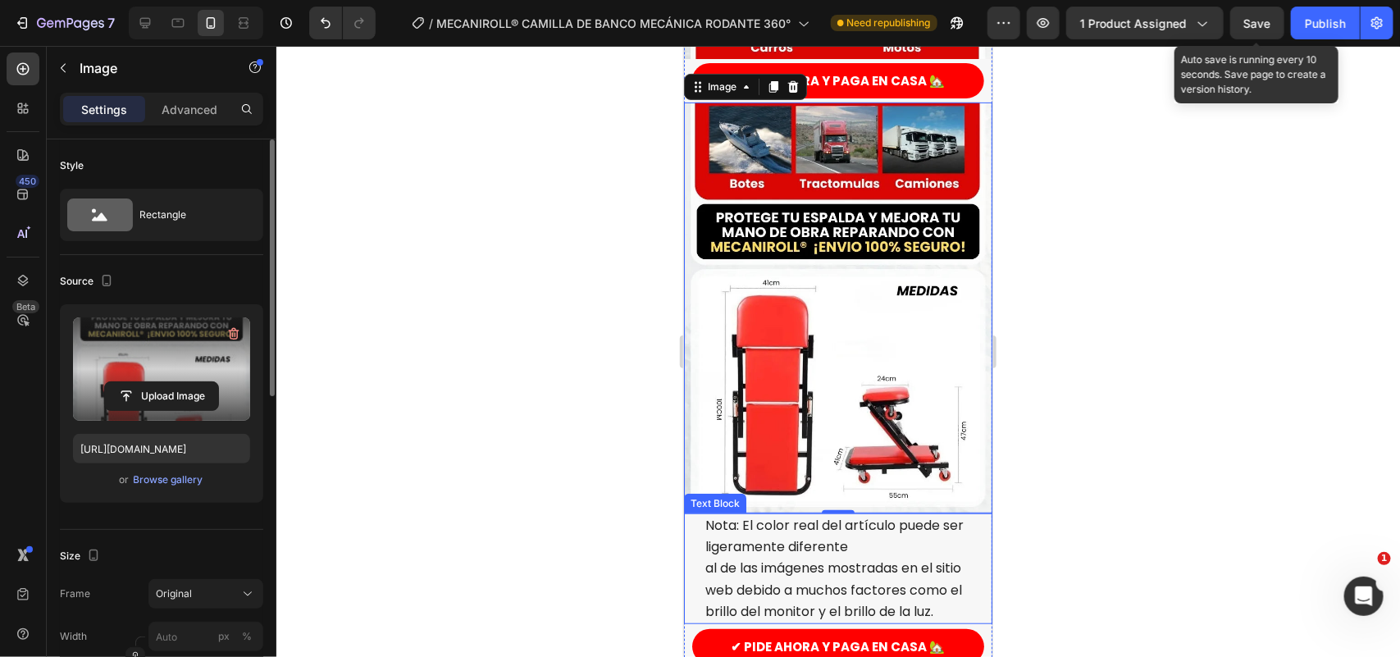
click at [1263, 26] on span "Save" at bounding box center [1257, 23] width 27 height 14
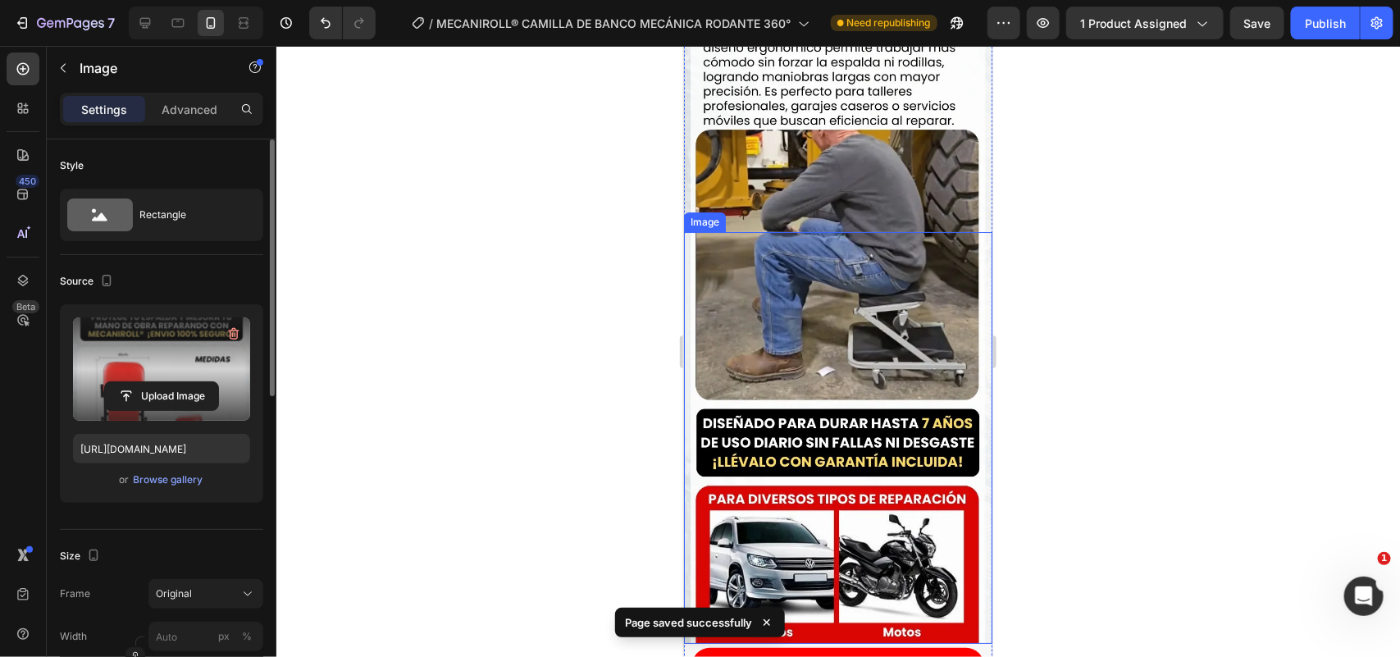
scroll to position [2461, 0]
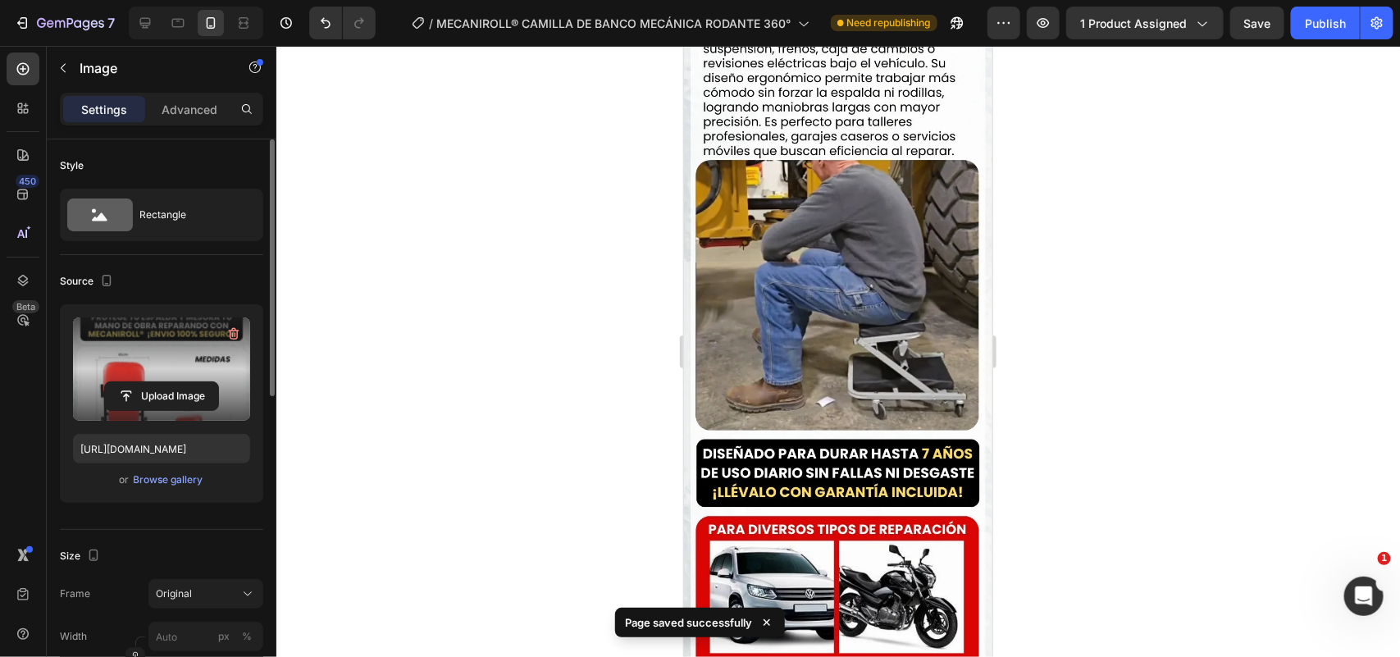
click at [1054, 296] on div at bounding box center [838, 351] width 1124 height 611
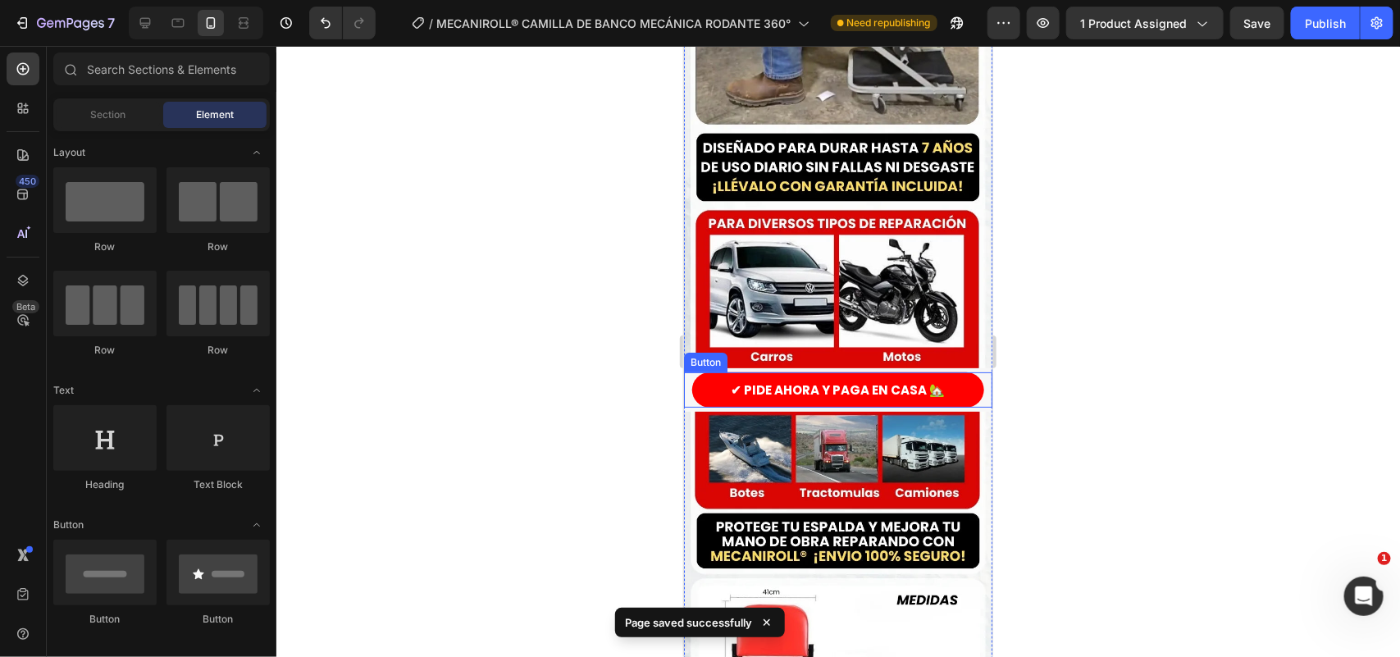
scroll to position [2768, 0]
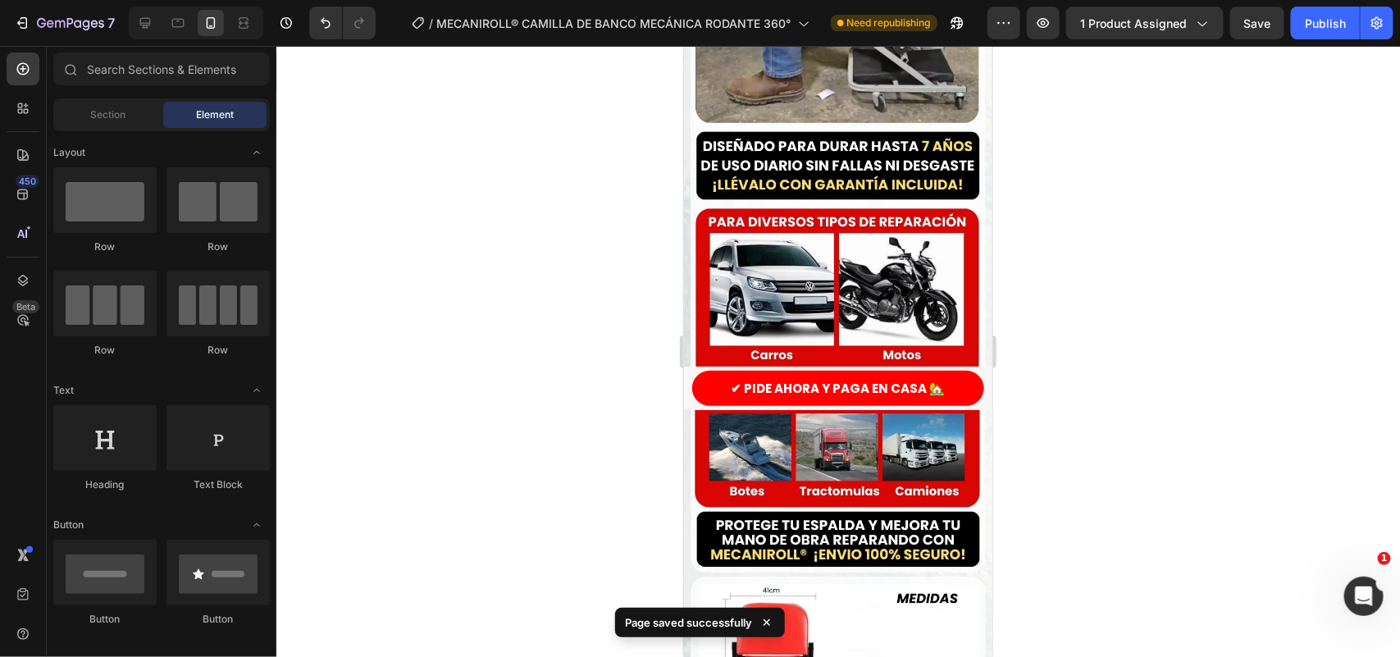
click at [1142, 240] on div at bounding box center [838, 351] width 1124 height 611
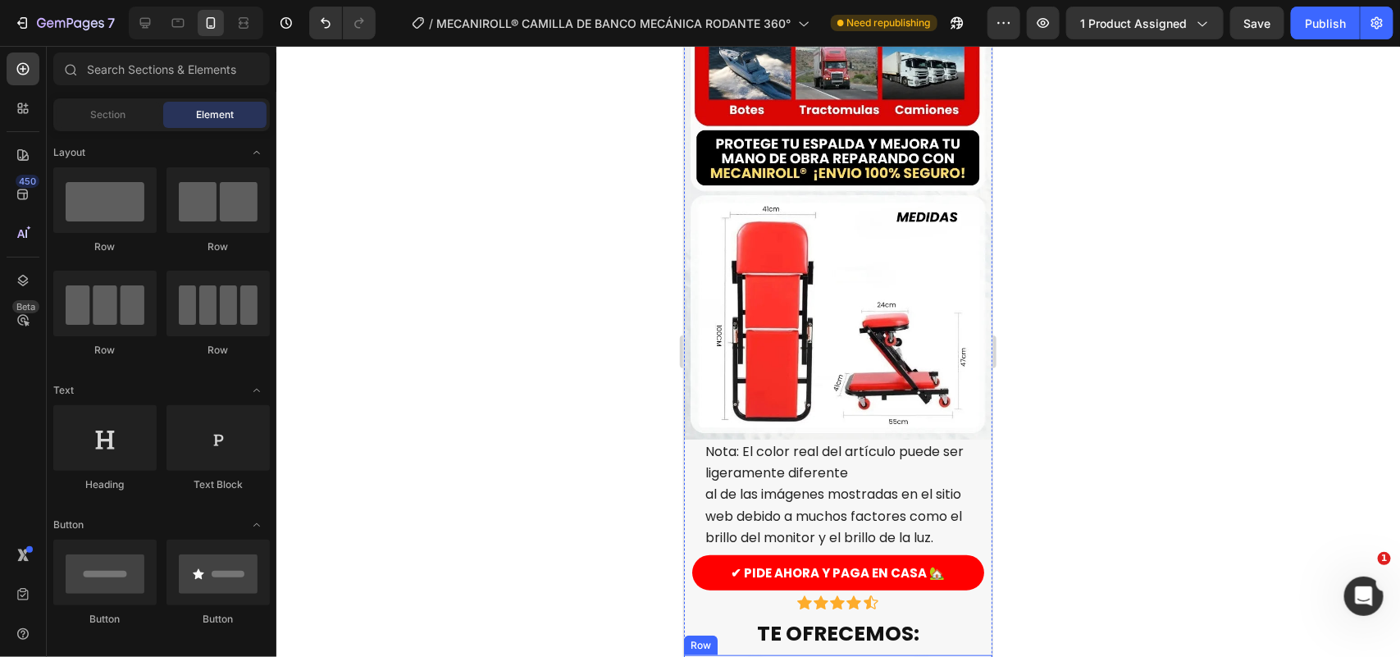
scroll to position [3383, 0]
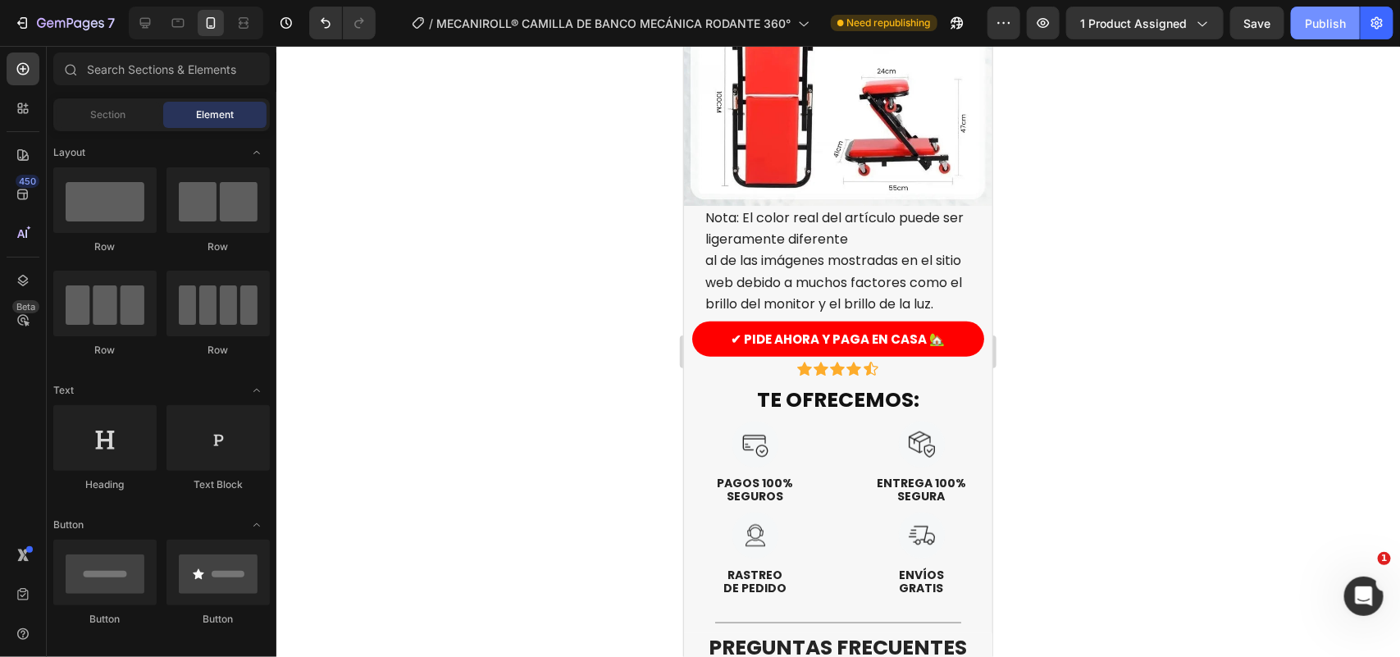
click at [1308, 15] on div "Publish" at bounding box center [1325, 23] width 41 height 17
